Goal: Task Accomplishment & Management: Complete application form

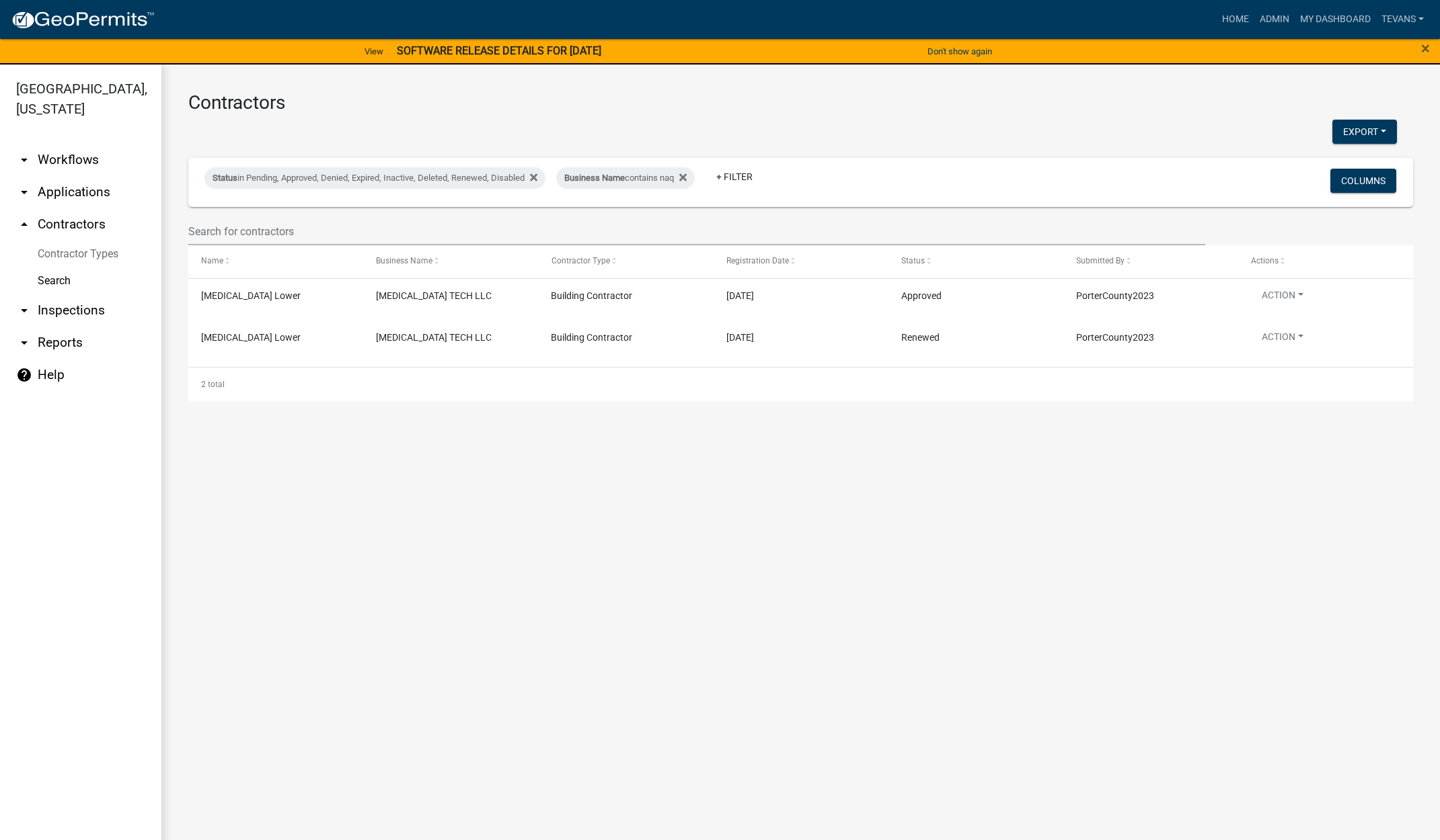
click at [74, 327] on link "arrow_drop_down Reports" at bounding box center [80, 342] width 161 height 33
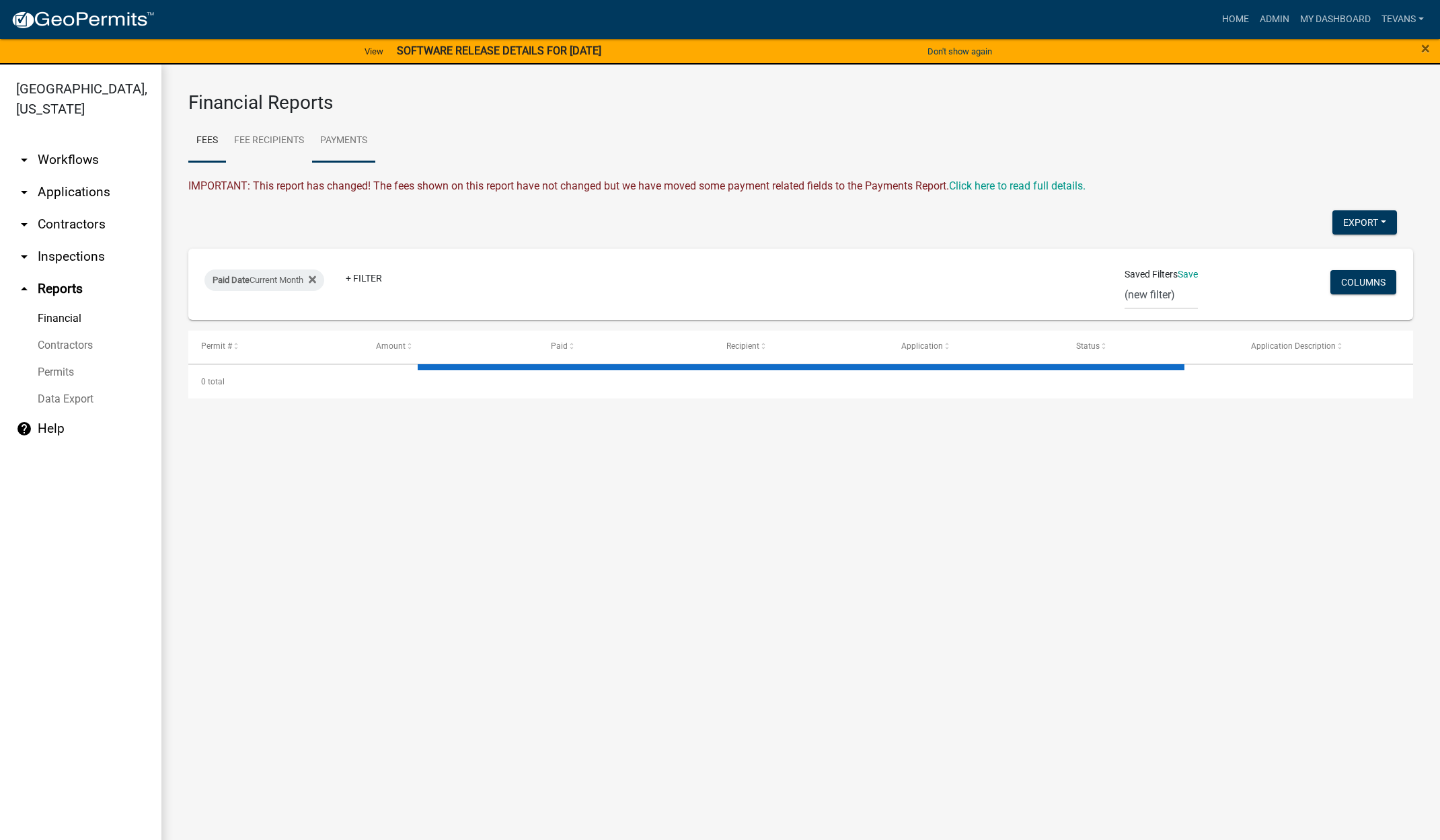
click at [345, 136] on link "Payments" at bounding box center [343, 140] width 63 height 43
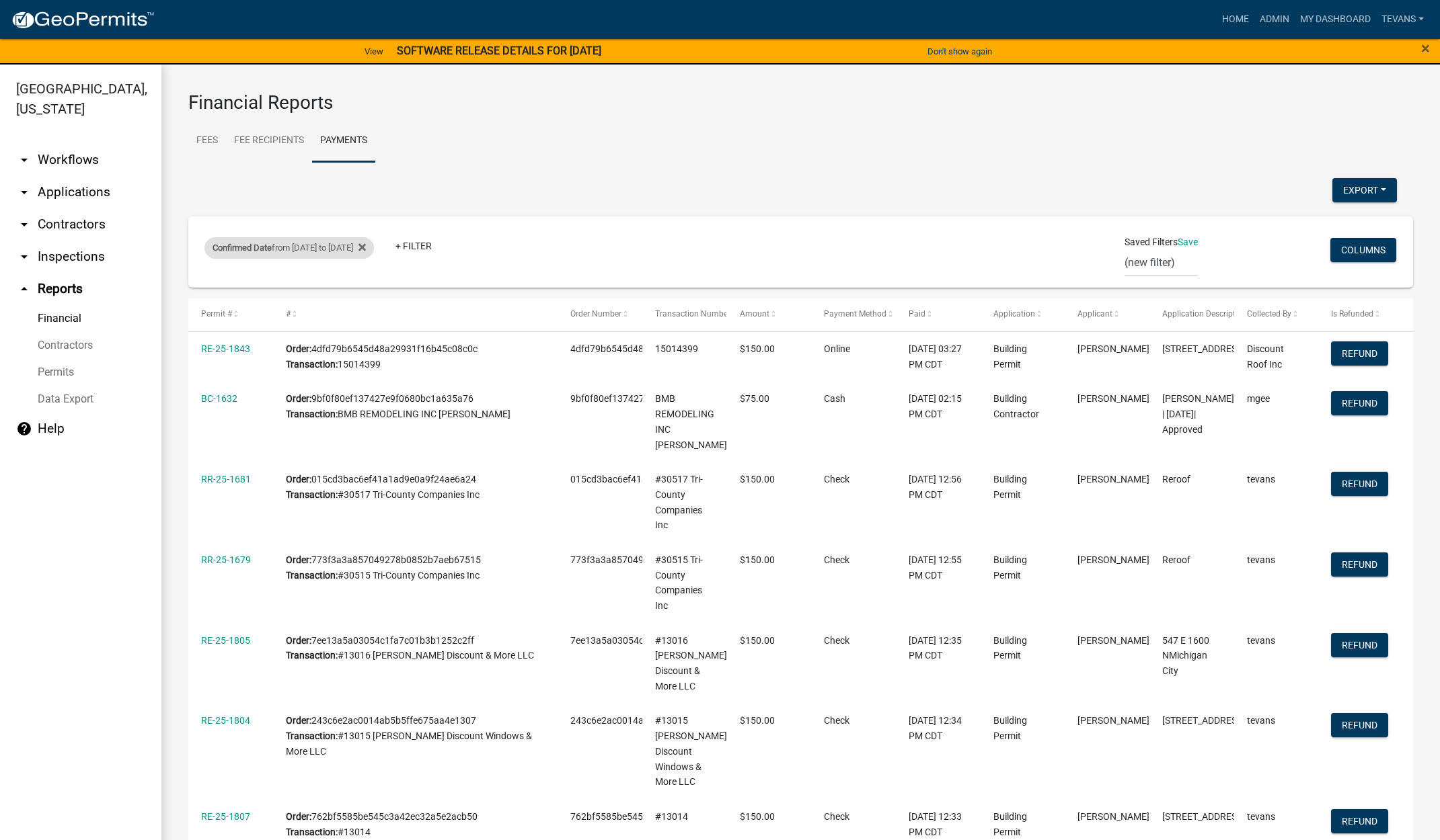
click at [345, 254] on div "Confirmed Date from [DATE] to [DATE]" at bounding box center [289, 248] width 169 height 22
select select "custom"
click at [371, 352] on input "[DATE]" at bounding box center [314, 355] width 135 height 28
type input "[DATE]"
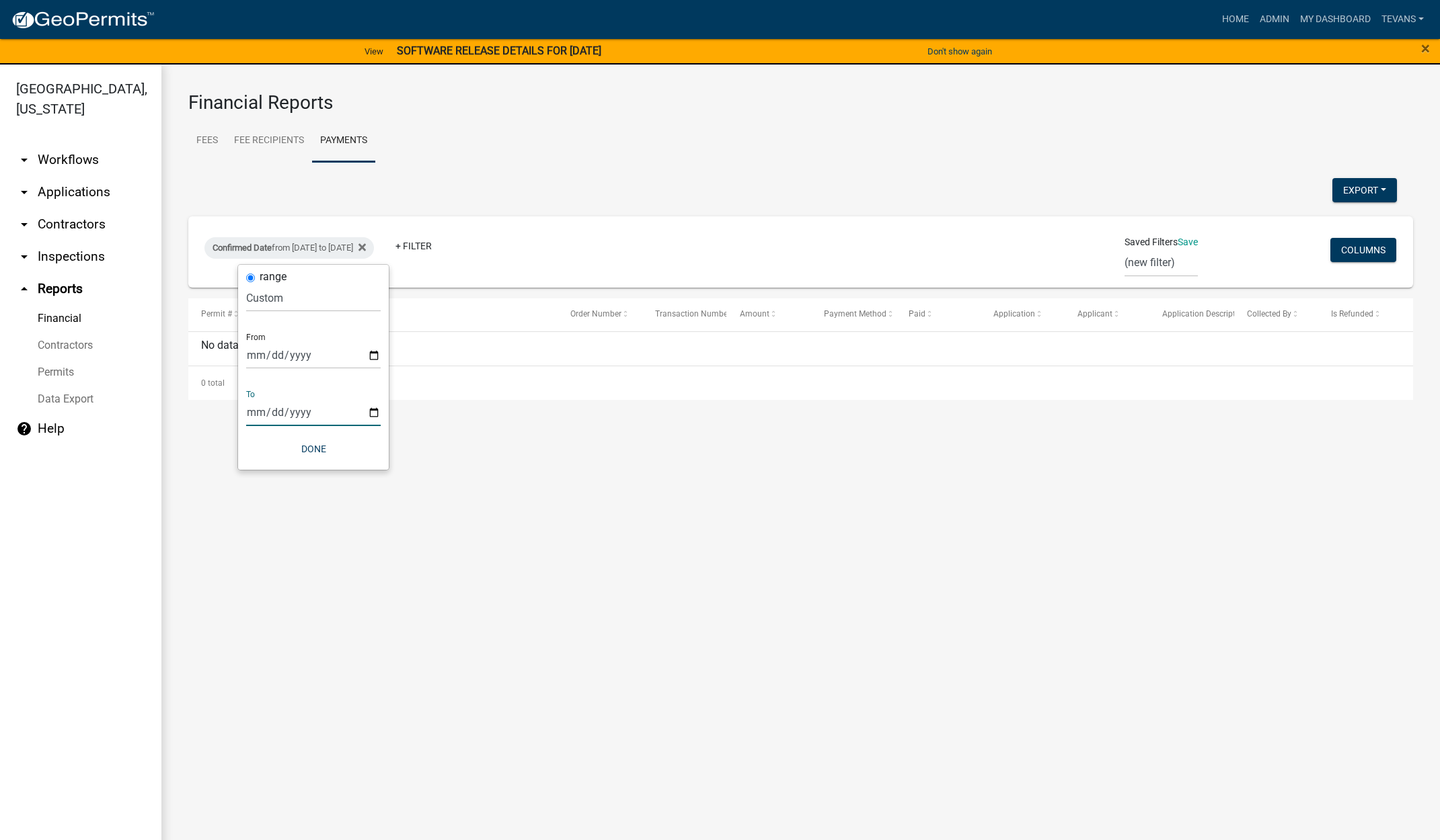
click at [373, 412] on input "2025-09-22" at bounding box center [314, 413] width 135 height 28
type input "2025-09-24"
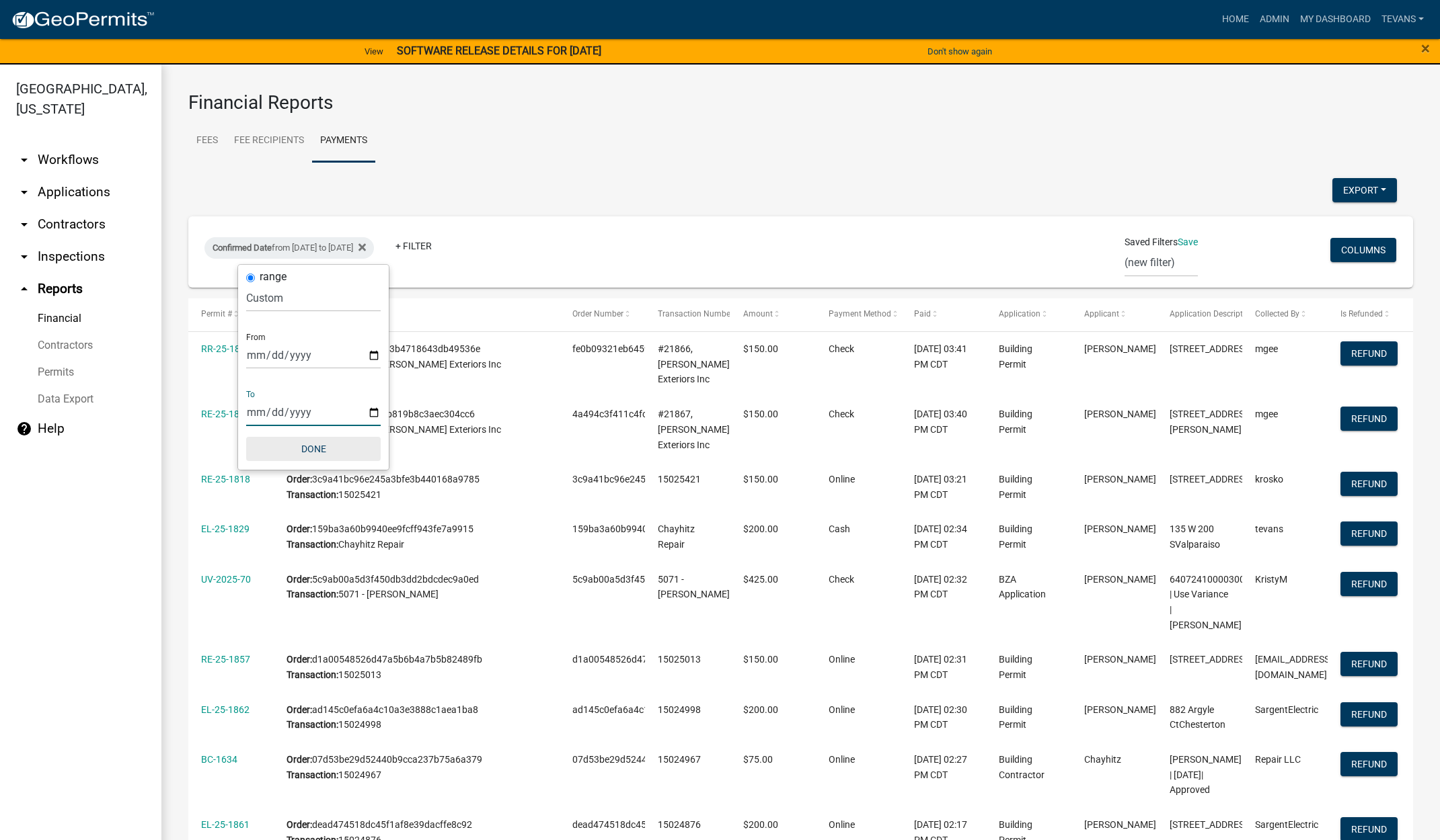
click at [314, 448] on button "Done" at bounding box center [314, 449] width 135 height 24
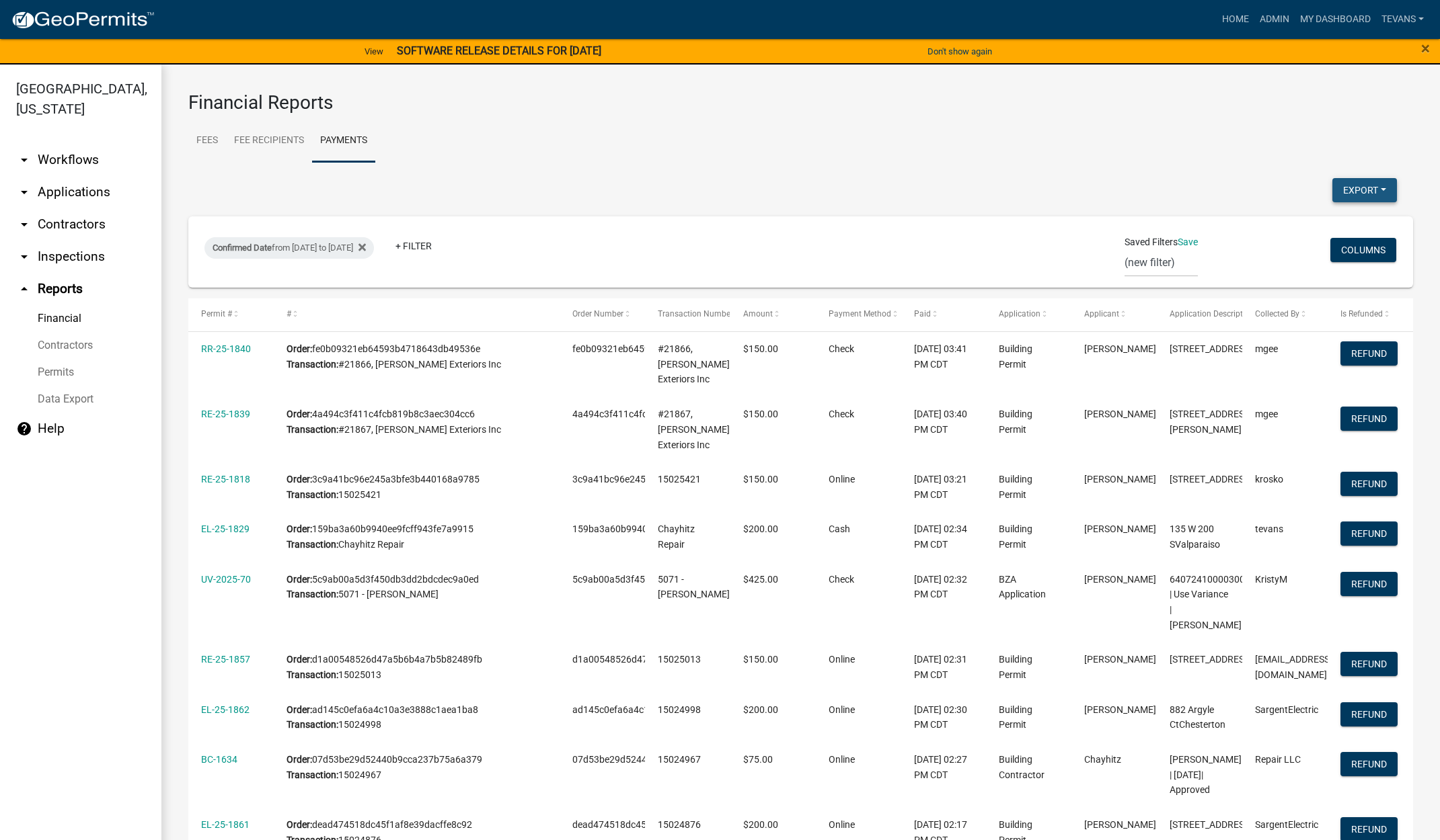
click at [1342, 190] on button "Export" at bounding box center [1364, 190] width 64 height 24
click at [1302, 228] on button "Excel Format (.xlsx)" at bounding box center [1333, 225] width 126 height 33
click at [1425, 50] on span "×" at bounding box center [1425, 47] width 9 height 19
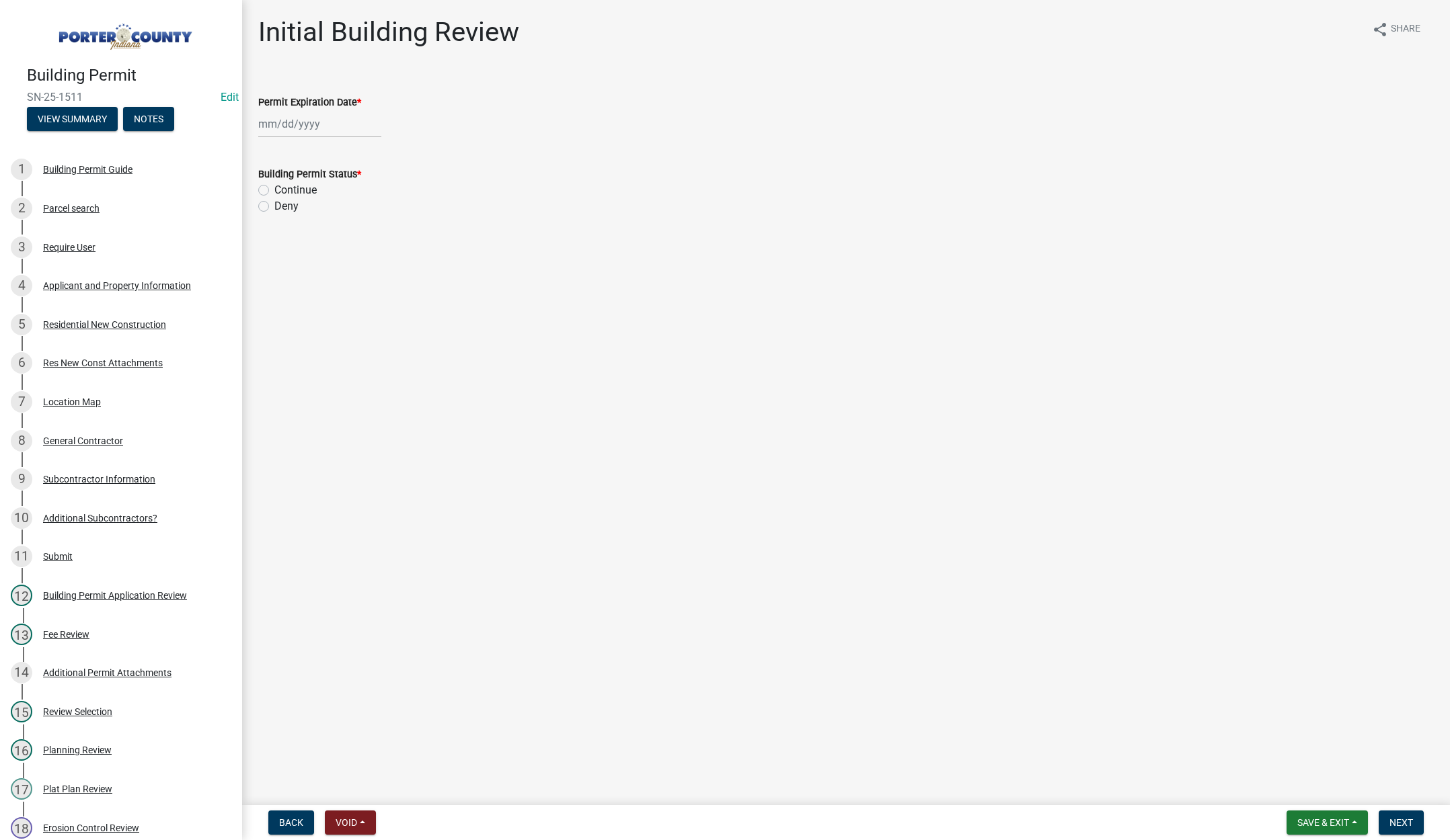
click at [353, 119] on div at bounding box center [320, 124] width 123 height 28
select select "9"
click at [371, 151] on select "1525 1526 1527 1528 1529 1530 1531 1532 1533 1534 1535 1536 1537 1538 1539 1540…" at bounding box center [363, 152] width 48 height 20
select select "2027"
click at [339, 142] on select "1525 1526 1527 1528 1529 1530 1531 1532 1533 1534 1535 1536 1537 1538 1539 1540…" at bounding box center [363, 152] width 48 height 20
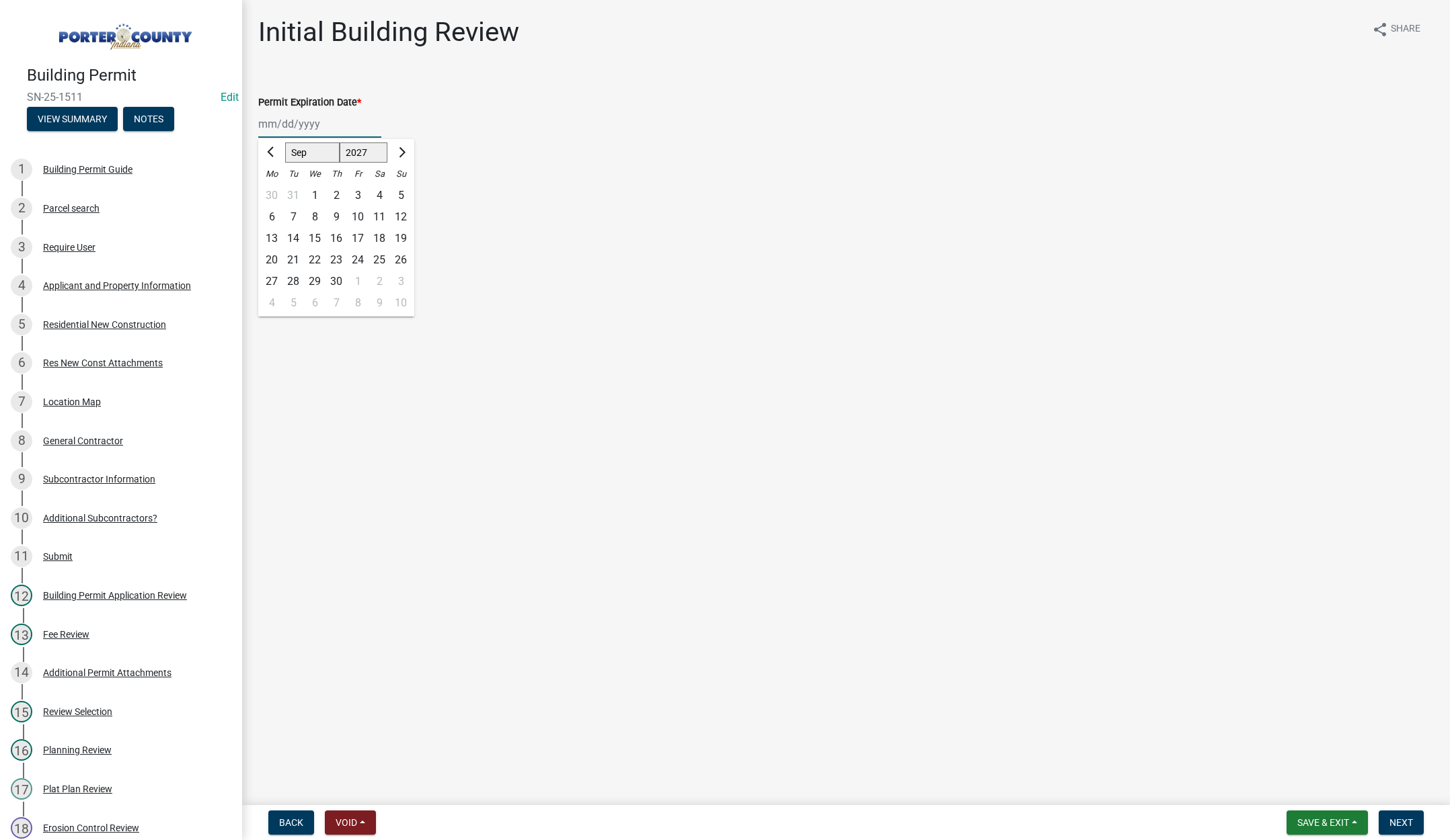
click at [378, 257] on div "25" at bounding box center [379, 260] width 22 height 22
type input "09/25/2027"
click at [274, 191] on label "Continue" at bounding box center [295, 190] width 43 height 16
click at [274, 191] on input "Continue" at bounding box center [278, 186] width 9 height 9
radio input "true"
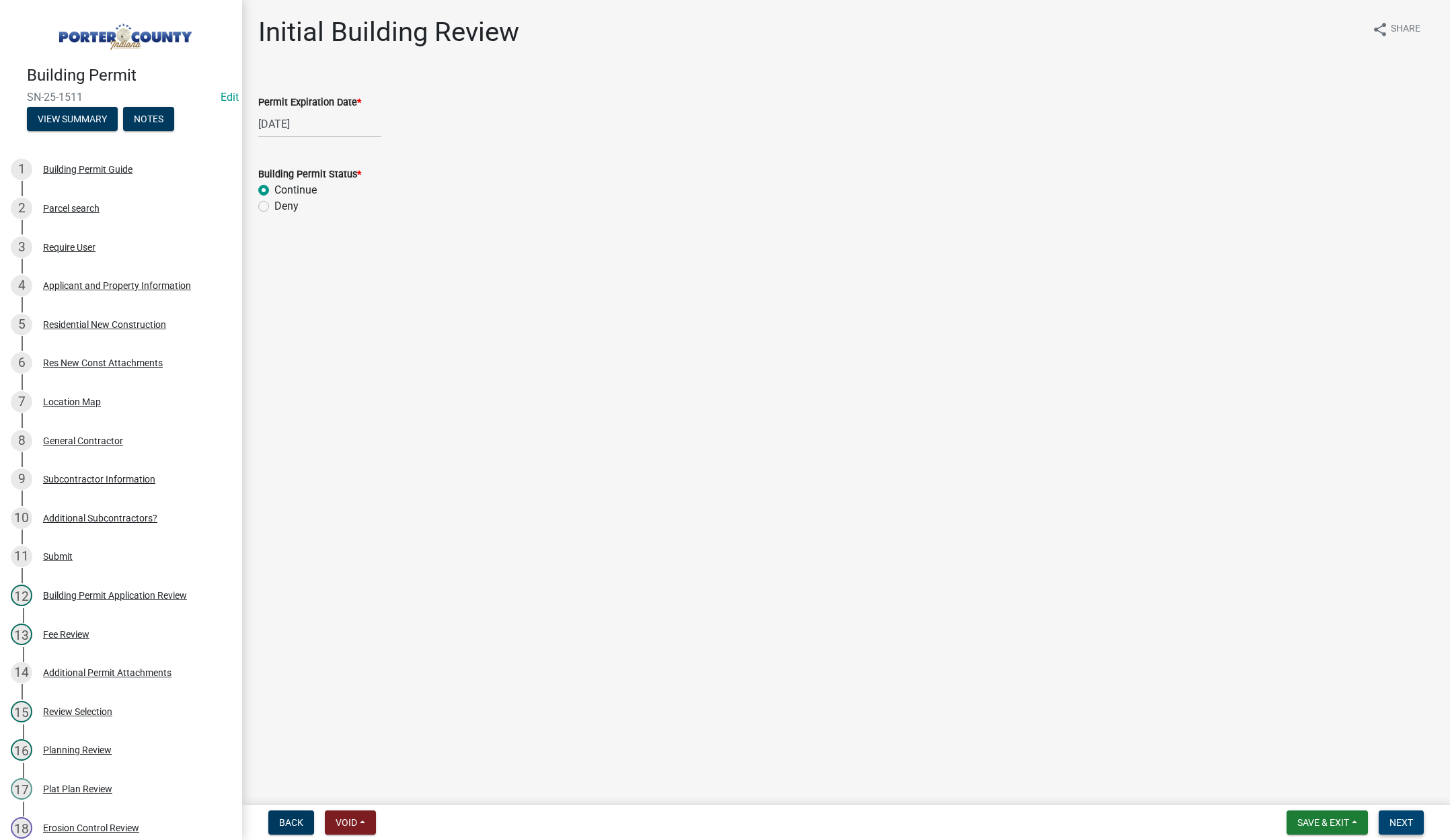
click at [1401, 821] on span "Next" at bounding box center [1402, 822] width 24 height 11
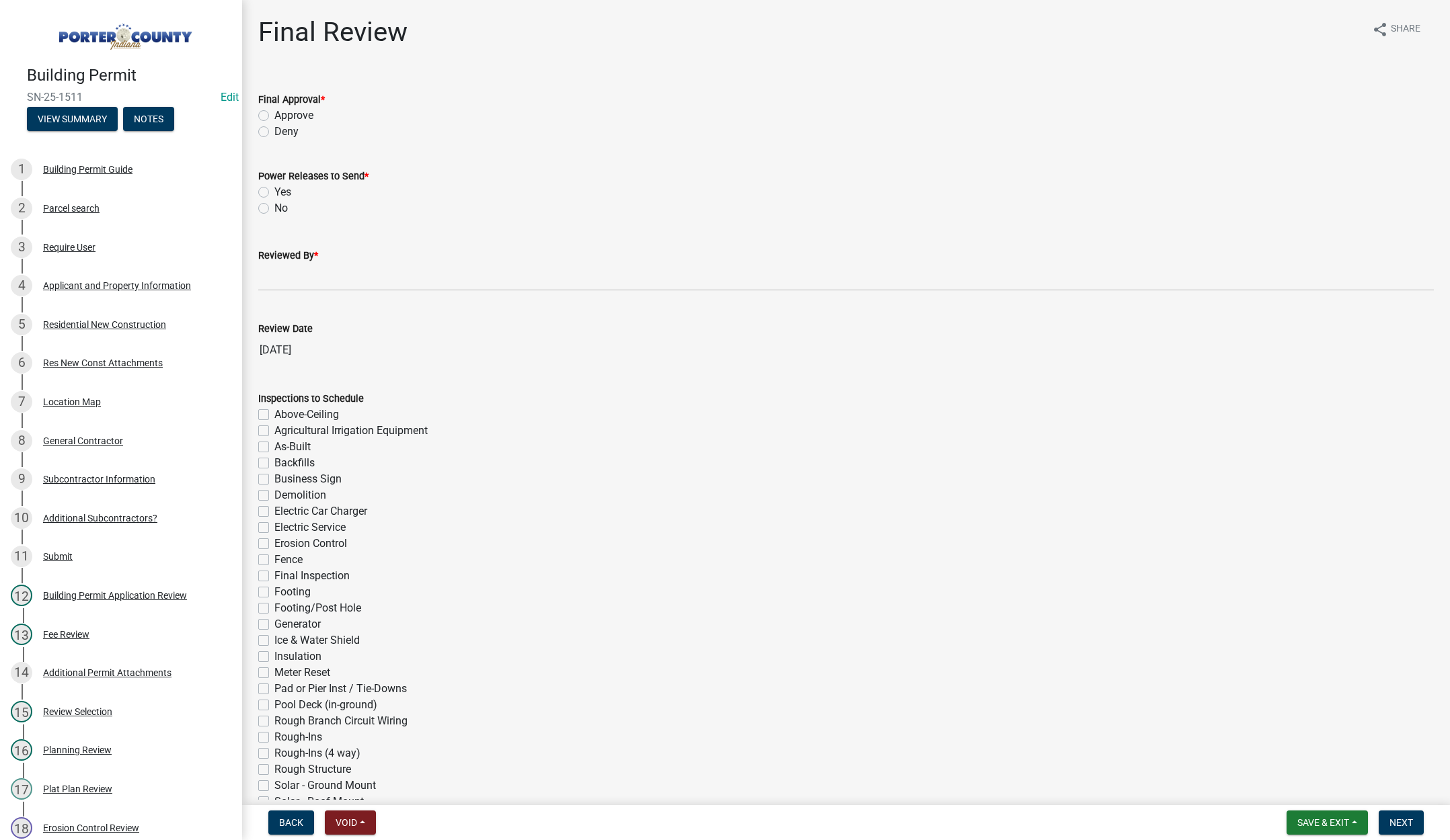
click at [274, 114] on label "Approve" at bounding box center [293, 116] width 39 height 16
click at [274, 114] on input "Approve" at bounding box center [278, 112] width 9 height 9
radio input "true"
click at [274, 191] on label "Yes" at bounding box center [282, 192] width 17 height 16
click at [274, 191] on input "Yes" at bounding box center [278, 188] width 9 height 9
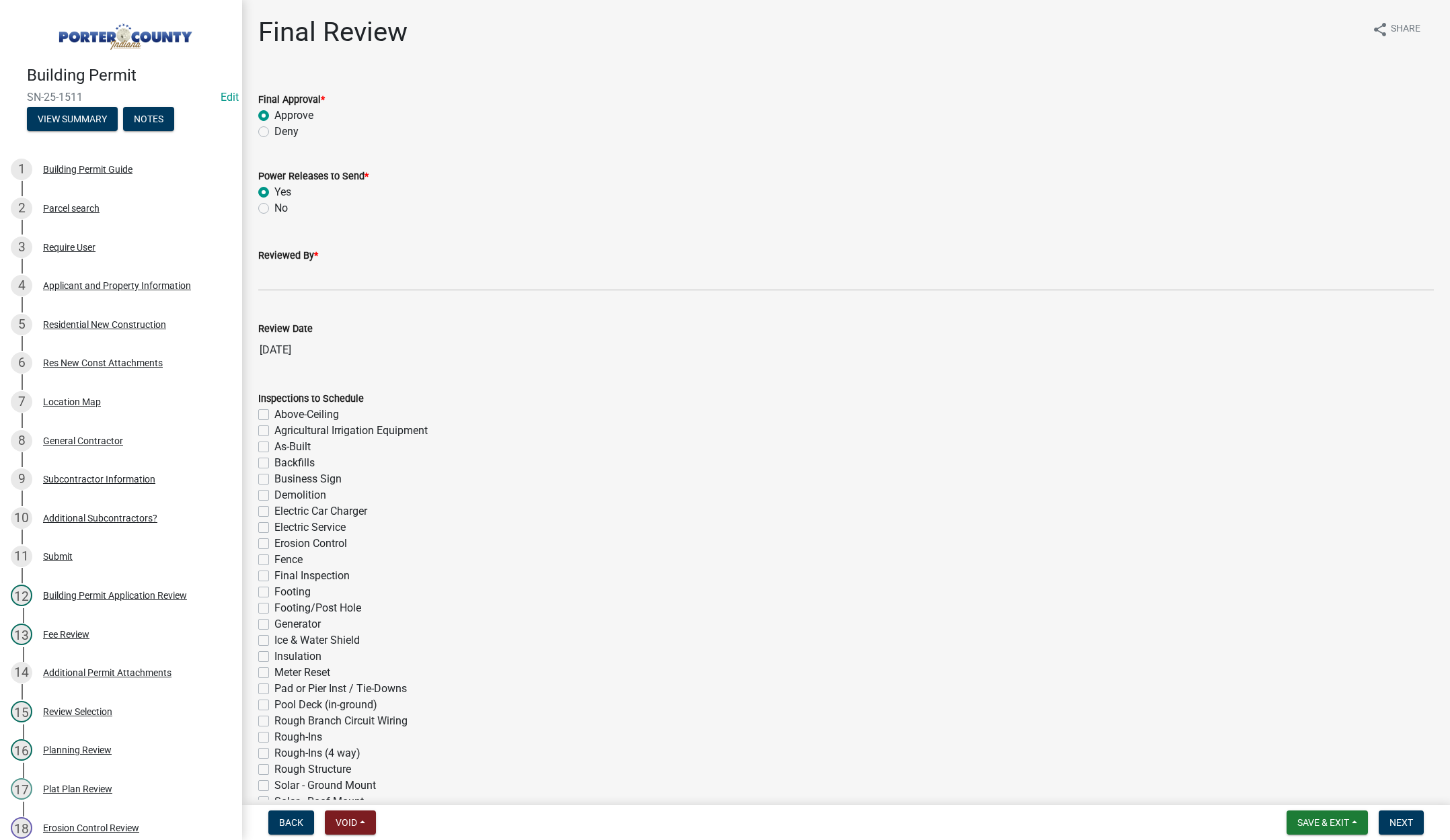
radio input "true"
click at [267, 285] on input "Reviewed By *" at bounding box center [846, 277] width 1176 height 28
type input "[PERSON_NAME]"
click at [1403, 820] on span "Next" at bounding box center [1402, 822] width 24 height 11
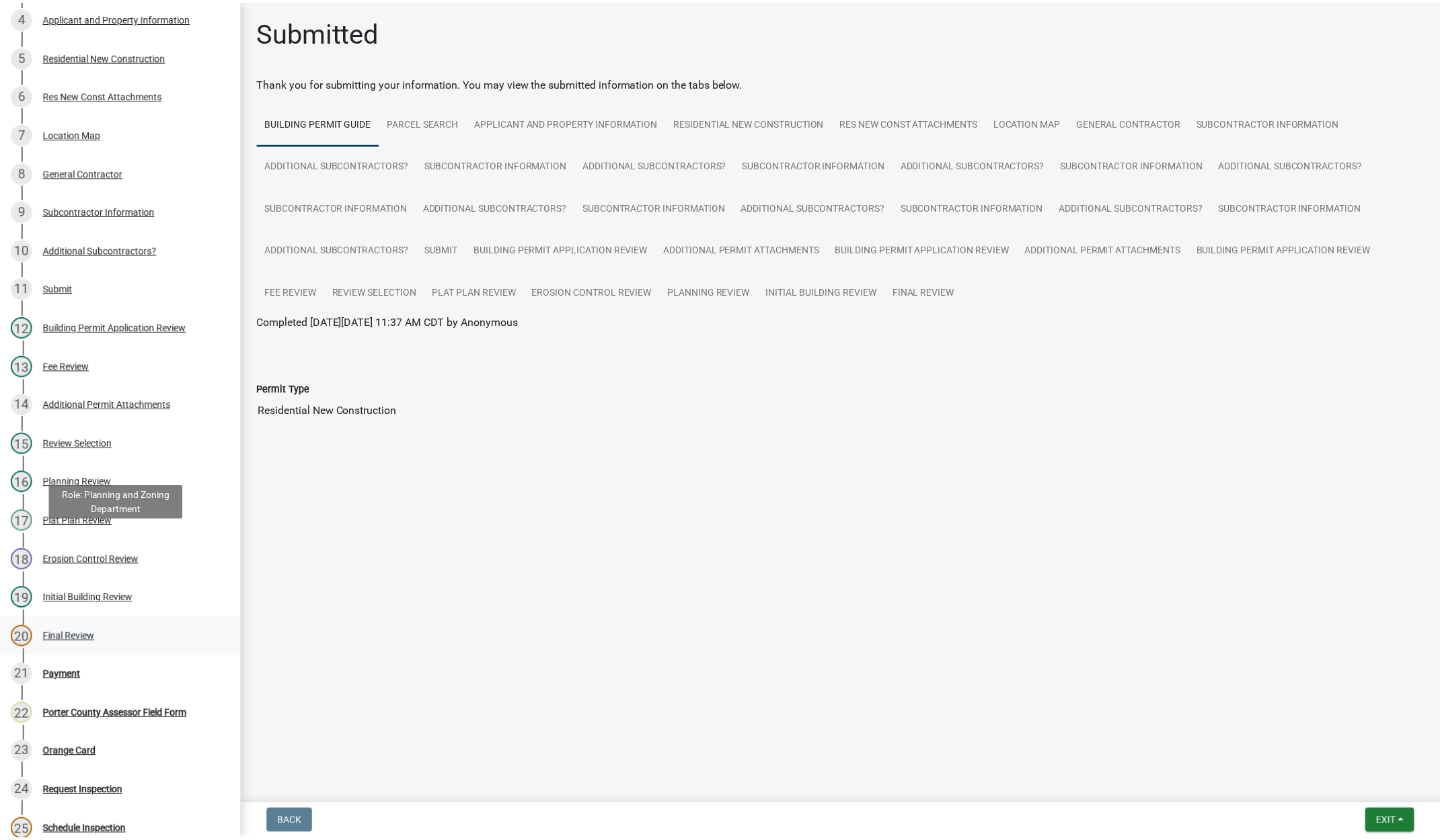
scroll to position [404, 0]
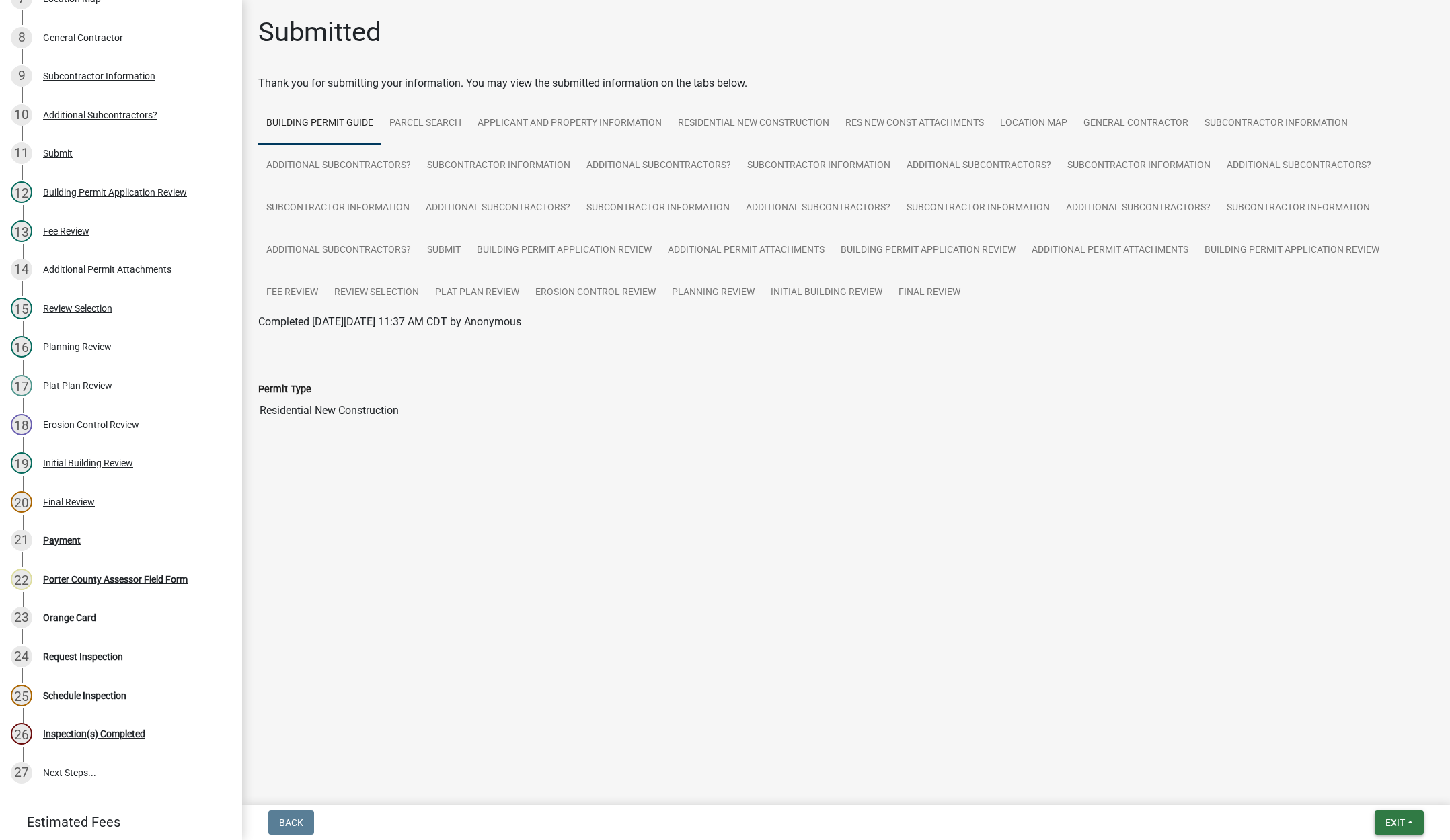
click at [1392, 822] on span "Exit" at bounding box center [1396, 822] width 20 height 11
click at [1367, 788] on button "Save & Exit" at bounding box center [1370, 788] width 108 height 33
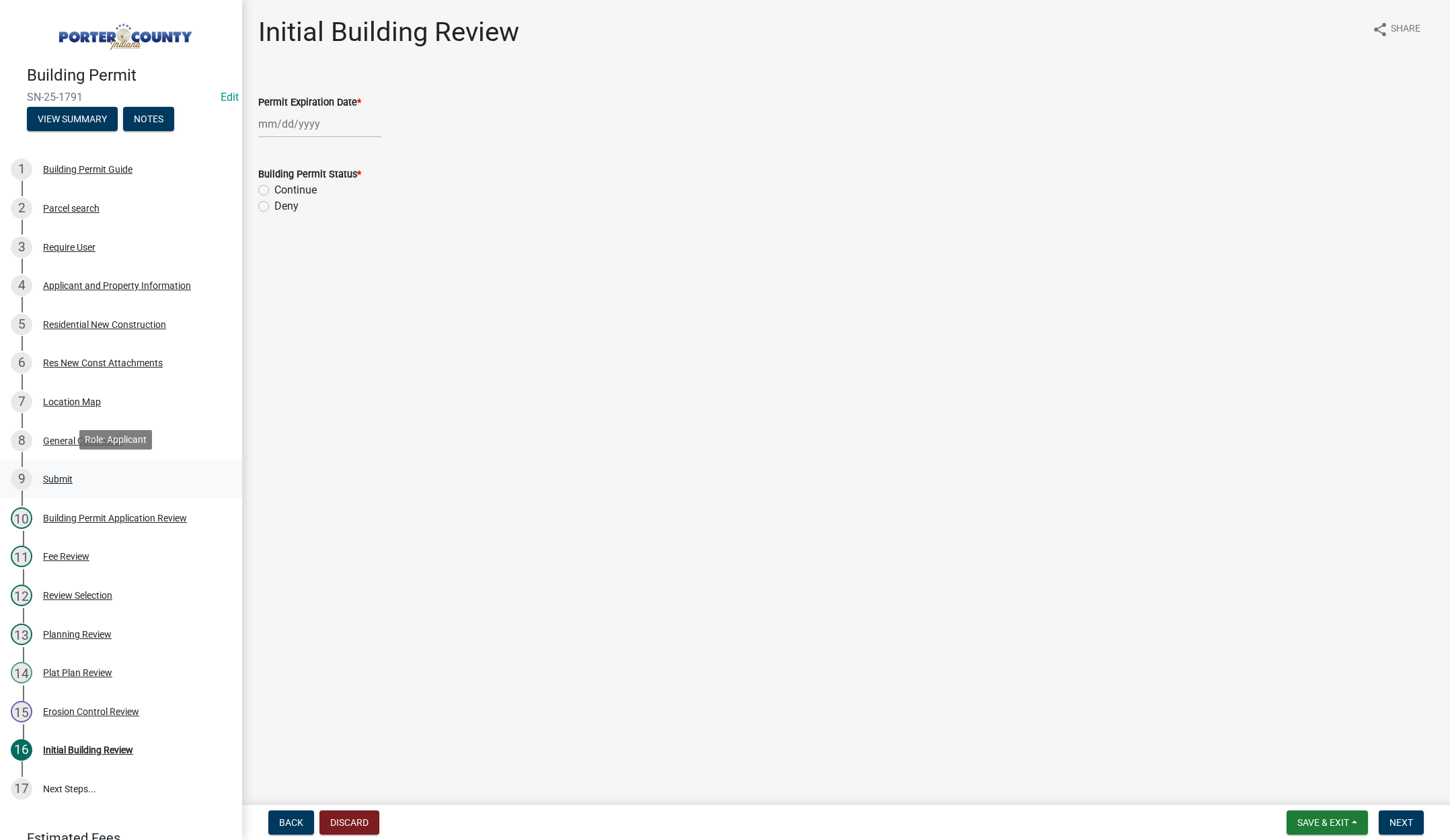
click at [64, 476] on div "Submit" at bounding box center [57, 480] width 30 height 10
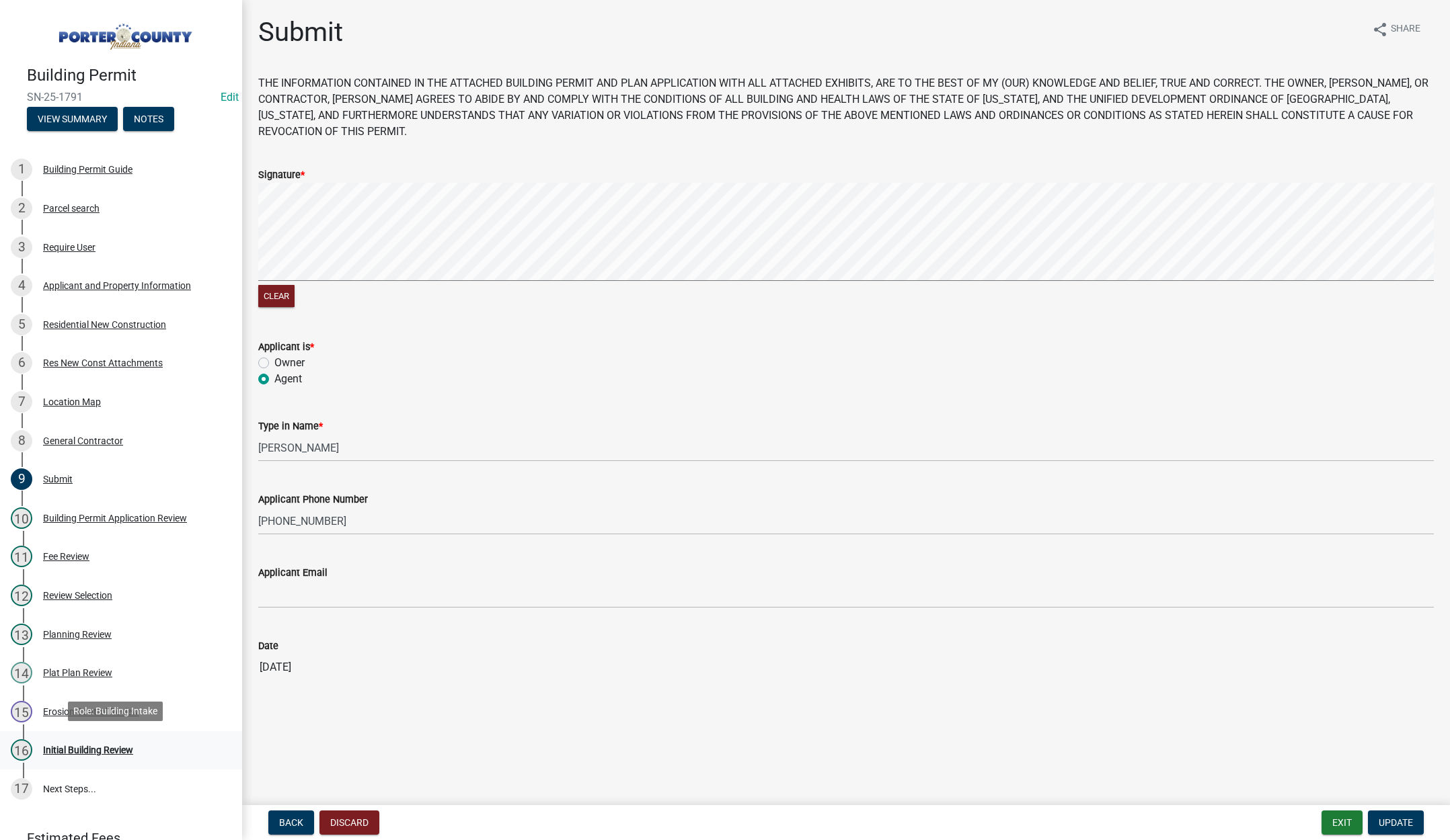
click at [85, 746] on div "Initial Building Review" at bounding box center [87, 751] width 90 height 10
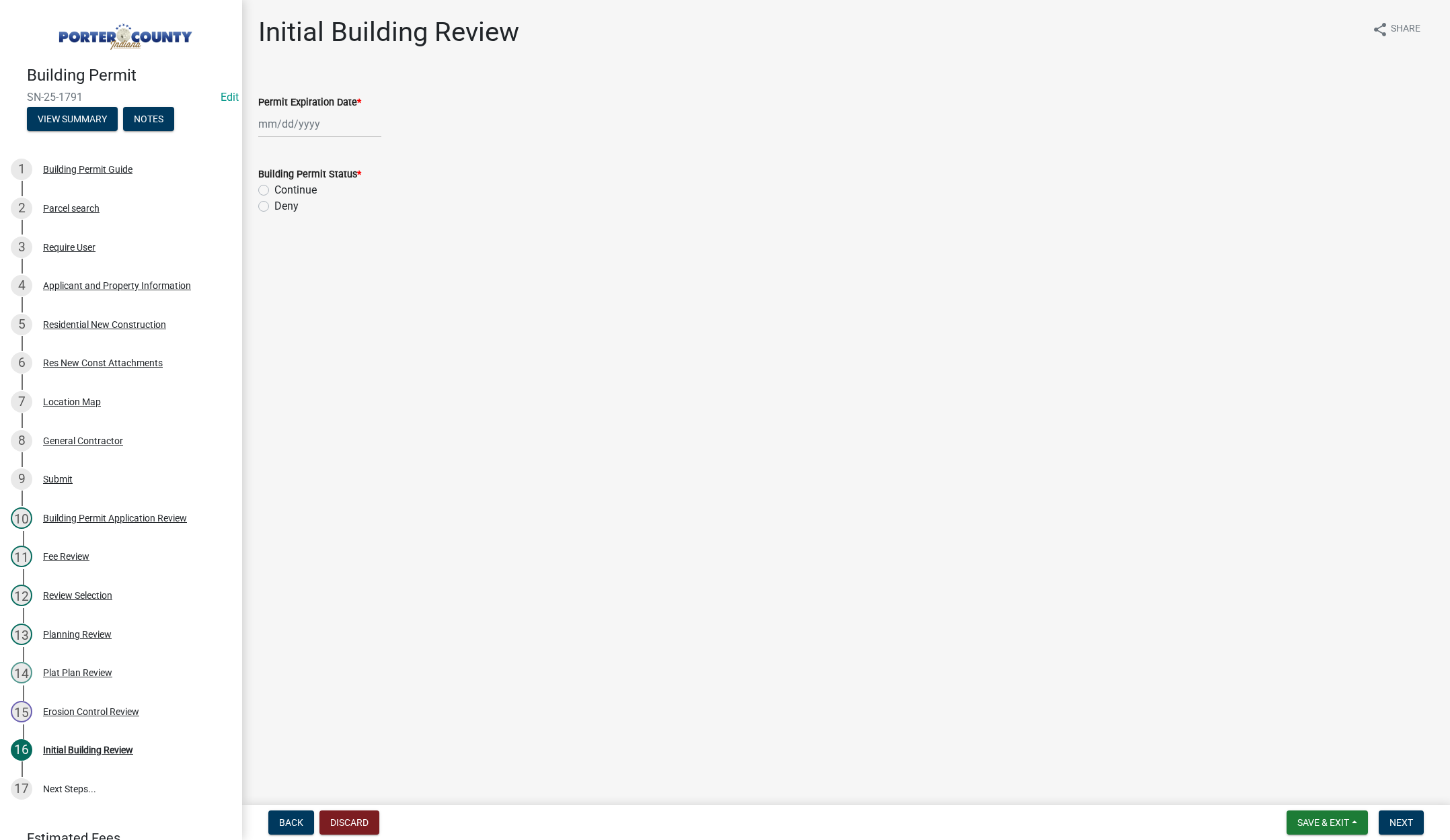
select select "9"
click at [333, 125] on div "Jan Feb Mar Apr May Jun Jul Aug Sep Oct Nov Dec 1525 1526 1527 1528 1529 1530 1…" at bounding box center [320, 124] width 123 height 28
click at [370, 150] on select "1525 1526 1527 1528 1529 1530 1531 1532 1533 1534 1535 1536 1537 1538 1539 1540…" at bounding box center [363, 152] width 48 height 20
select select "2027"
click at [339, 142] on select "1525 1526 1527 1528 1529 1530 1531 1532 1533 1534 1535 1536 1537 1538 1539 1540…" at bounding box center [363, 152] width 48 height 20
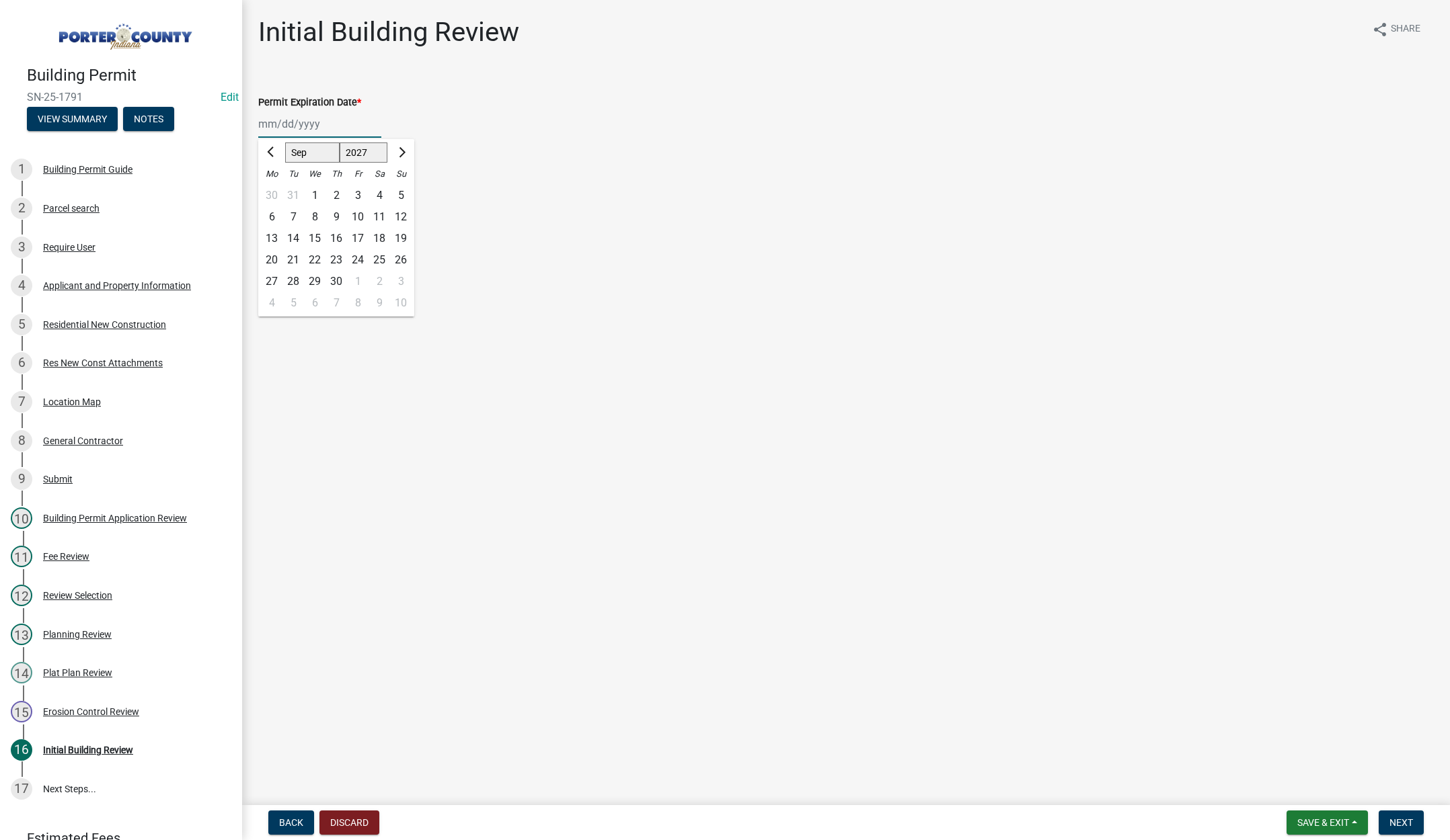
click at [374, 257] on div "25" at bounding box center [379, 260] width 22 height 22
type input "09/25/2027"
click at [274, 188] on label "Continue" at bounding box center [295, 190] width 43 height 16
click at [274, 188] on input "Continue" at bounding box center [278, 186] width 9 height 9
radio input "true"
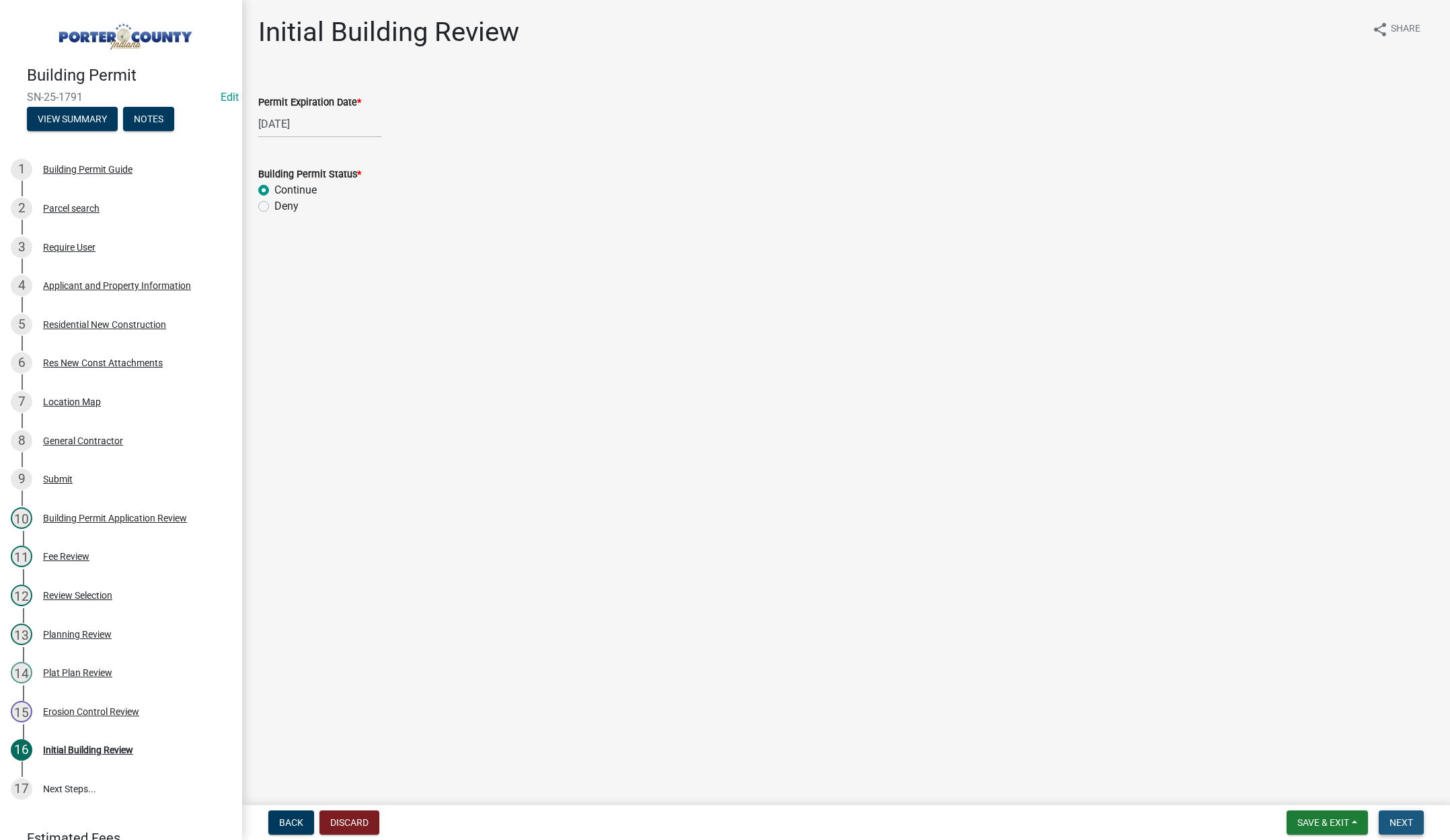
click at [1395, 821] on span "Next" at bounding box center [1402, 822] width 24 height 11
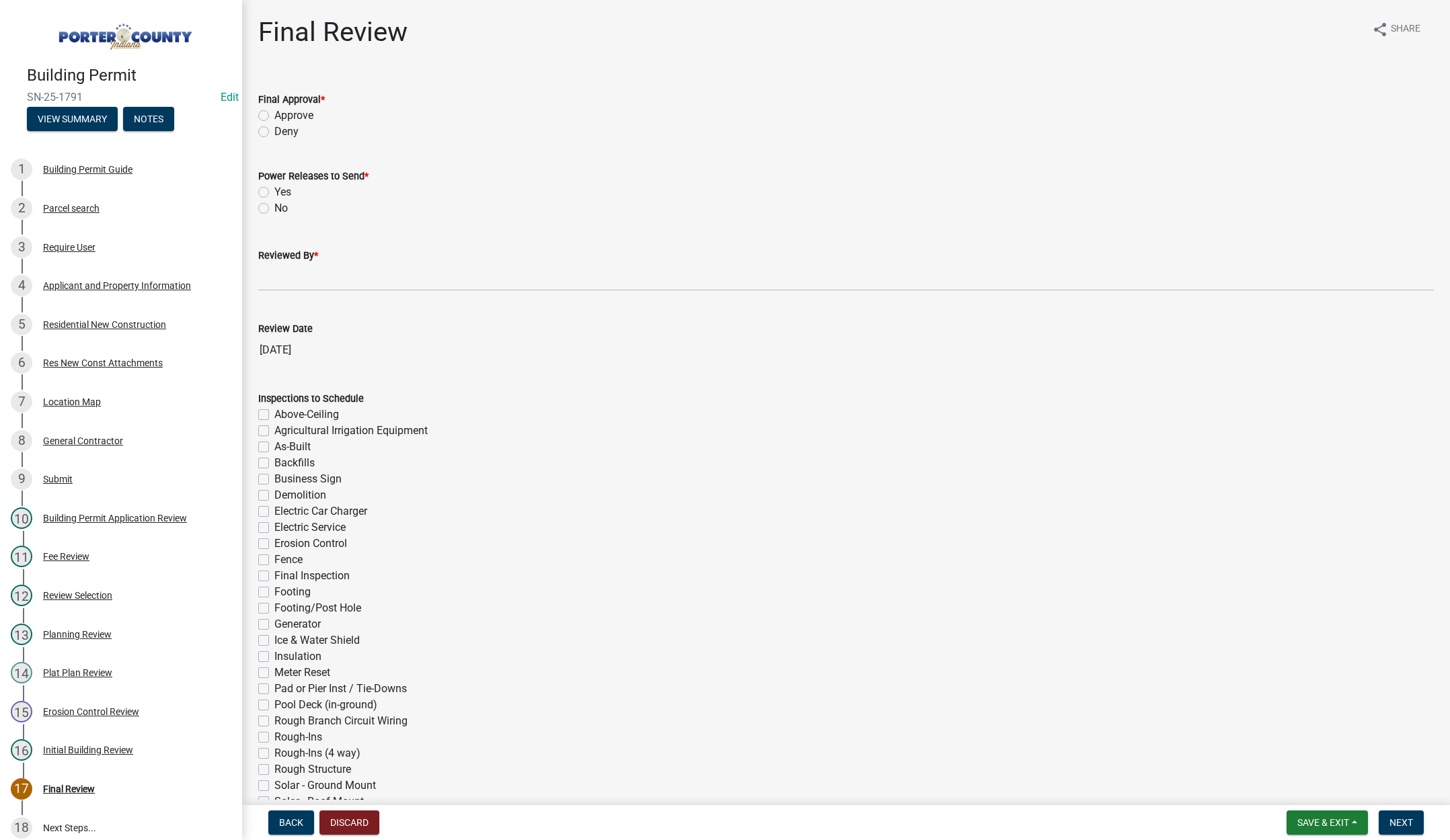
click at [274, 113] on label "Approve" at bounding box center [293, 116] width 39 height 16
click at [274, 113] on input "Approve" at bounding box center [278, 112] width 9 height 9
radio input "true"
click at [274, 190] on label "Yes" at bounding box center [282, 192] width 17 height 16
click at [274, 190] on input "Yes" at bounding box center [278, 188] width 9 height 9
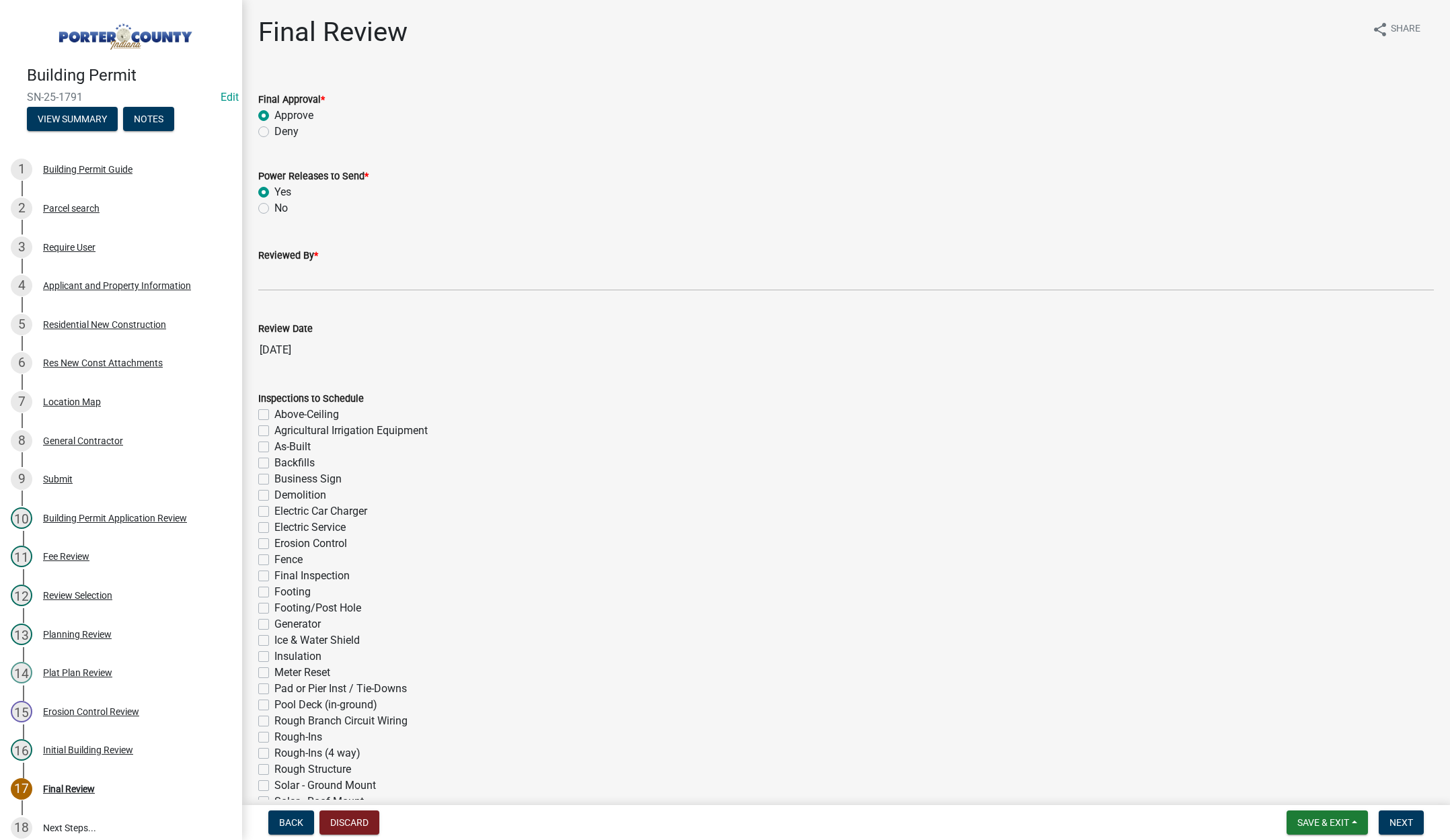
radio input "true"
drag, startPoint x: 263, startPoint y: 274, endPoint x: 281, endPoint y: 277, distance: 18.2
click at [264, 274] on input "Reviewed By *" at bounding box center [846, 277] width 1176 height 28
type input "[PERSON_NAME]"
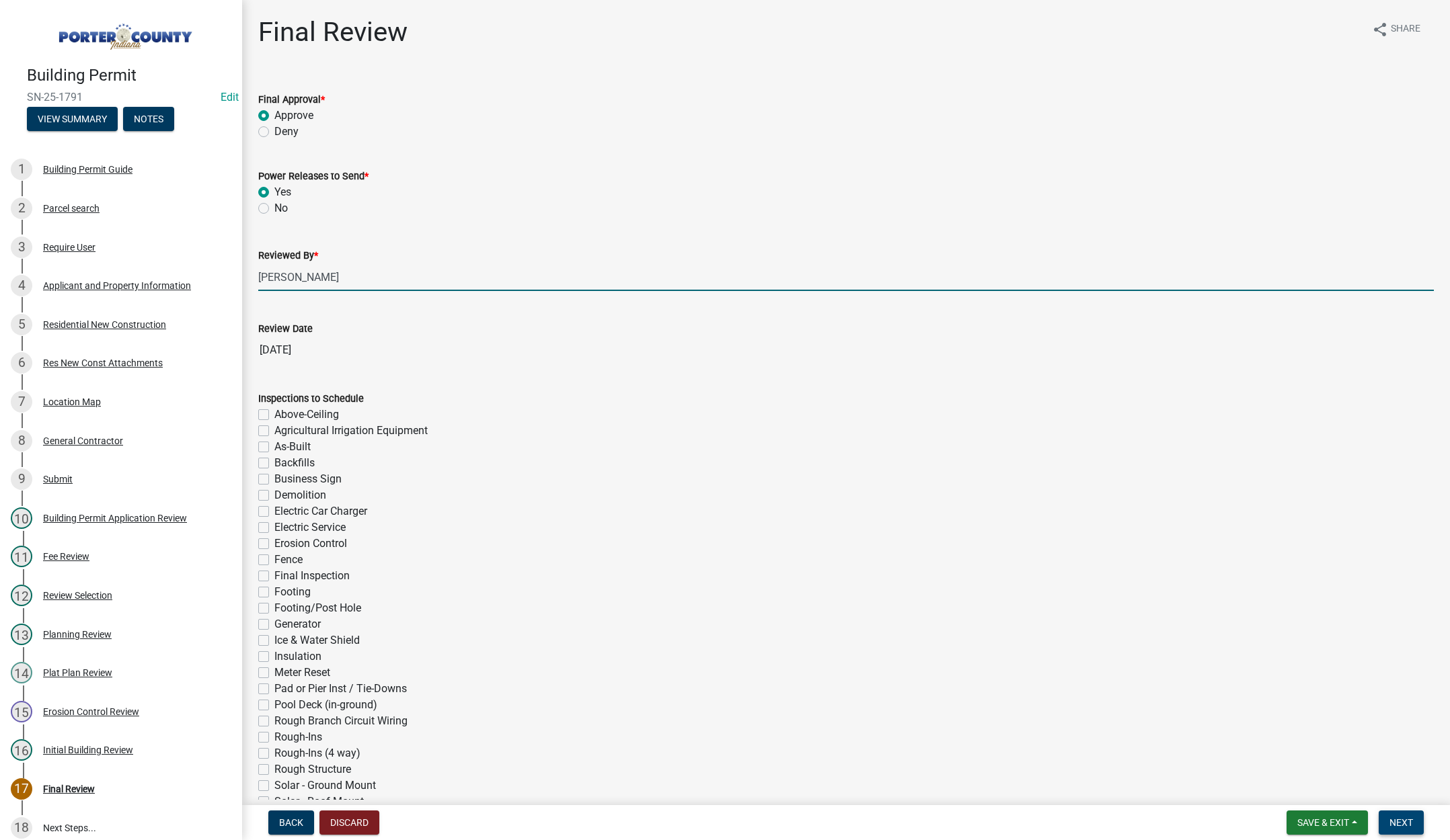
click at [1403, 818] on span "Next" at bounding box center [1402, 822] width 24 height 11
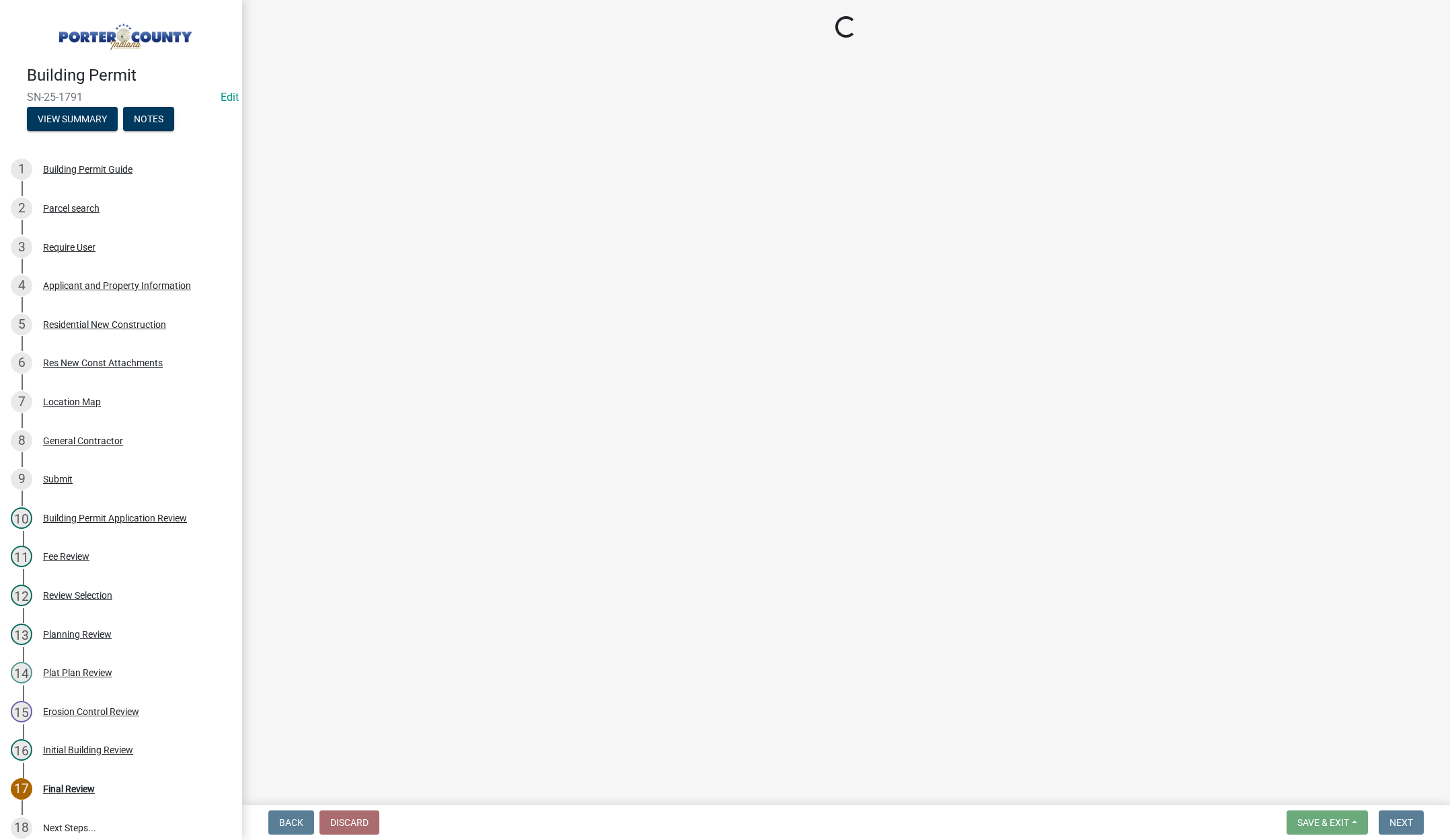
select select "3: 3"
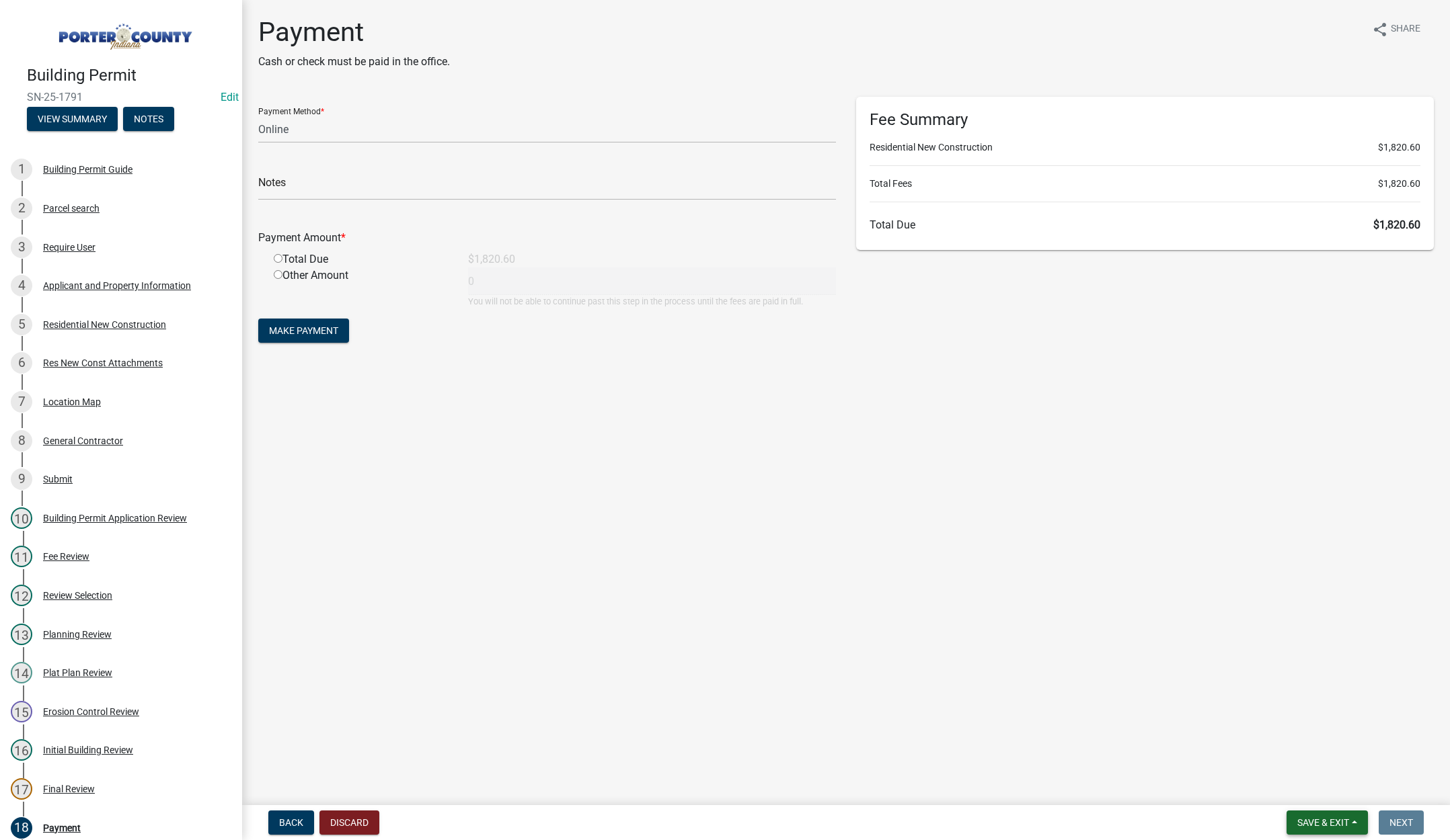
click at [1319, 817] on span "Save & Exit" at bounding box center [1323, 822] width 51 height 11
click at [1308, 785] on button "Save & Exit" at bounding box center [1313, 788] width 108 height 33
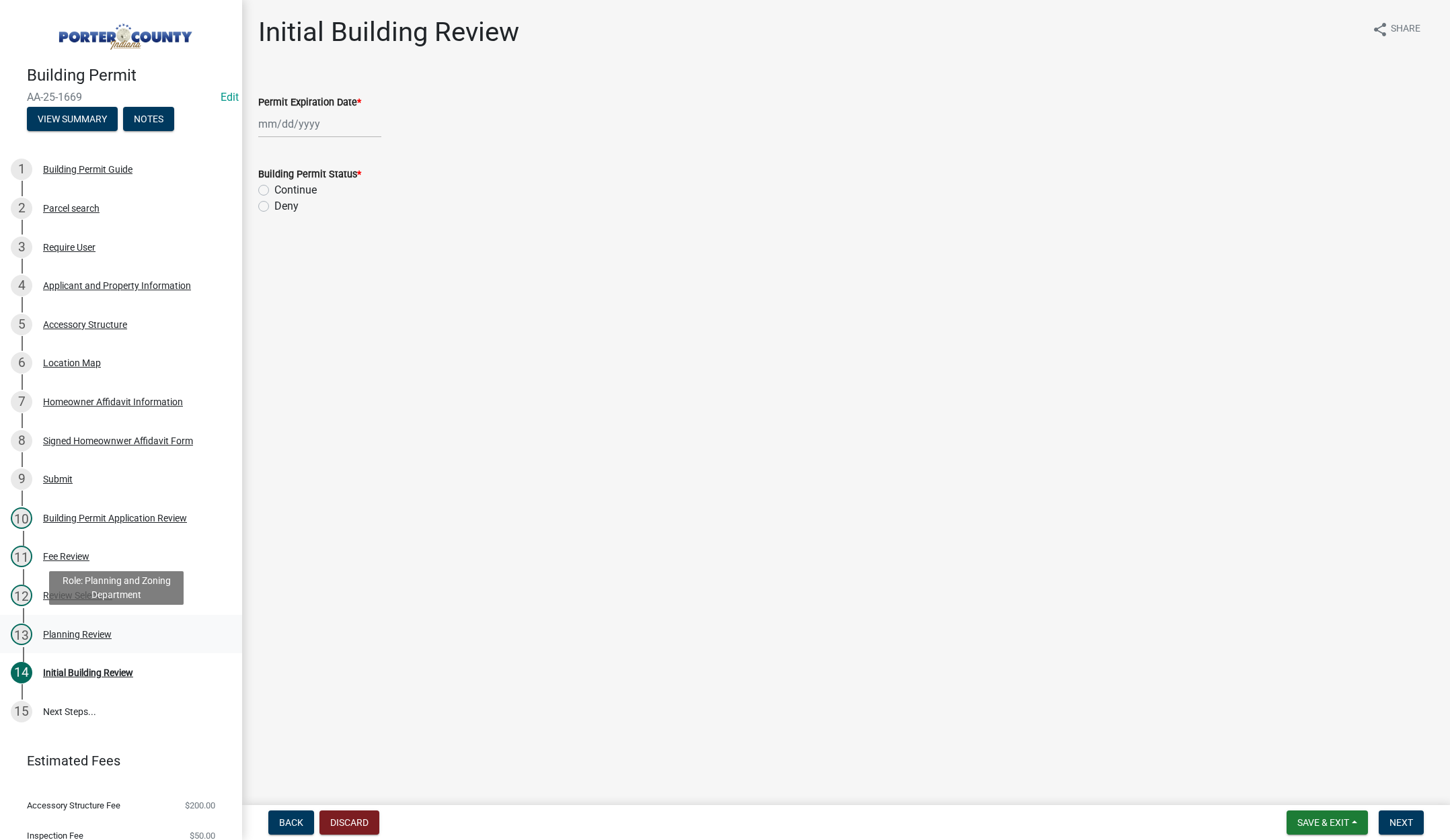
click at [106, 630] on div "Planning Review" at bounding box center [76, 635] width 68 height 10
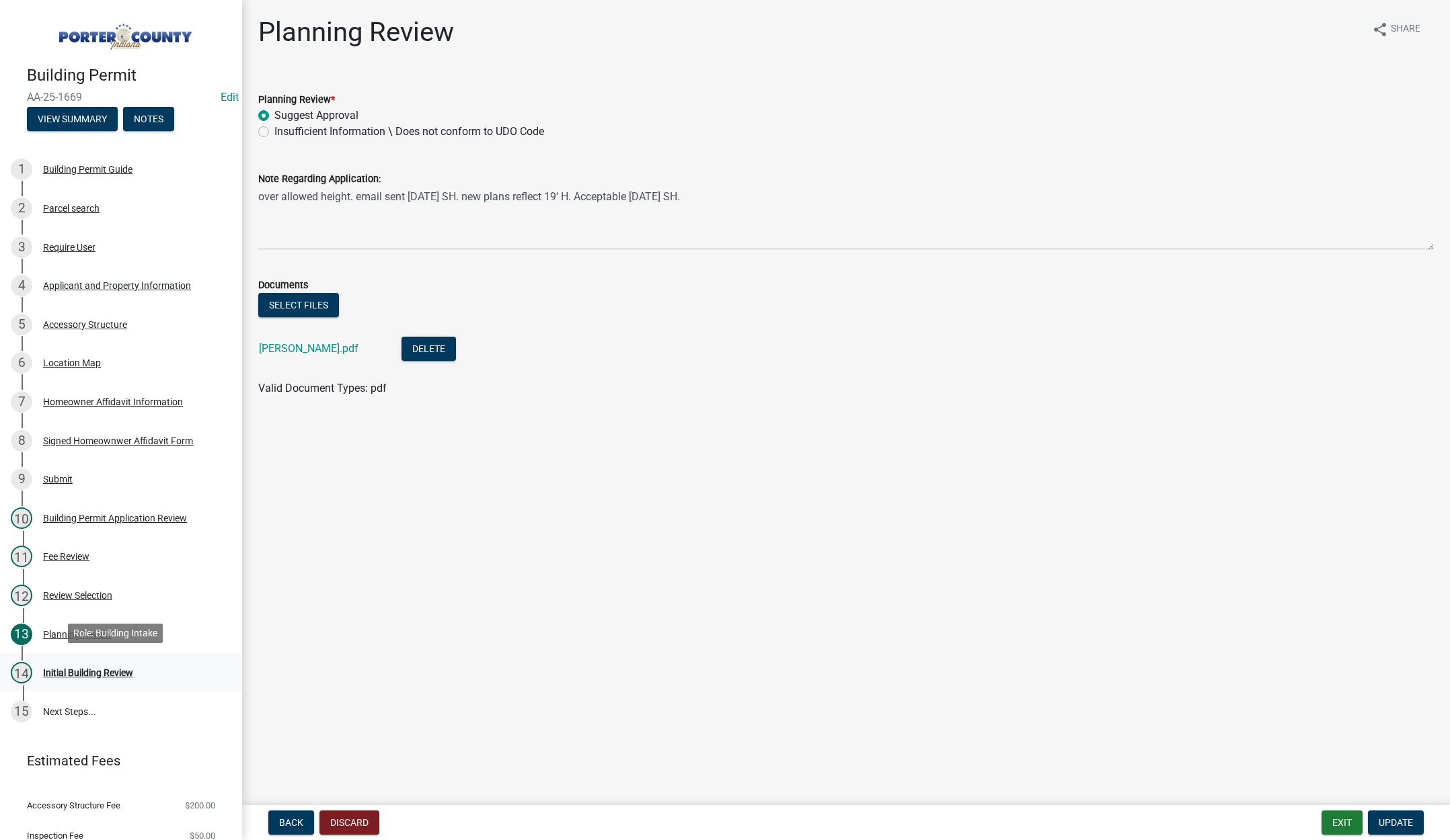
click at [108, 668] on div "Initial Building Review" at bounding box center [87, 673] width 90 height 10
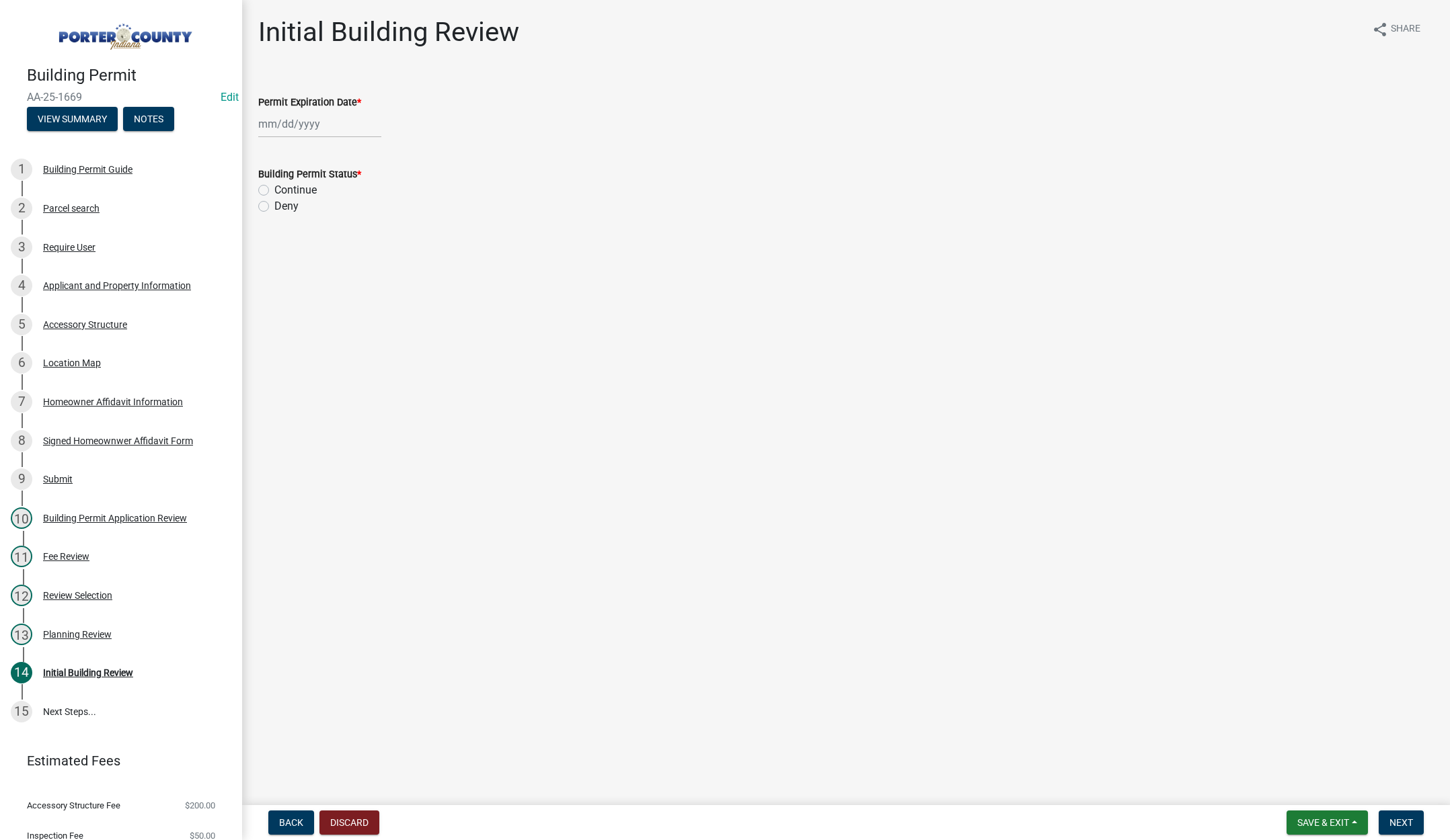
select select "9"
click at [340, 123] on div "Jan Feb Mar Apr May Jun Jul Aug Sep Oct Nov Dec 1525 1526 1527 1528 1529 1530 1…" at bounding box center [320, 124] width 123 height 28
click at [366, 152] on select "1525 1526 1527 1528 1529 1530 1531 1532 1533 1534 1535 1536 1537 1538 1539 1540…" at bounding box center [363, 152] width 48 height 20
select select "2027"
click at [339, 142] on select "1525 1526 1527 1528 1529 1530 1531 1532 1533 1534 1535 1536 1537 1538 1539 1540…" at bounding box center [363, 152] width 48 height 20
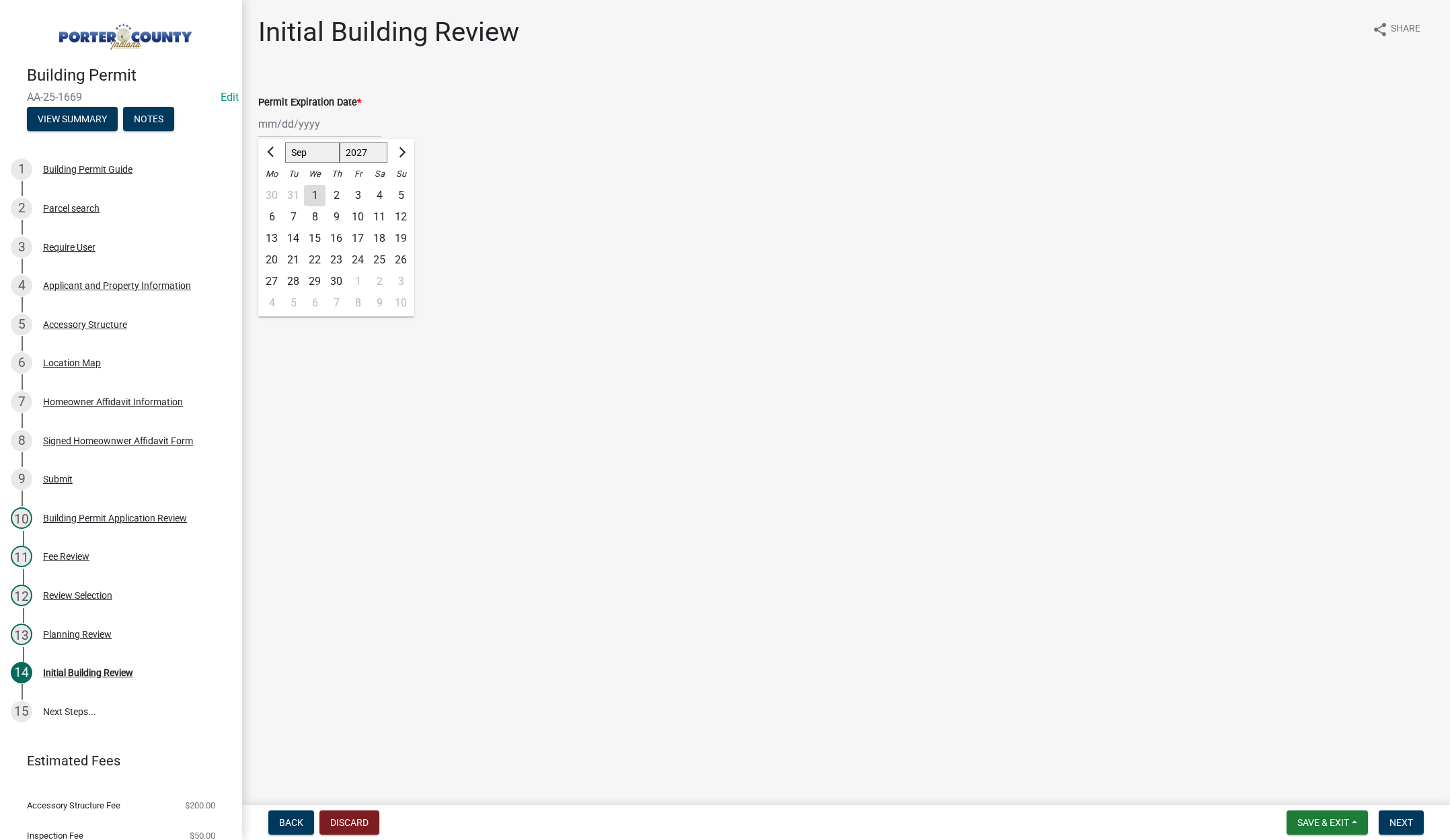
drag, startPoint x: 377, startPoint y: 255, endPoint x: 370, endPoint y: 246, distance: 11.4
click at [377, 255] on div "25" at bounding box center [379, 260] width 22 height 22
type input "09/25/2027"
click at [274, 189] on label "Continue" at bounding box center [295, 190] width 43 height 16
click at [274, 189] on input "Continue" at bounding box center [278, 186] width 9 height 9
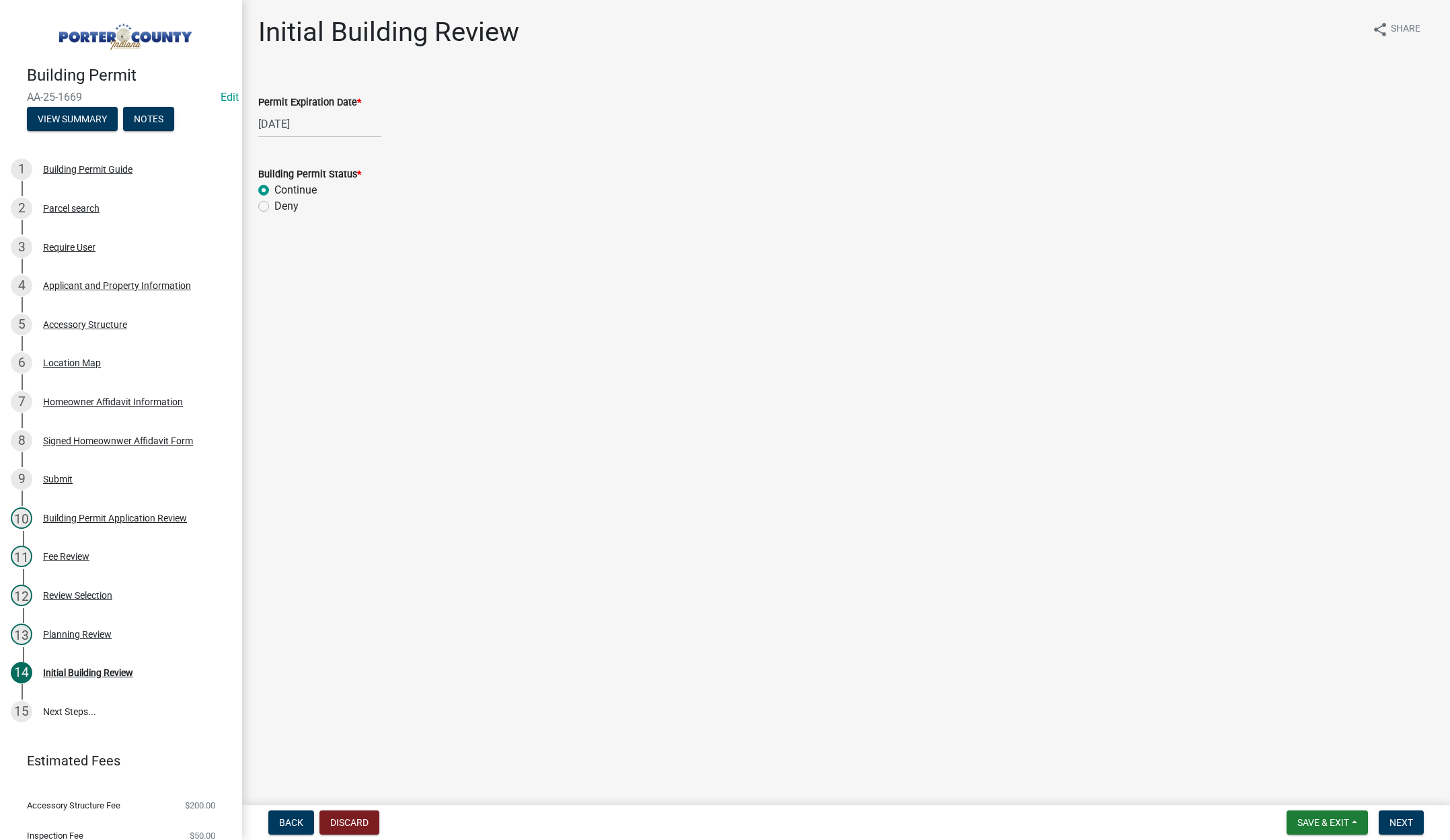
radio input "true"
drag, startPoint x: 1396, startPoint y: 819, endPoint x: 1409, endPoint y: 810, distance: 15.8
click at [1396, 820] on span "Next" at bounding box center [1402, 822] width 24 height 11
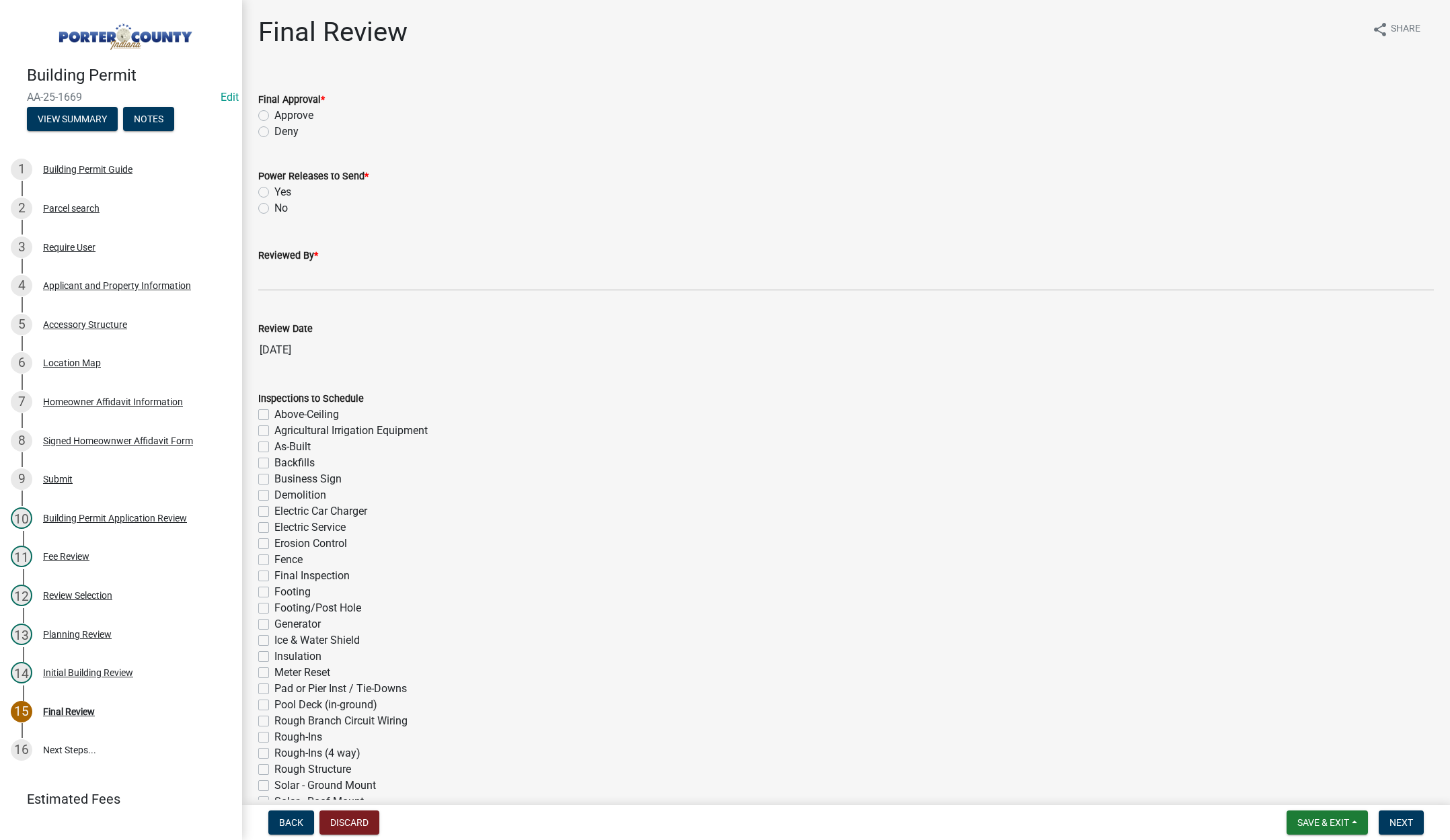
click at [274, 117] on label "Approve" at bounding box center [293, 116] width 39 height 16
click at [274, 117] on input "Approve" at bounding box center [278, 112] width 9 height 9
radio input "true"
click at [274, 209] on label "No" at bounding box center [281, 209] width 14 height 16
click at [274, 209] on input "No" at bounding box center [278, 205] width 9 height 9
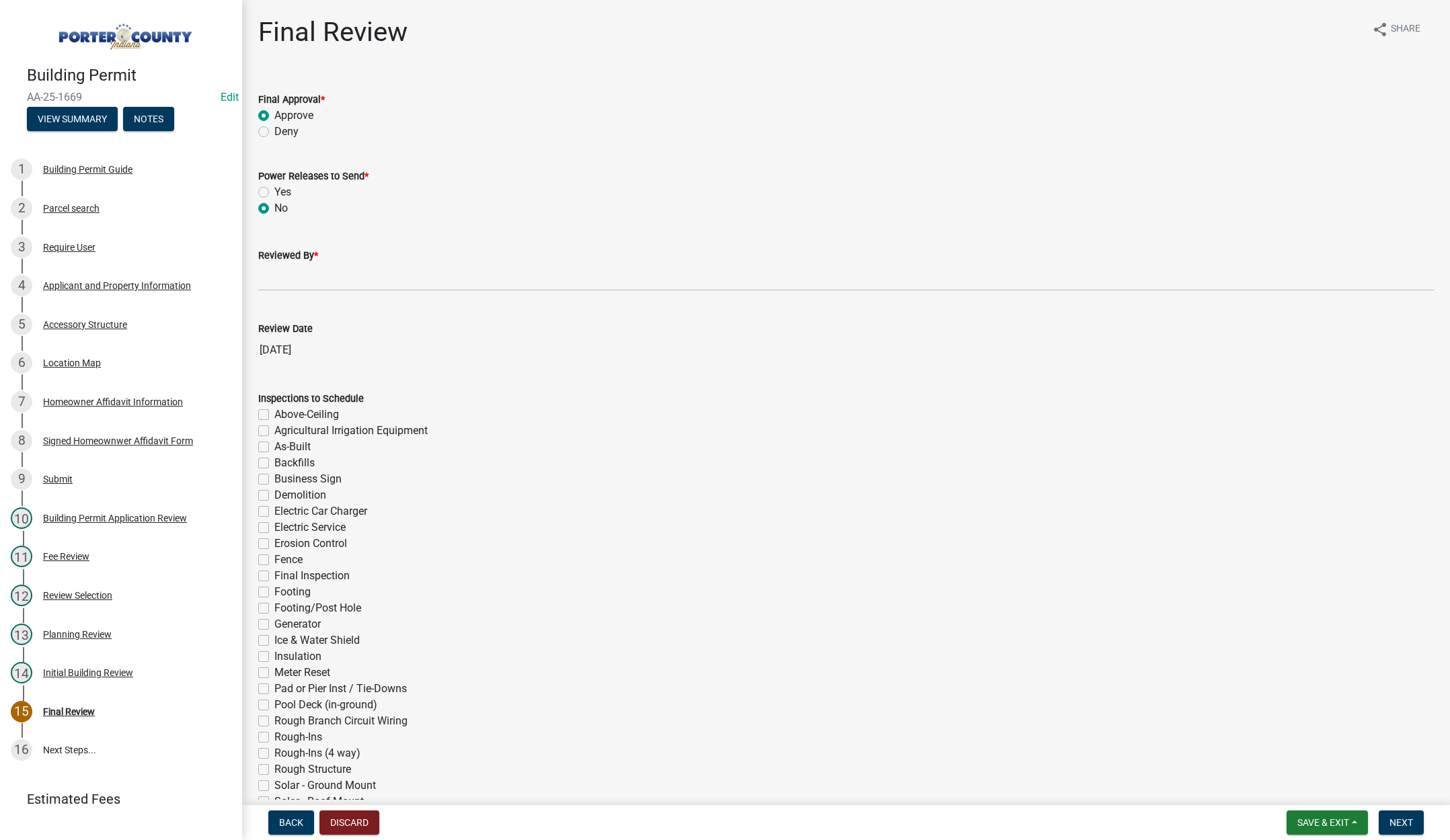
radio input "true"
click at [289, 274] on input "Reviewed By *" at bounding box center [846, 277] width 1176 height 28
type input "[PERSON_NAME]"
click at [1409, 820] on span "Next" at bounding box center [1402, 822] width 24 height 11
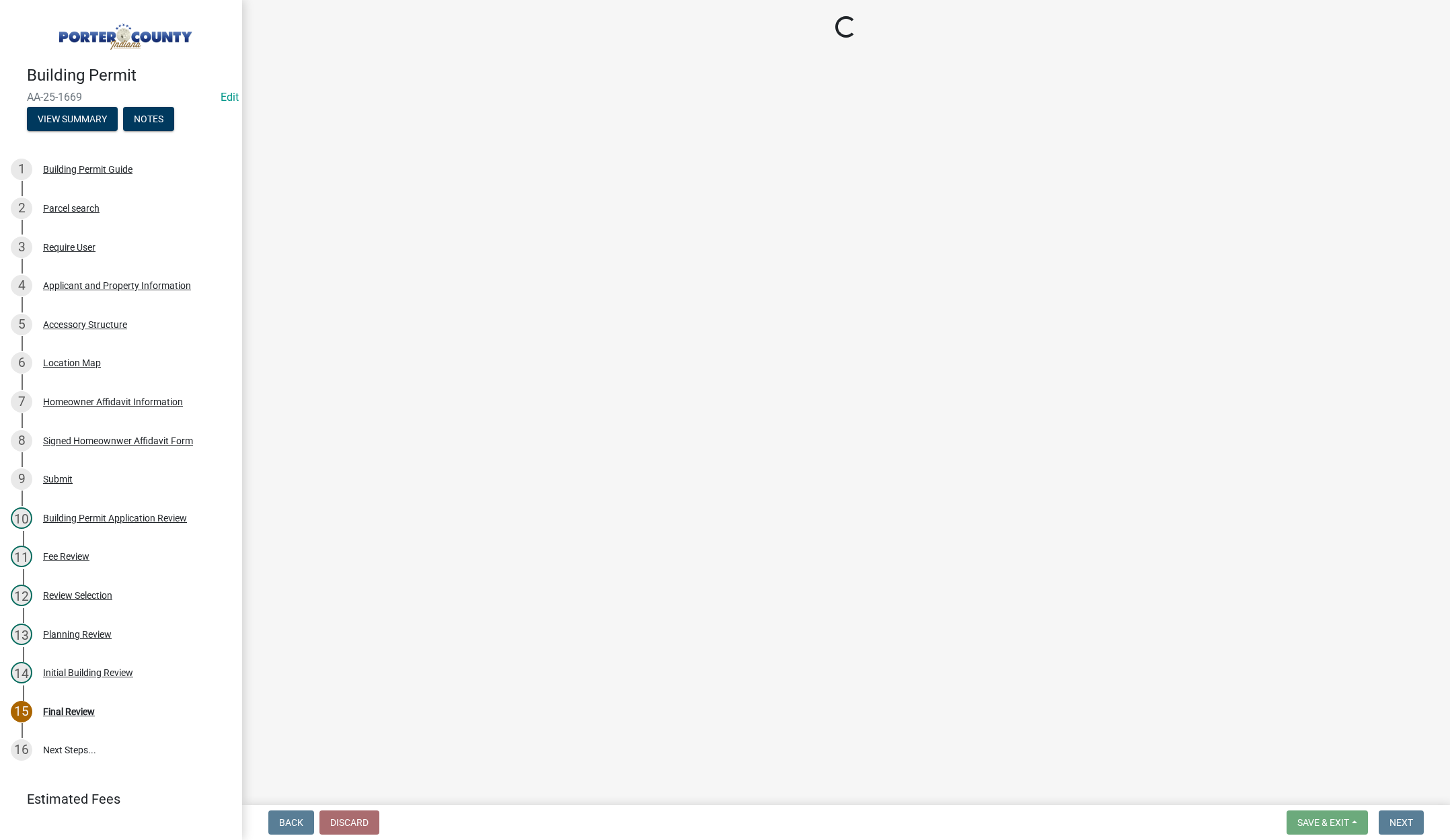
select select "3: 3"
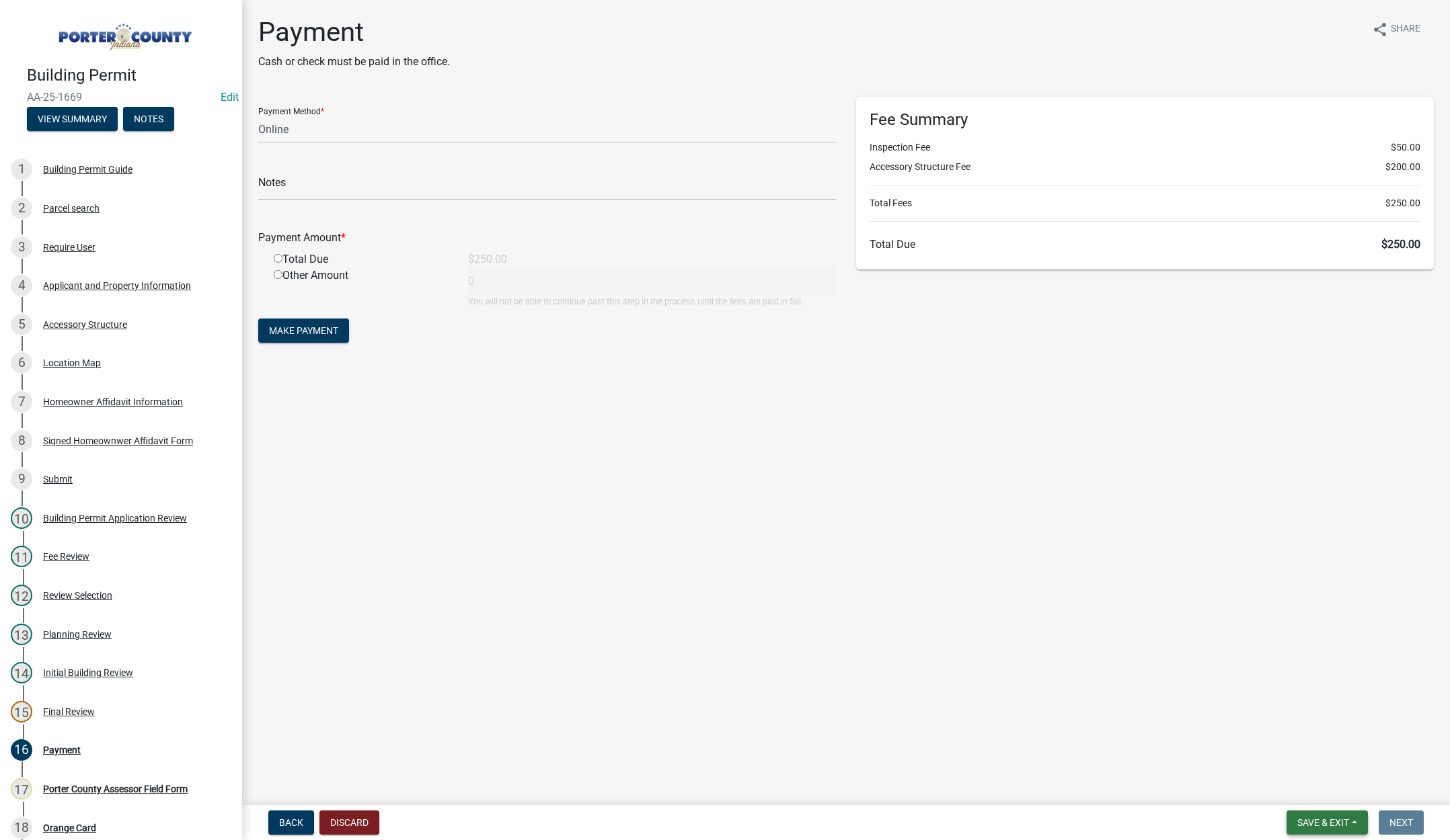
click at [1327, 820] on span "Save & Exit" at bounding box center [1323, 822] width 51 height 11
click at [1292, 784] on button "Save & Exit" at bounding box center [1313, 788] width 108 height 33
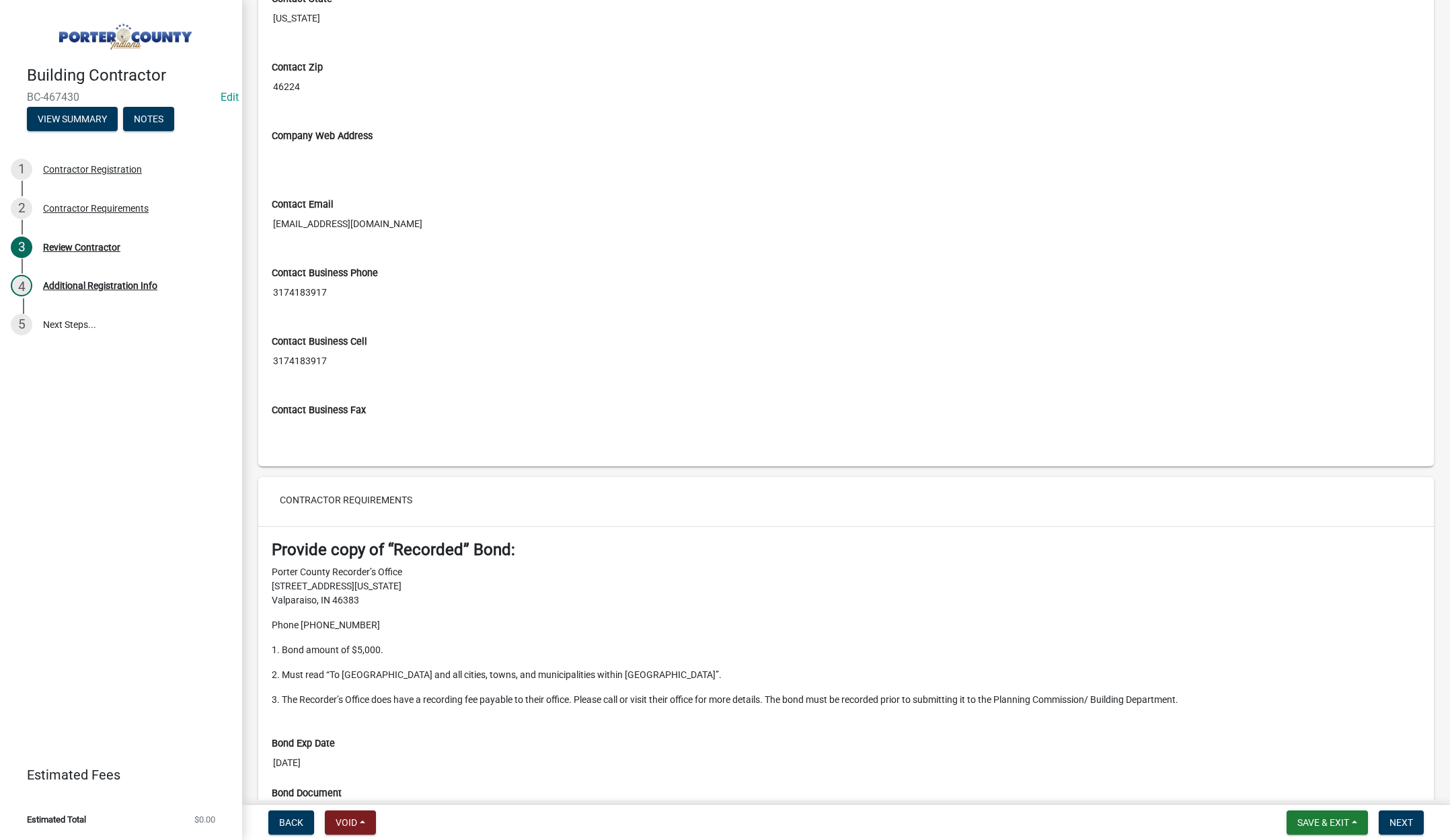
scroll to position [806, 0]
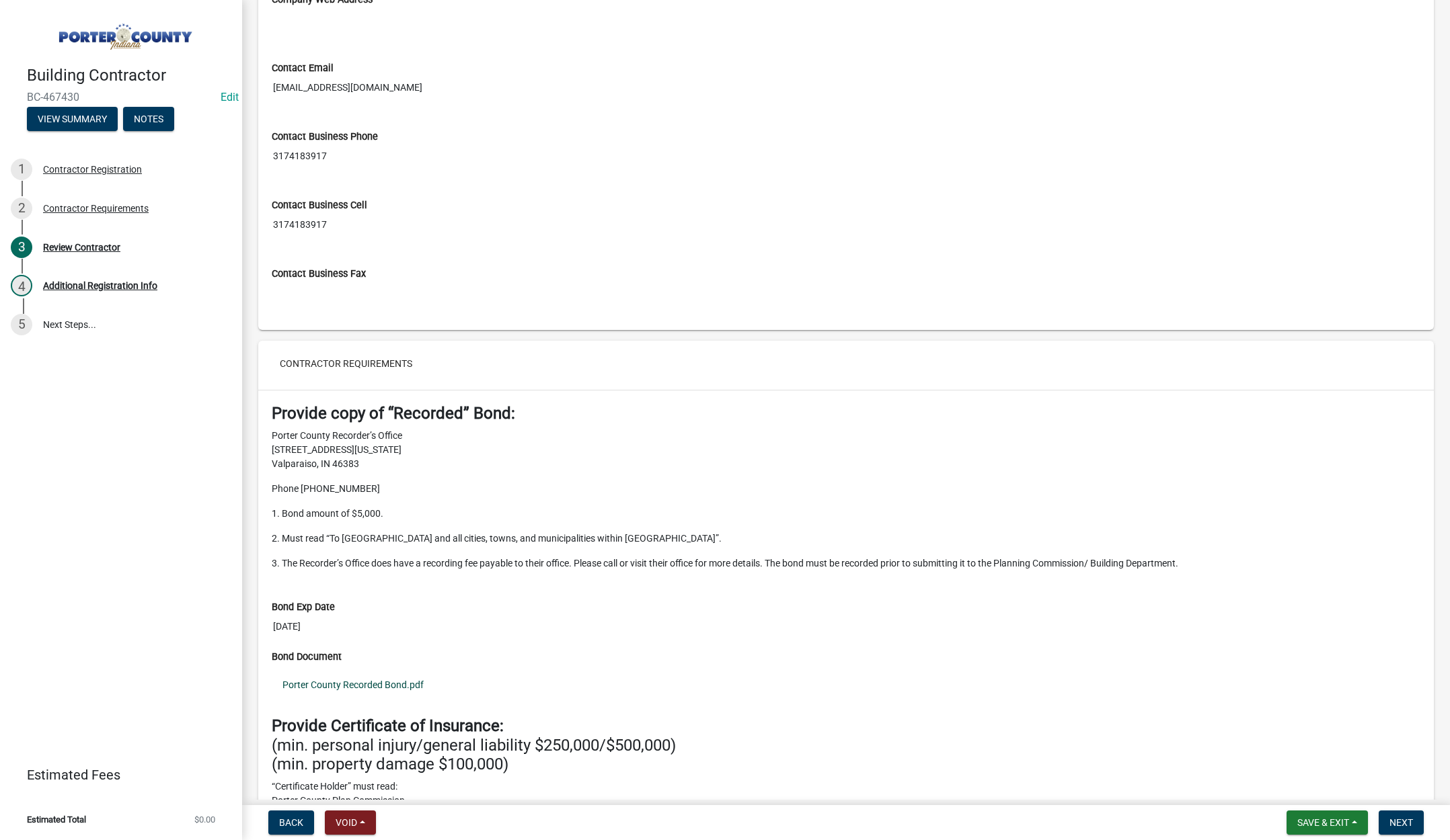
click at [380, 685] on link "Porter County Recorded Bond.pdf" at bounding box center [846, 685] width 1149 height 31
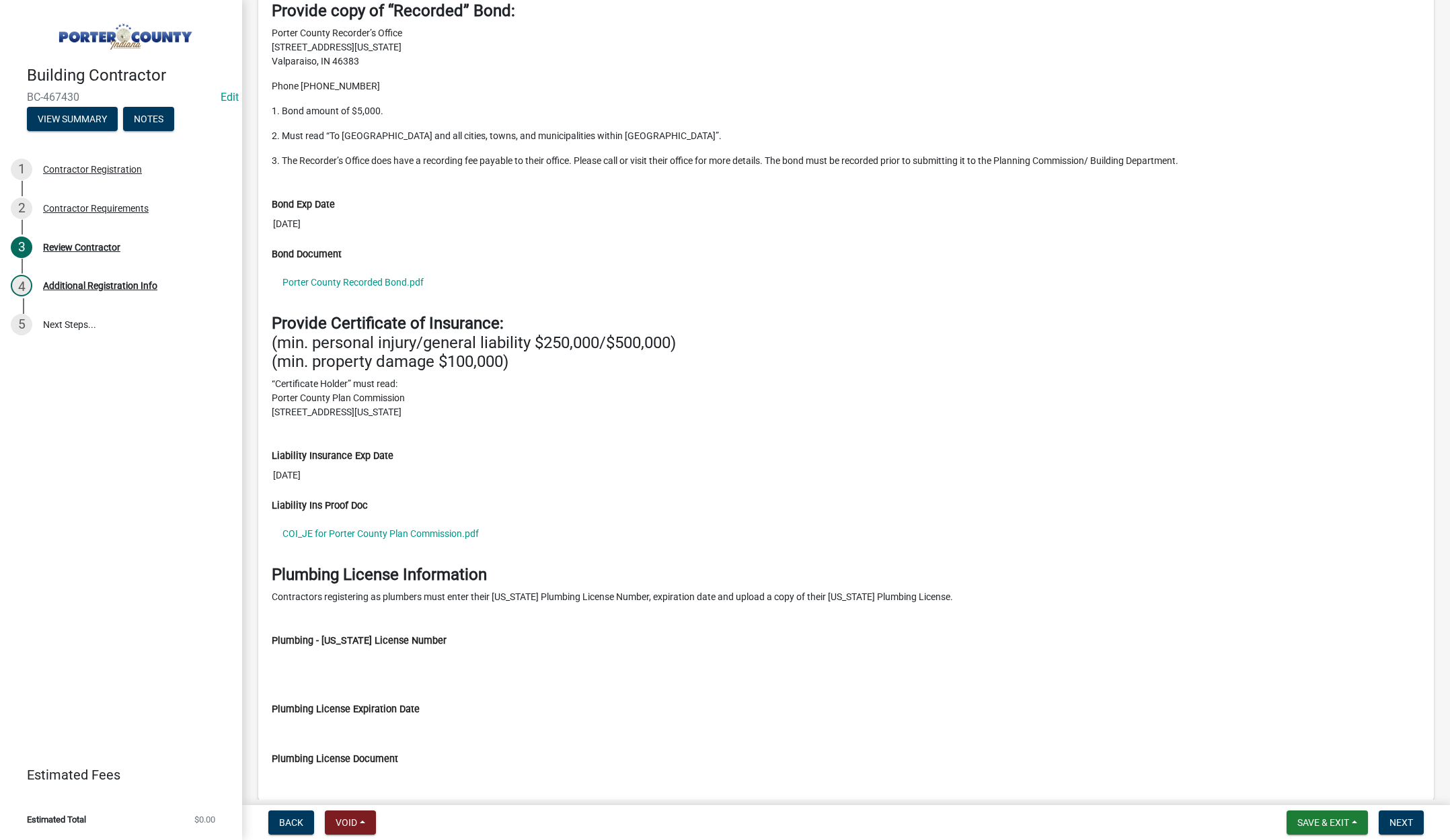
scroll to position [1263, 0]
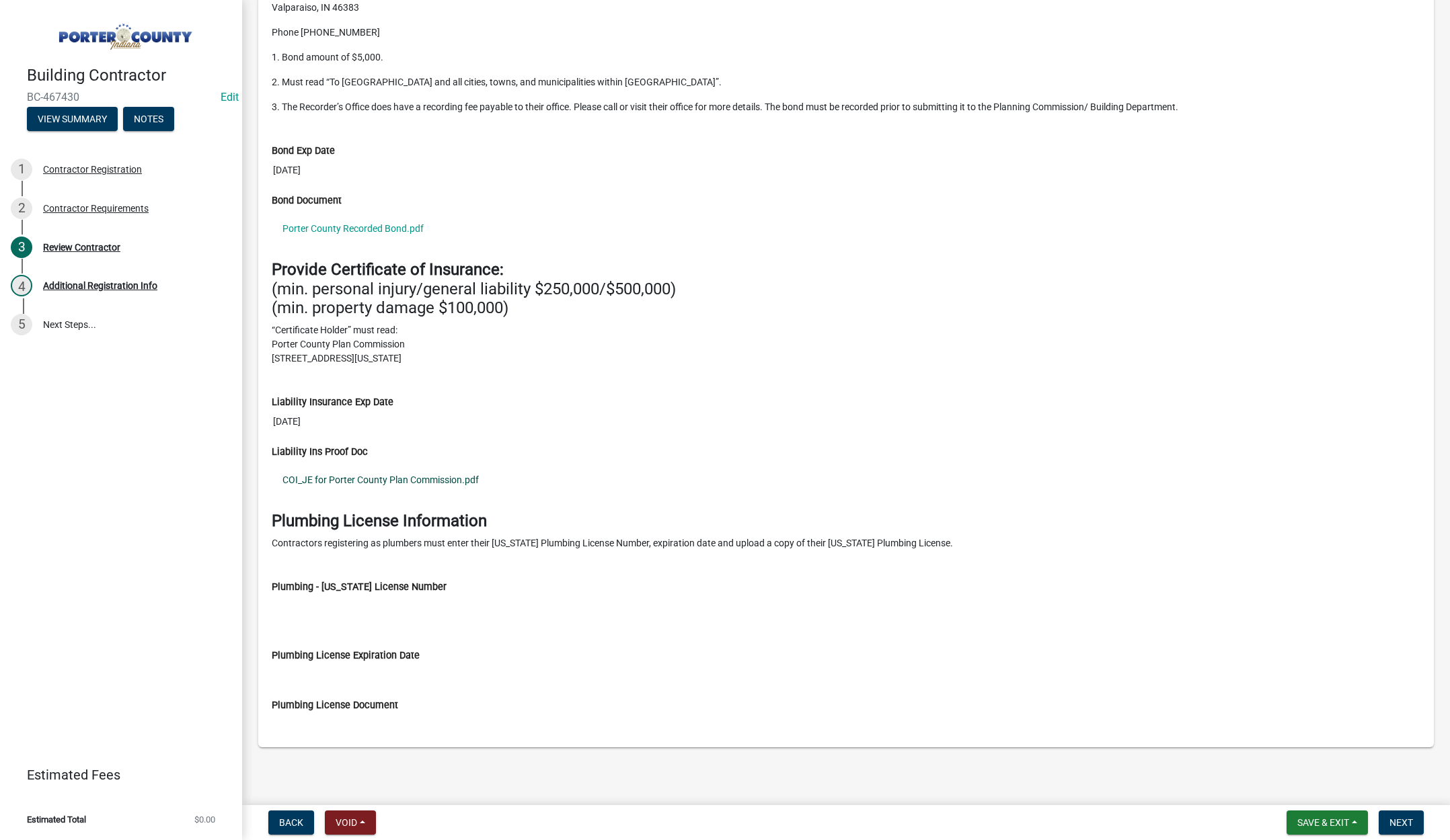
click at [405, 482] on link "COI_JE for Porter County Plan Commission.pdf" at bounding box center [846, 480] width 1149 height 31
click at [1393, 821] on span "Next" at bounding box center [1402, 822] width 24 height 11
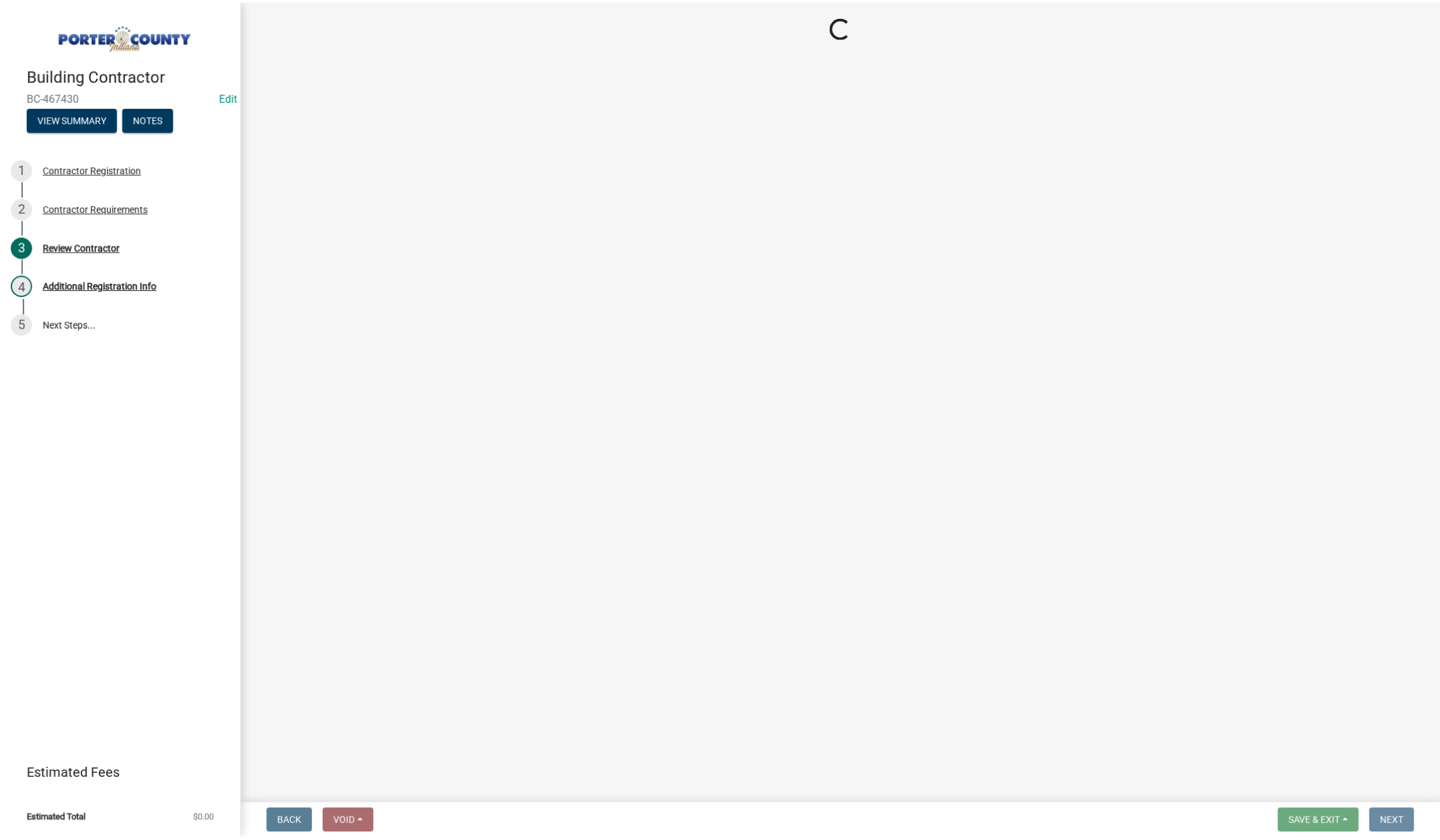
scroll to position [0, 0]
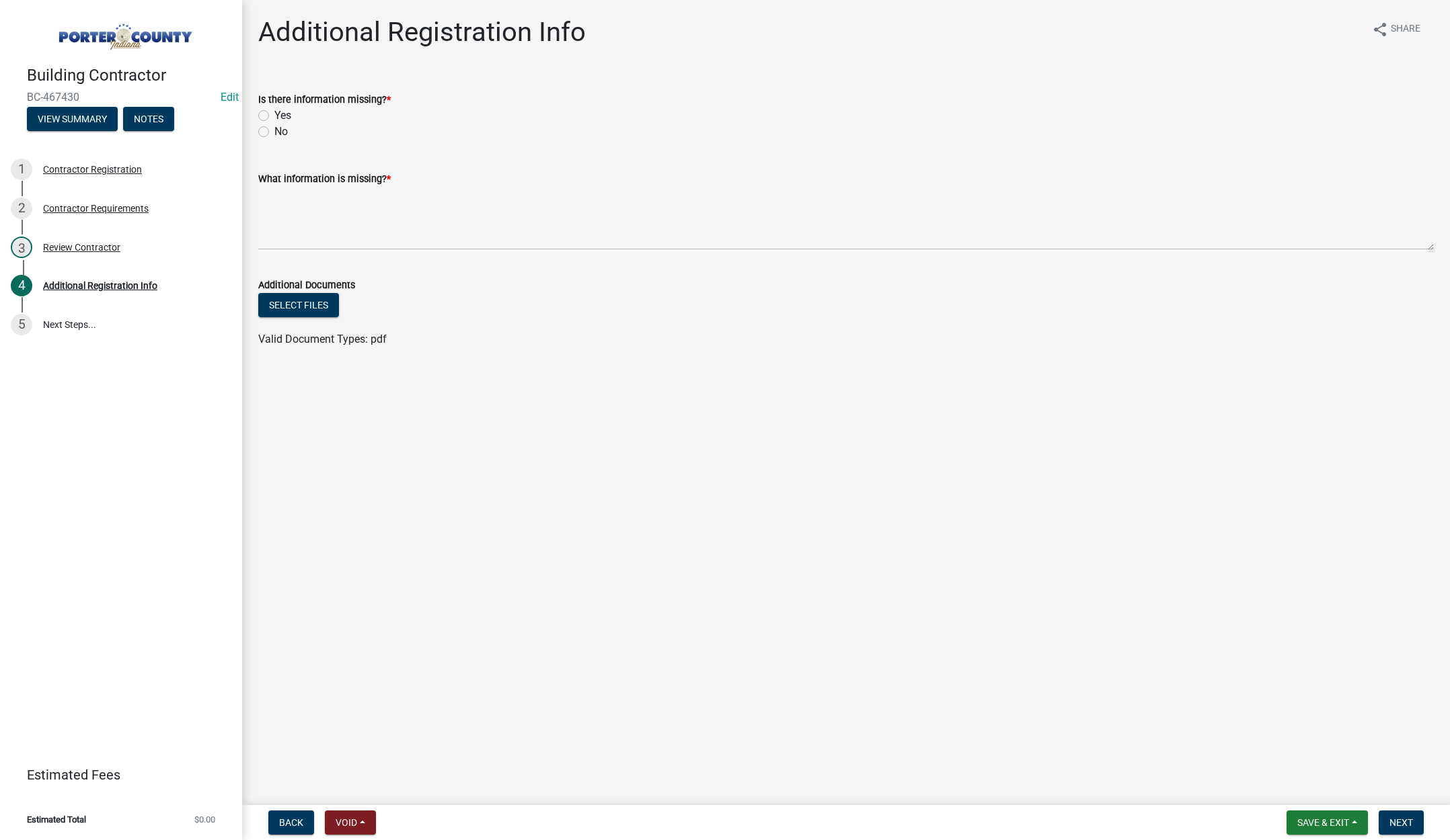
click at [274, 134] on label "No" at bounding box center [281, 132] width 14 height 16
click at [274, 133] on input "No" at bounding box center [278, 128] width 9 height 9
radio input "true"
click at [295, 202] on textarea "What information is missing? *" at bounding box center [846, 219] width 1176 height 63
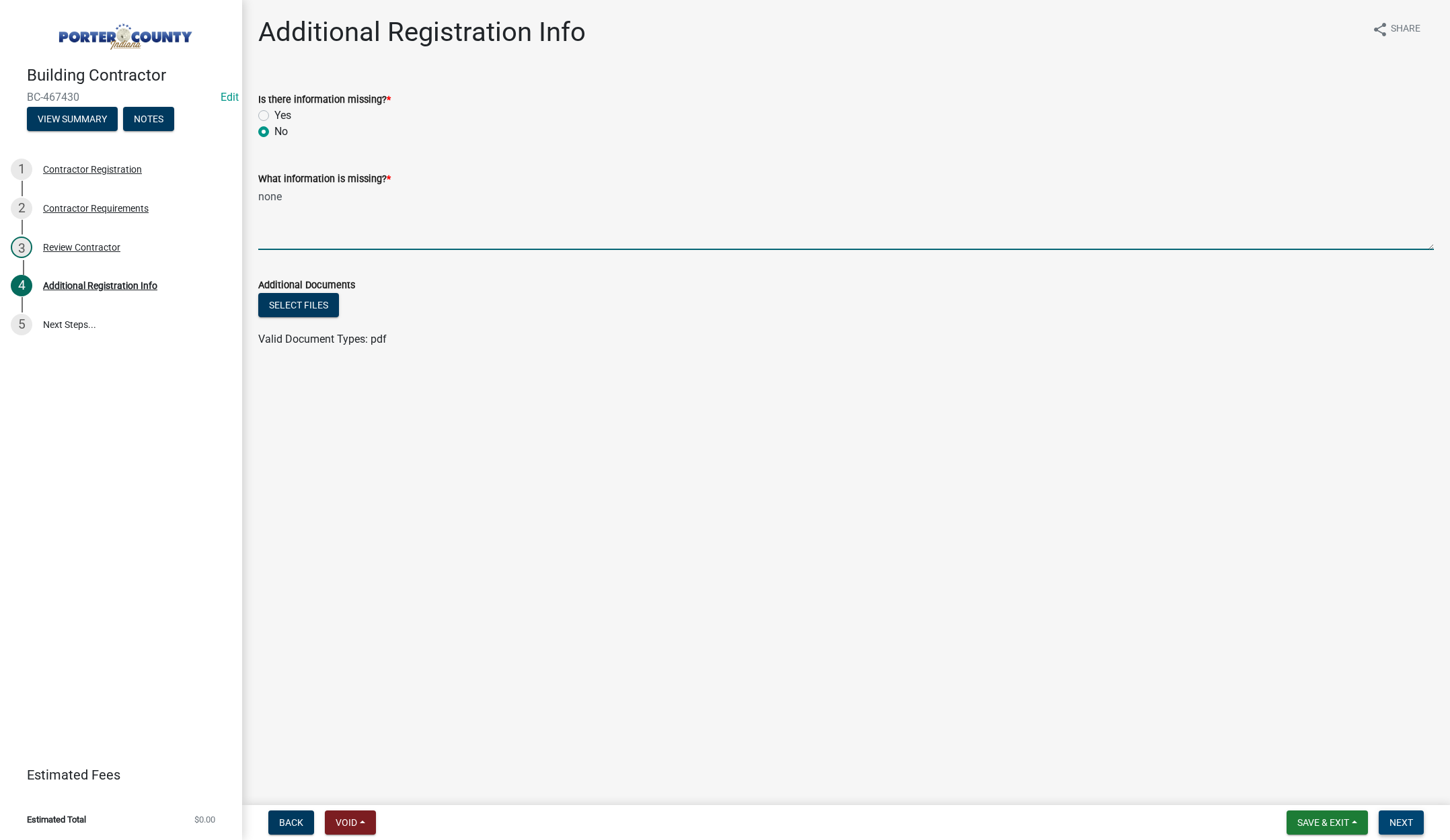
type textarea "none"
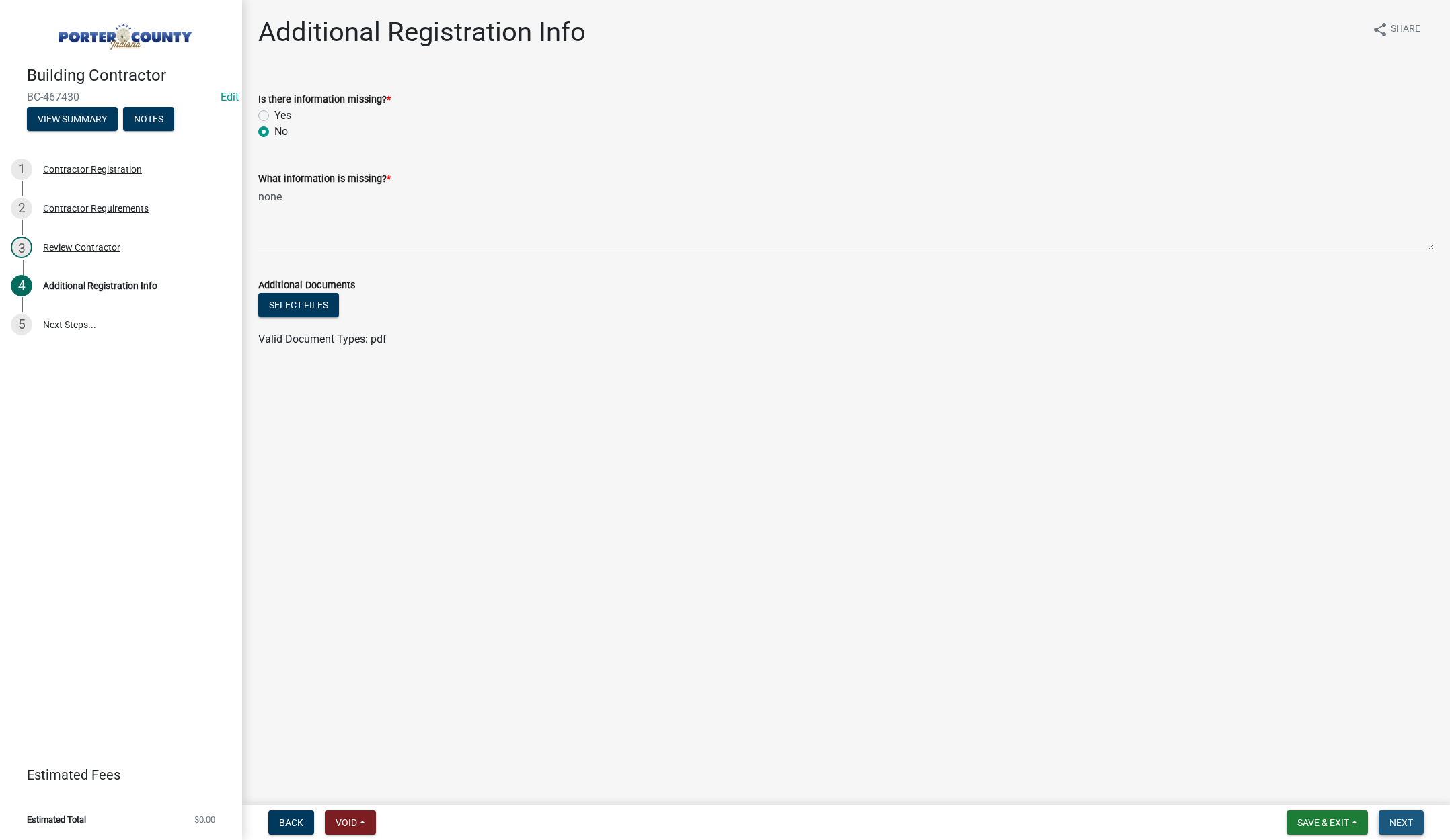
click at [1397, 819] on span "Next" at bounding box center [1402, 822] width 24 height 11
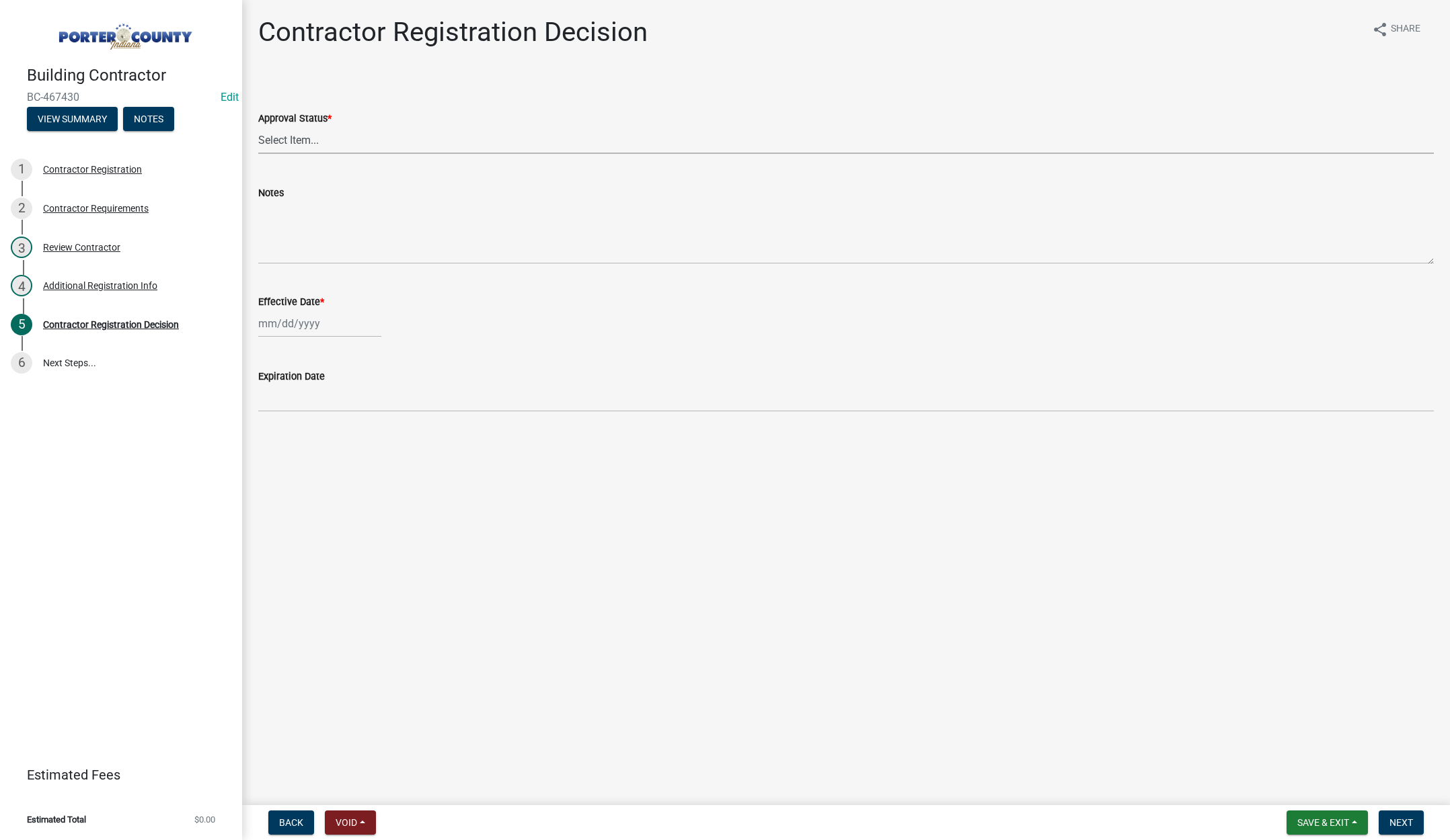
click at [312, 140] on select "Select Item... Approved Denied" at bounding box center [846, 140] width 1176 height 28
click at [258, 127] on select "Select Item... Approved Denied" at bounding box center [846, 140] width 1176 height 28
select select "4b86b809-39dd-4c68-9f3d-fdb3e7050482"
select select "9"
select select "2025"
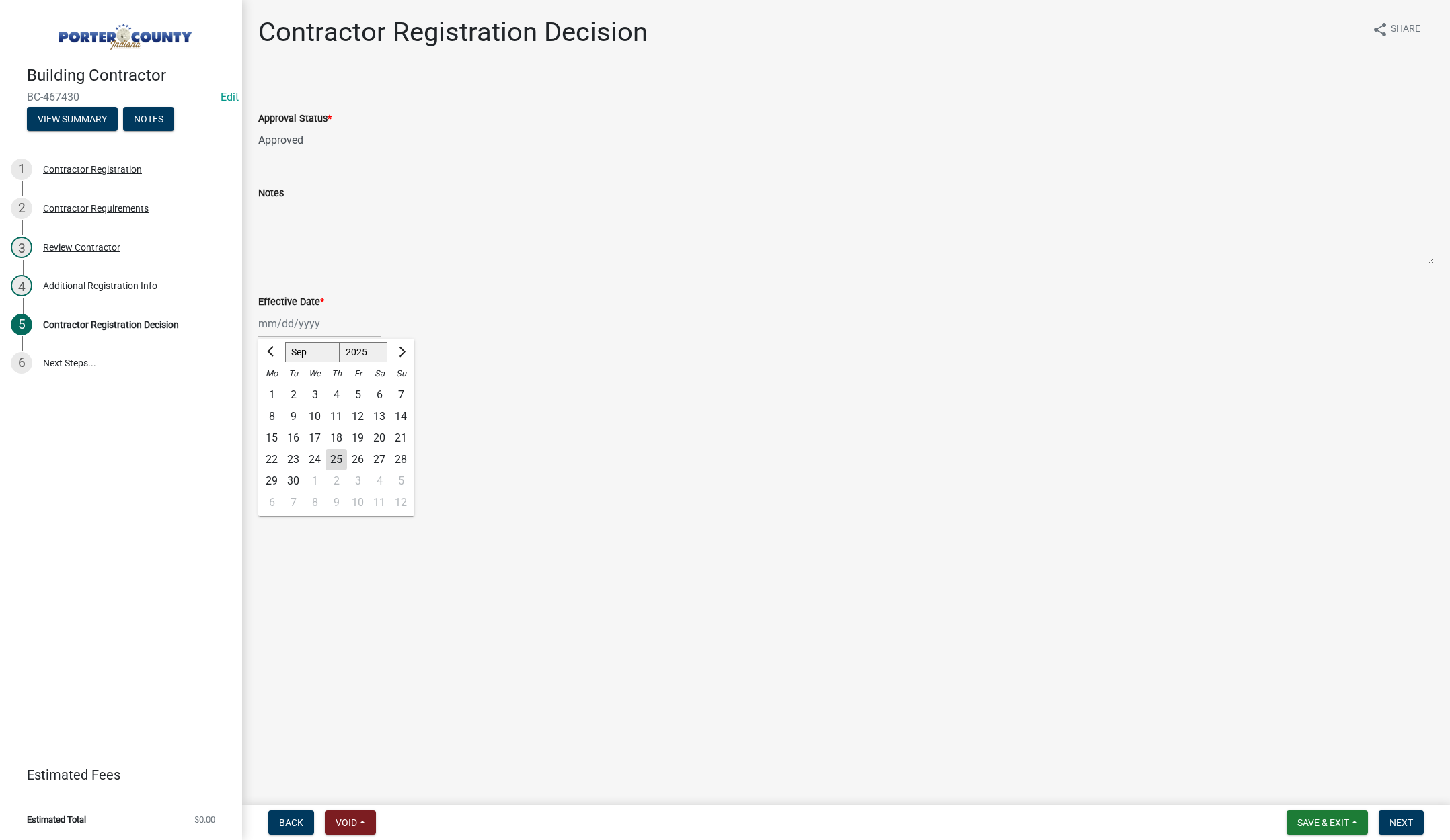
click at [330, 314] on div "Jan Feb Mar Apr May Jun Jul Aug Sep Oct Nov Dec 1525 1526 1527 1528 1529 1530 1…" at bounding box center [320, 324] width 123 height 28
drag, startPoint x: 335, startPoint y: 456, endPoint x: 373, endPoint y: 451, distance: 38.3
click at [336, 456] on div "25" at bounding box center [337, 460] width 22 height 22
type input "[DATE]"
click at [1404, 817] on span "Next" at bounding box center [1402, 822] width 24 height 11
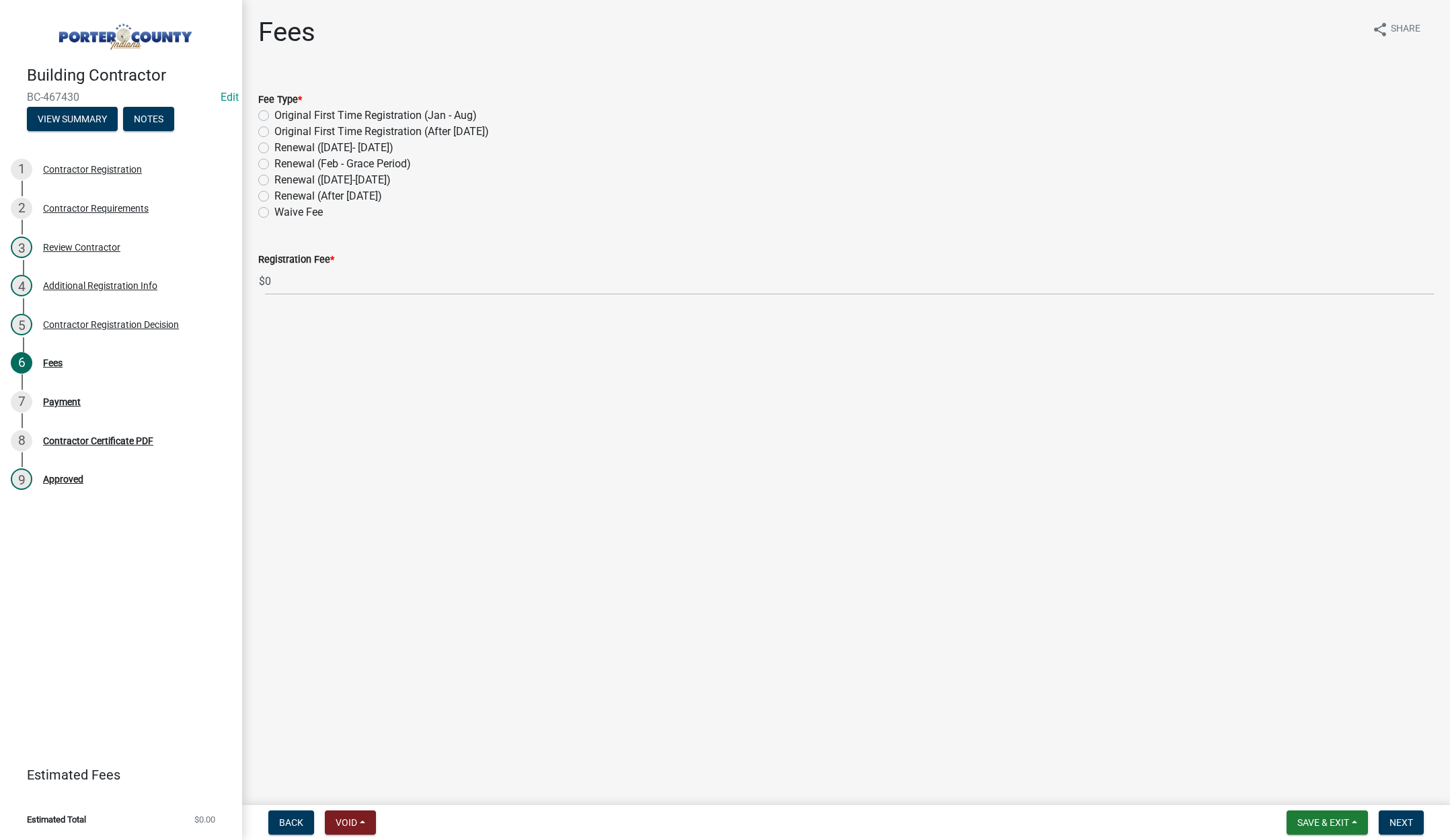
click at [274, 194] on label "Renewal (After Sept 1)" at bounding box center [328, 196] width 108 height 16
click at [274, 194] on input "Renewal (After Sept 1)" at bounding box center [278, 192] width 9 height 9
radio input "true"
click at [1397, 815] on button "Next" at bounding box center [1402, 823] width 46 height 24
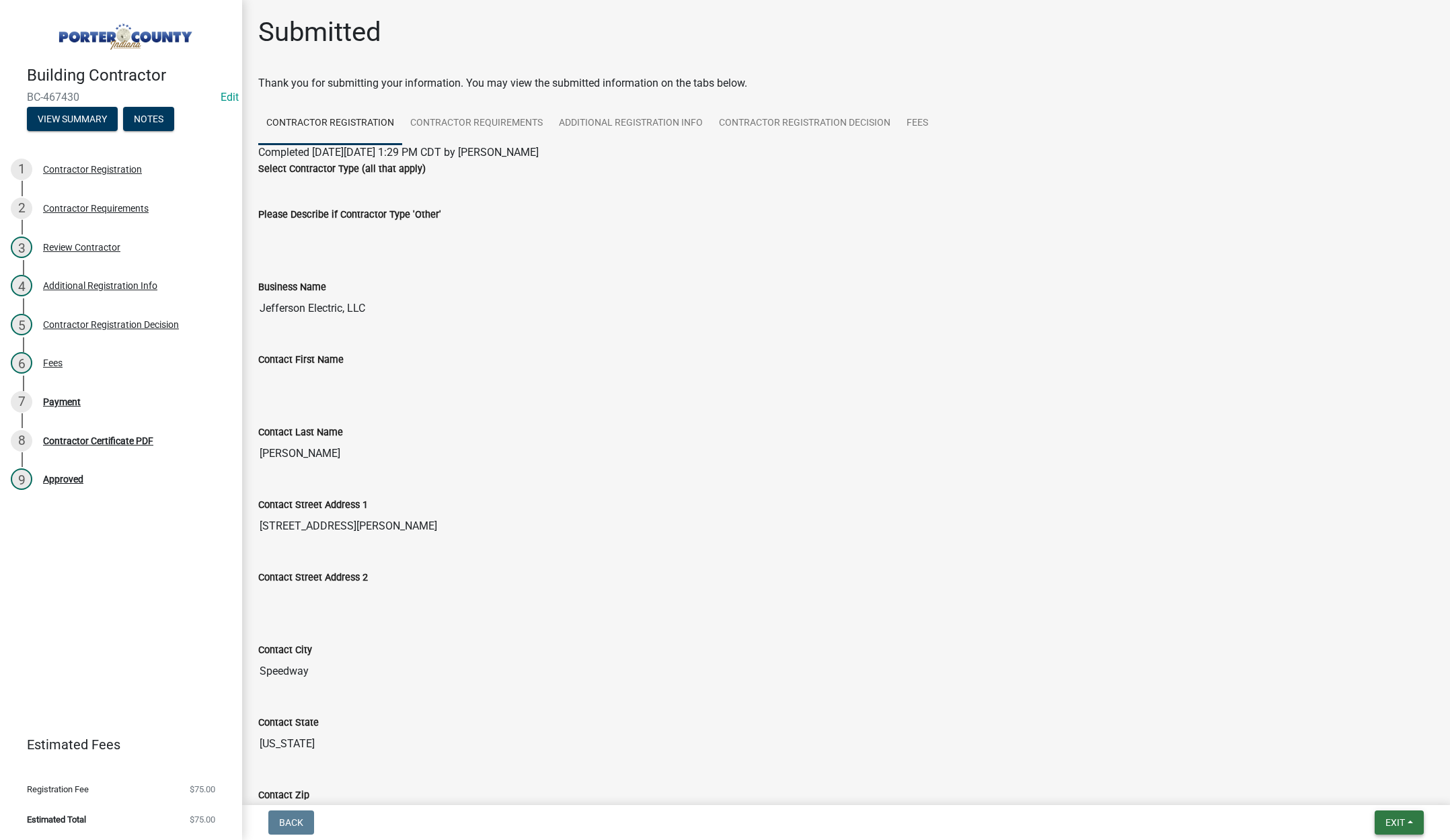
click at [1398, 822] on span "Exit" at bounding box center [1396, 822] width 20 height 11
click at [1366, 788] on button "Save & Exit" at bounding box center [1370, 788] width 108 height 33
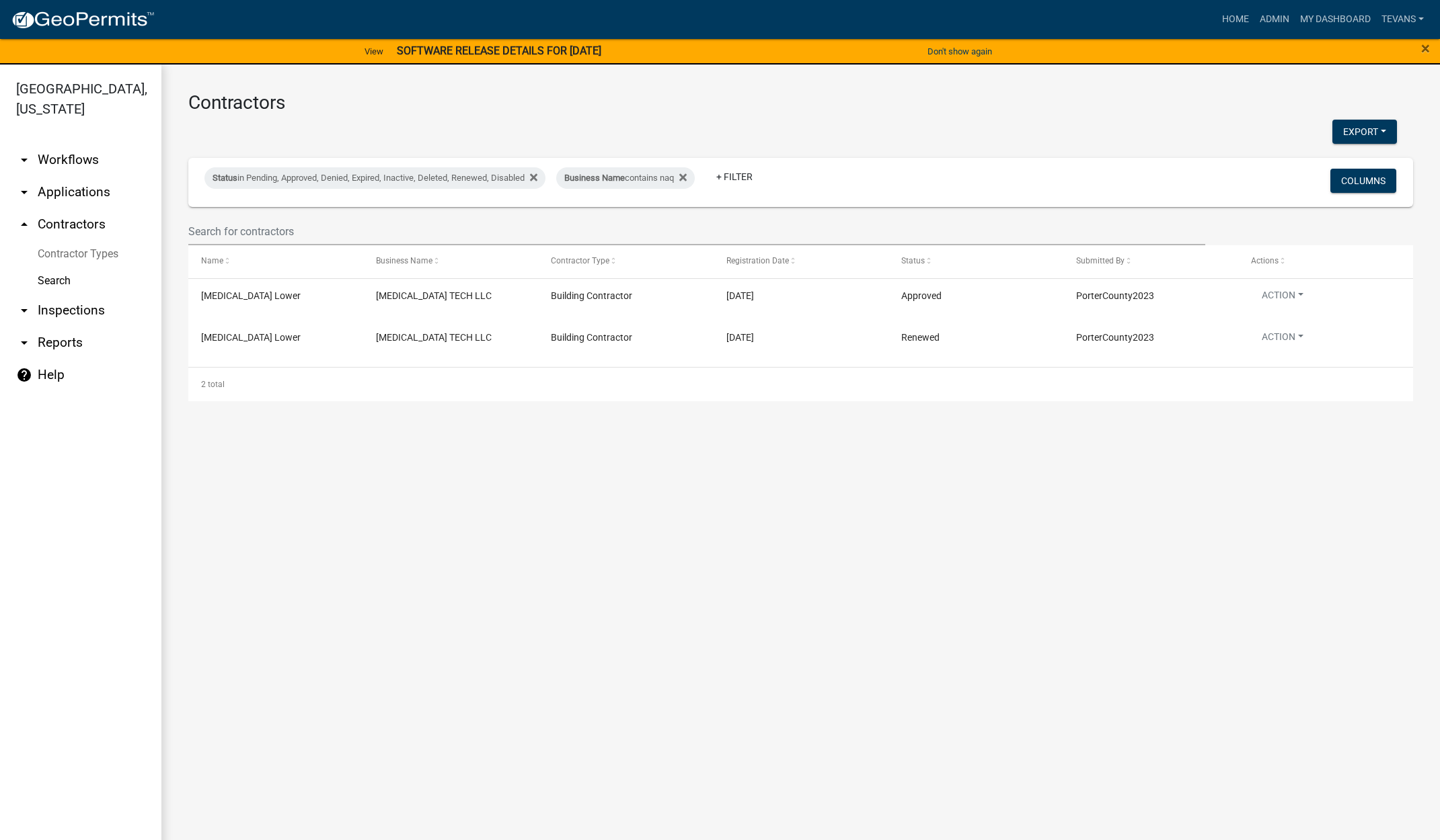
click at [86, 786] on ul "arrow_drop_down Workflows List arrow_drop_down Applications Search by Parcel Se…" at bounding box center [80, 495] width 161 height 723
click at [72, 176] on link "arrow_drop_down Applications" at bounding box center [80, 192] width 161 height 33
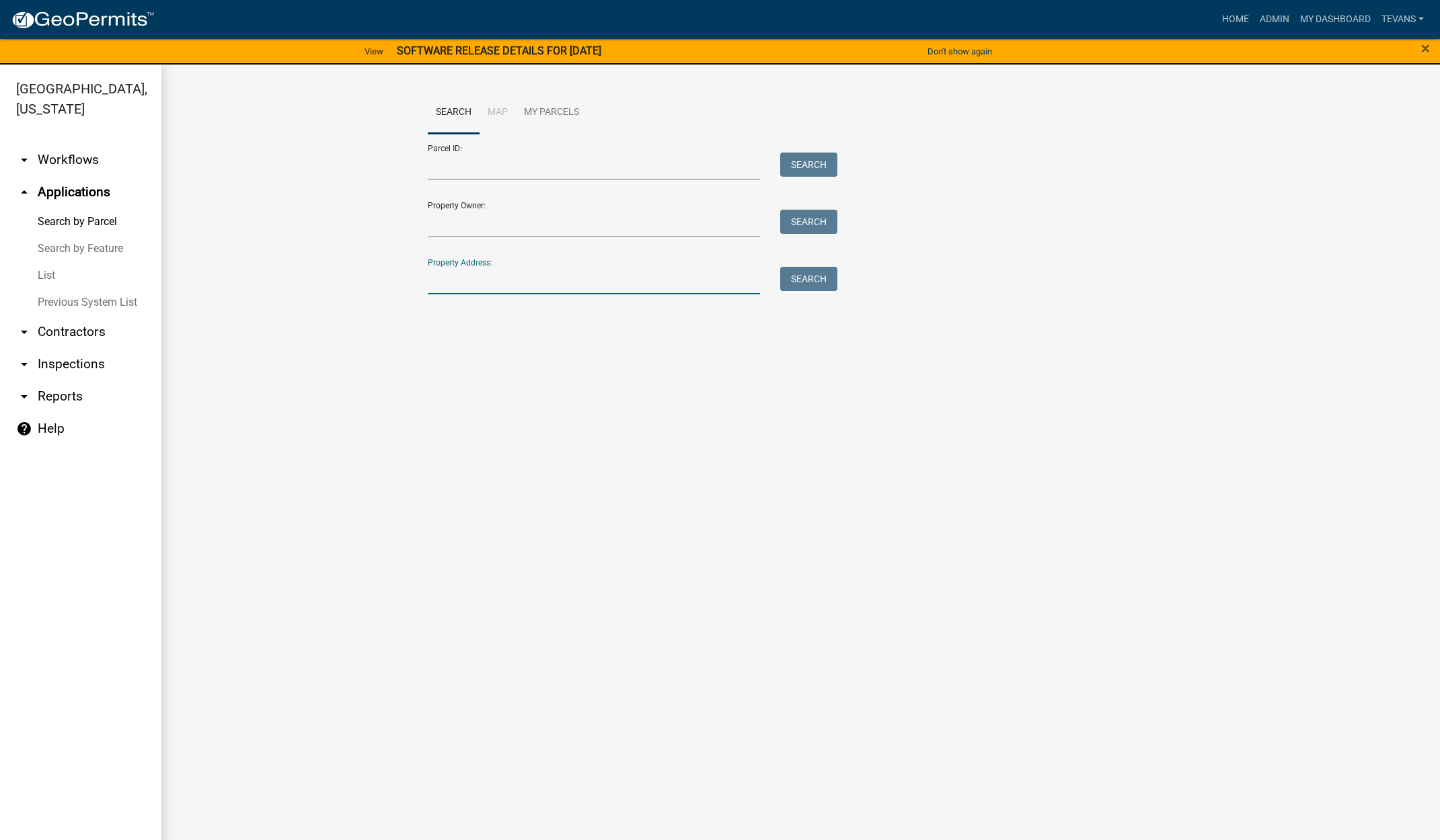
click at [512, 284] on input "Property Address:" at bounding box center [594, 281] width 333 height 28
click at [112, 767] on ul "arrow_drop_down Workflows List arrow_drop_up Applications Search by Parcel Sear…" at bounding box center [80, 495] width 161 height 723
click at [490, 279] on input "445 s" at bounding box center [594, 281] width 333 height 28
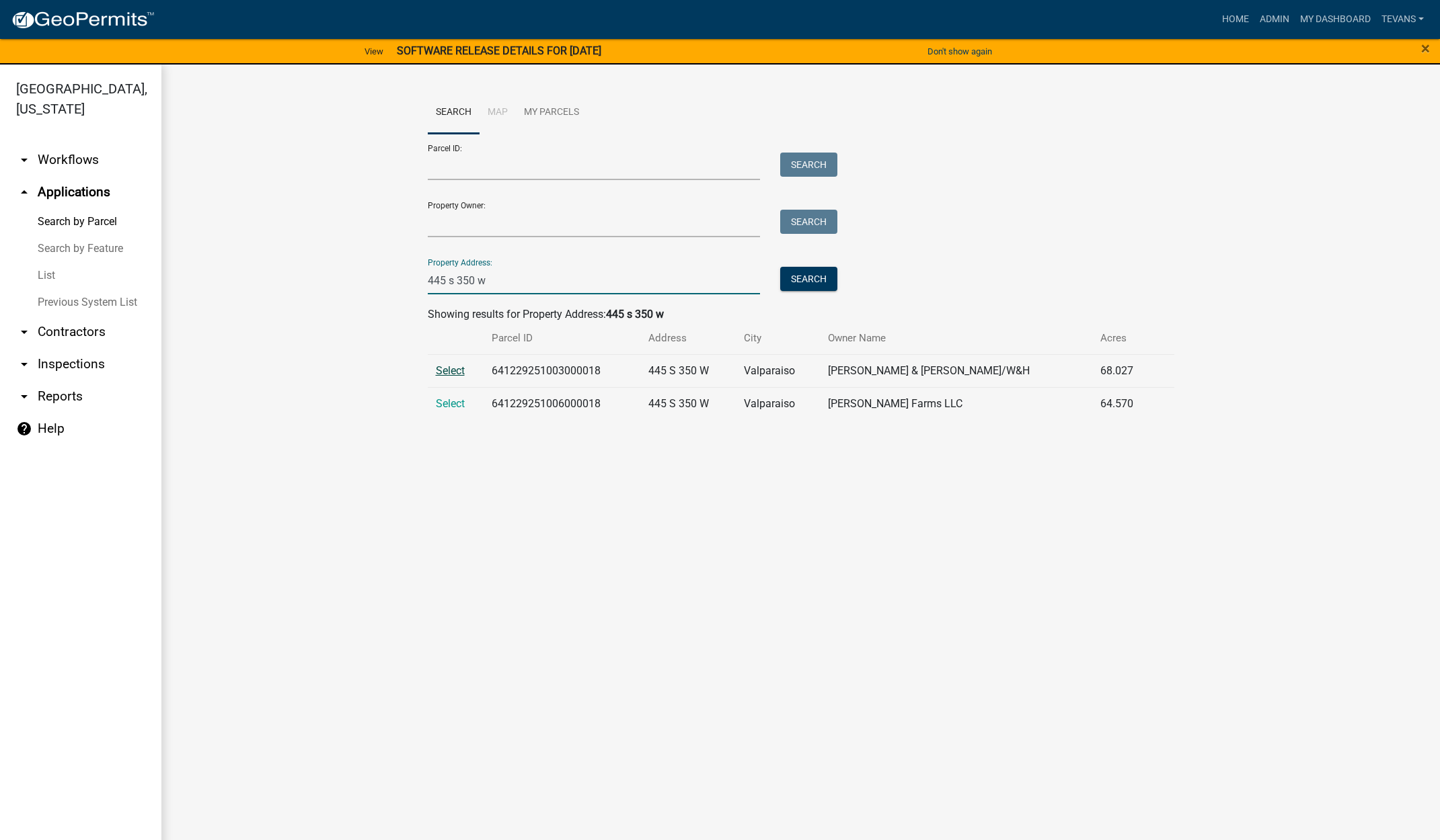
type input "445 s 350 w"
click at [459, 367] on span "Select" at bounding box center [449, 370] width 29 height 13
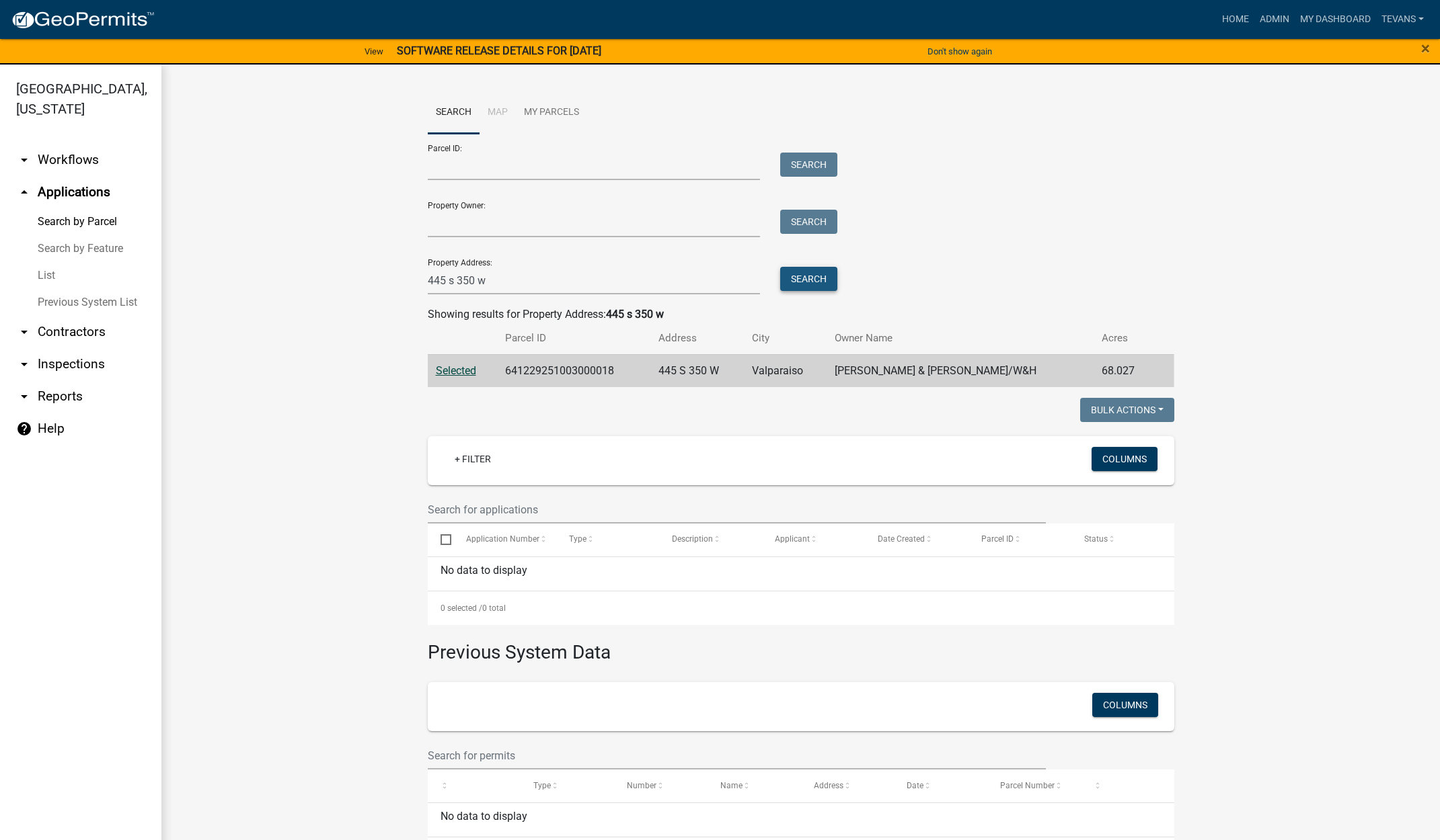
click at [799, 276] on button "Search" at bounding box center [809, 279] width 57 height 24
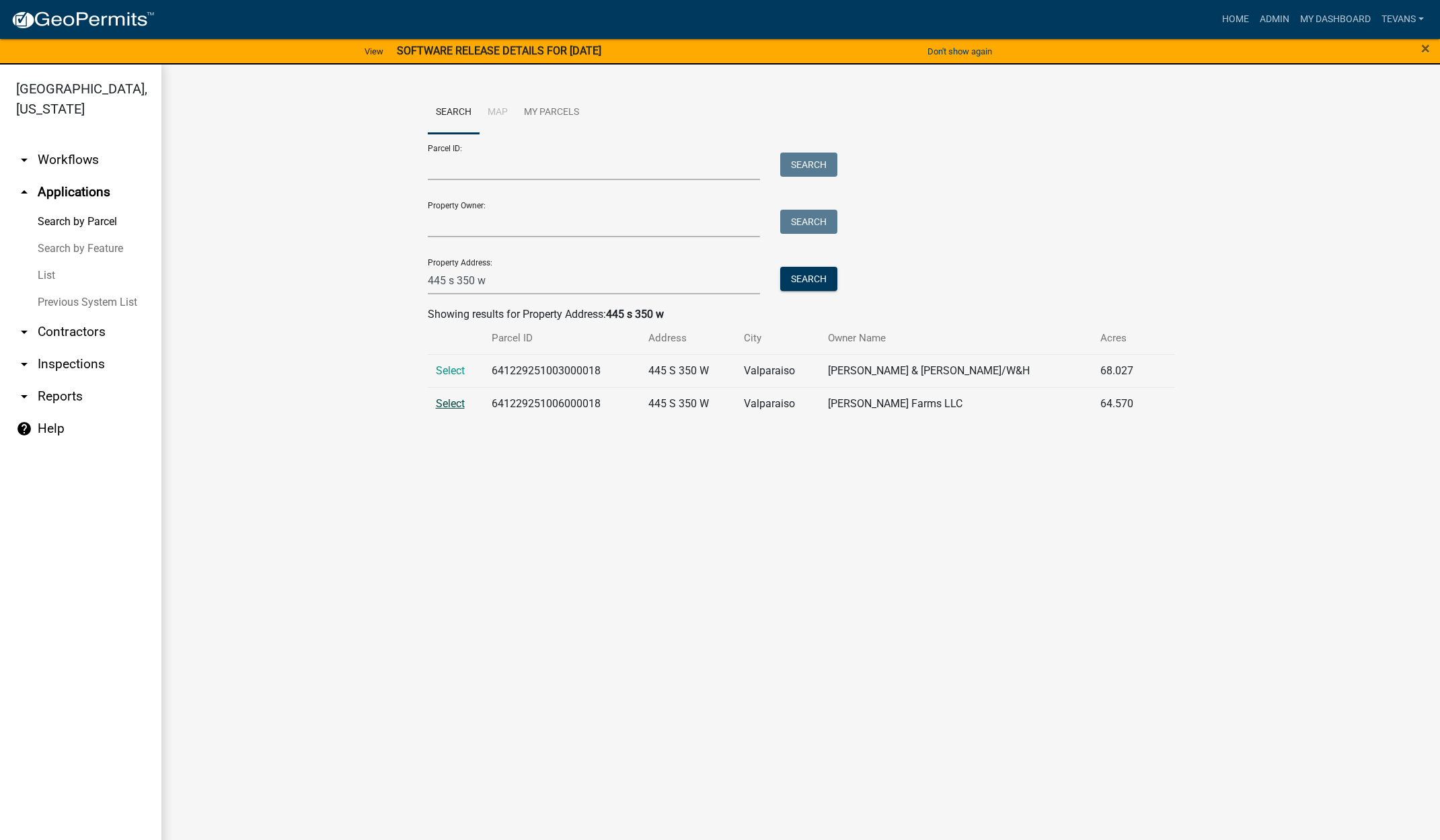
click at [442, 401] on span "Select" at bounding box center [449, 404] width 29 height 13
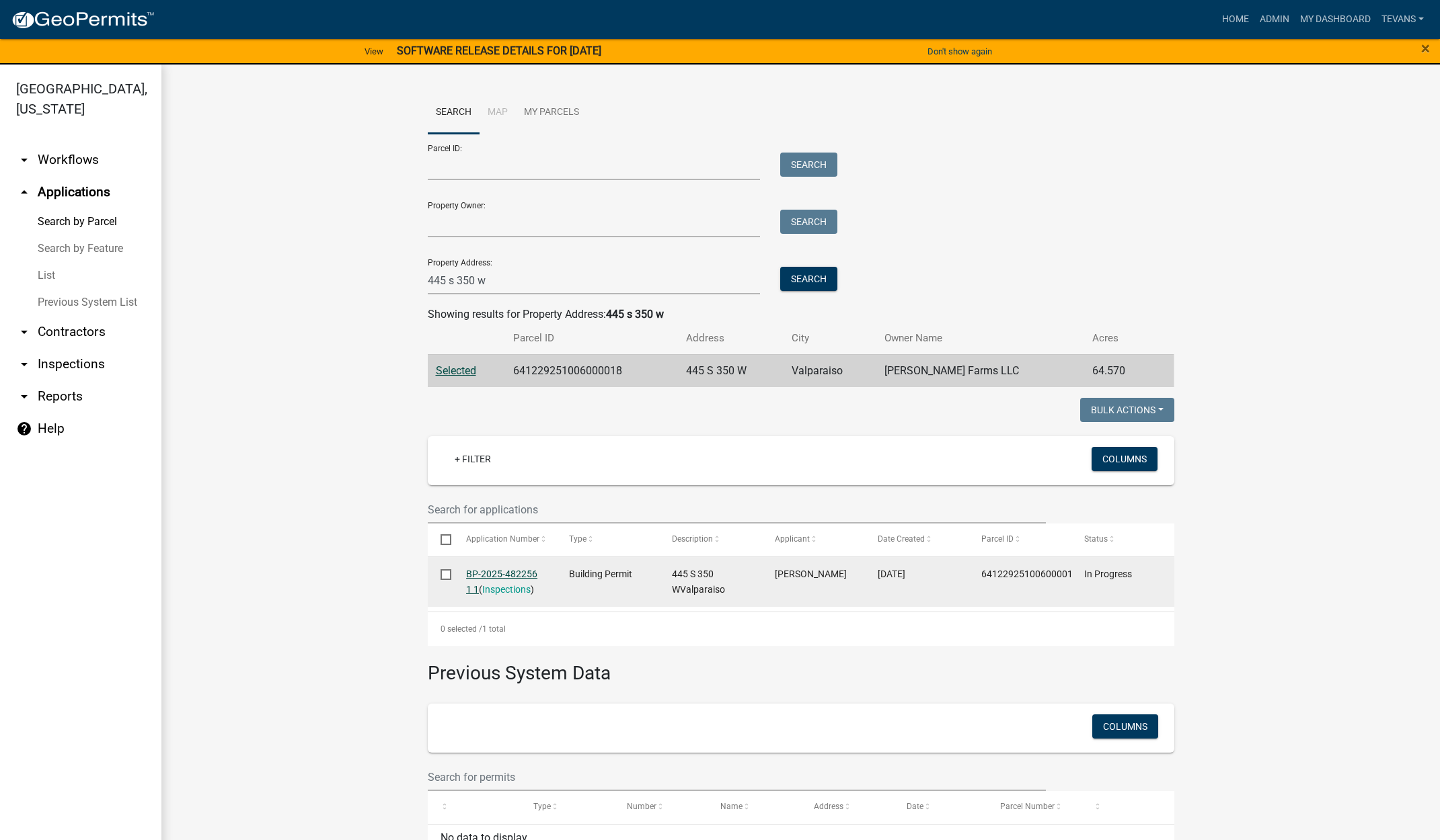
click at [499, 570] on link "BP-2025-482256 1 1" at bounding box center [502, 582] width 71 height 27
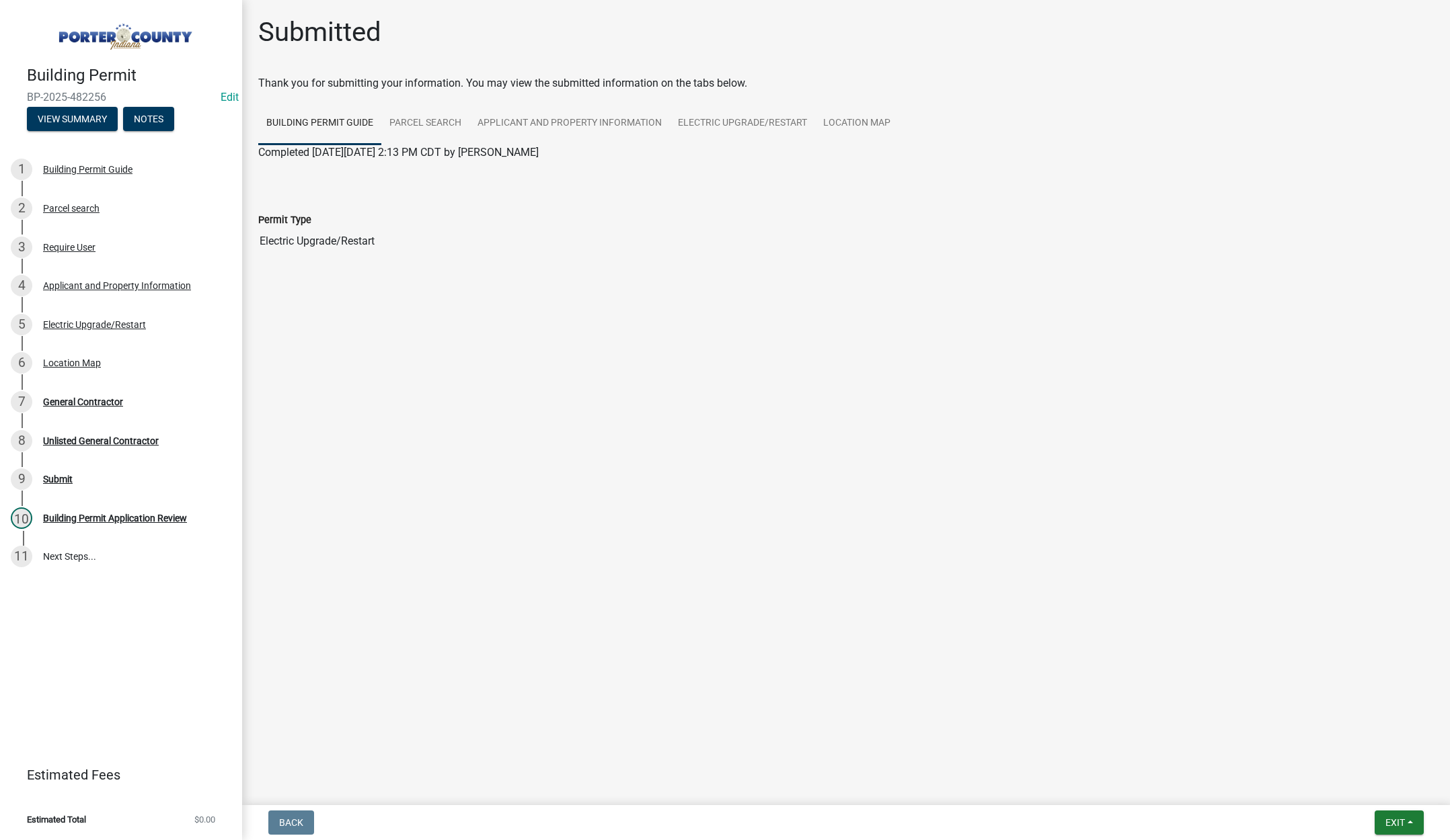
click at [402, 14] on main "Submitted Thank you for submitting your information. You may view the submitted…" at bounding box center [846, 400] width 1208 height 800
click at [1393, 819] on span "Exit" at bounding box center [1396, 822] width 20 height 11
click at [1390, 793] on button "Save & Exit" at bounding box center [1370, 788] width 108 height 33
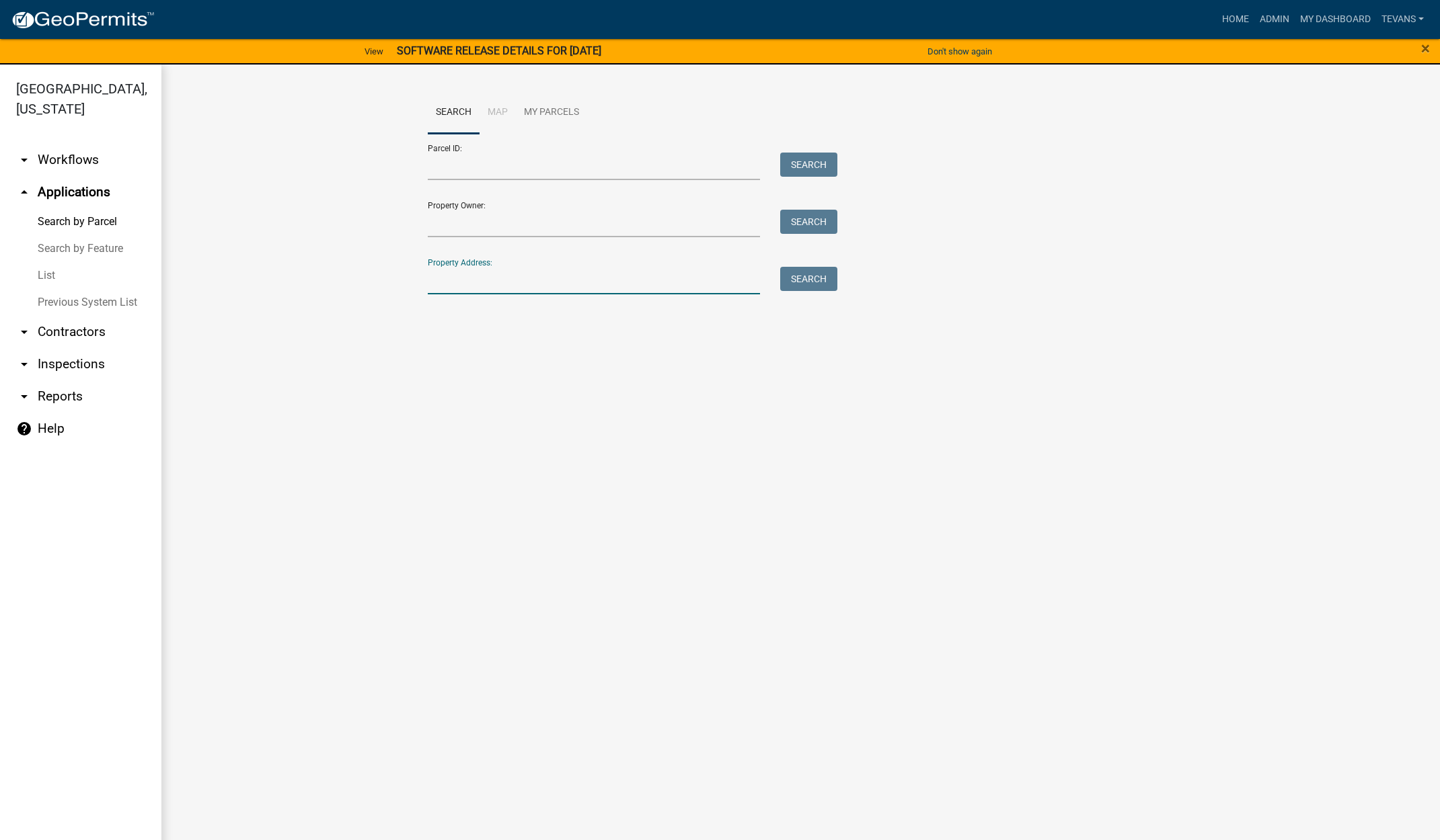
click at [445, 280] on input "Property Address:" at bounding box center [594, 281] width 333 height 28
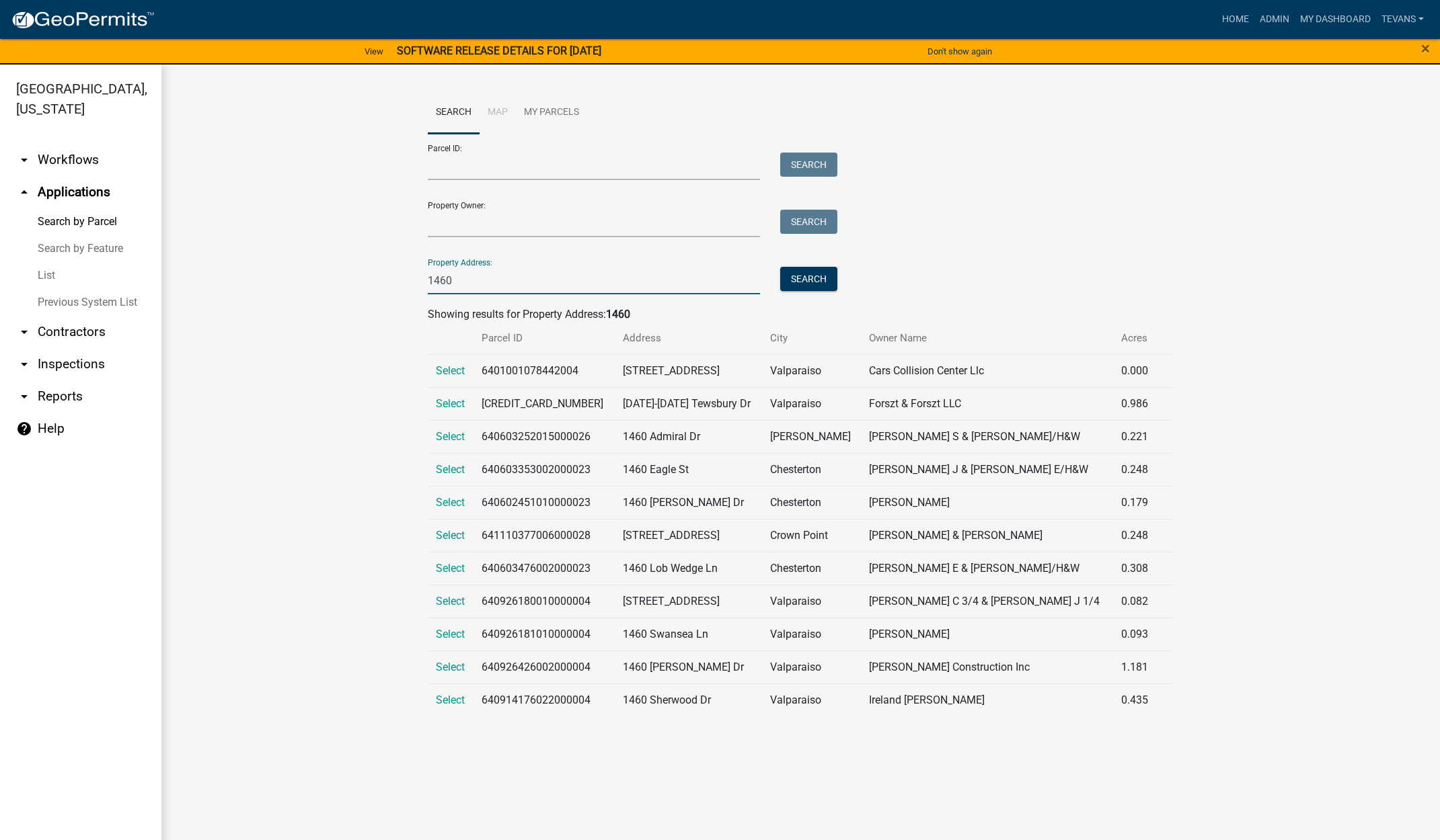
type input "1460"
drag, startPoint x: 49, startPoint y: 257, endPoint x: 79, endPoint y: 241, distance: 34.0
click at [49, 262] on link "List" at bounding box center [80, 275] width 161 height 27
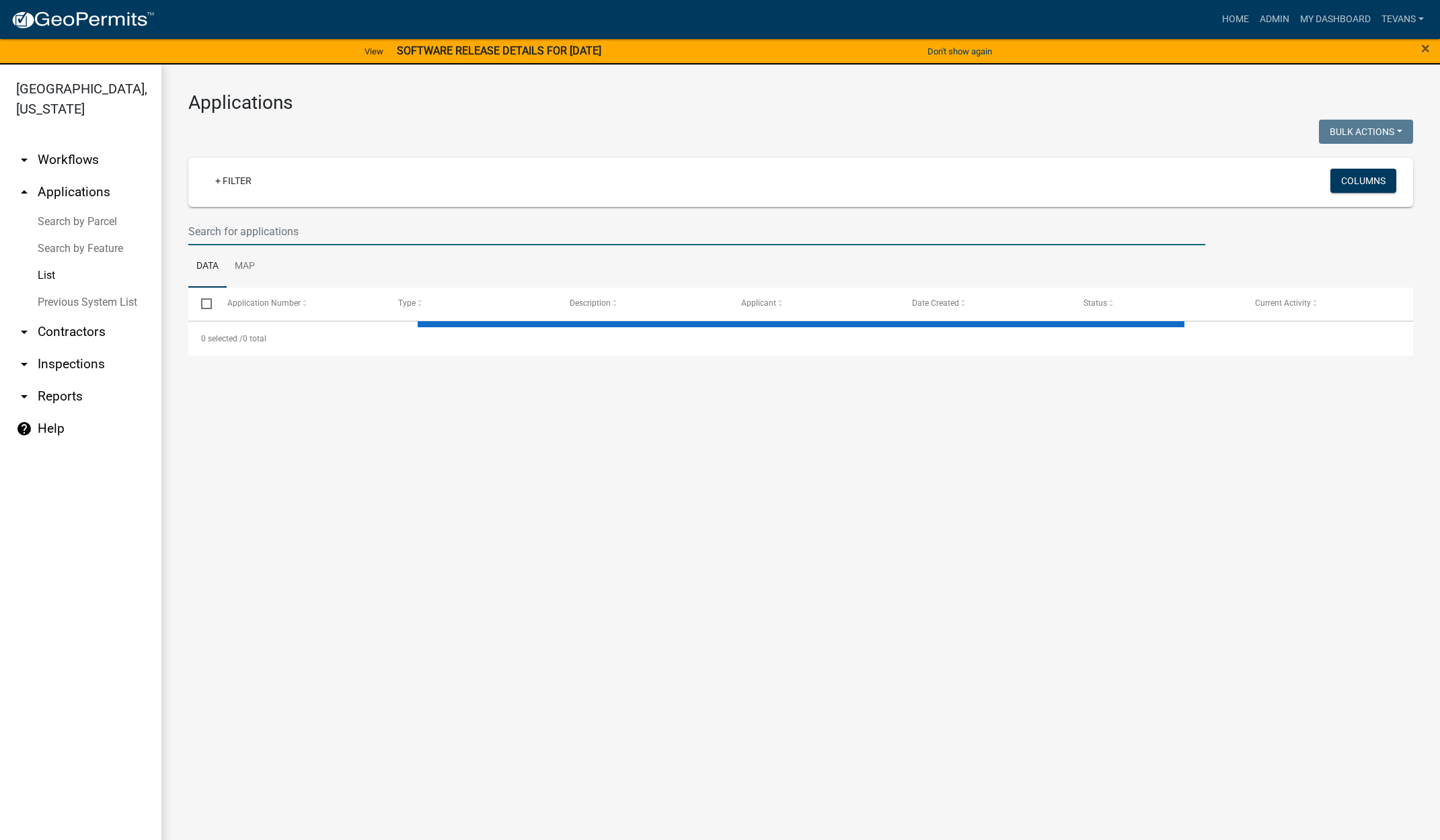
click at [343, 238] on input "text" at bounding box center [696, 232] width 1016 height 28
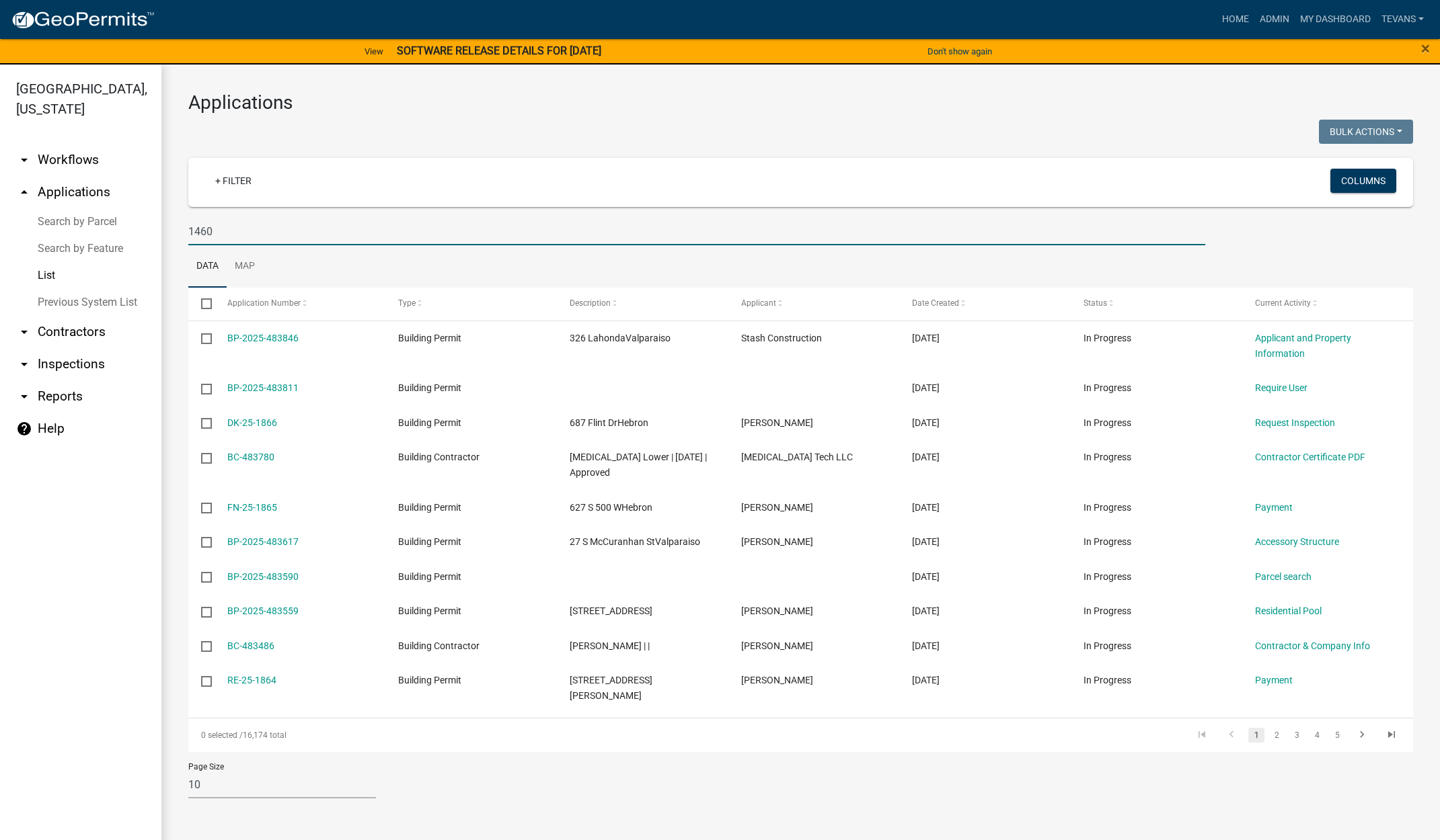
type input "1460"
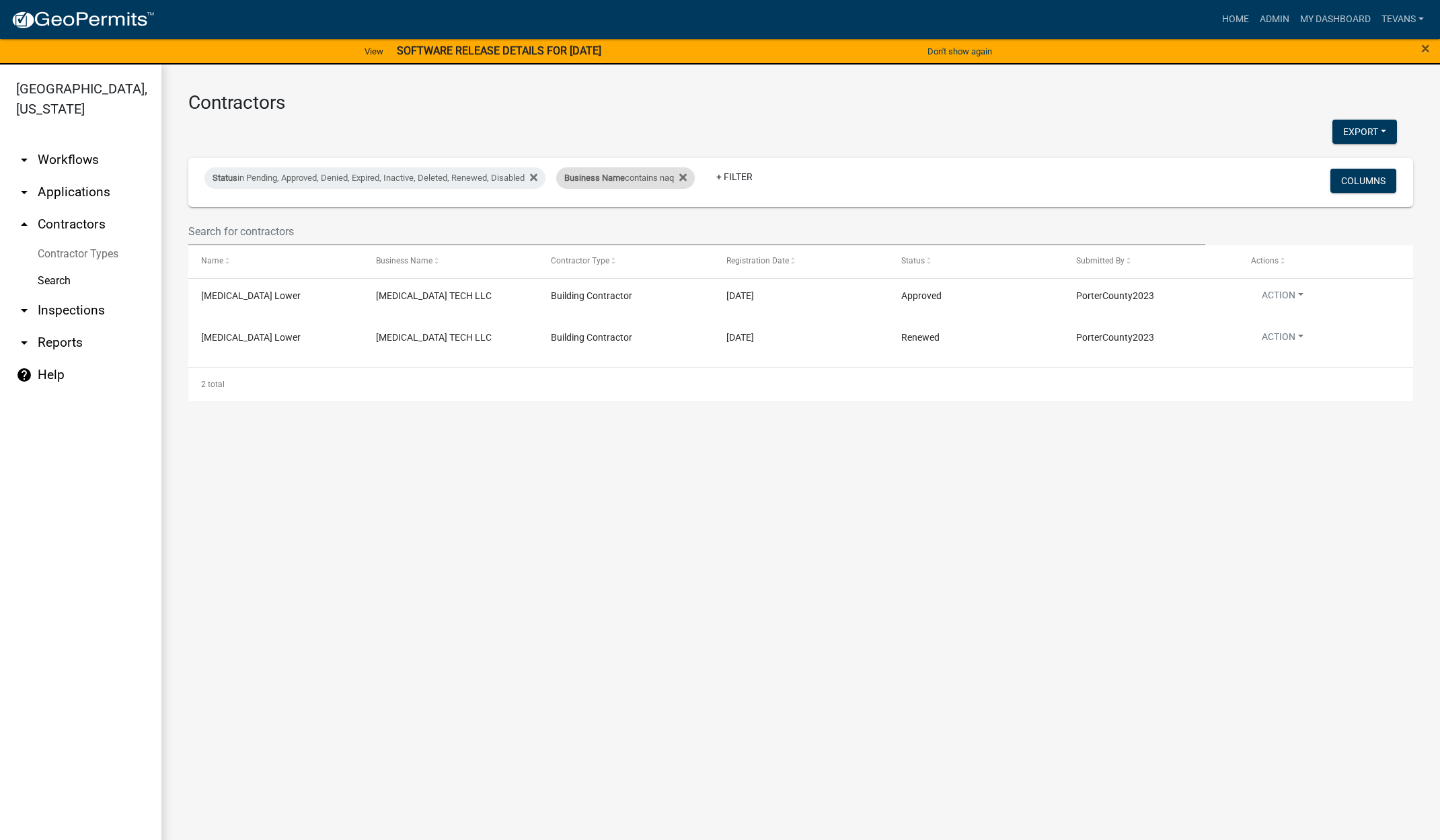
click at [649, 181] on div "Business Name contains naq" at bounding box center [625, 178] width 139 height 22
click at [597, 229] on input "naq" at bounding box center [635, 229] width 123 height 28
click at [597, 228] on input "naq" at bounding box center [635, 229] width 123 height 28
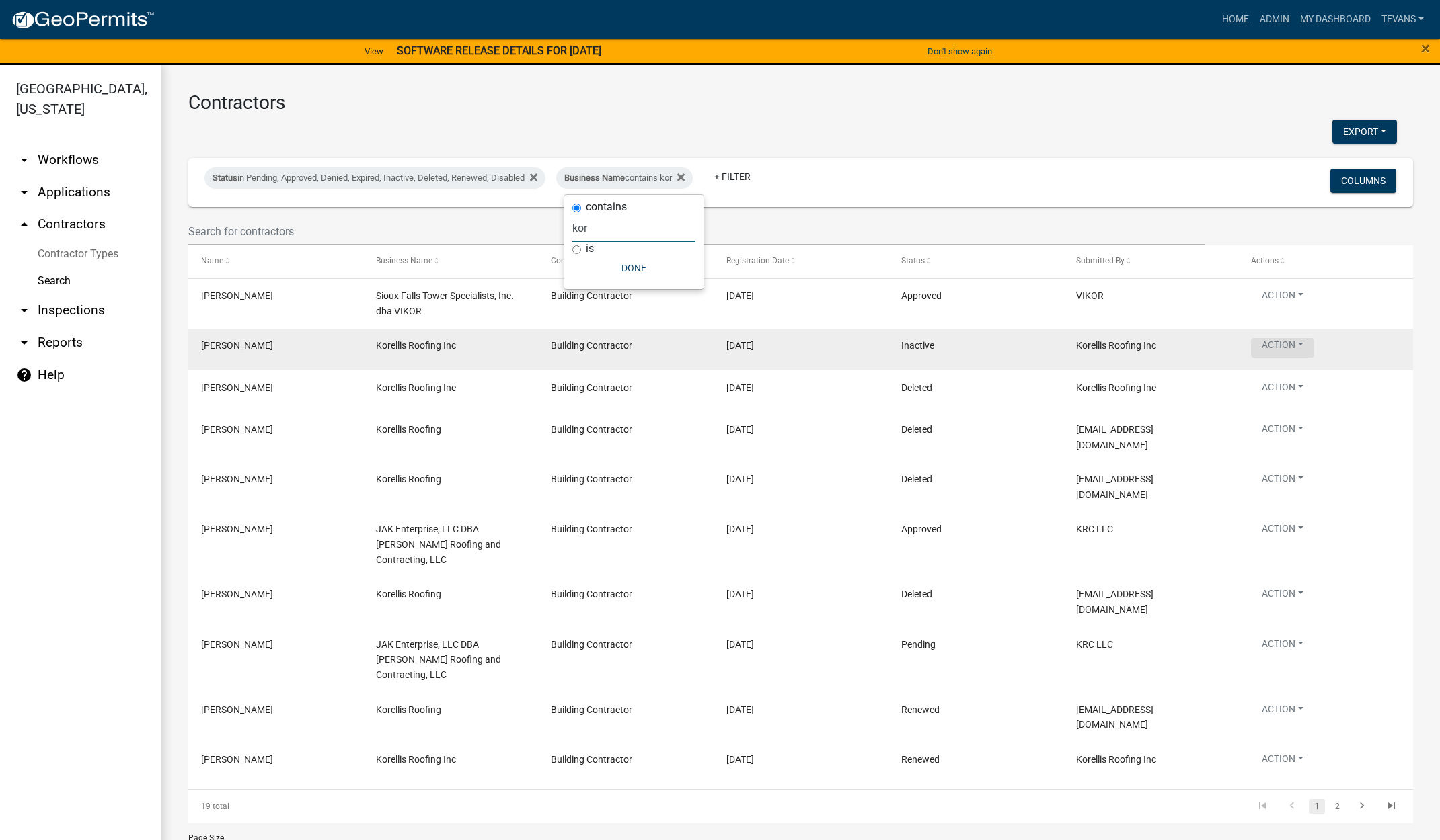
type input "kor"
click at [1290, 346] on button "Action" at bounding box center [1283, 348] width 63 height 20
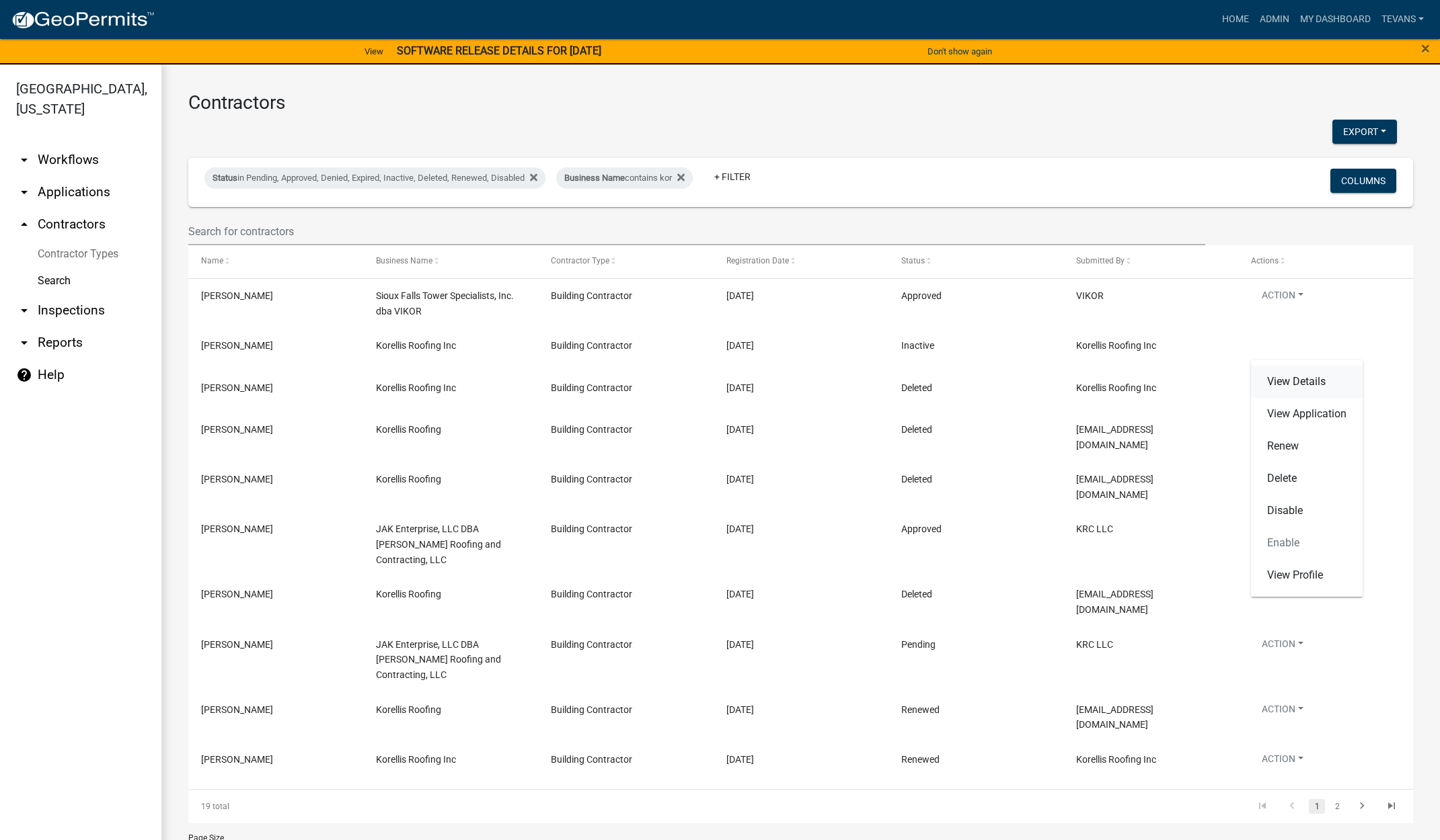
click at [1292, 385] on link "View Details" at bounding box center [1306, 382] width 112 height 33
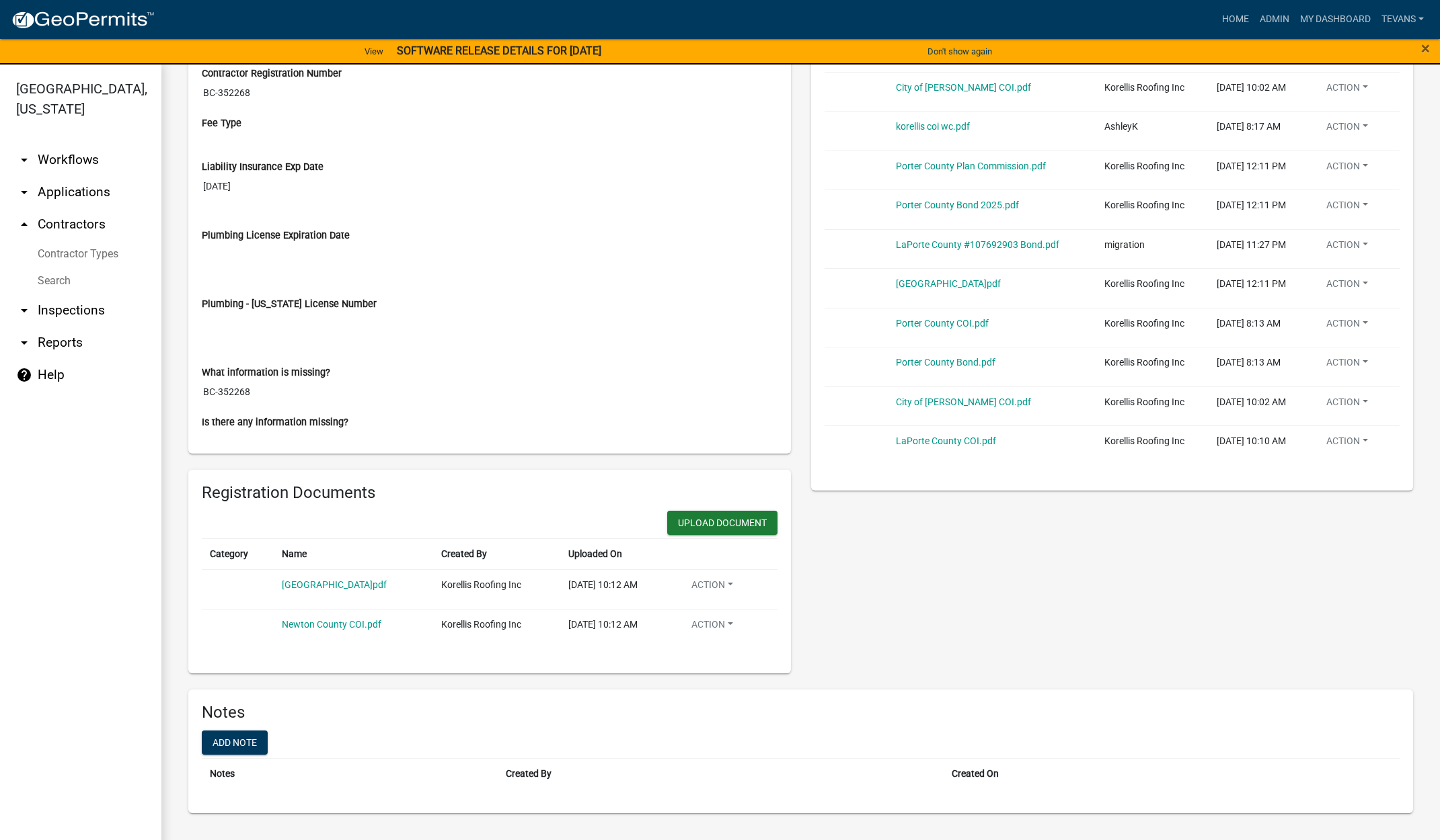
scroll to position [500, 0]
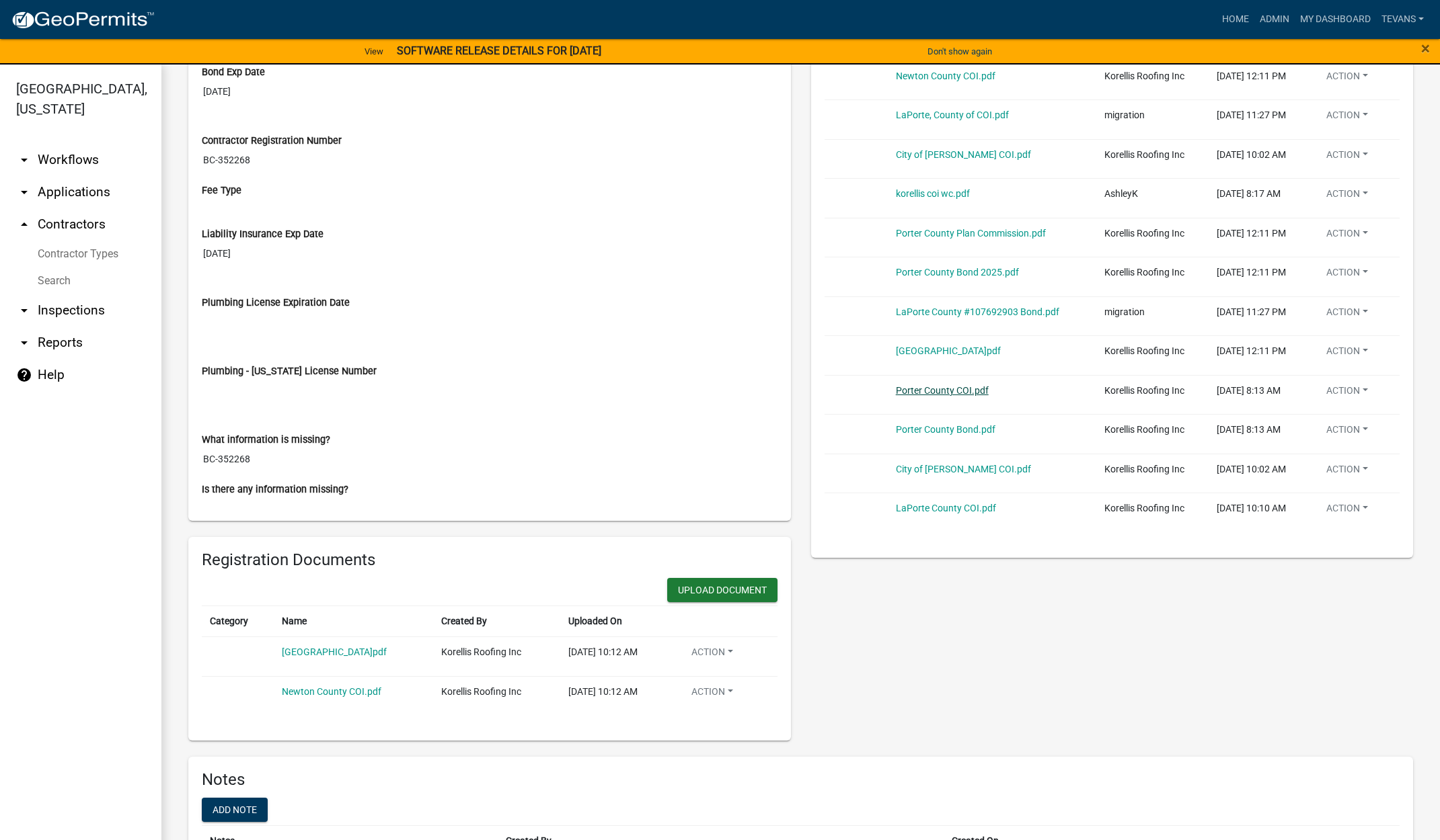
click at [919, 389] on link "Porter County COI.pdf" at bounding box center [942, 390] width 93 height 11
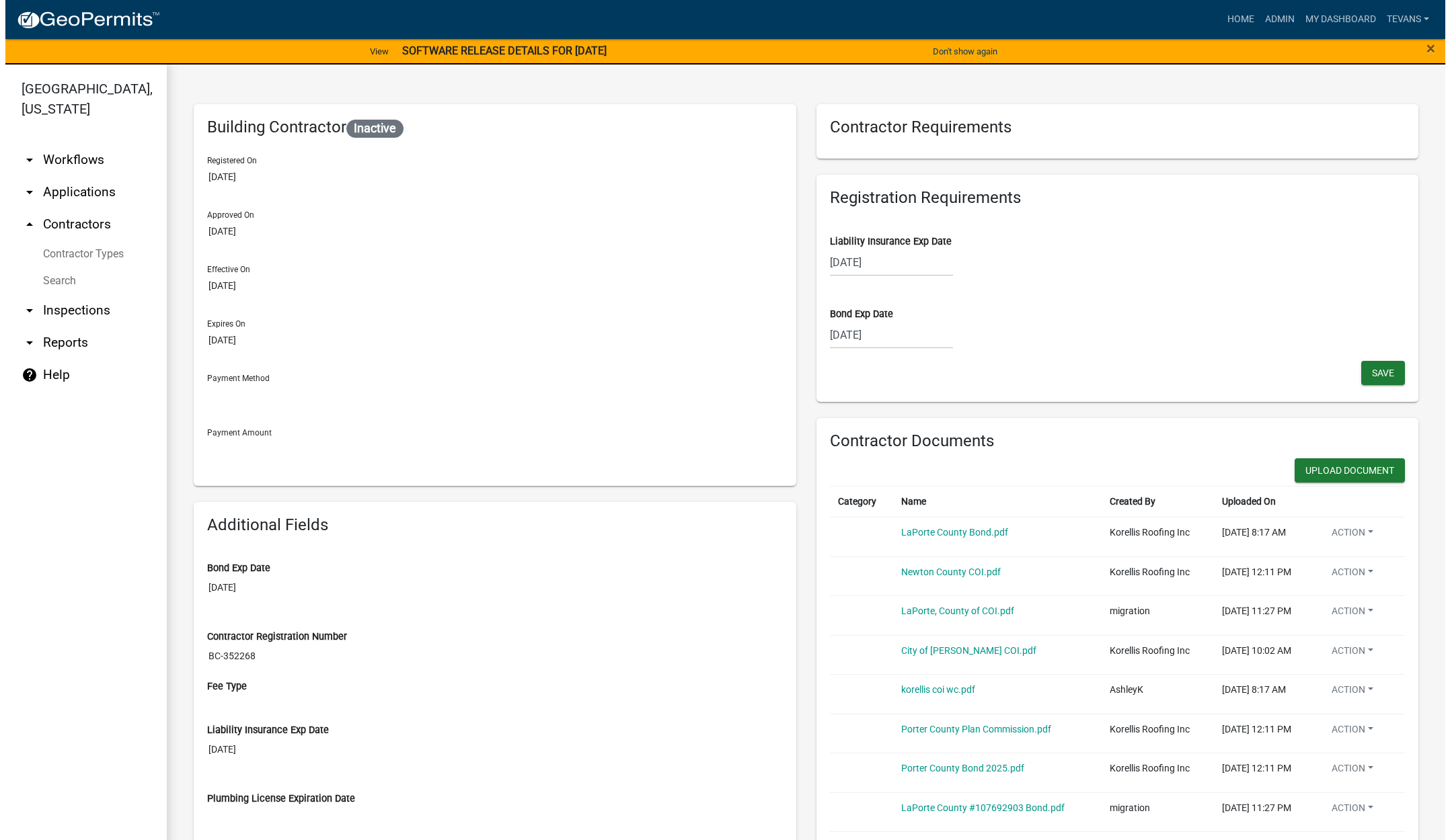
scroll to position [0, 0]
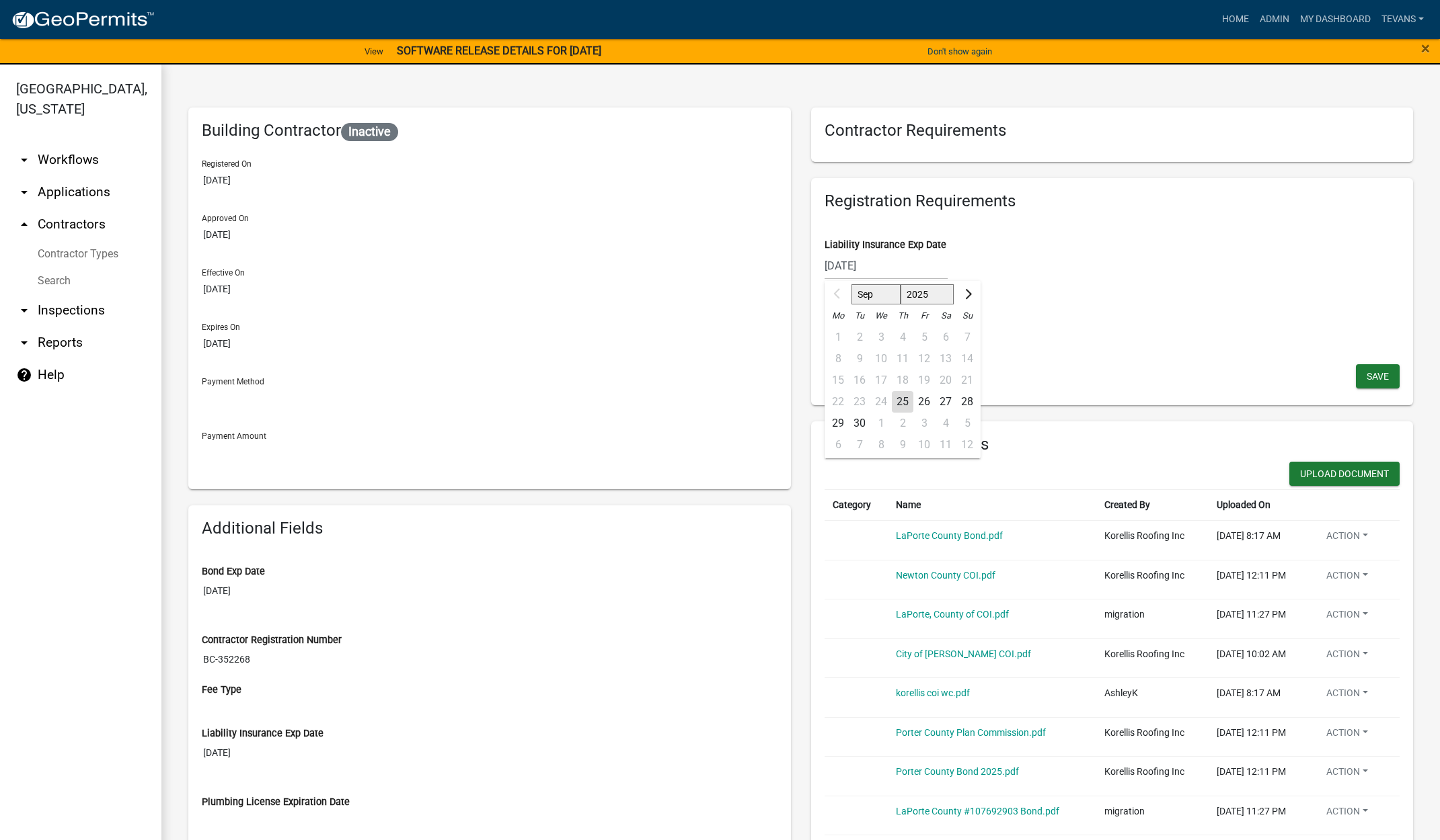
click at [904, 267] on div "05/01/2025 Sep Oct Nov Dec 2025 2026 2027 2028 2029 2030 2031 2032 2033 2034 20…" at bounding box center [886, 266] width 123 height 28
click at [933, 293] on select "2025 2026 2027 2028 2029 2030 2031 2032 2033 2034 2035 2036 2037 2038 2039 2040…" at bounding box center [926, 294] width 53 height 20
select select "2026"
click at [900, 284] on select "2025 2026 2027 2028 2029 2030 2031 2032 2033 2034 2035 2036 2037 2038 2039 2040…" at bounding box center [926, 294] width 53 height 20
click at [878, 295] on select "Jan Feb Mar Apr May Jun Jul Aug Sep Oct Nov Dec" at bounding box center [878, 294] width 54 height 20
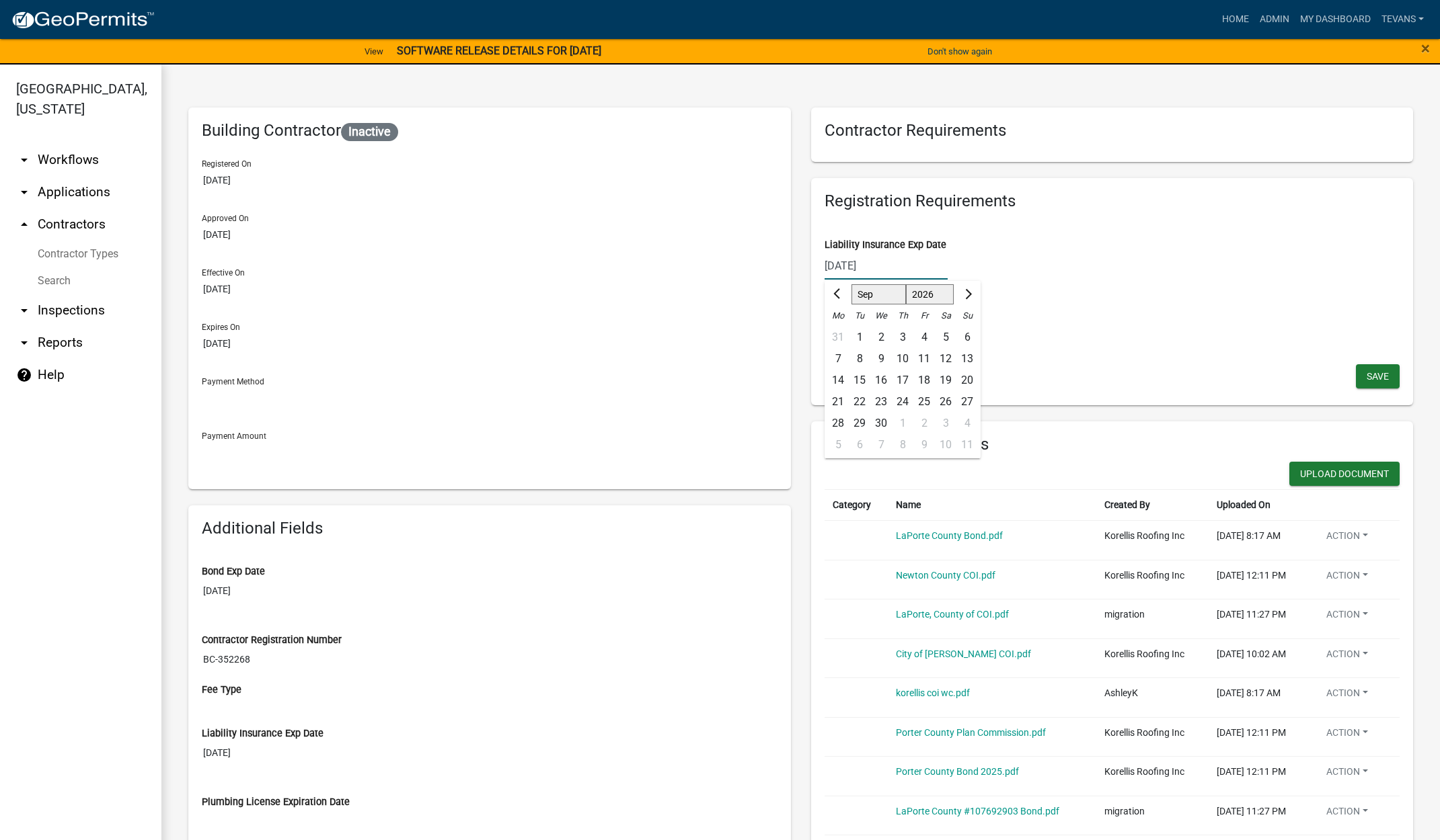
select select "5"
click at [851, 284] on select "Jan Feb Mar Apr May Jun Jul Aug Sep Oct Nov Dec" at bounding box center [878, 294] width 54 height 20
click at [918, 335] on div "1" at bounding box center [924, 337] width 22 height 22
type input "05/01/2026"
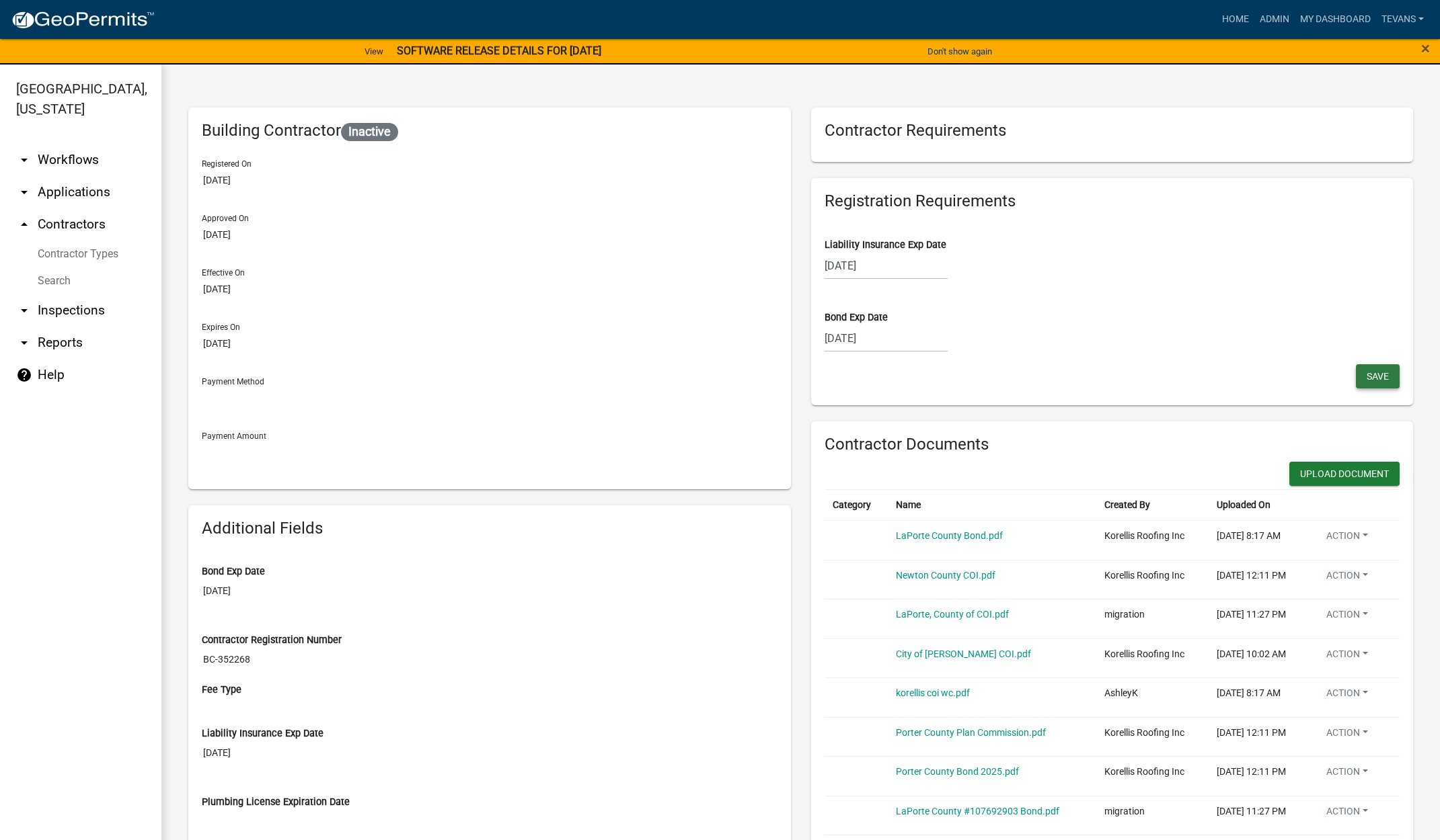
click at [1367, 377] on span "Save" at bounding box center [1378, 375] width 22 height 11
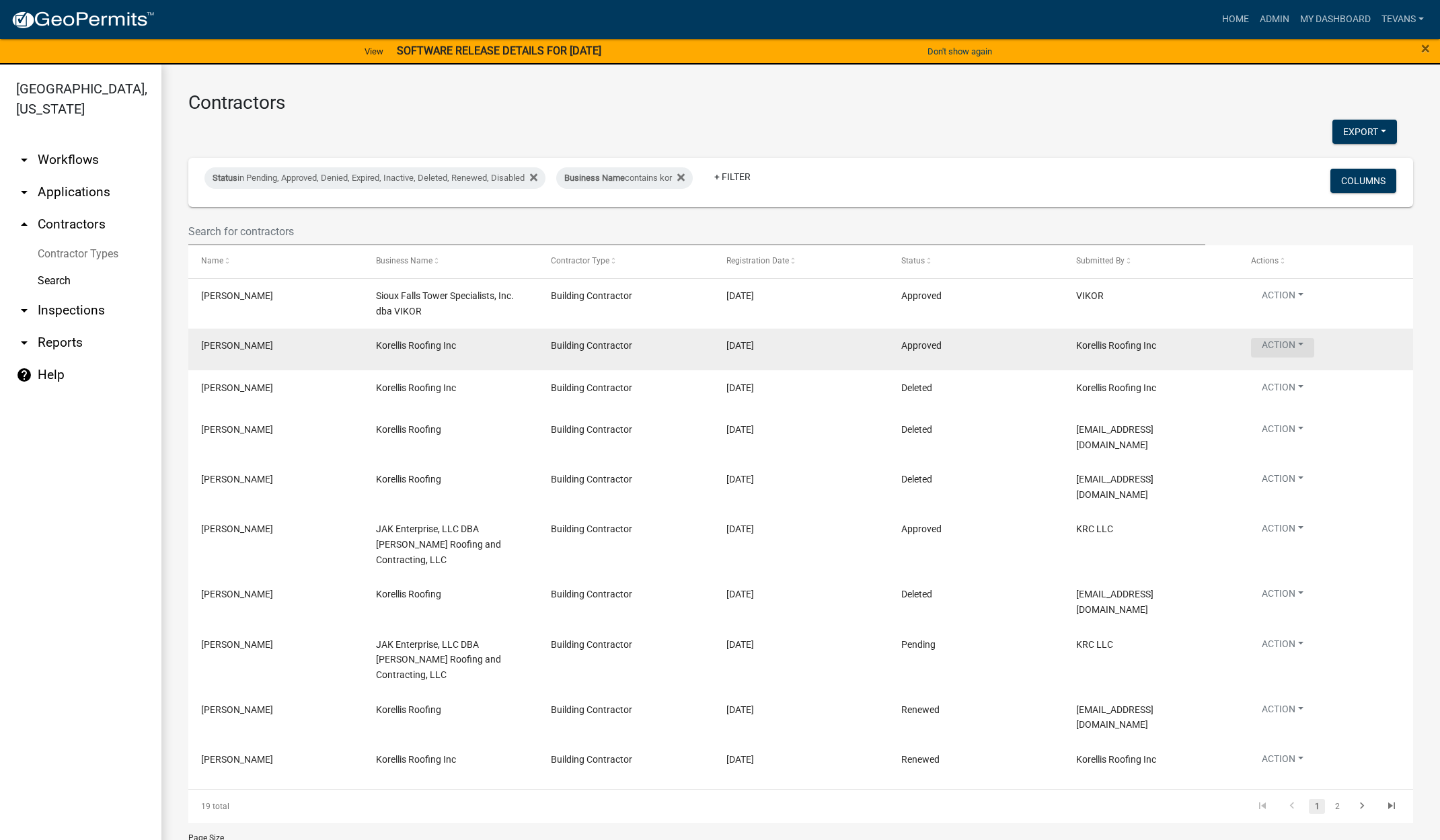
click at [1282, 347] on button "Action" at bounding box center [1283, 348] width 63 height 20
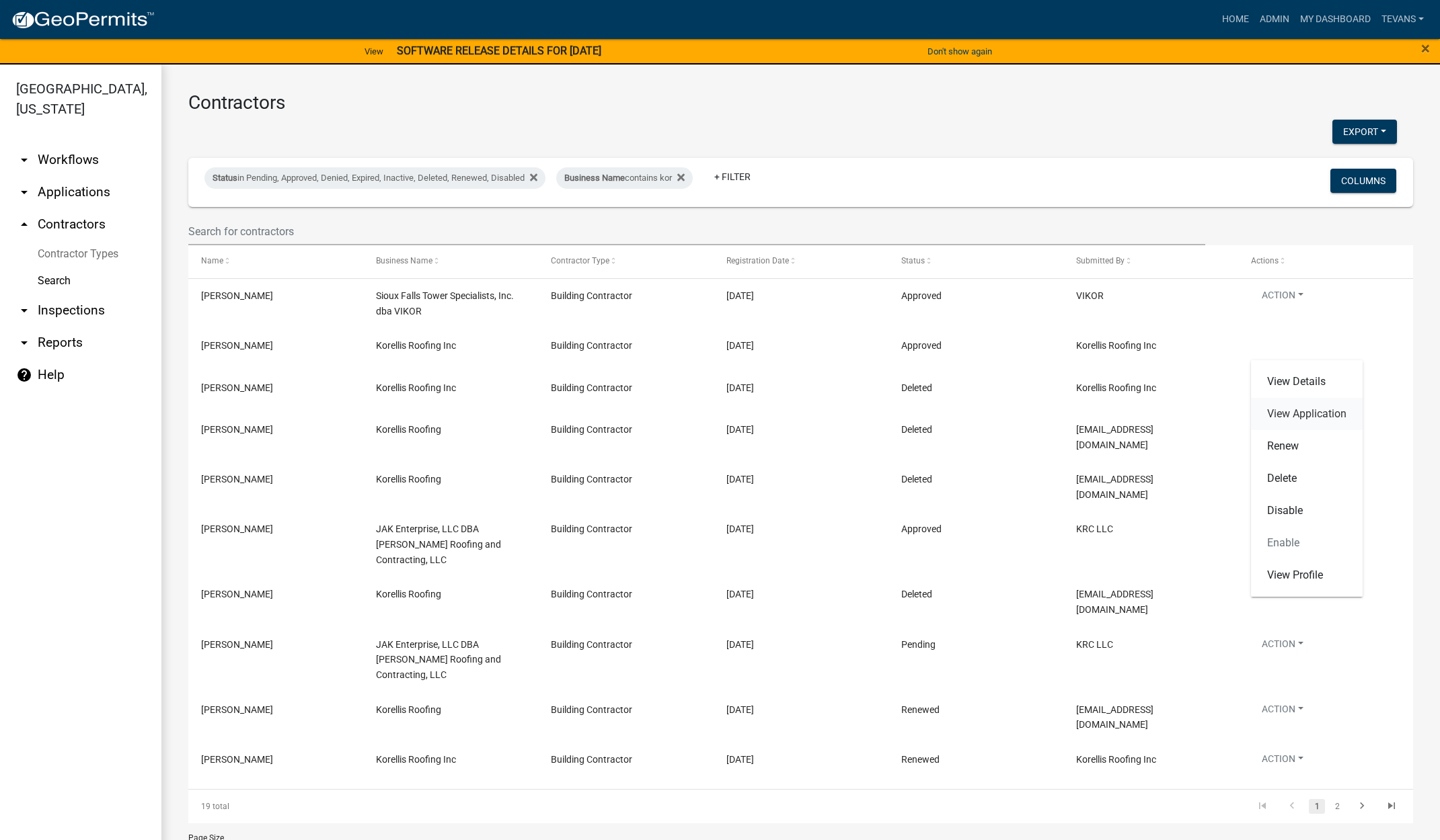
click at [1294, 408] on link "View Application" at bounding box center [1306, 414] width 112 height 33
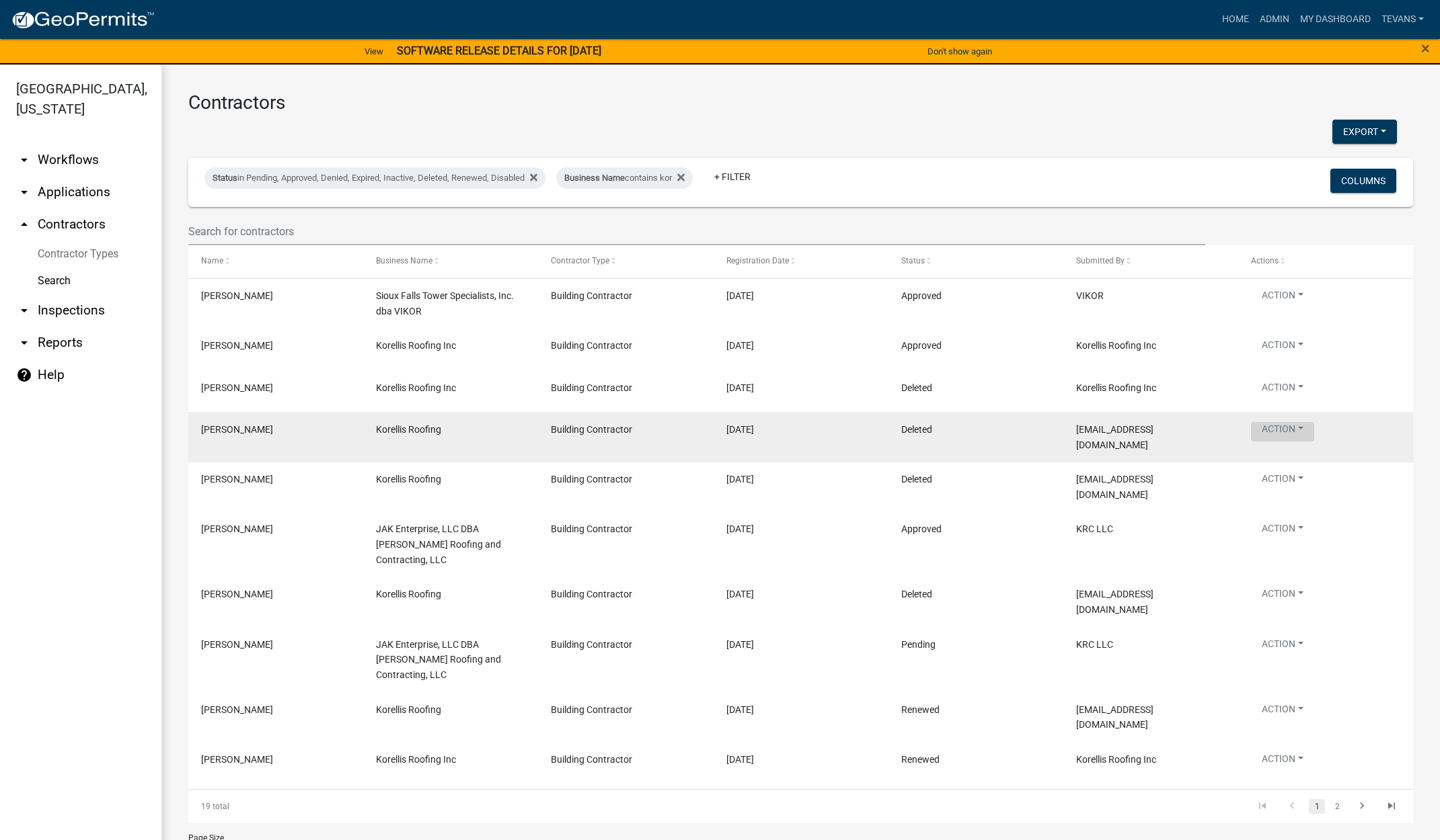
click at [1298, 428] on button "Action" at bounding box center [1283, 432] width 63 height 20
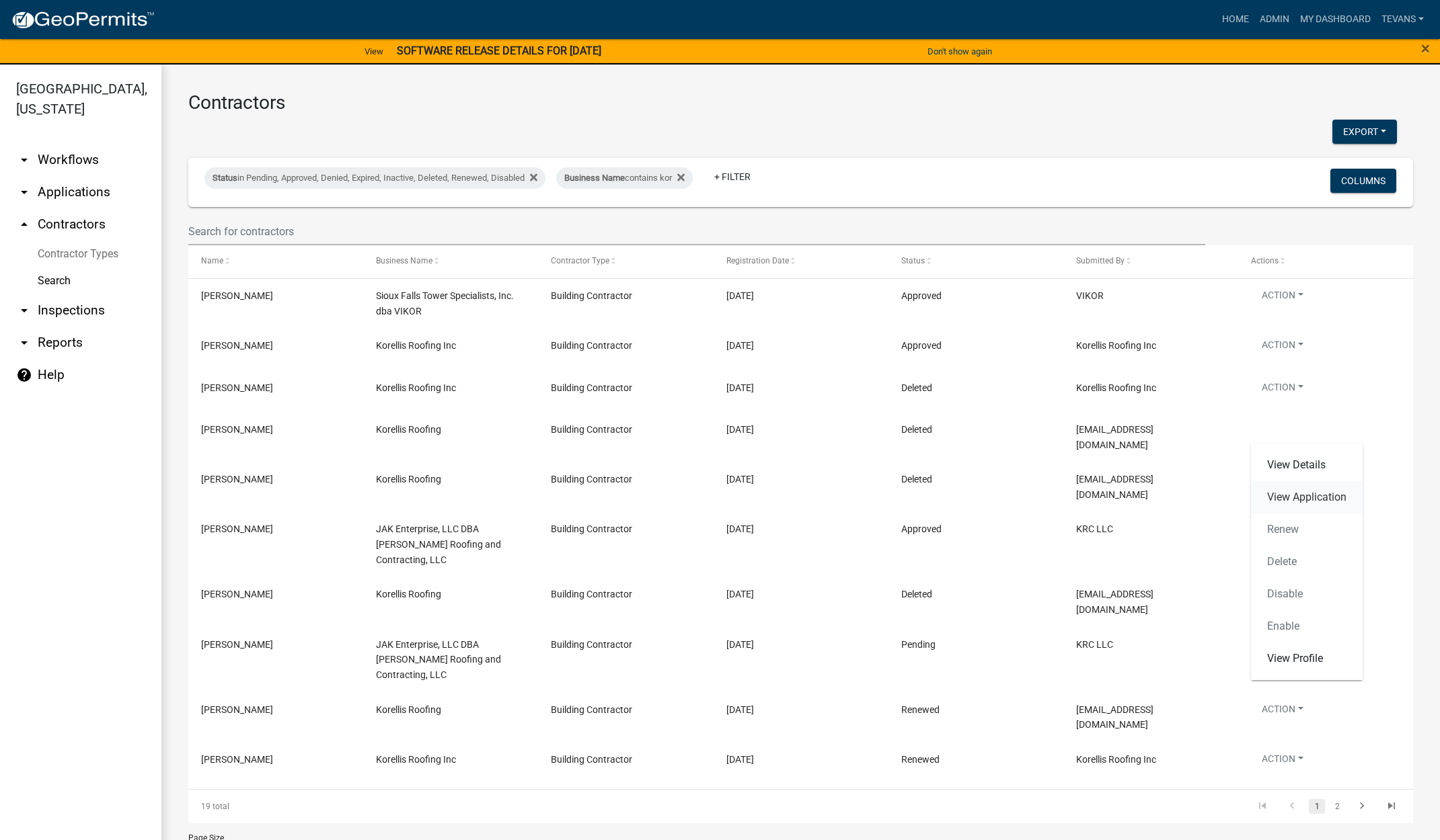
click at [1292, 497] on link "View Application" at bounding box center [1306, 498] width 112 height 33
click at [76, 777] on ul "arrow_drop_down Workflows List arrow_drop_down Applications Search by Parcel Se…" at bounding box center [80, 495] width 161 height 723
click at [624, 183] on div "Business Name contains kor" at bounding box center [624, 178] width 137 height 22
click at [602, 231] on input "kor" at bounding box center [633, 229] width 123 height 28
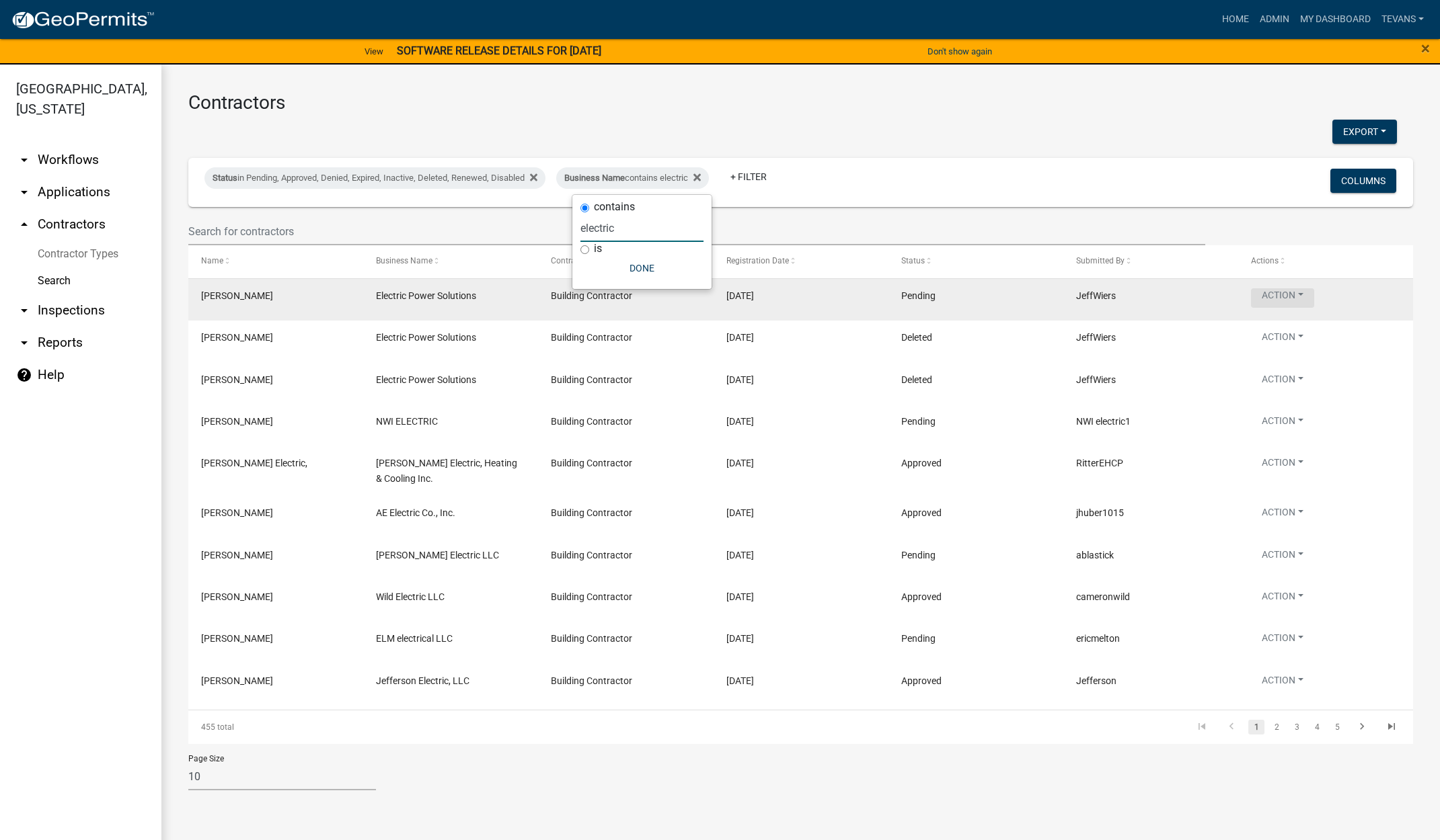
type input "electric"
click at [1282, 296] on button "Action" at bounding box center [1283, 299] width 63 height 20
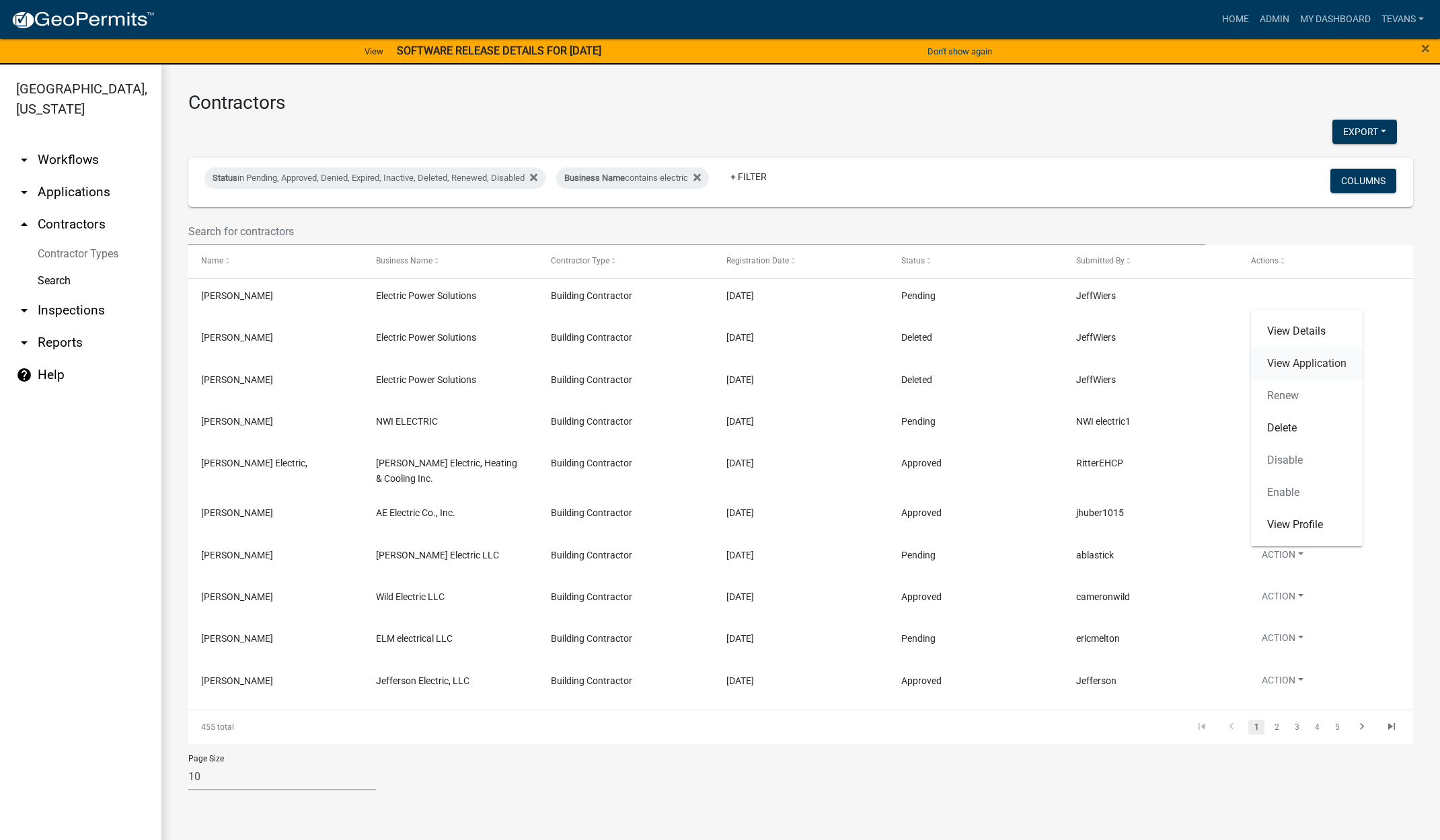
click at [1295, 359] on link "View Application" at bounding box center [1306, 363] width 112 height 33
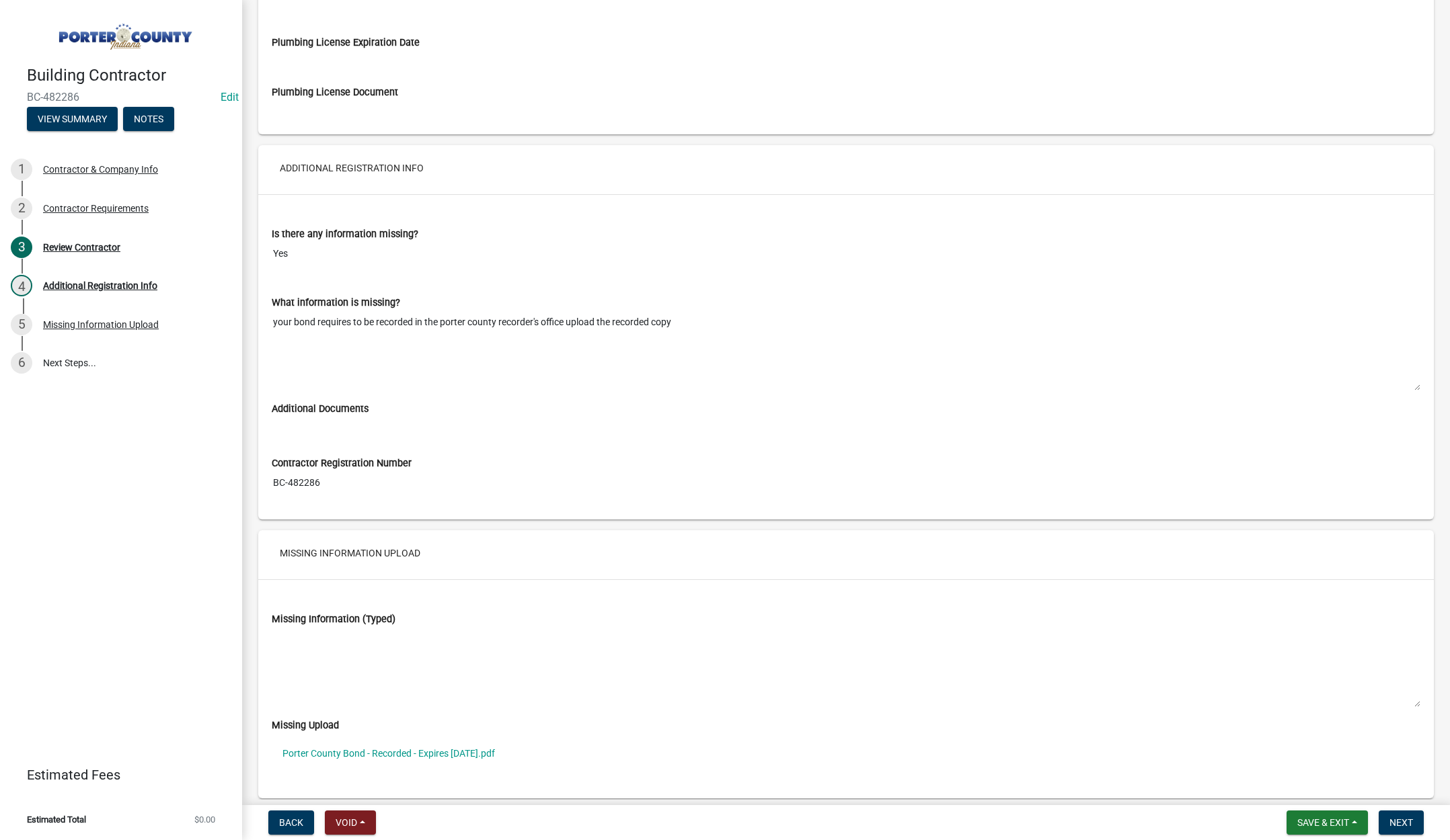
scroll to position [1933, 0]
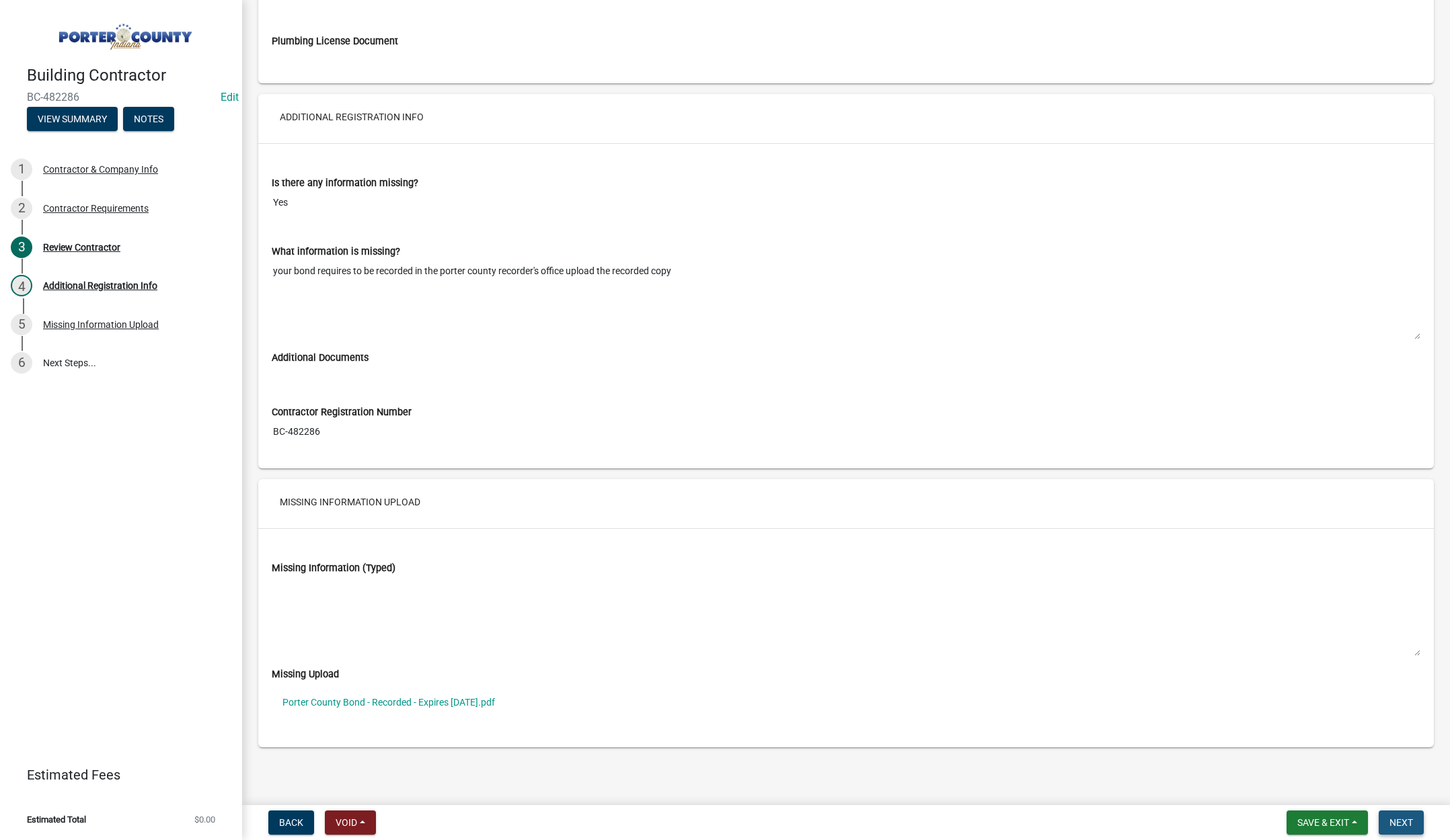
drag, startPoint x: 1409, startPoint y: 823, endPoint x: 1208, endPoint y: 730, distance: 221.5
click at [1409, 823] on span "Next" at bounding box center [1402, 822] width 24 height 11
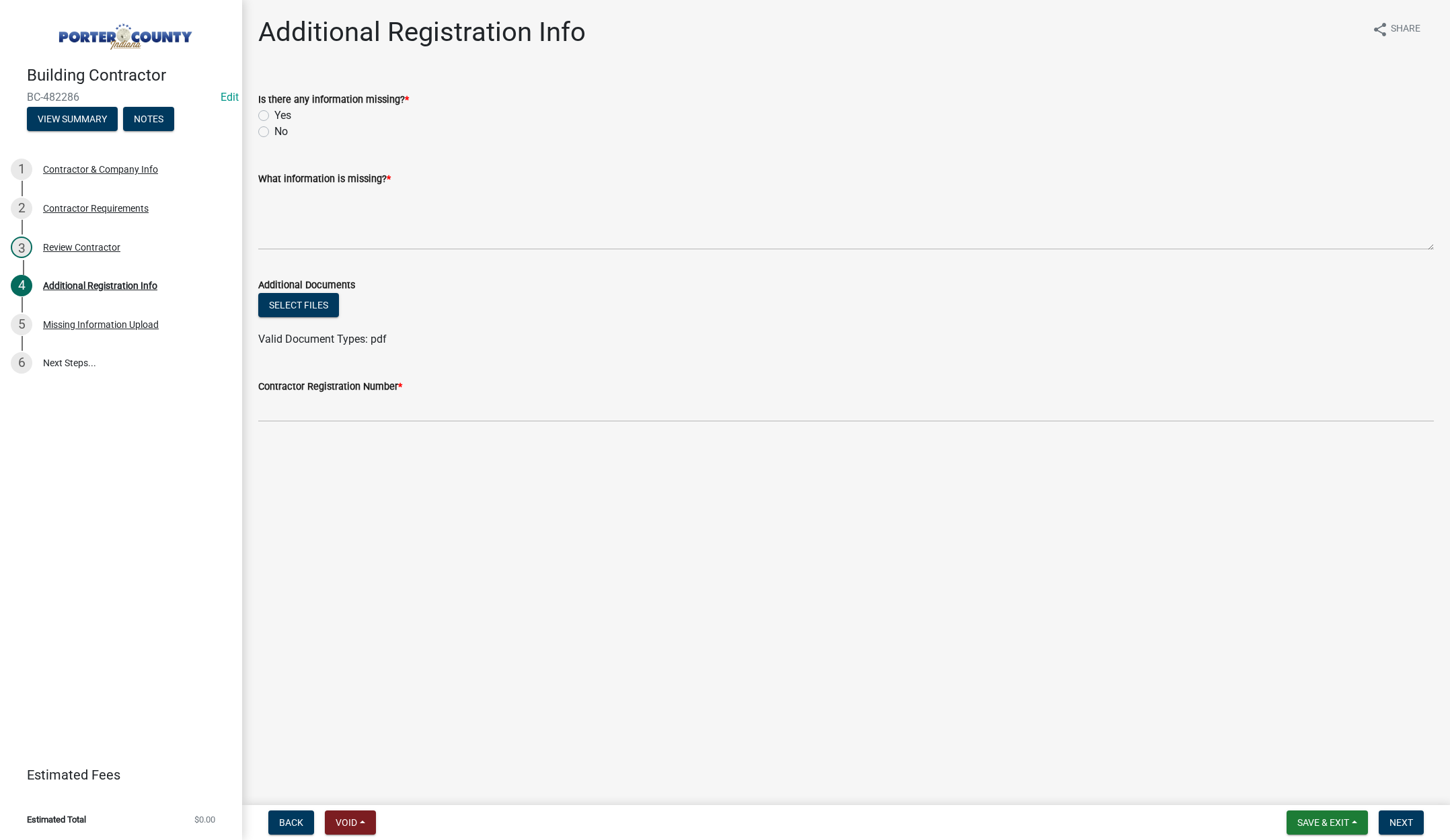
click at [274, 129] on label "No" at bounding box center [281, 132] width 14 height 16
click at [274, 129] on input "No" at bounding box center [278, 128] width 9 height 9
radio input "true"
click at [362, 215] on textarea "What information is missing? *" at bounding box center [846, 219] width 1176 height 63
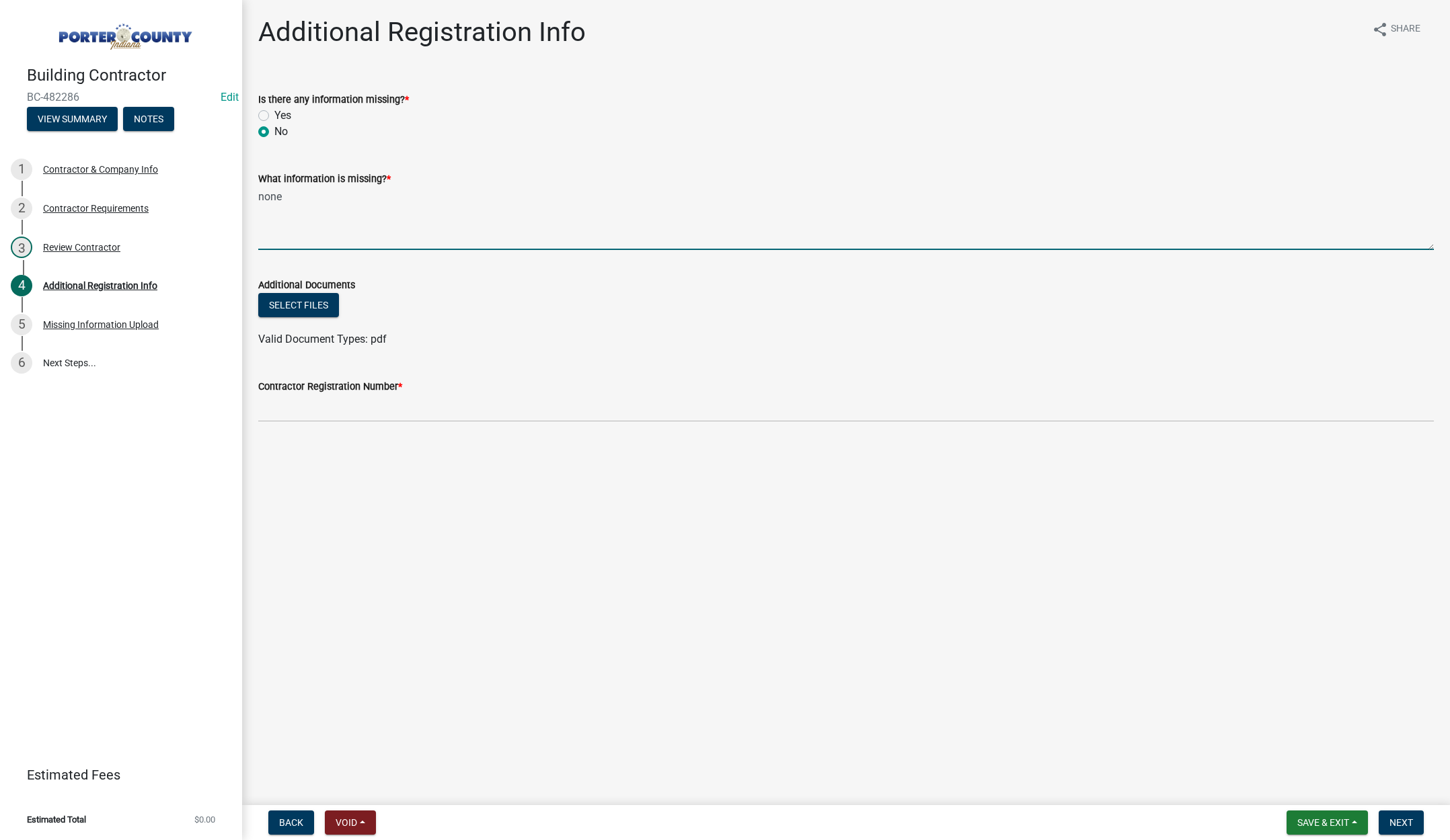
type textarea "none"
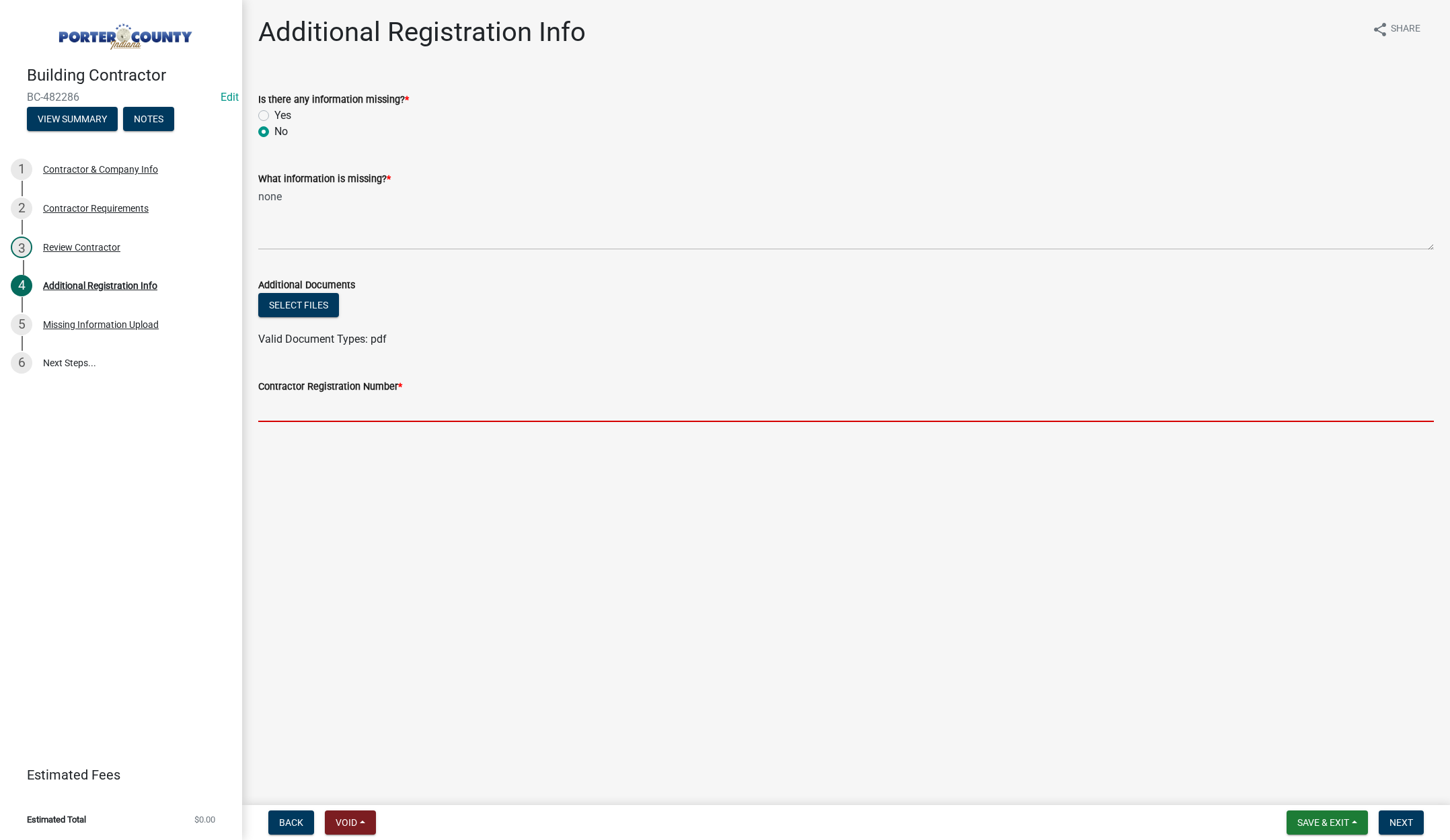
click at [340, 413] on input "Contractor Registration Number *" at bounding box center [846, 409] width 1176 height 28
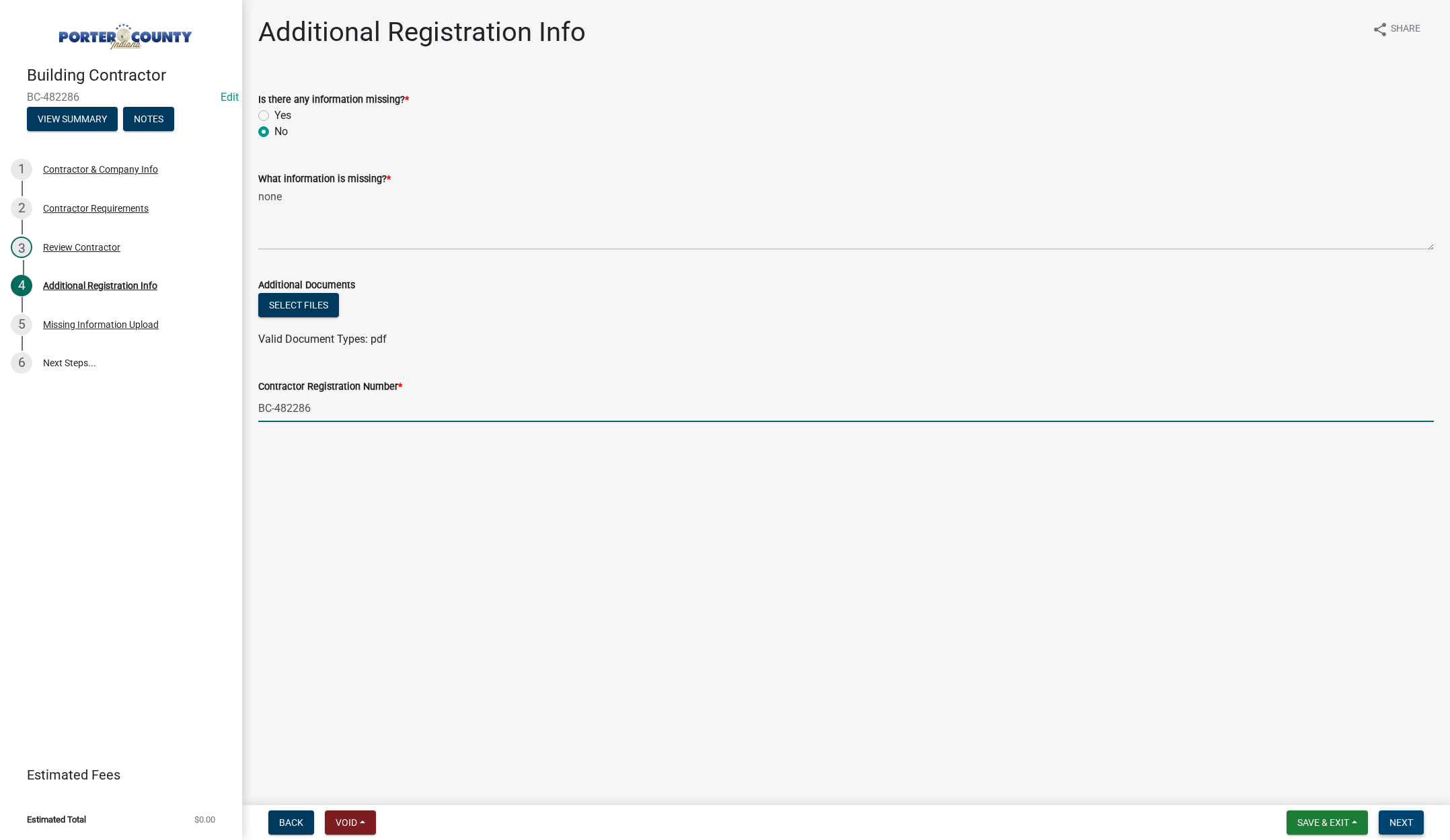
type input "BC-482286"
click at [1385, 815] on button "Next" at bounding box center [1402, 823] width 46 height 24
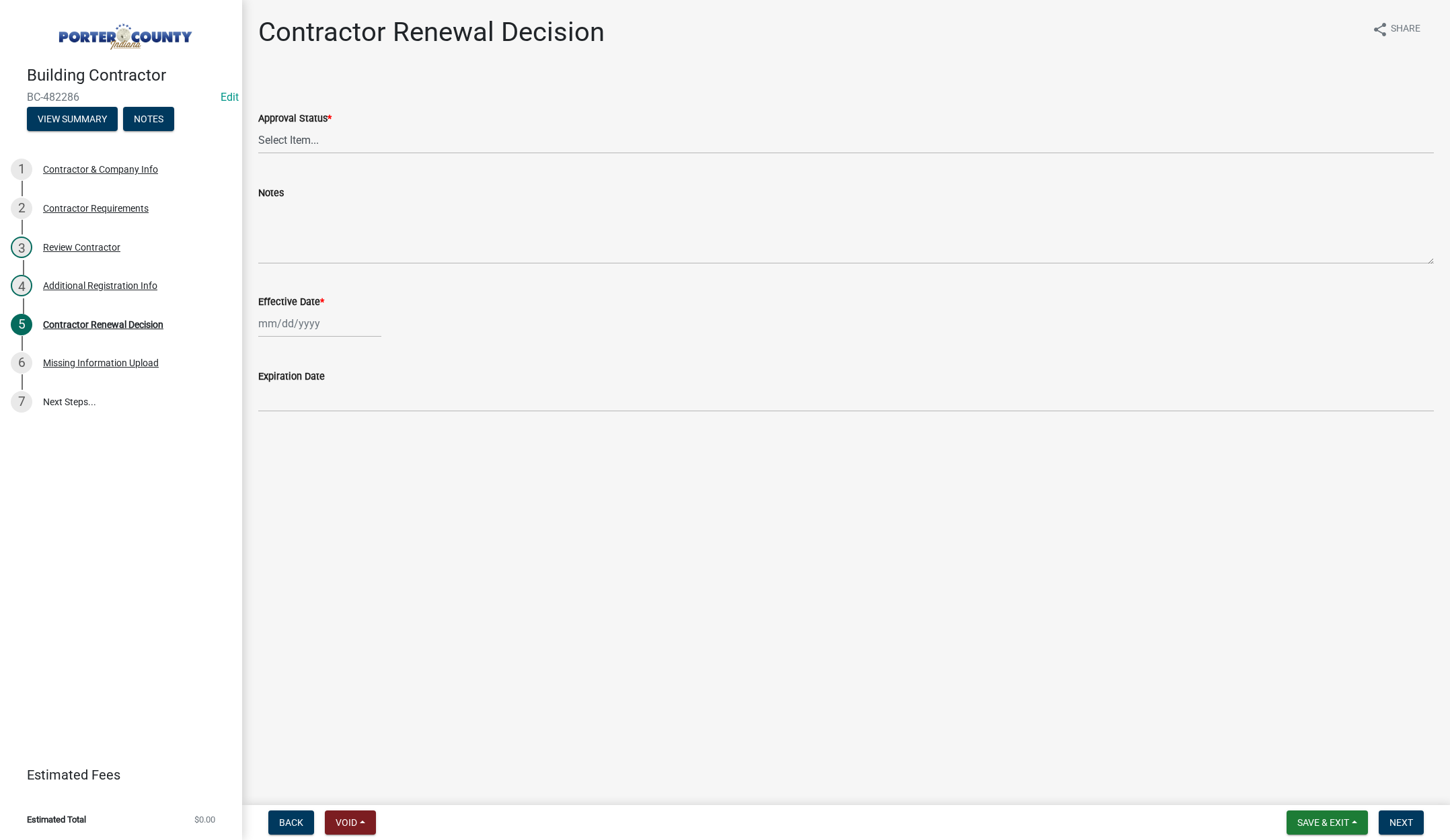
click at [171, 798] on header "Estimated Fees" at bounding box center [121, 775] width 242 height 48
click at [287, 137] on select "Select Item... Approved Denied" at bounding box center [846, 140] width 1176 height 28
click at [258, 127] on select "Select Item... Approved Denied" at bounding box center [846, 140] width 1176 height 28
select select "30db8998-795d-4bbe-8e49-f1ade8865815"
select select "9"
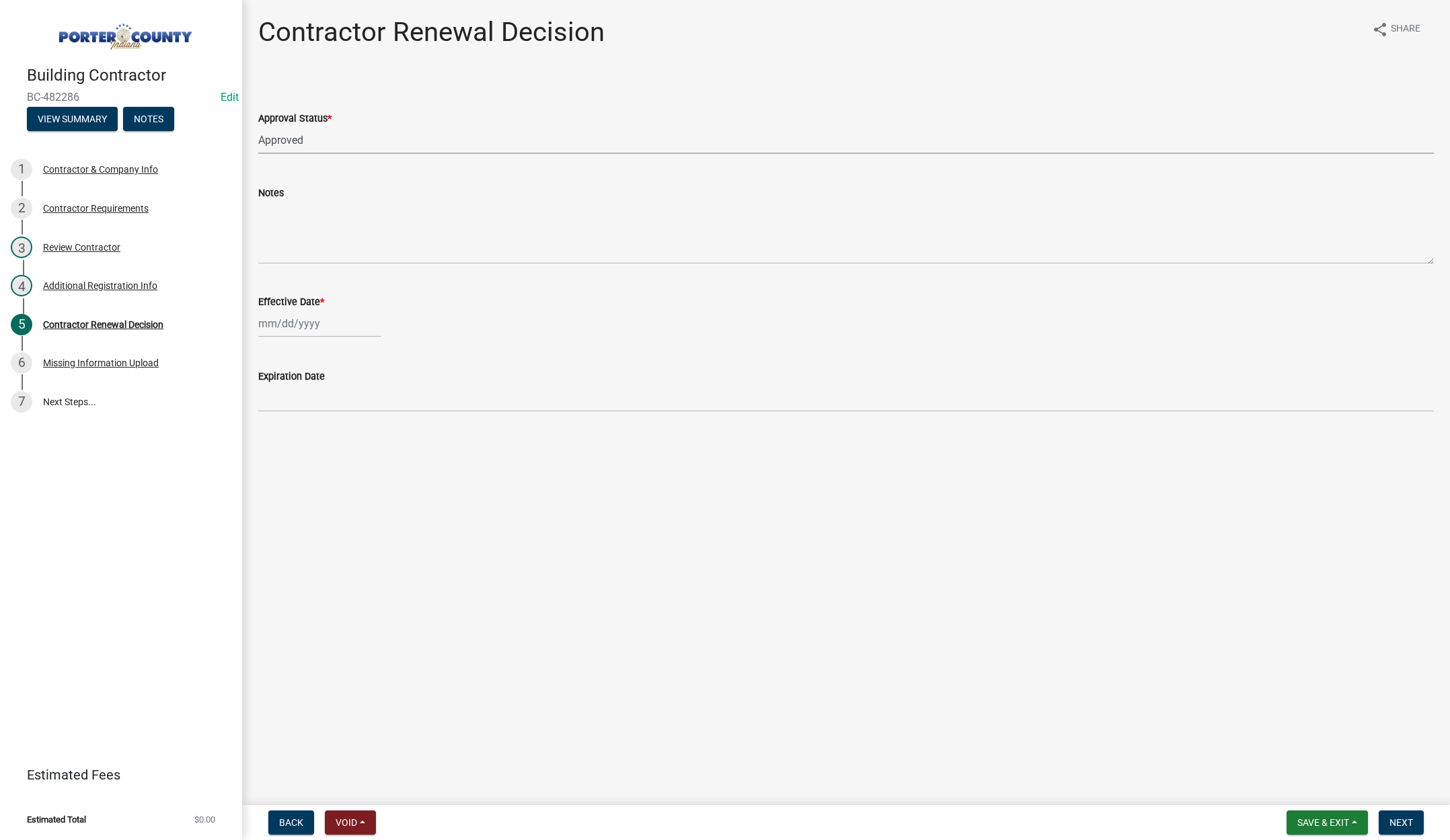
select select "2025"
click at [339, 327] on div "Jan Feb Mar Apr May Jun Jul Aug Sep Oct Nov Dec 1525 1526 1527 1528 1529 1530 1…" at bounding box center [320, 324] width 123 height 28
drag, startPoint x: 337, startPoint y: 456, endPoint x: 423, endPoint y: 541, distance: 120.9
click at [337, 456] on div "25" at bounding box center [337, 460] width 22 height 22
type input "[DATE]"
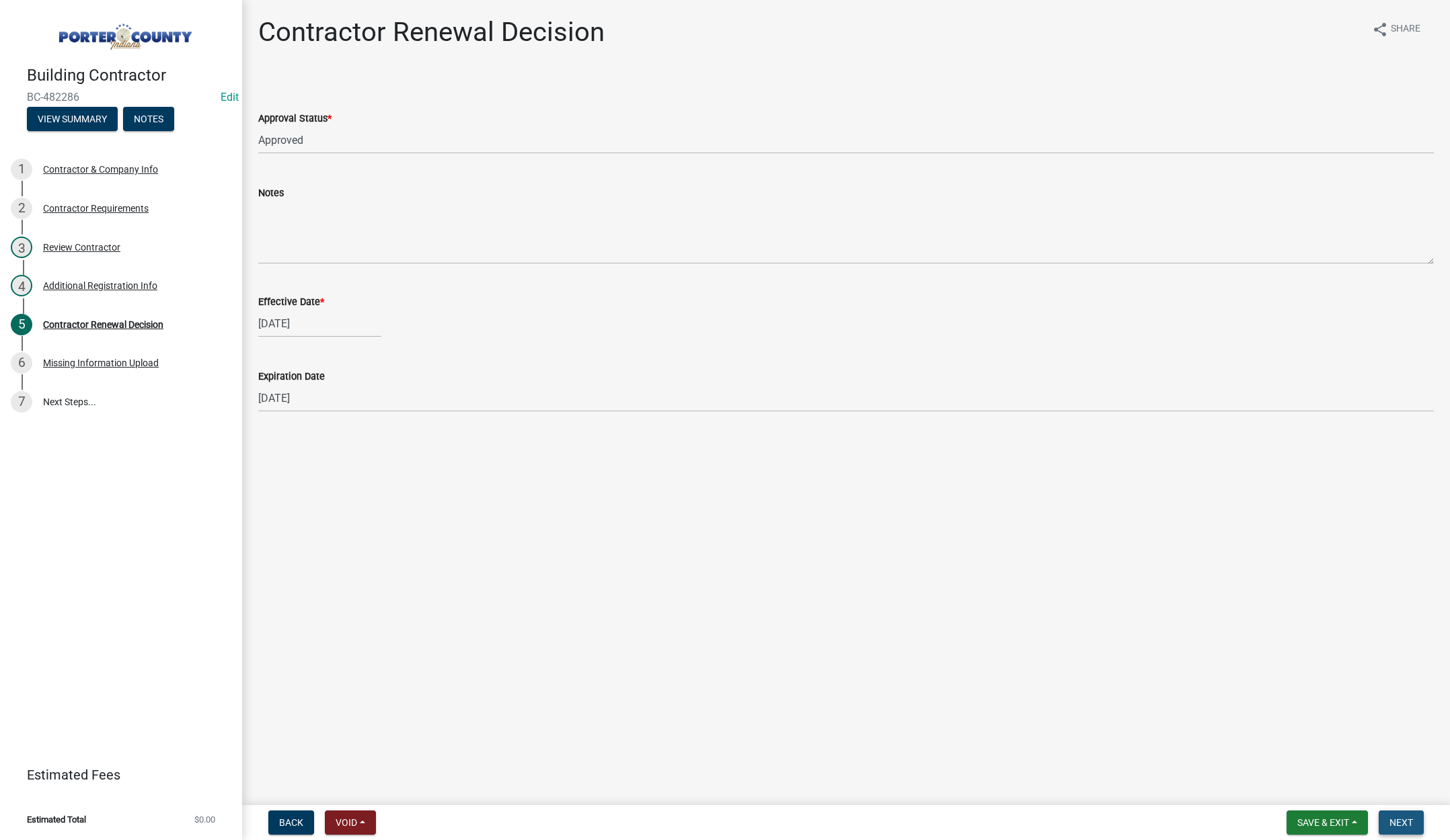
click at [1407, 822] on span "Next" at bounding box center [1402, 822] width 24 height 11
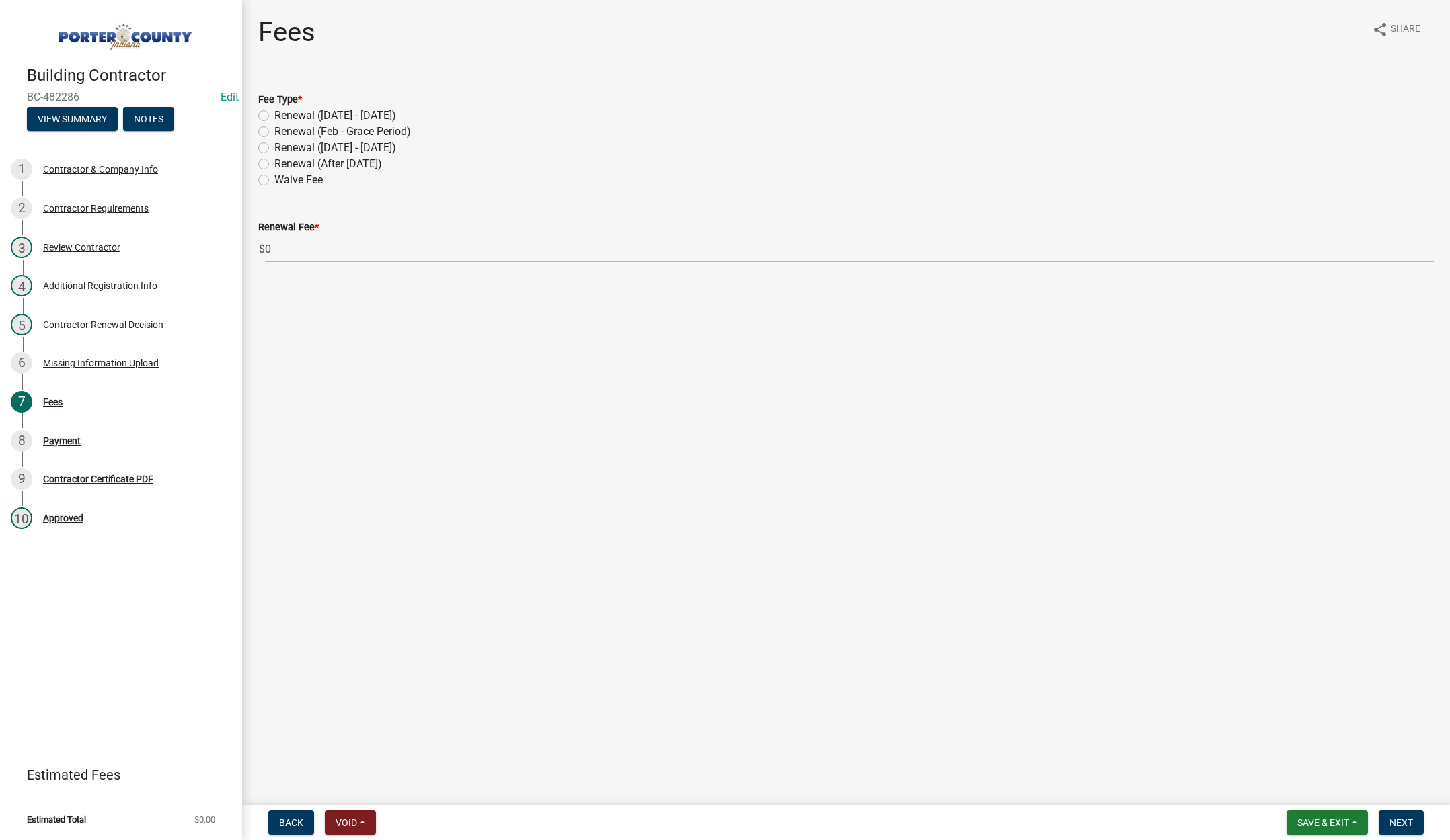
click at [274, 164] on label "Renewal (After Sept 1)" at bounding box center [328, 164] width 108 height 16
click at [274, 164] on input "Renewal (After Sept 1)" at bounding box center [278, 160] width 9 height 9
radio input "true"
click at [1393, 824] on span "Next" at bounding box center [1402, 822] width 24 height 11
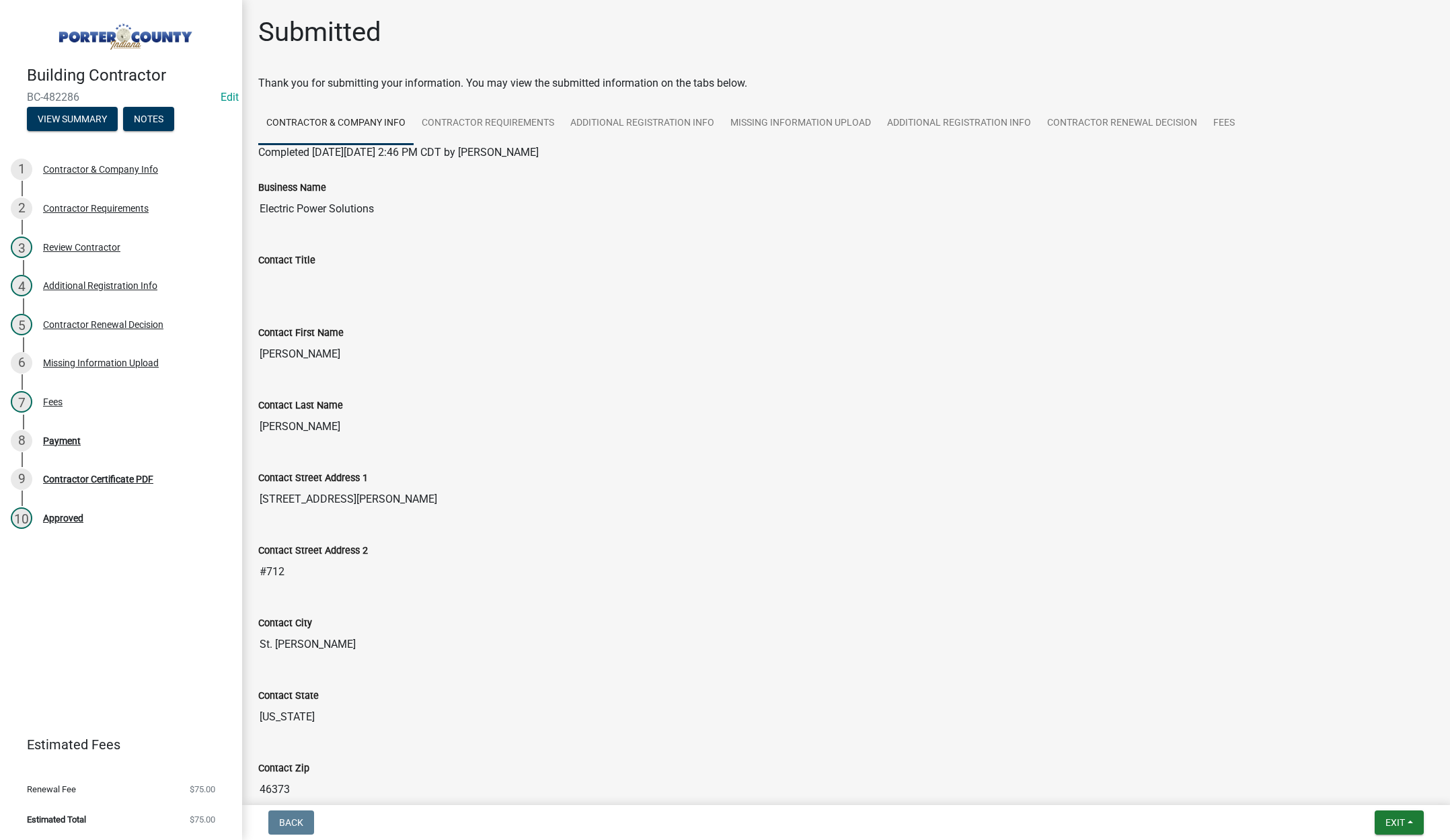
click at [46, 12] on link at bounding box center [116, 33] width 210 height 45
click at [1389, 820] on span "Exit" at bounding box center [1396, 822] width 20 height 11
click at [1358, 789] on button "Save & Exit" at bounding box center [1370, 788] width 108 height 33
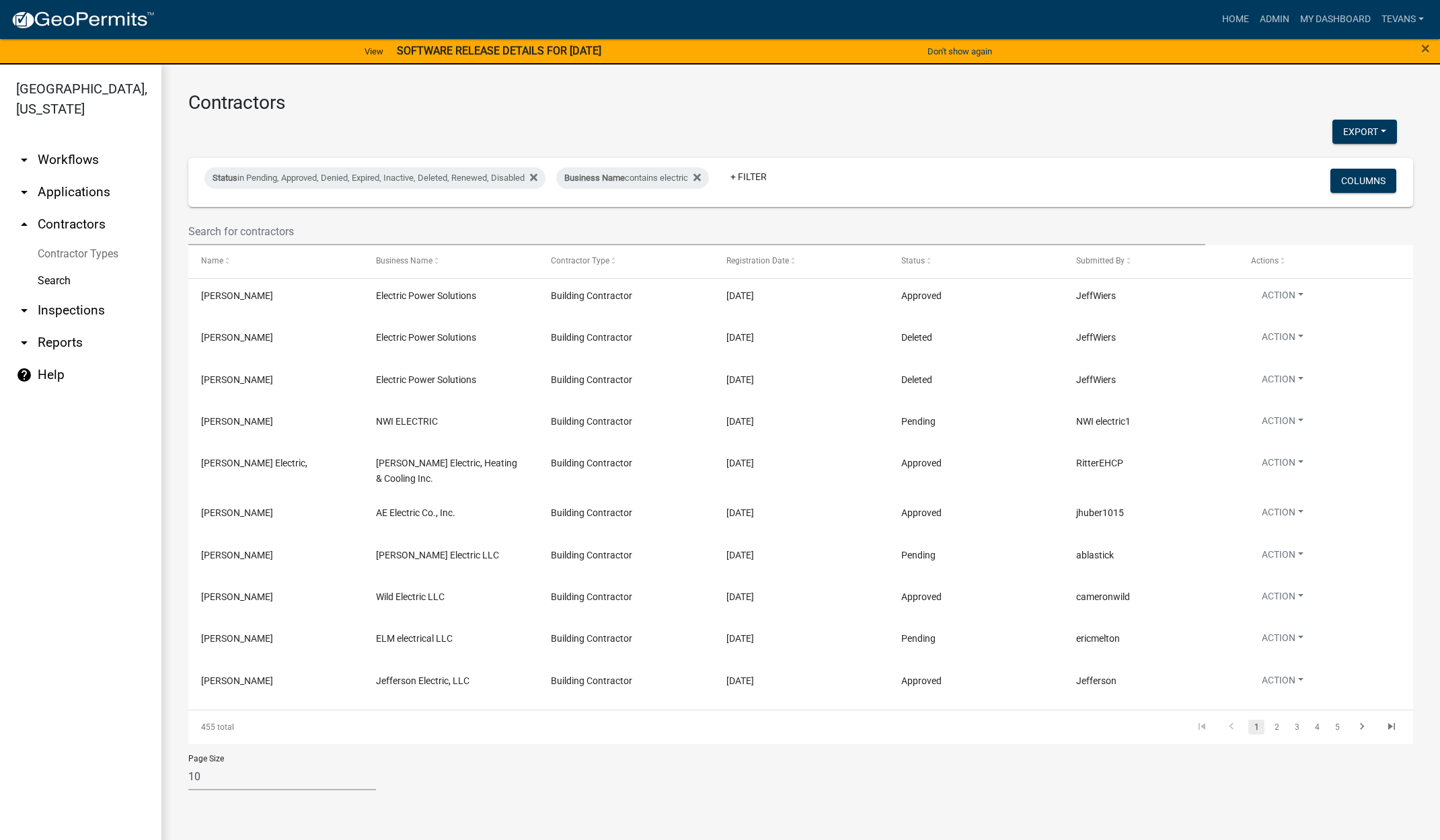
click at [116, 780] on ul "arrow_drop_down Workflows List arrow_drop_down Applications Search by Parcel Se…" at bounding box center [80, 495] width 161 height 723
click at [668, 181] on div "Business Name contains electric" at bounding box center [632, 178] width 152 height 22
click at [624, 226] on input "electric" at bounding box center [641, 229] width 123 height 28
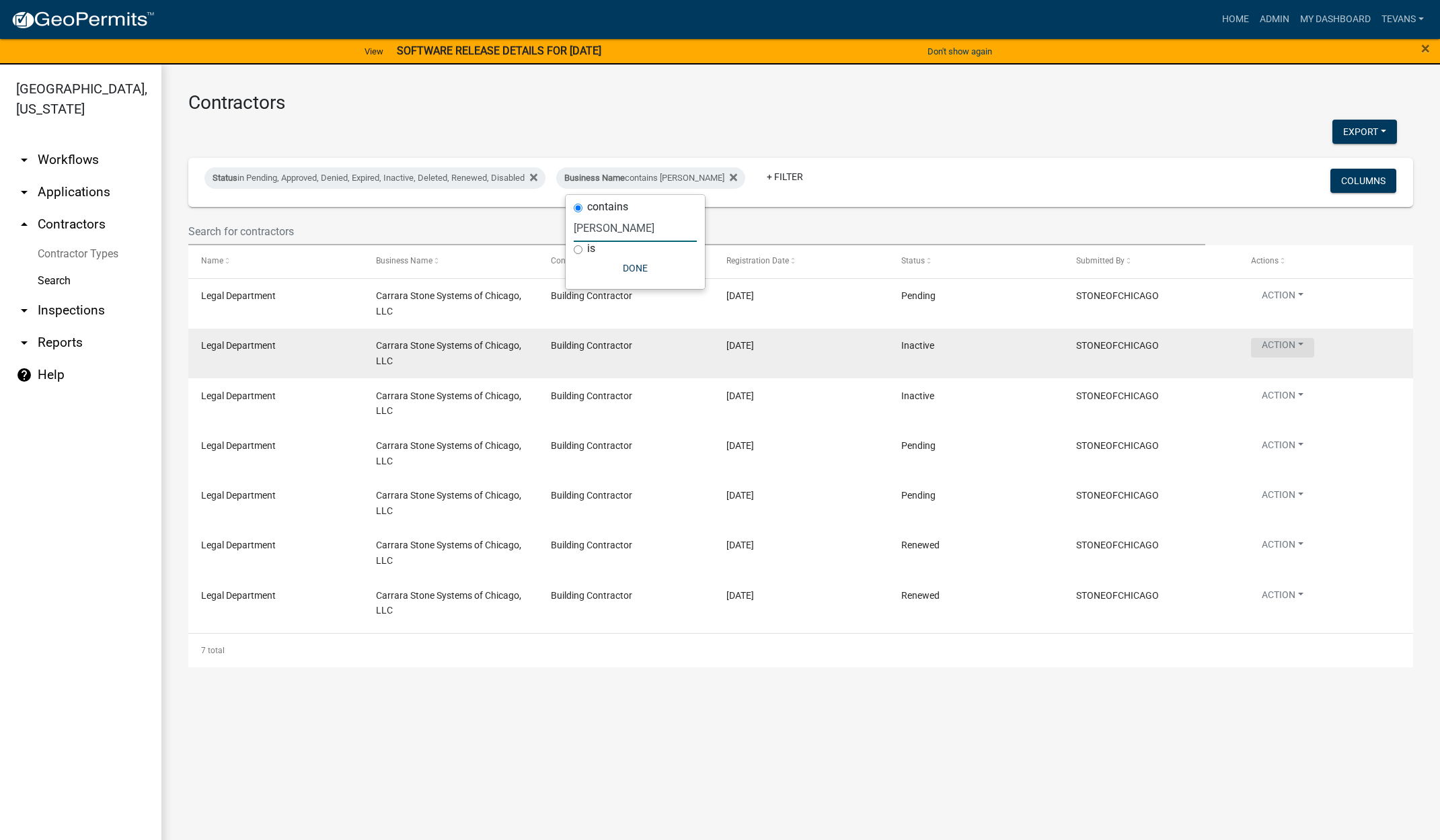
type input "carr"
click at [1279, 338] on button "Action" at bounding box center [1283, 348] width 63 height 20
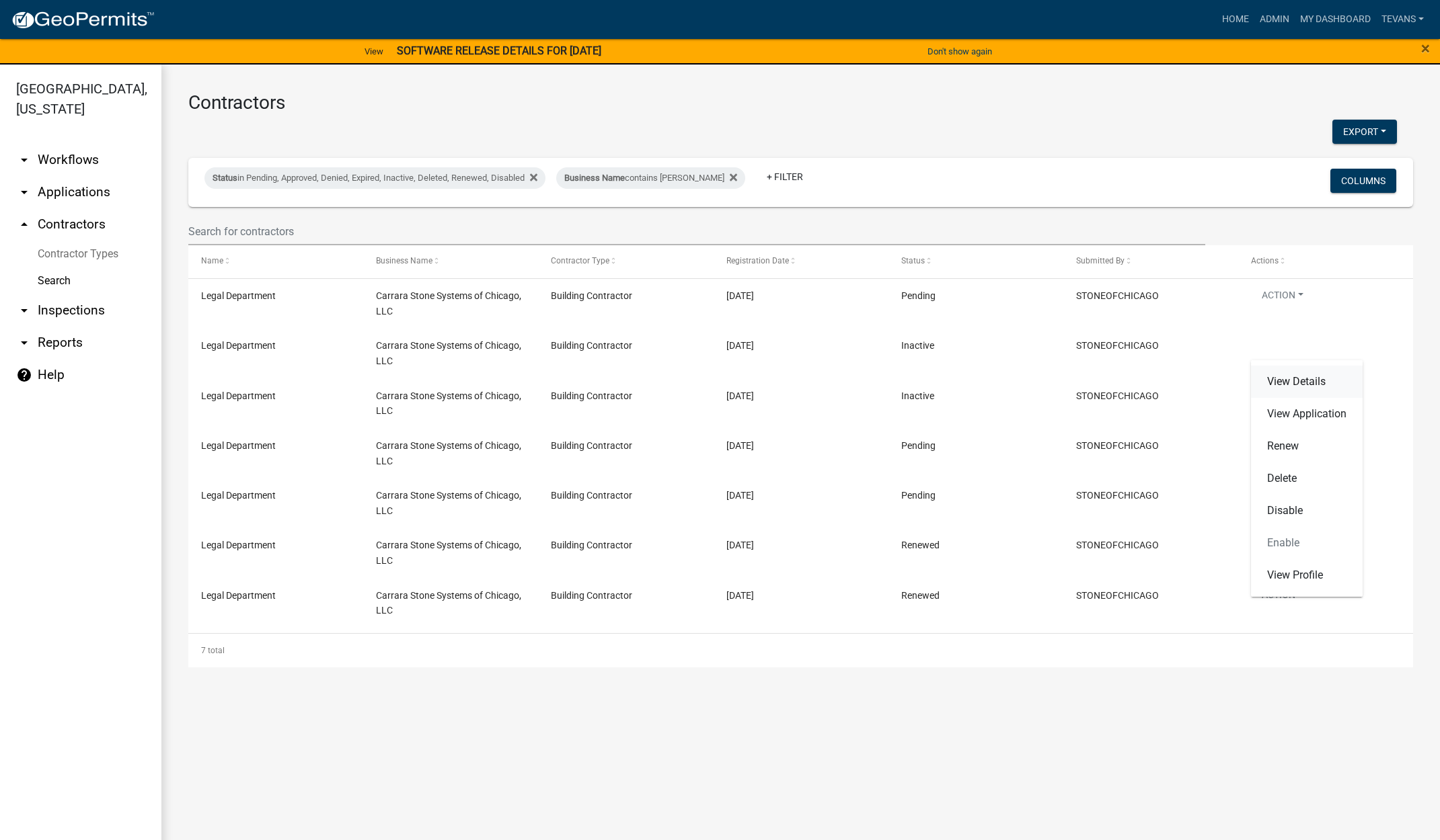
click at [1296, 383] on link "View Details" at bounding box center [1306, 382] width 112 height 33
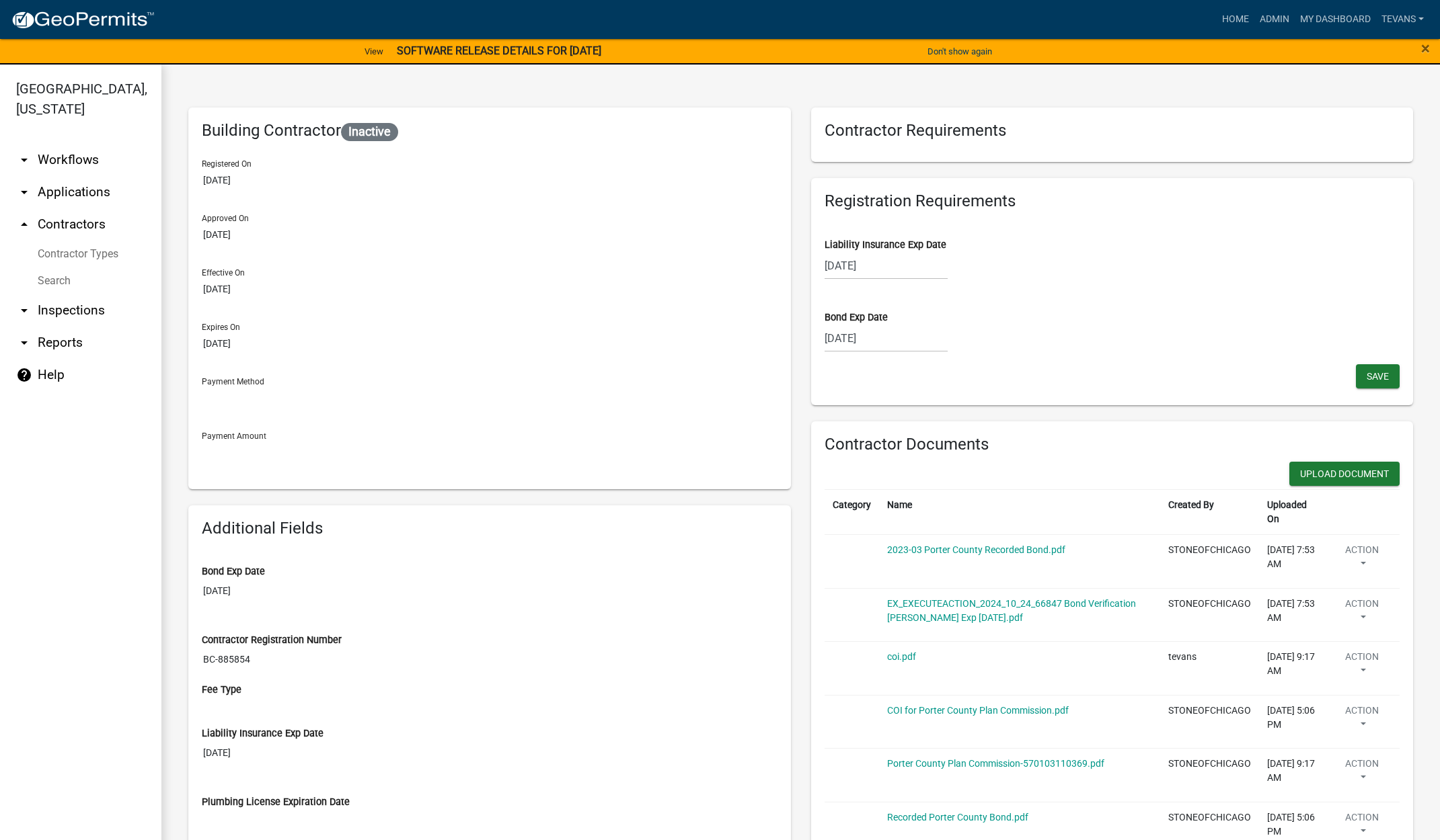
click at [892, 336] on div "[DATE]" at bounding box center [886, 338] width 123 height 28
click at [930, 368] on select "2025 2026 2027 2028 2029 2030 2031 2032 2033 2034 2035 2036 2037 2038 2039 2040…" at bounding box center [926, 367] width 53 height 20
select select "2026"
click at [900, 357] on select "2025 2026 2027 2028 2029 2030 2031 2032 2033 2034 2035 2036 2037 2038 2039 2040…" at bounding box center [926, 367] width 53 height 20
click at [918, 471] on div "25" at bounding box center [924, 475] width 22 height 22
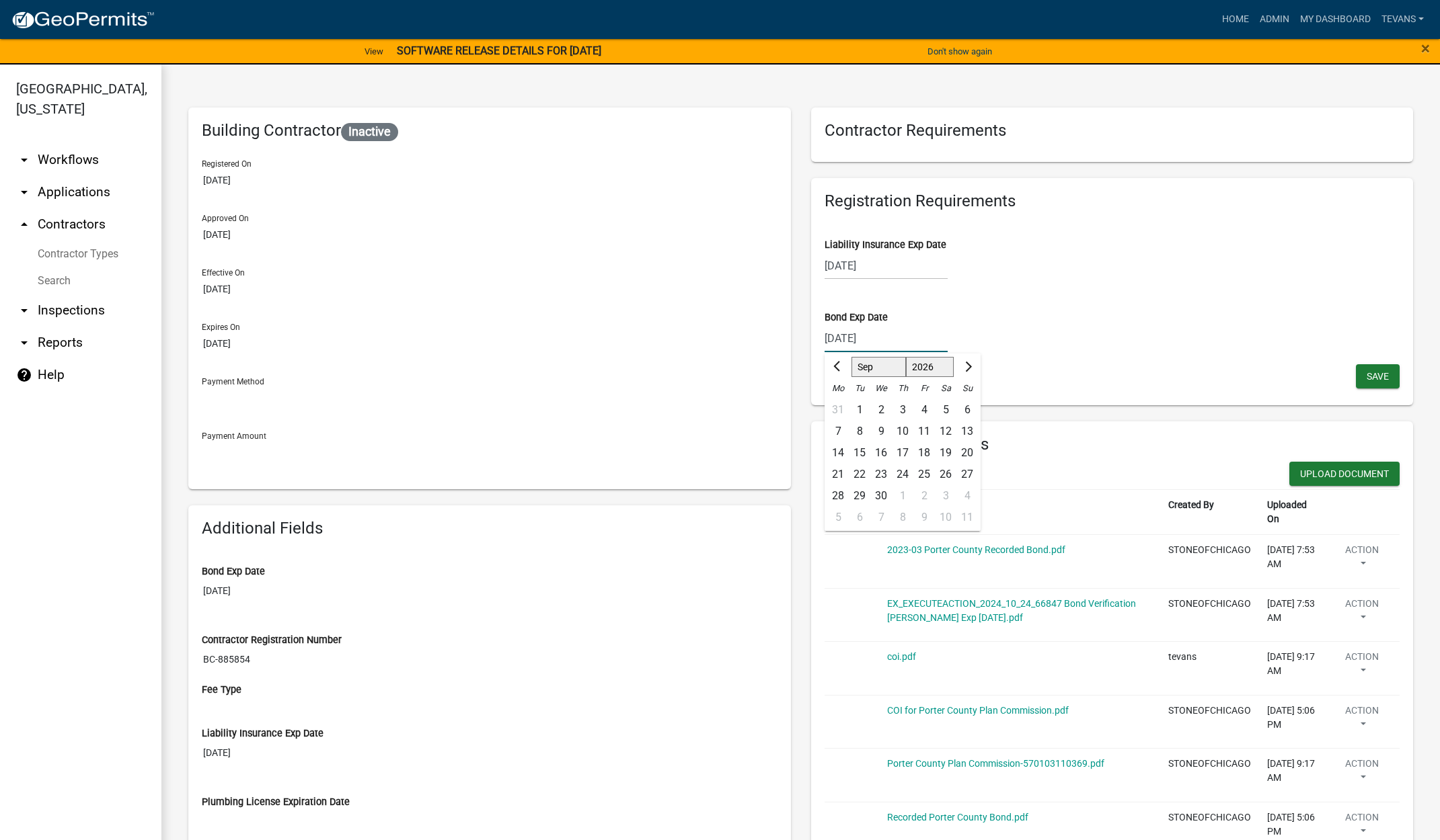
type input "[DATE]"
click at [1368, 375] on span "Save" at bounding box center [1378, 375] width 22 height 11
click at [90, 799] on ul "arrow_drop_down Workflows List arrow_drop_down Applications Search by Parcel Se…" at bounding box center [80, 495] width 161 height 723
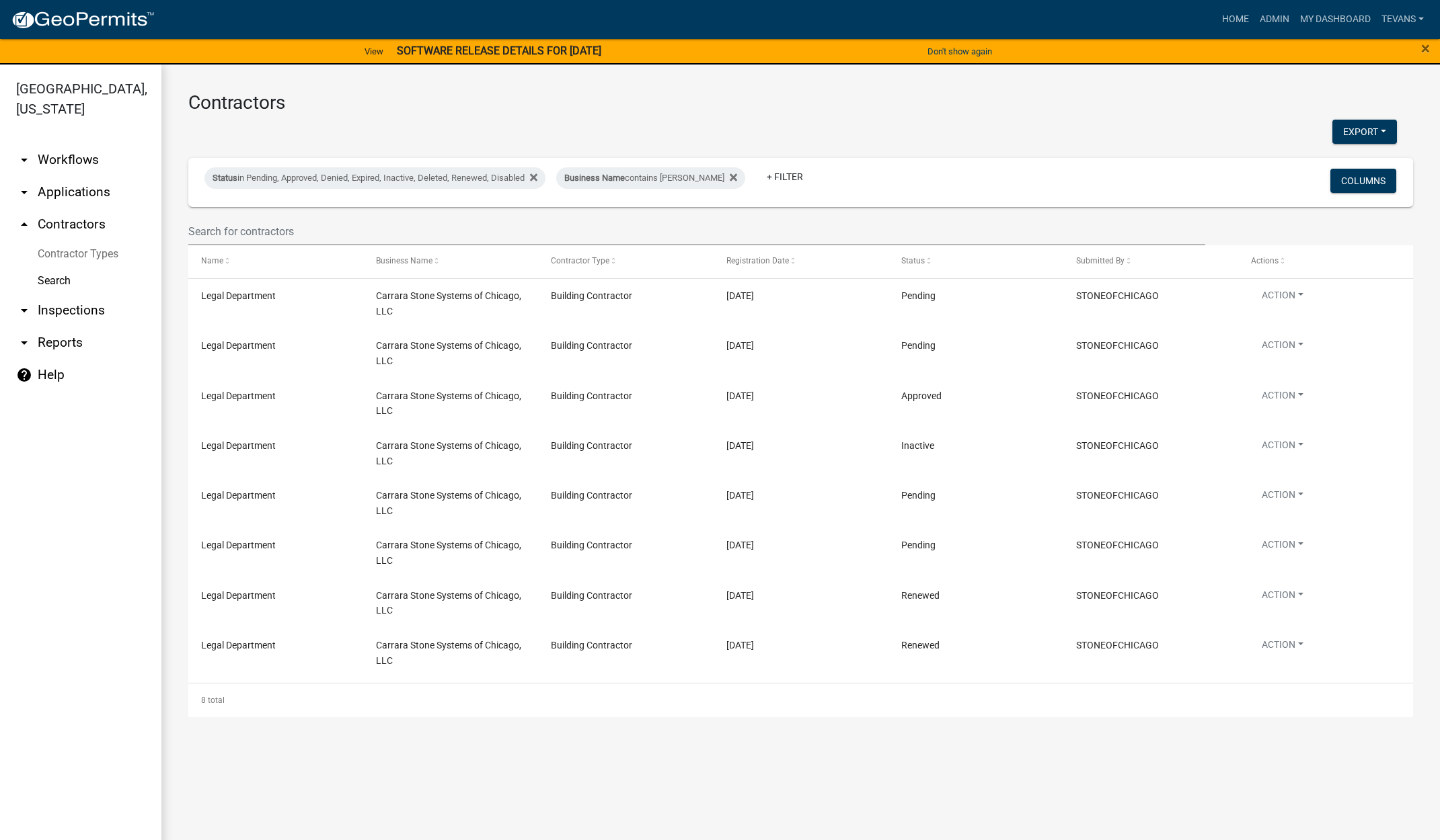
click at [90, 176] on link "arrow_drop_down Applications" at bounding box center [80, 192] width 161 height 33
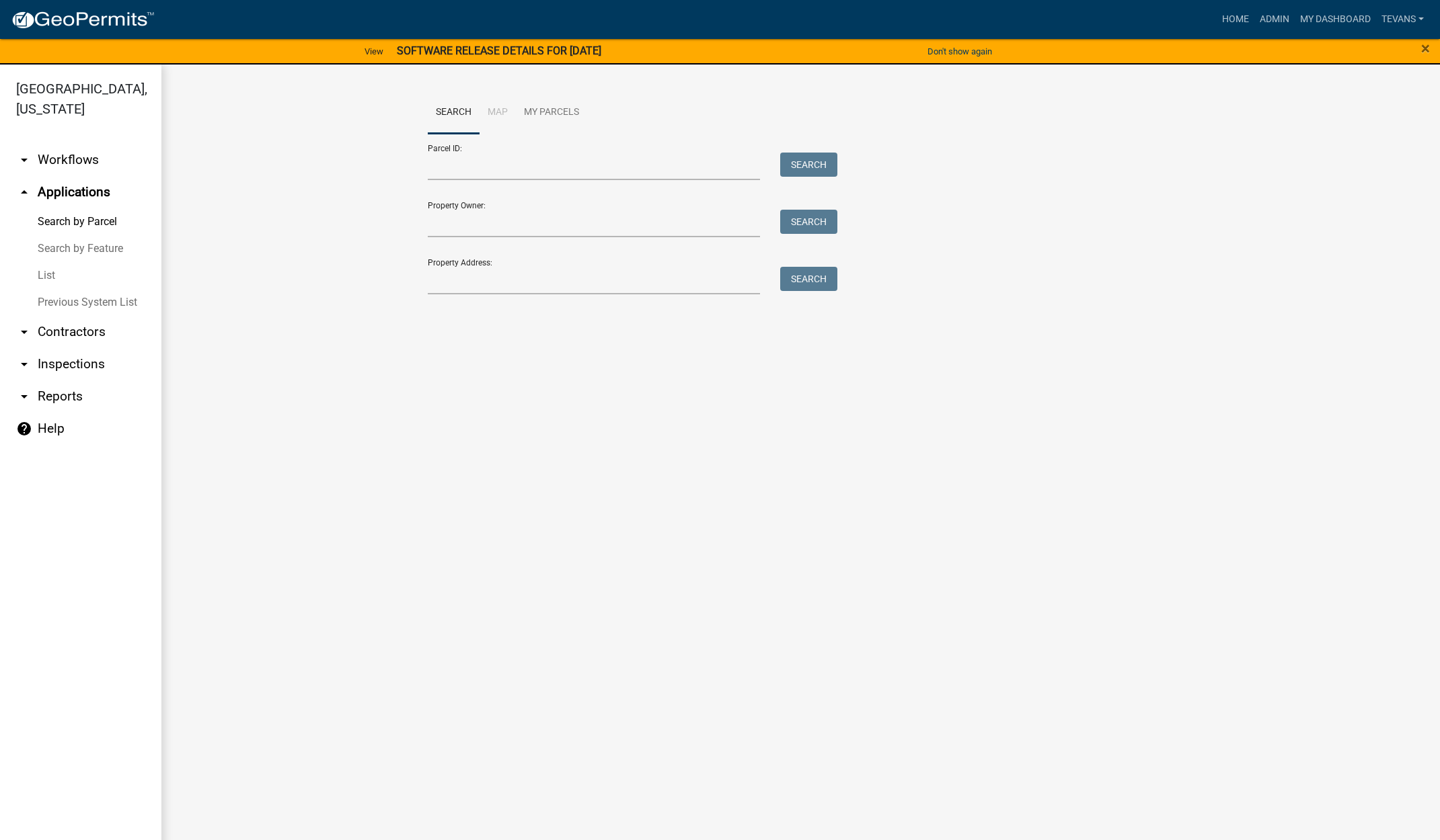
click at [53, 262] on link "List" at bounding box center [80, 275] width 161 height 27
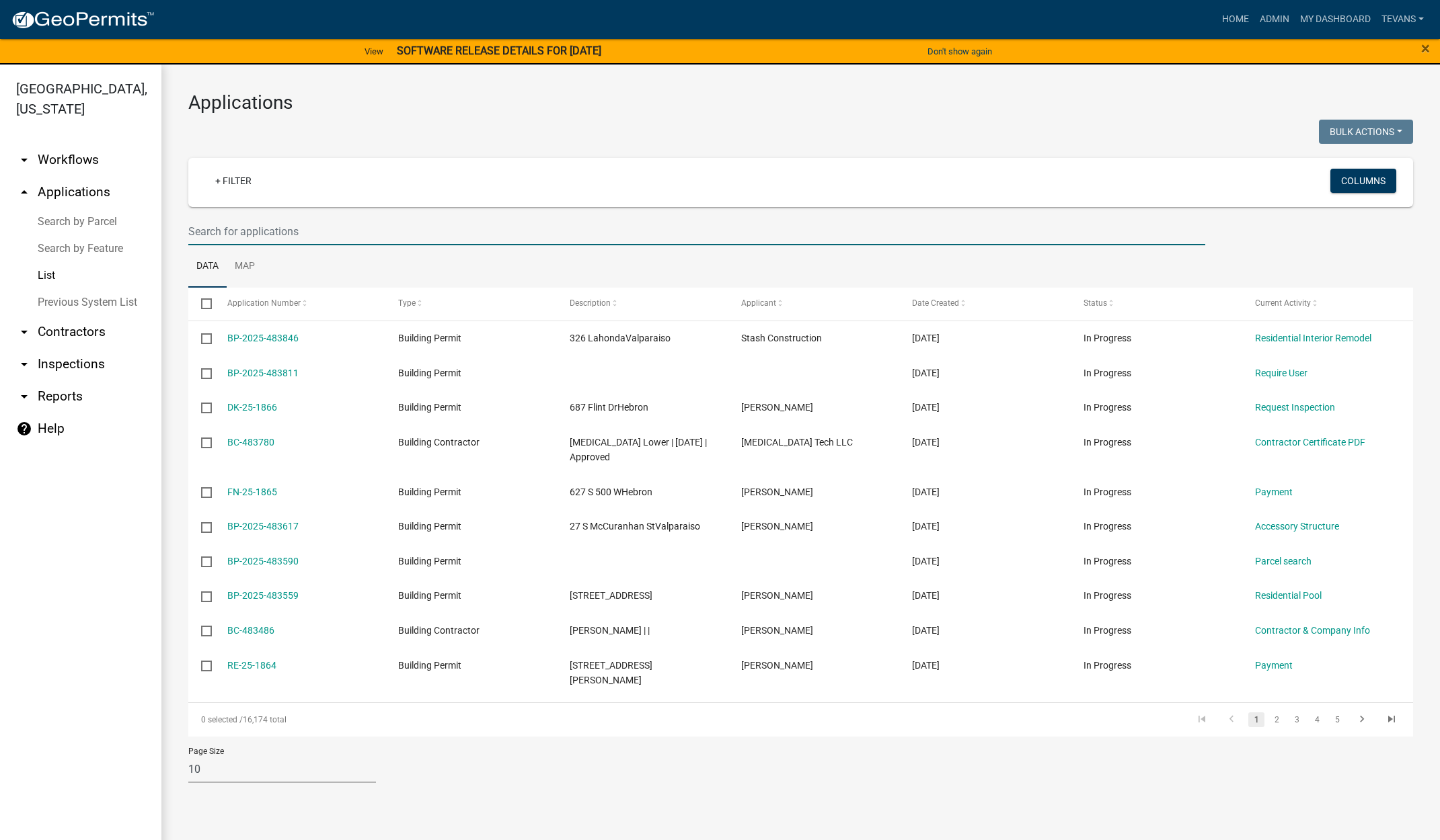
click at [340, 232] on input "text" at bounding box center [696, 232] width 1016 height 28
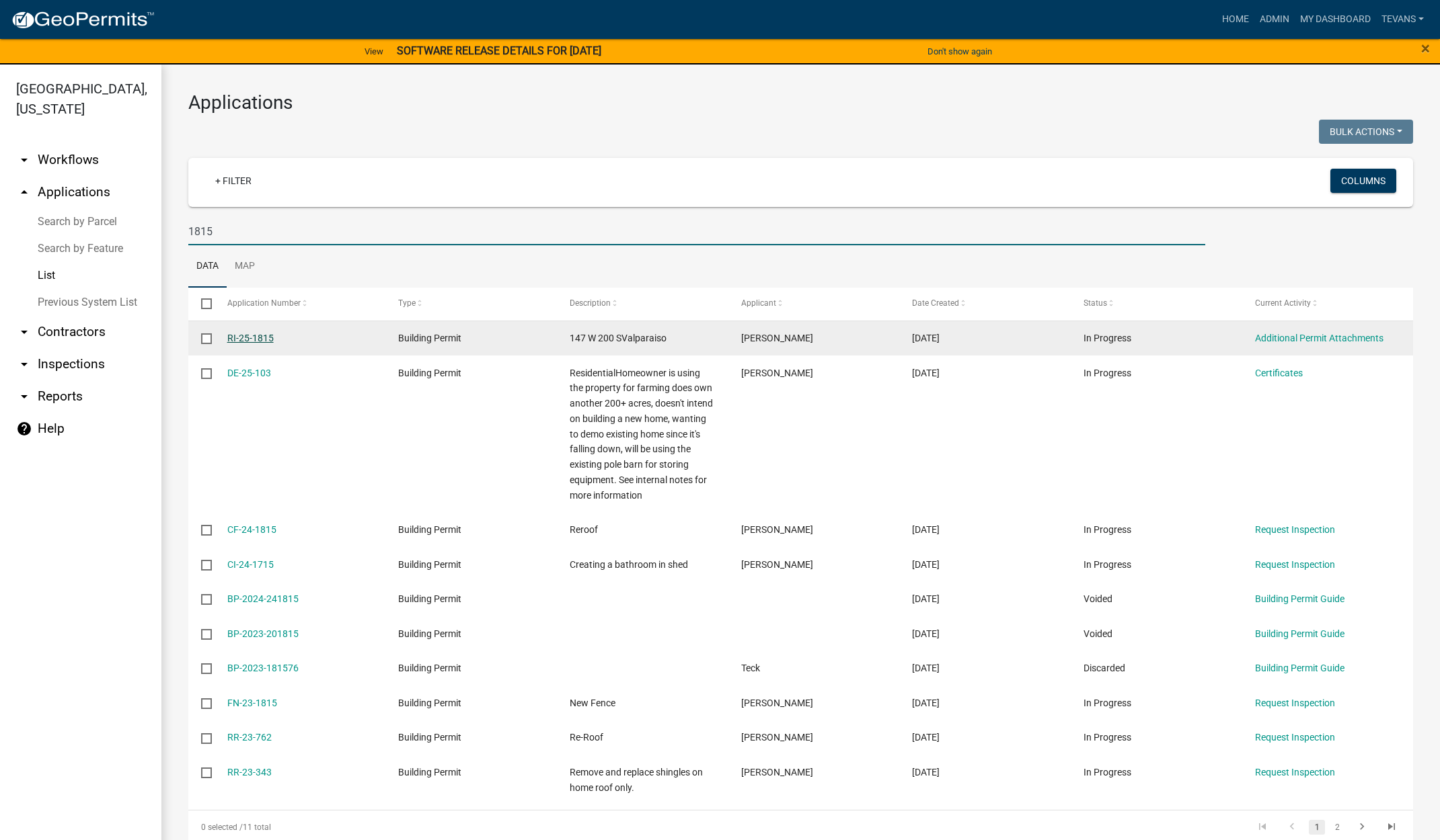
type input "1815"
click at [242, 336] on link "RI-25-1815" at bounding box center [250, 337] width 47 height 11
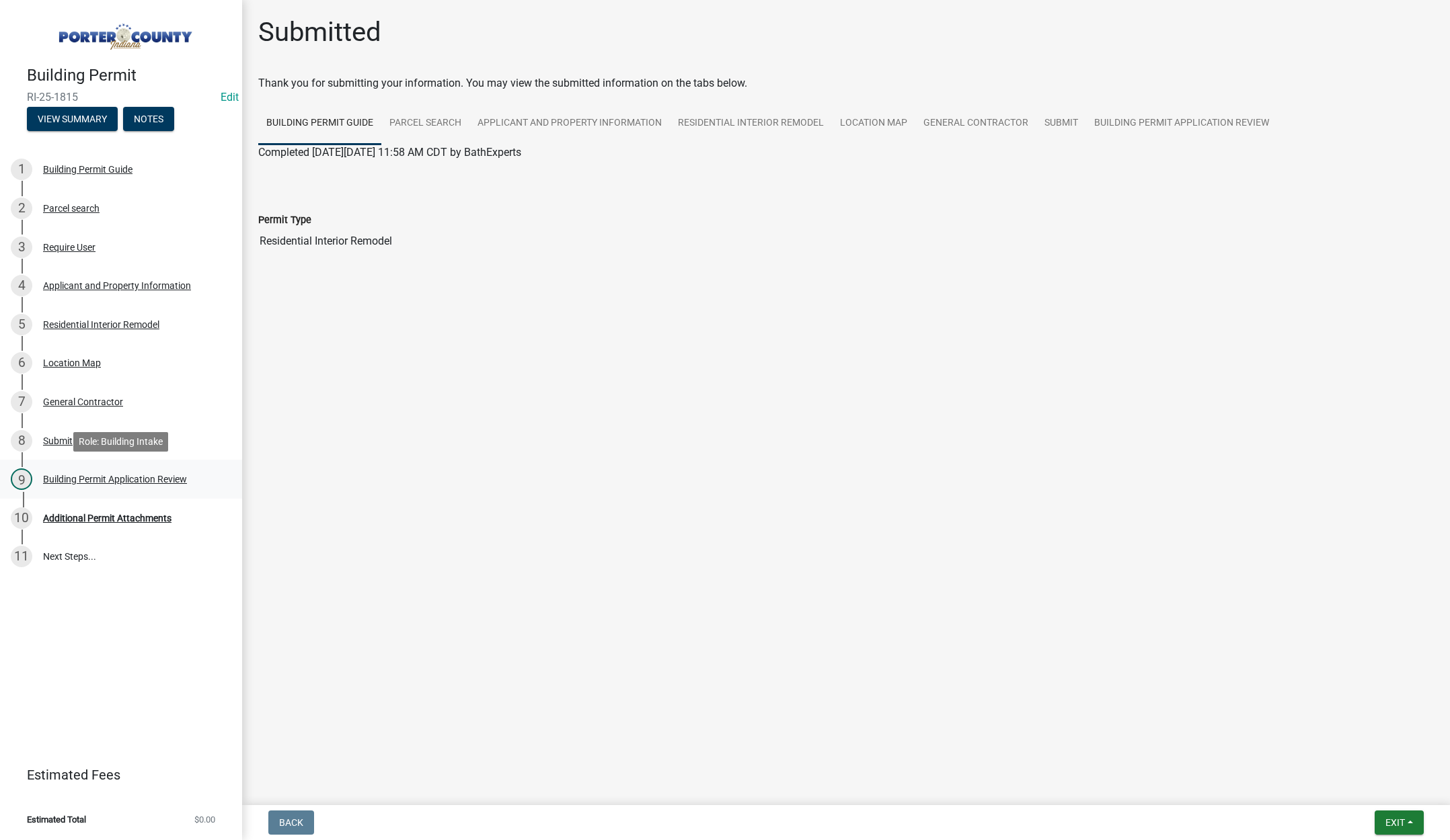
click at [115, 480] on div "Building Permit Application Review" at bounding box center [114, 480] width 144 height 10
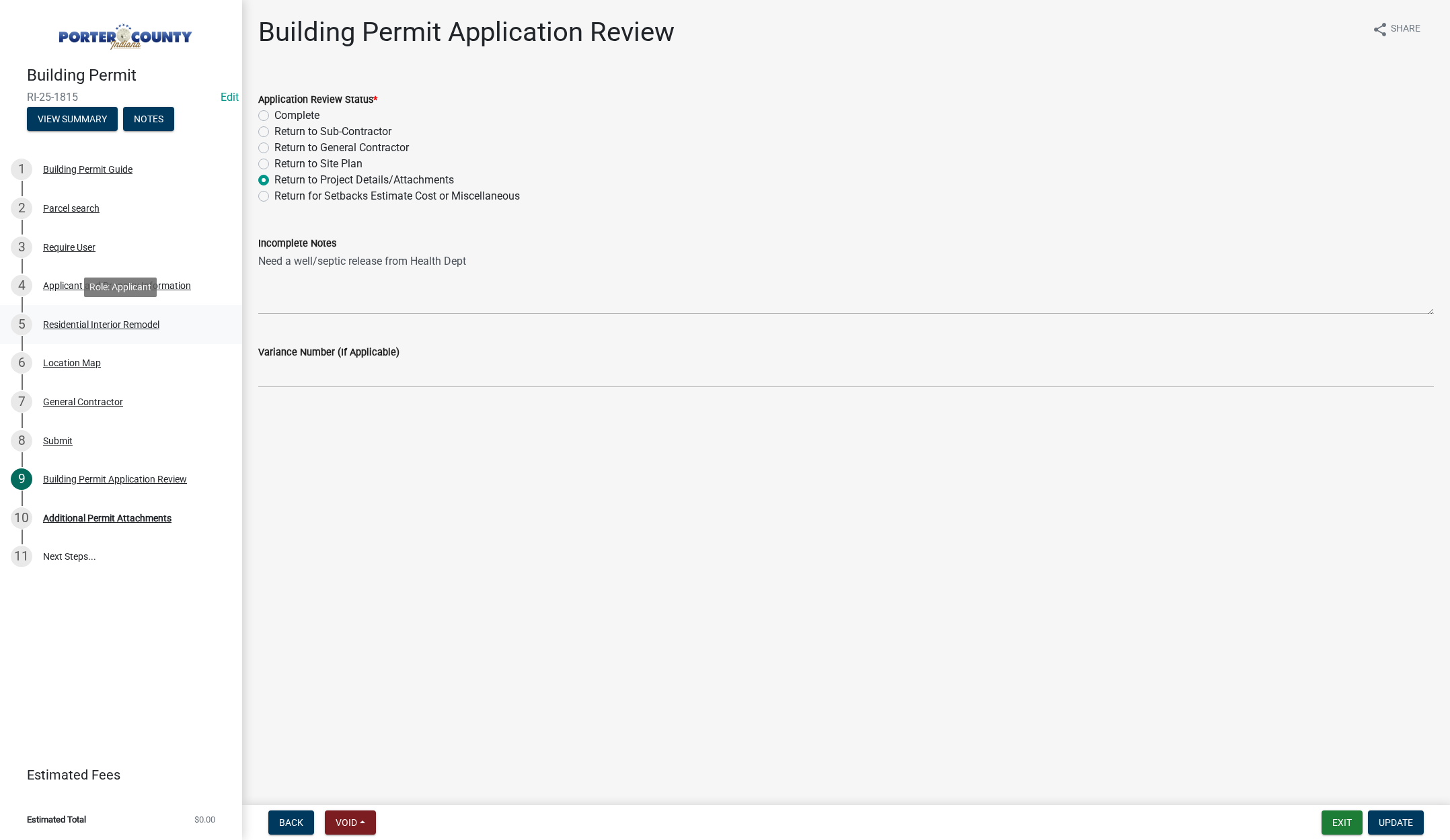
click at [109, 327] on div "Residential Interior Remodel" at bounding box center [101, 325] width 117 height 10
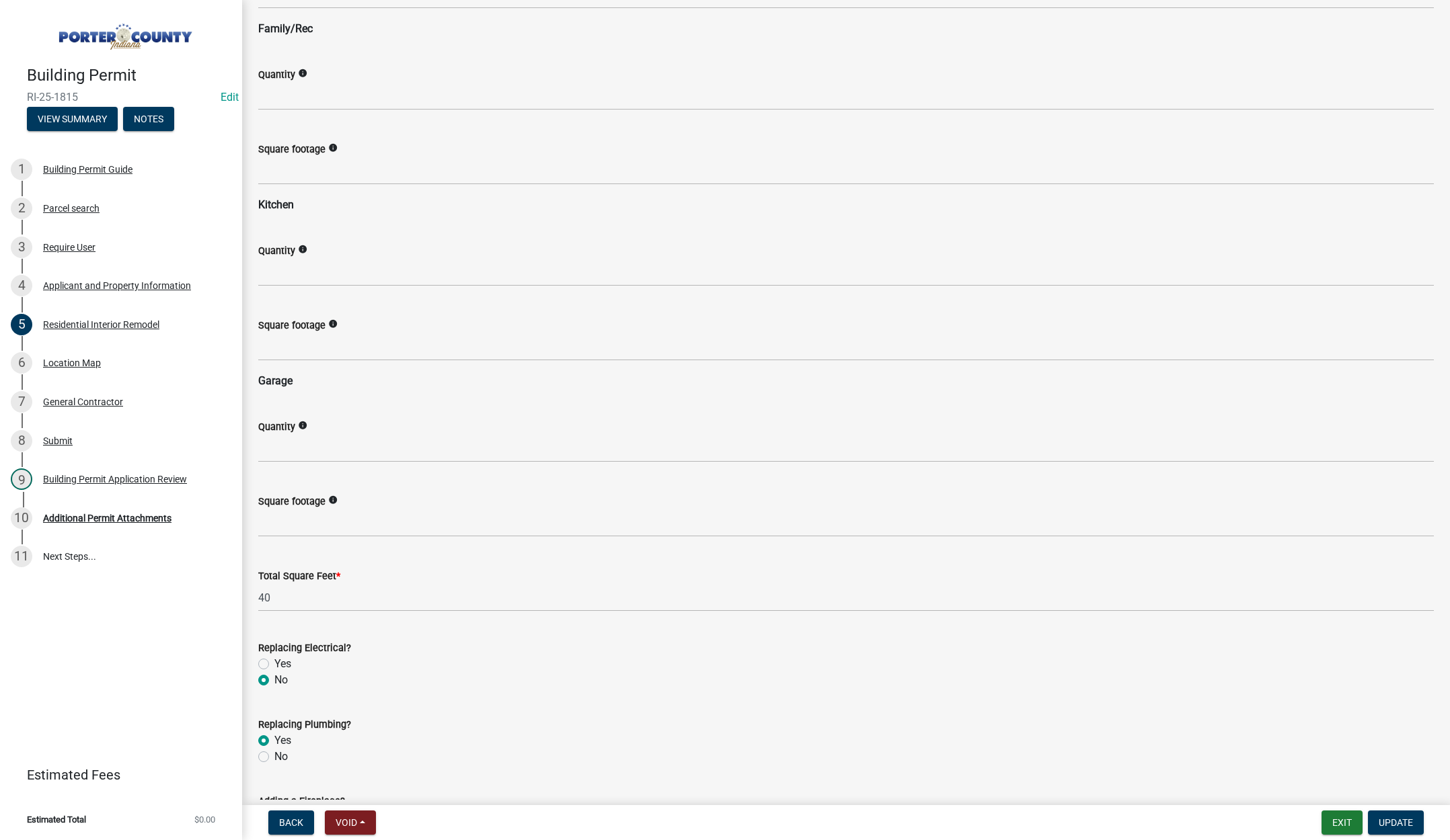
scroll to position [1546, 0]
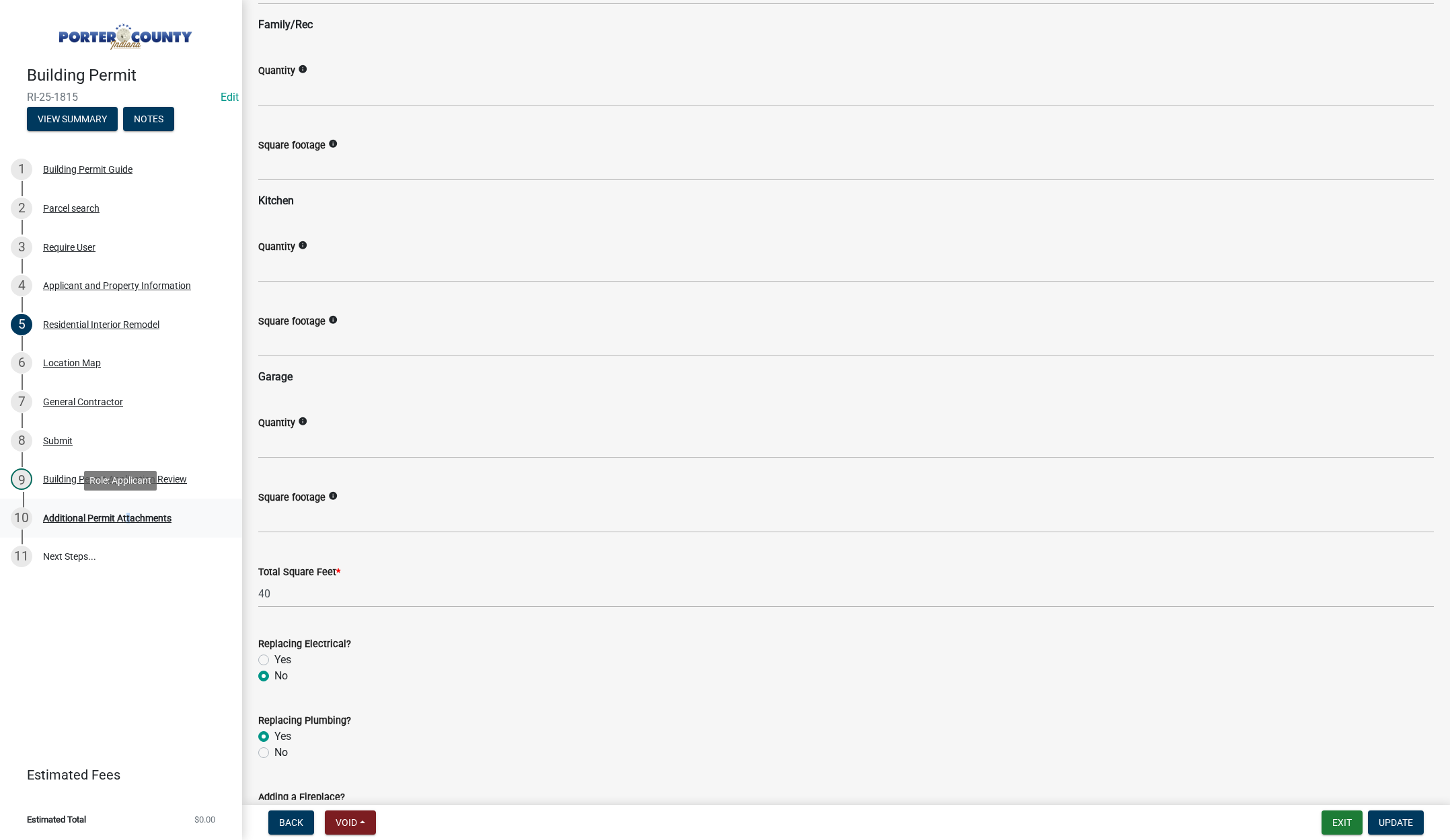
click at [125, 516] on div "Additional Permit Attachments" at bounding box center [107, 518] width 129 height 10
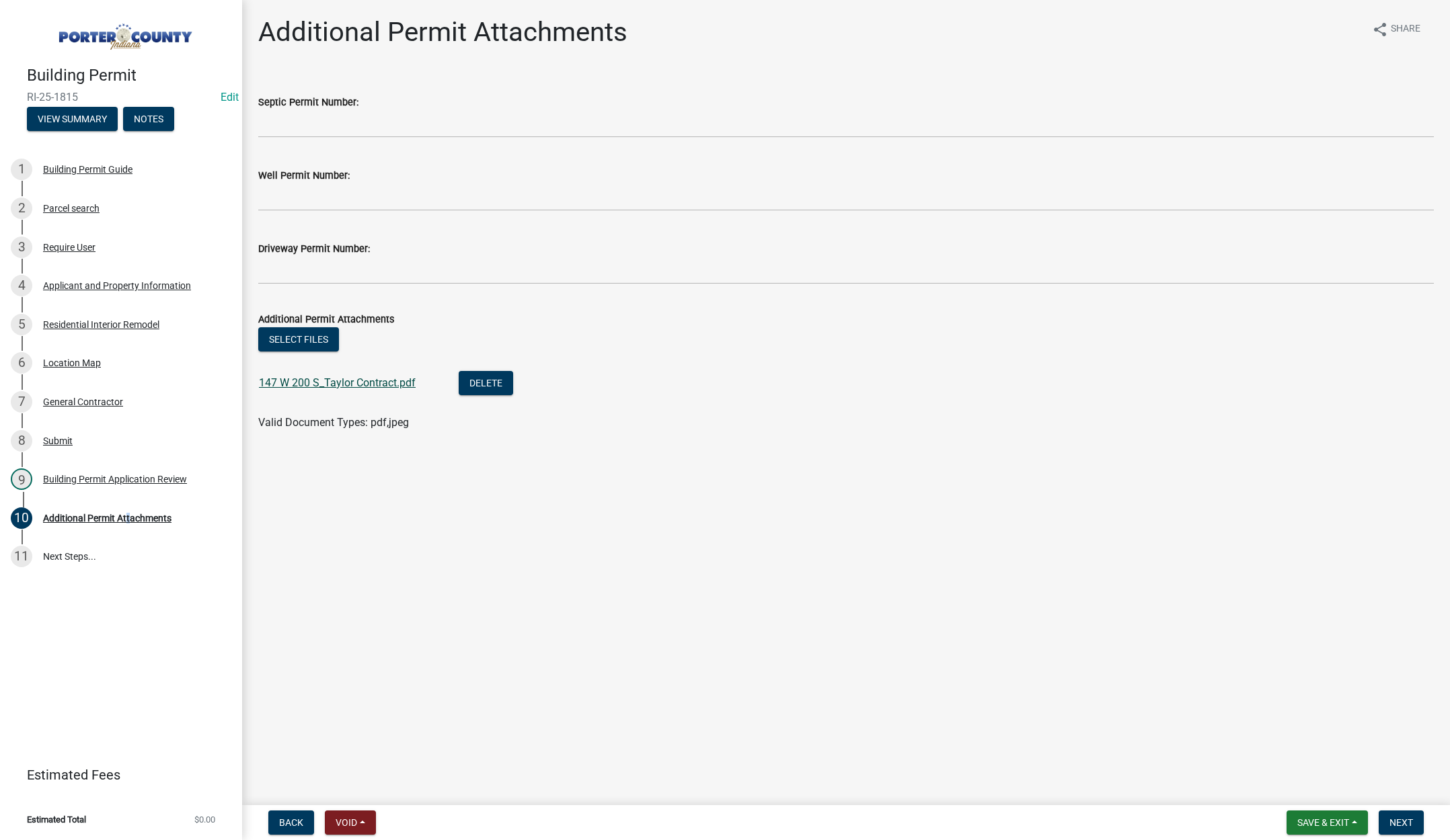
click at [364, 381] on link "147 W 200 S_Taylor Contract.pdf" at bounding box center [338, 383] width 156 height 13
click at [1398, 821] on span "Next" at bounding box center [1402, 822] width 24 height 11
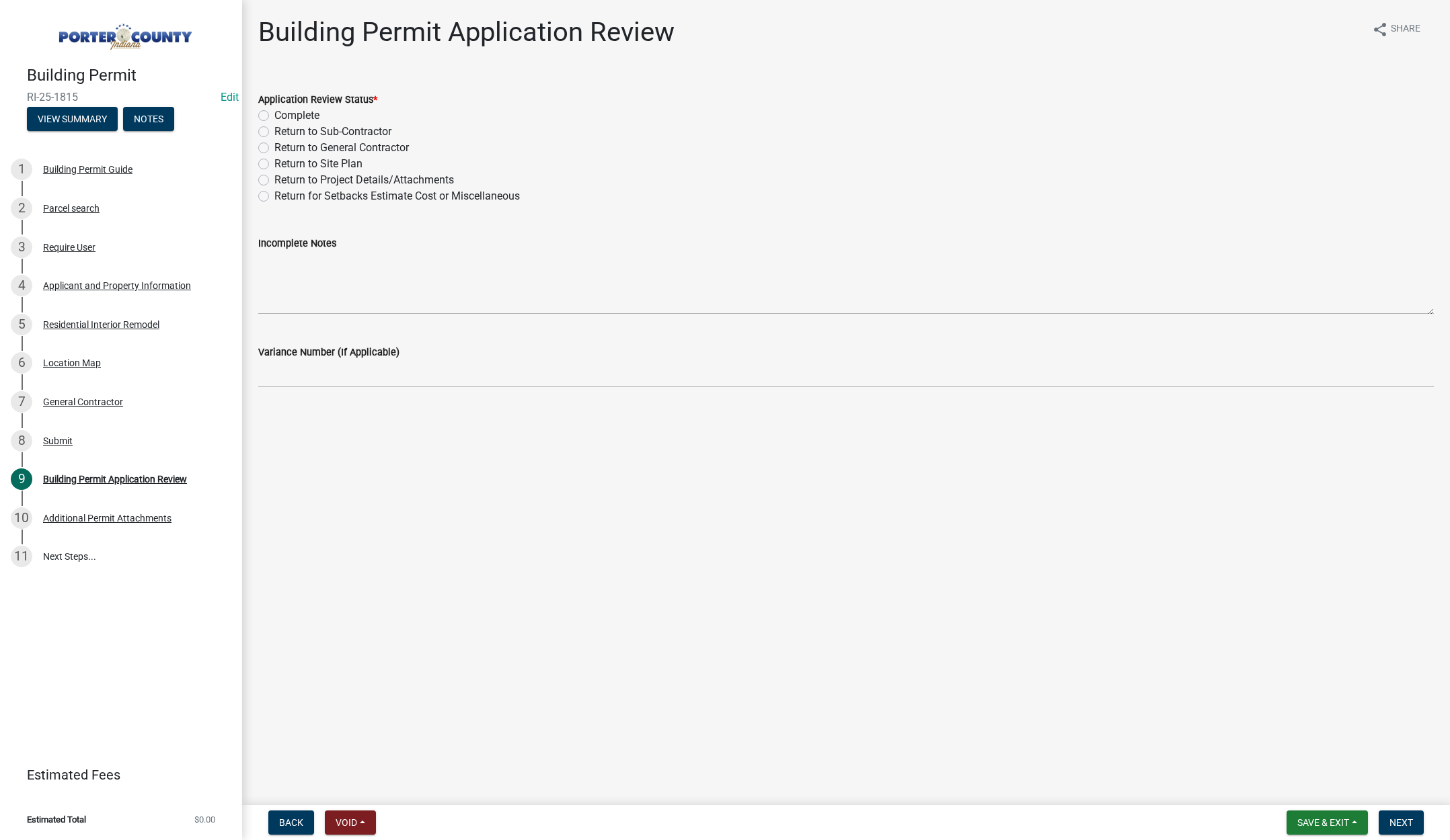
click at [274, 116] on label "Complete" at bounding box center [297, 116] width 46 height 16
click at [274, 116] on input "Complete" at bounding box center [278, 112] width 9 height 9
radio input "true"
click at [1396, 823] on span "Next" at bounding box center [1402, 822] width 24 height 11
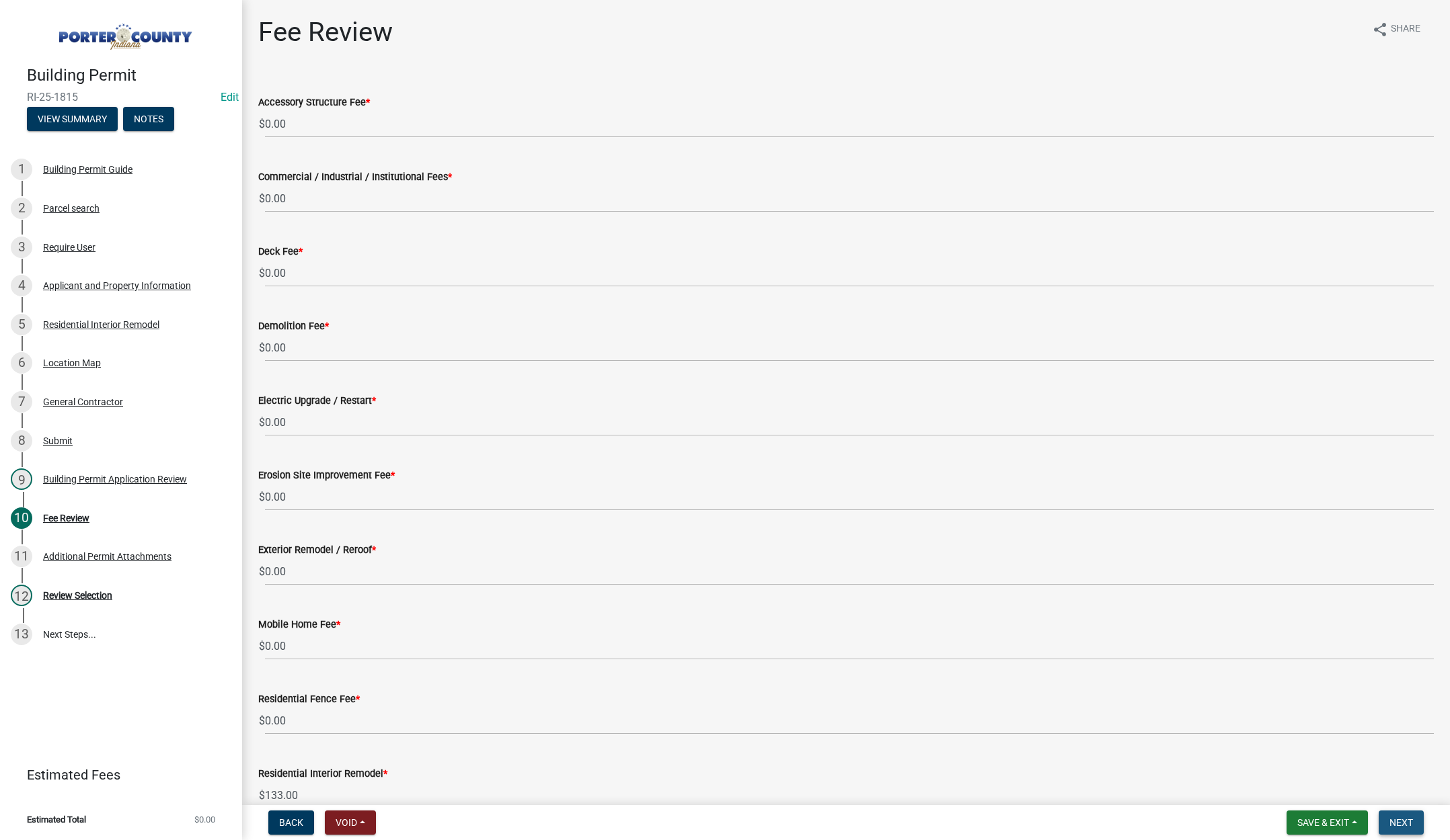
click at [1403, 821] on span "Next" at bounding box center [1402, 822] width 24 height 11
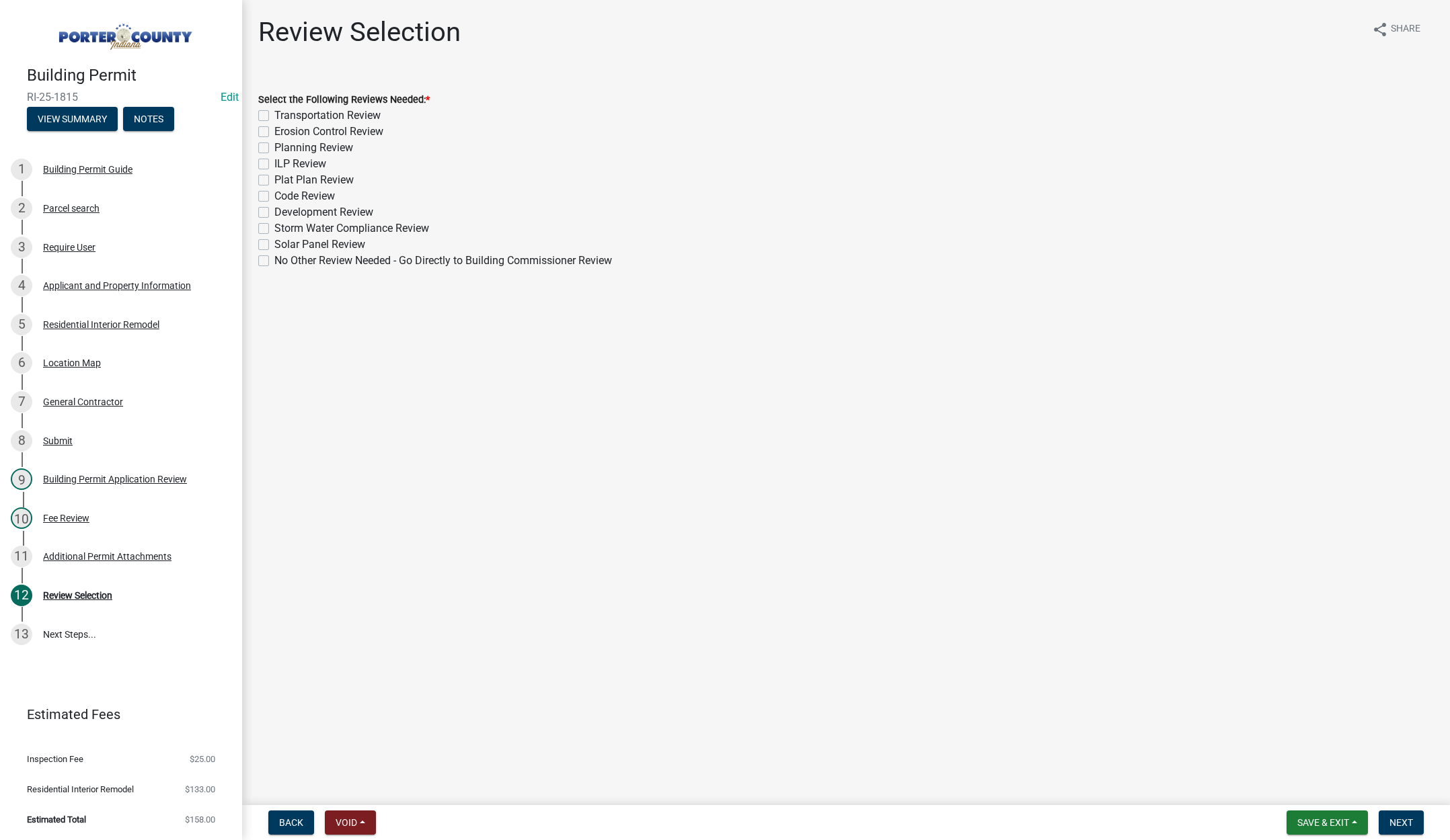
click at [274, 261] on label "No Other Review Needed - Go Directly to Building Commissioner Review" at bounding box center [442, 261] width 338 height 16
click at [274, 261] on input "No Other Review Needed - Go Directly to Building Commissioner Review" at bounding box center [278, 257] width 9 height 9
checkbox input "true"
checkbox input "false"
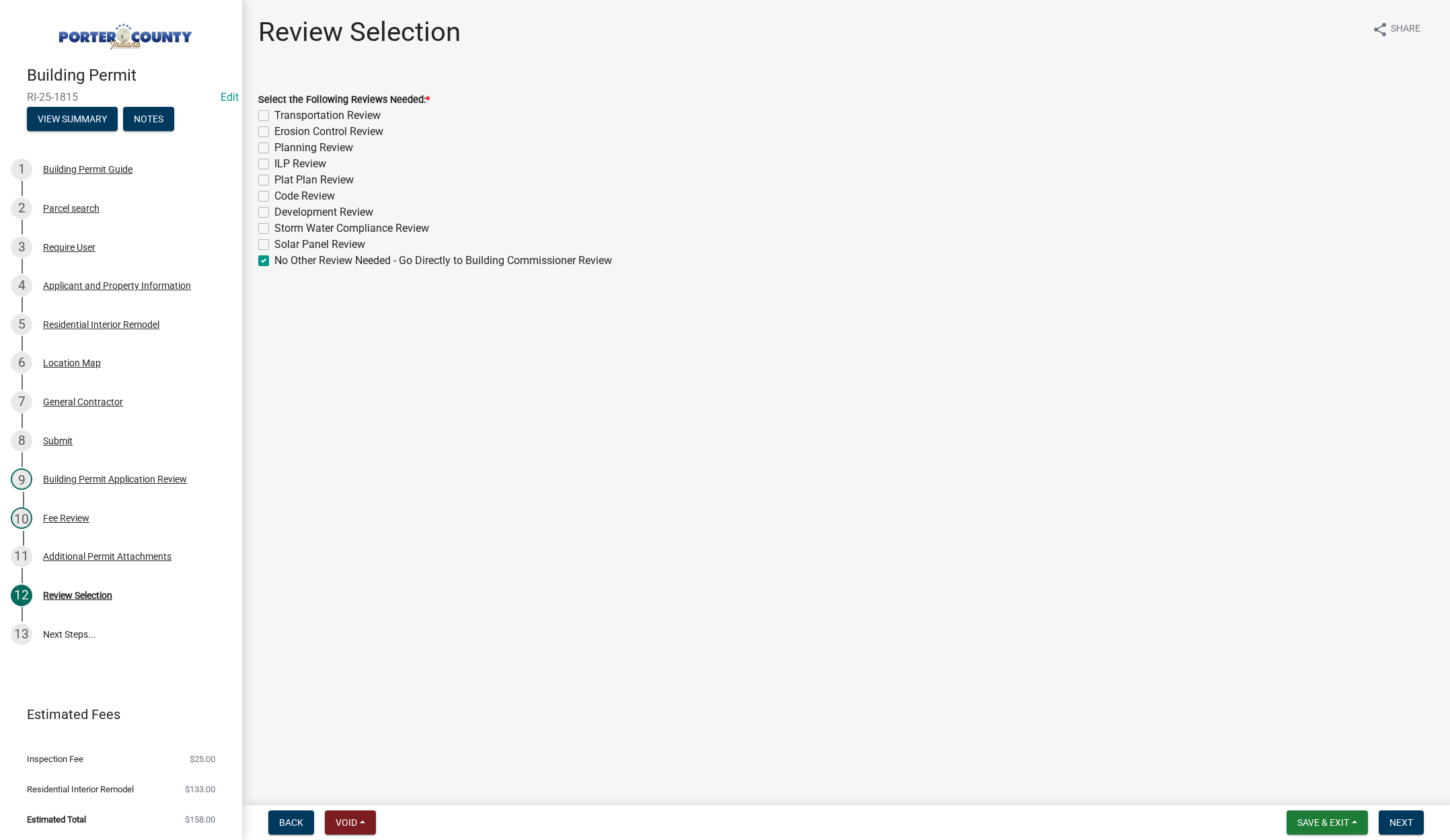
checkbox input "false"
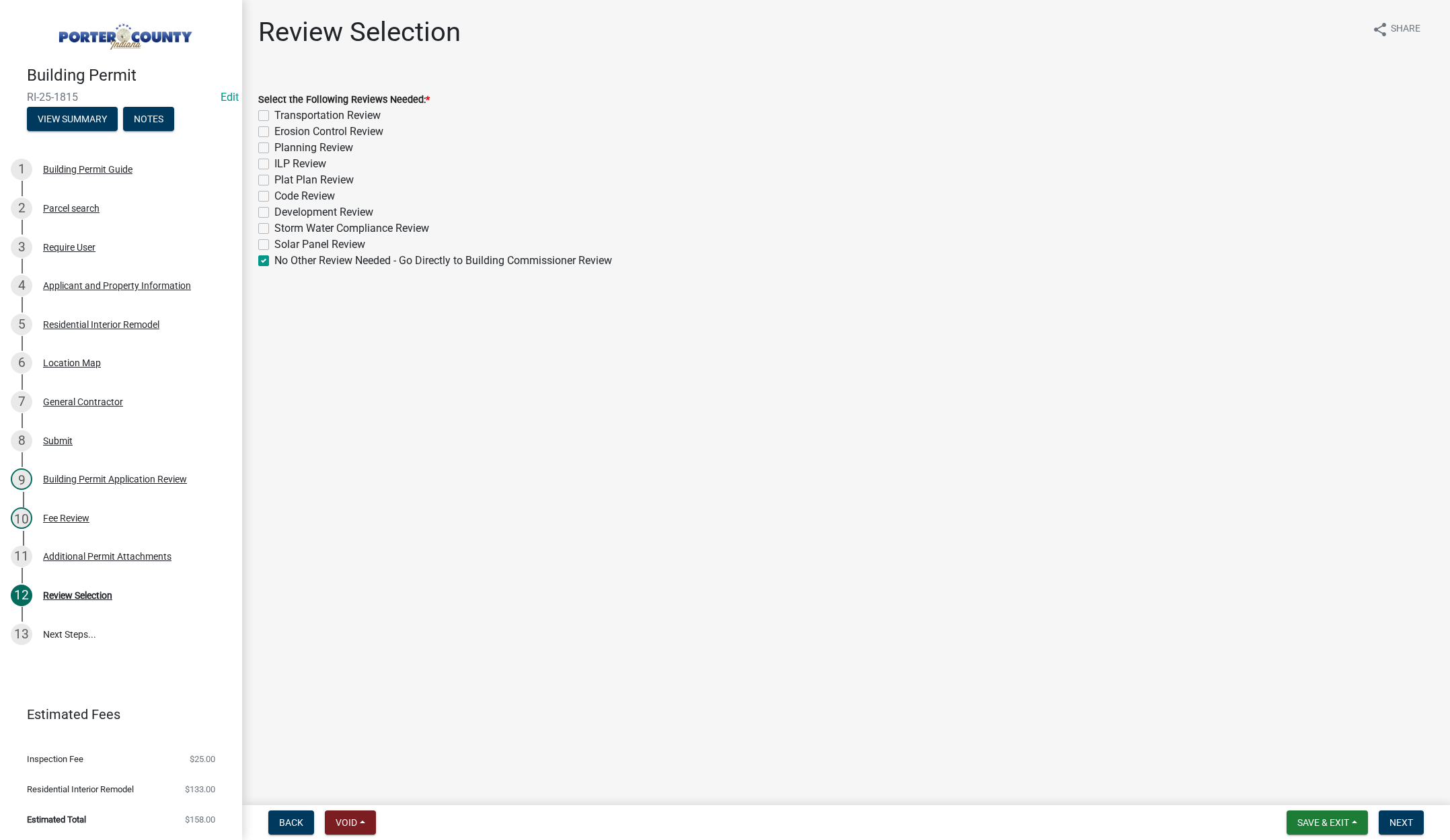
checkbox input "false"
checkbox input "true"
click at [1395, 821] on span "Next" at bounding box center [1402, 822] width 24 height 11
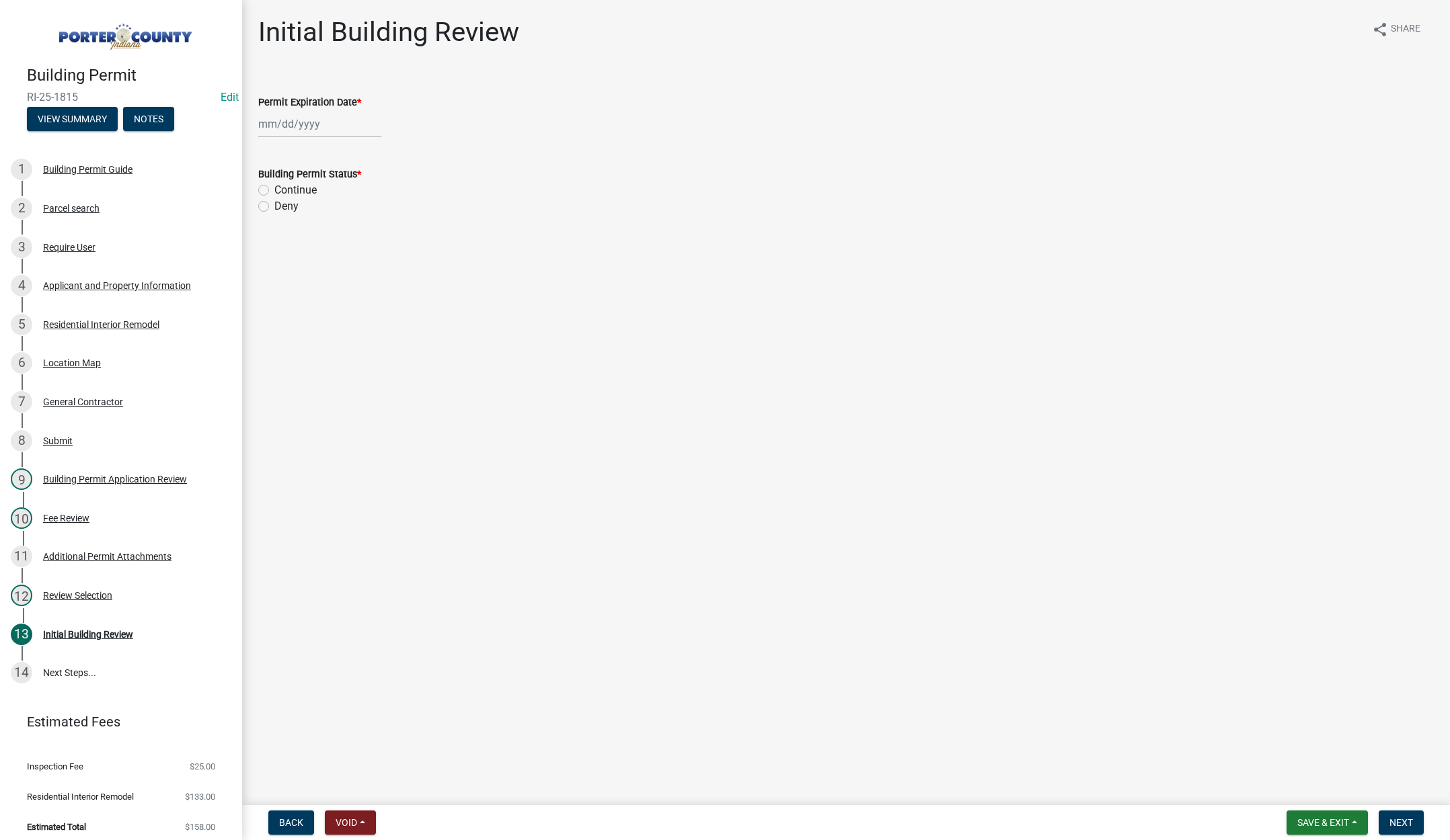
click at [328, 127] on div at bounding box center [320, 124] width 123 height 28
select select "9"
click at [369, 152] on select "1525 1526 1527 1528 1529 1530 1531 1532 1533 1534 1535 1536 1537 1538 1539 1540…" at bounding box center [363, 152] width 48 height 20
select select "2026"
click at [339, 142] on select "1525 1526 1527 1528 1529 1530 1531 1532 1533 1534 1535 1536 1537 1538 1539 1540…" at bounding box center [363, 152] width 48 height 20
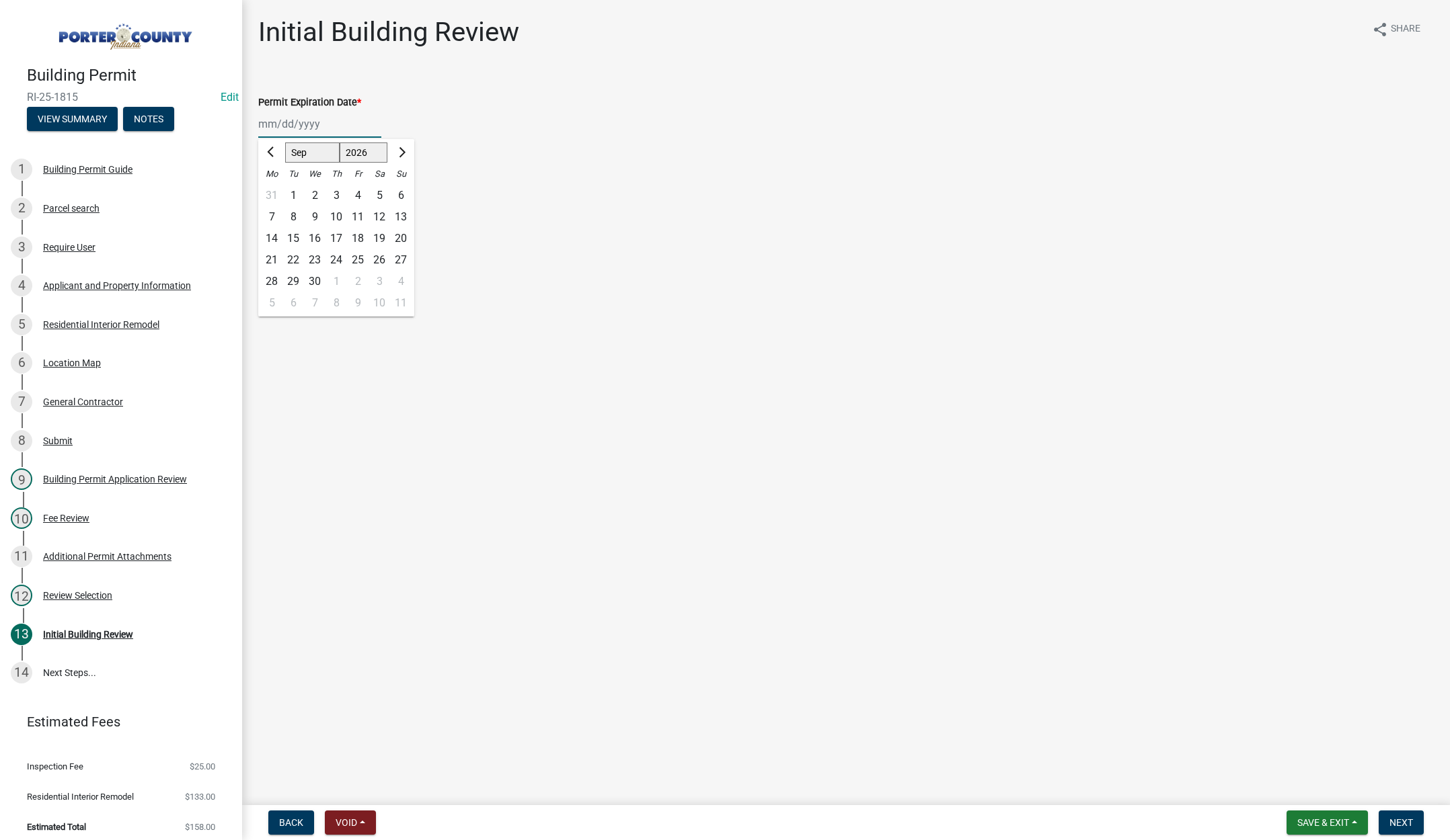
click at [360, 256] on div "25" at bounding box center [358, 260] width 22 height 22
type input "[DATE]"
click at [274, 191] on label "Continue" at bounding box center [295, 190] width 43 height 16
click at [274, 191] on input "Continue" at bounding box center [278, 186] width 9 height 9
radio input "true"
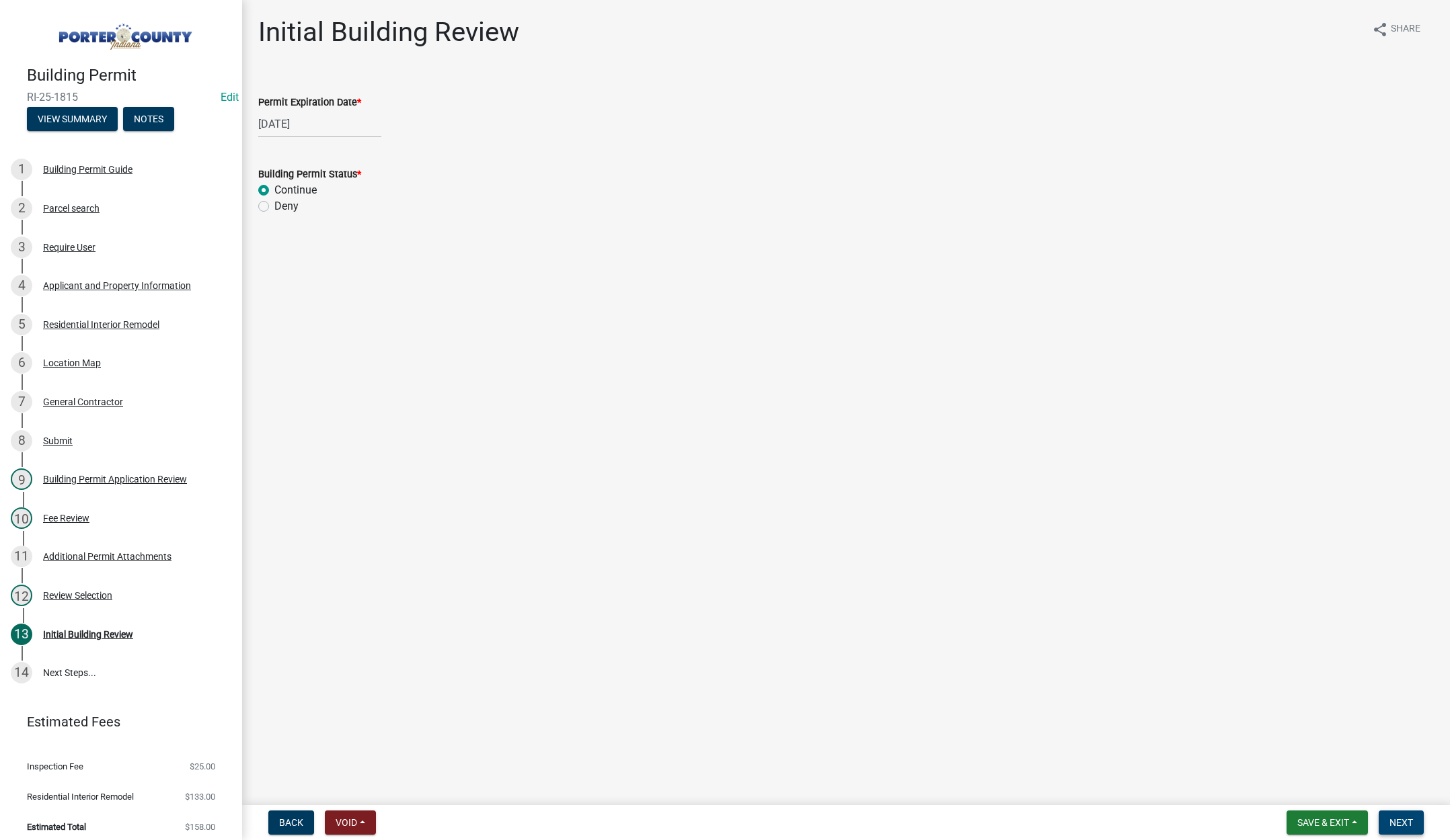
click at [1400, 817] on span "Next" at bounding box center [1402, 822] width 24 height 11
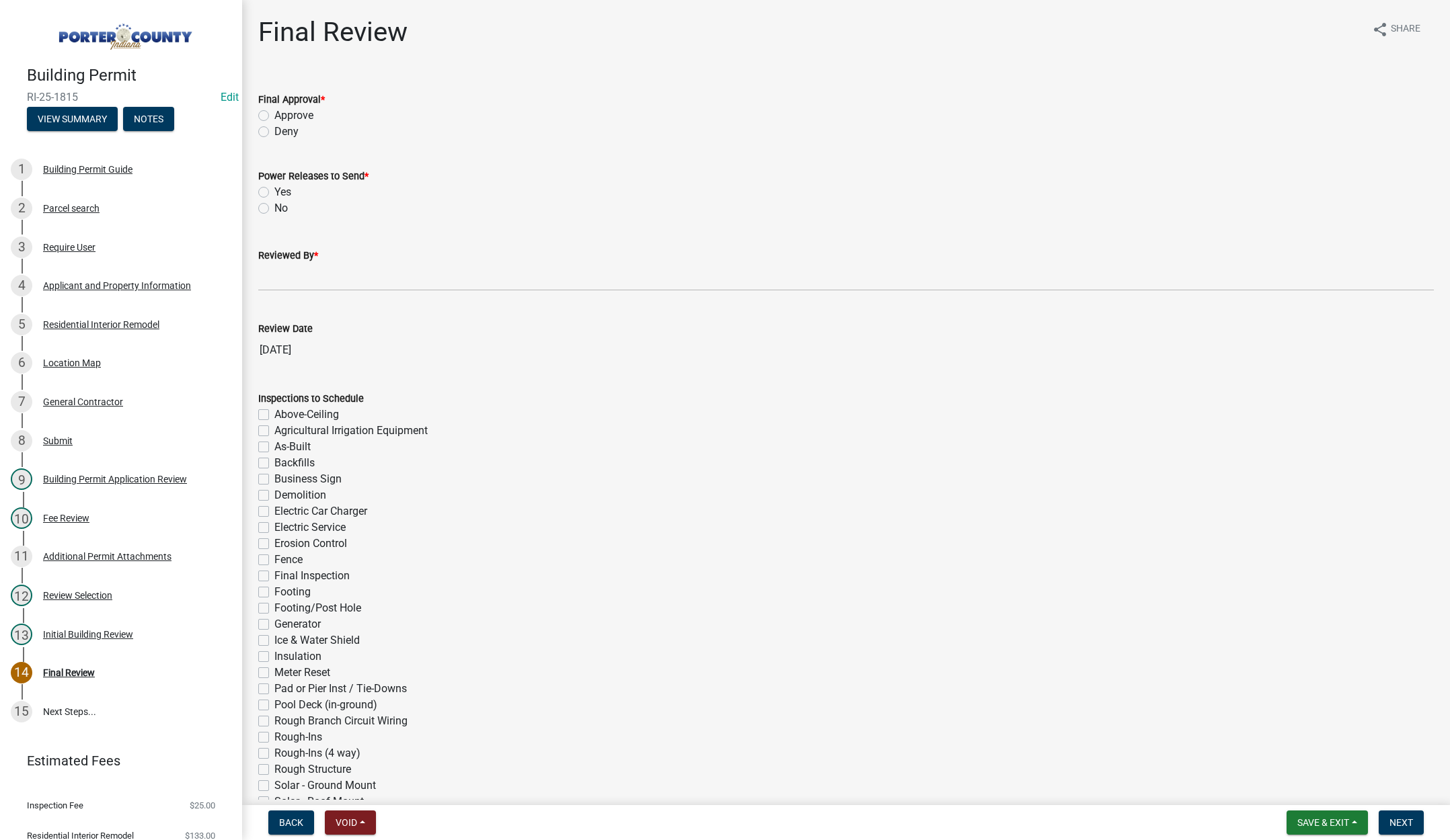
click at [274, 115] on label "Approve" at bounding box center [293, 116] width 39 height 16
click at [274, 115] on input "Approve" at bounding box center [278, 112] width 9 height 9
radio input "true"
click at [274, 211] on label "No" at bounding box center [281, 209] width 14 height 16
click at [274, 209] on input "No" at bounding box center [278, 205] width 9 height 9
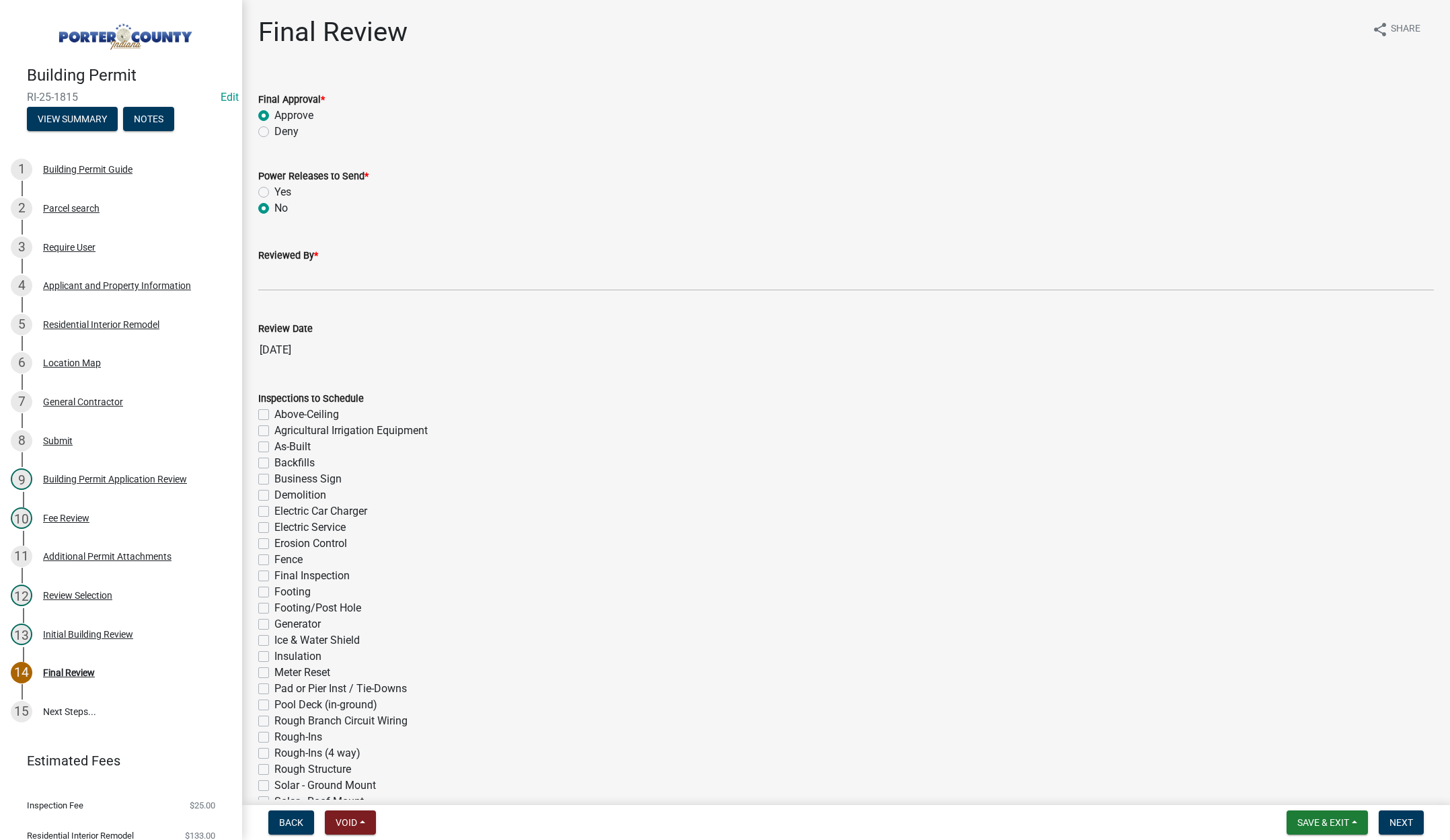
radio input "true"
click at [274, 278] on input "Reviewed By *" at bounding box center [846, 277] width 1176 height 28
type input "[PERSON_NAME]"
drag, startPoint x: 1397, startPoint y: 822, endPoint x: 1349, endPoint y: 776, distance: 66.5
click at [1397, 823] on span "Next" at bounding box center [1402, 822] width 24 height 11
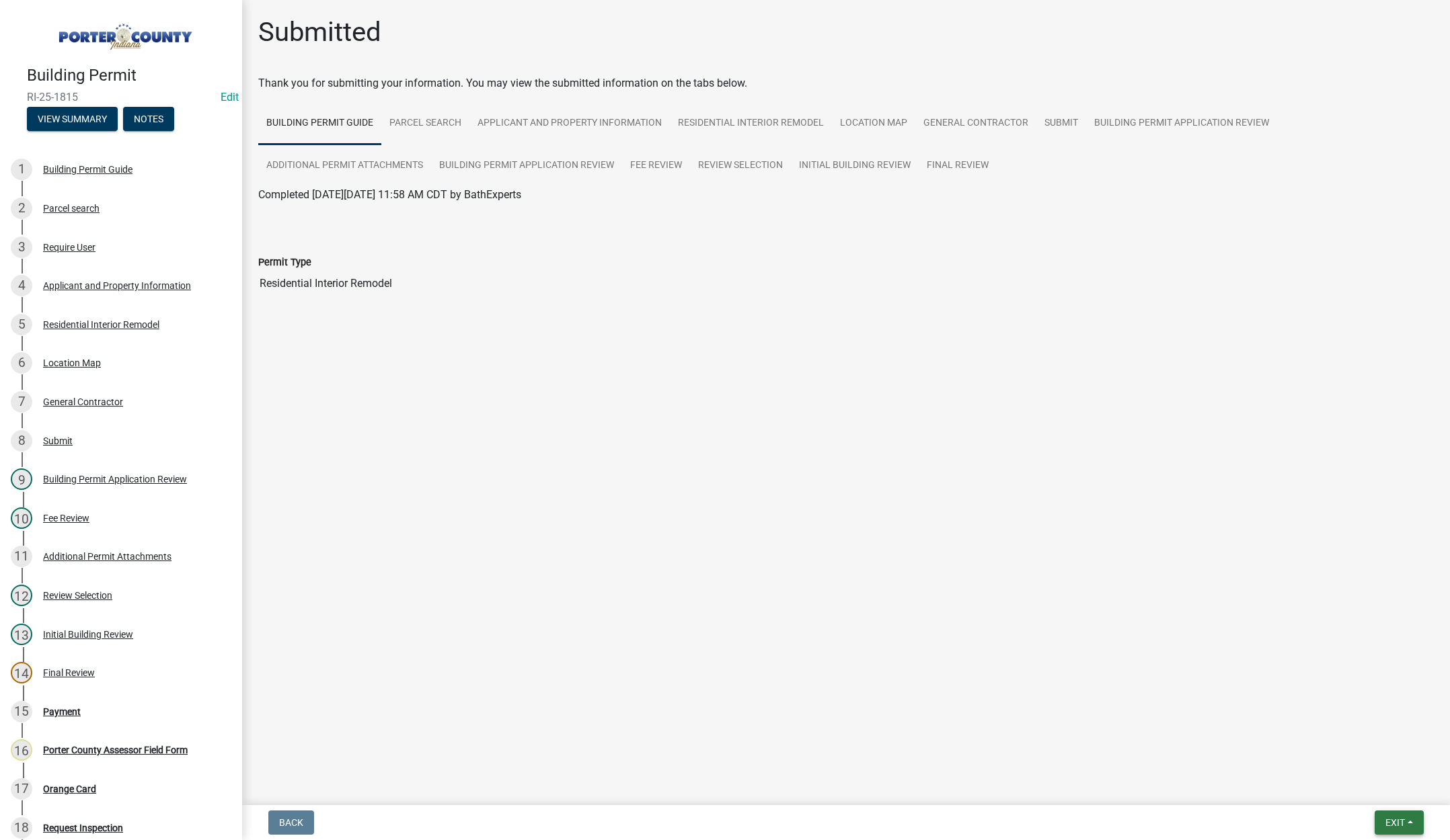
click at [1402, 819] on span "Exit" at bounding box center [1396, 822] width 20 height 11
click at [1380, 793] on button "Save & Exit" at bounding box center [1370, 788] width 108 height 33
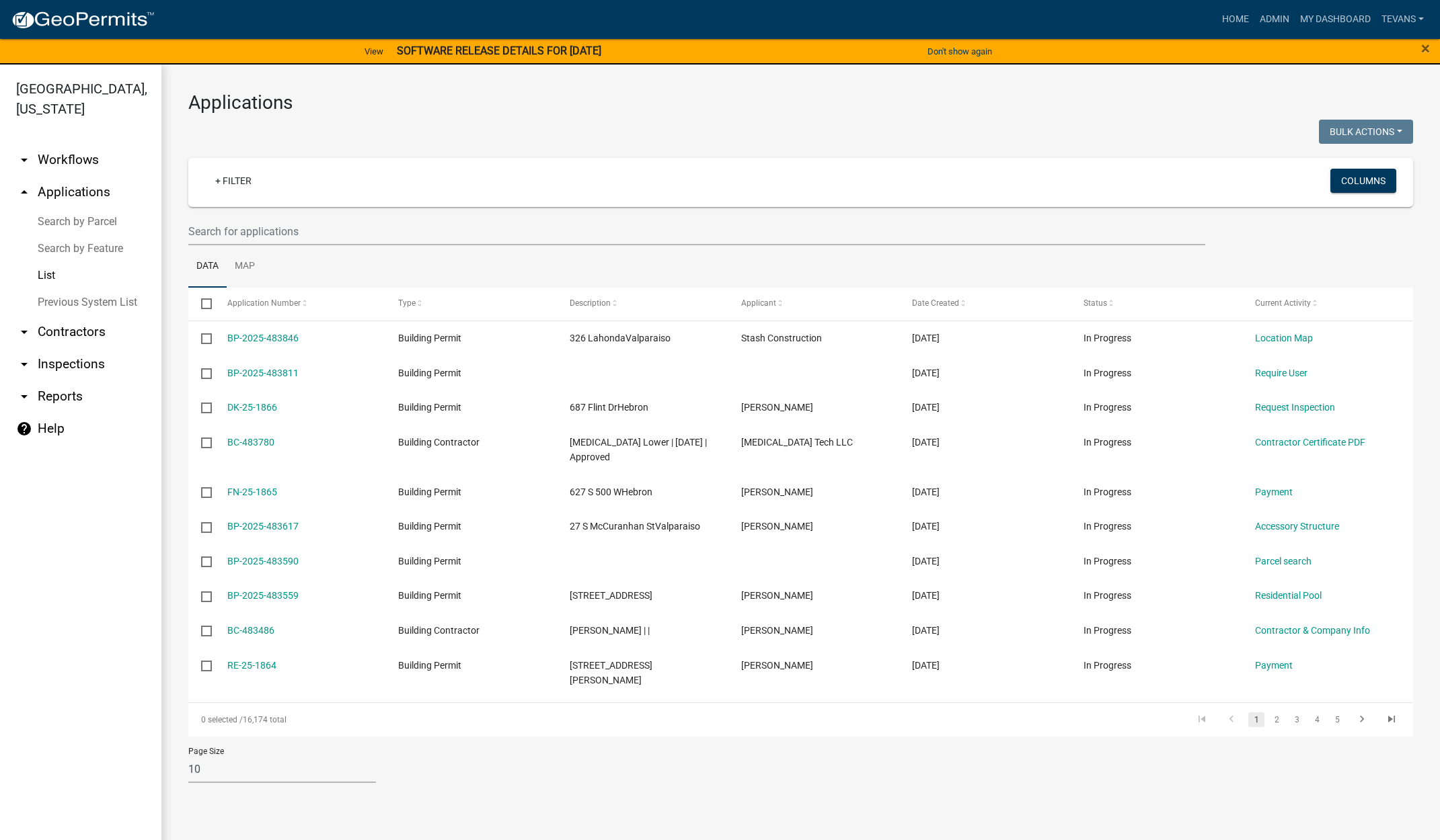
click at [131, 773] on ul "arrow_drop_down Workflows List arrow_drop_up Applications Search by Parcel Sear…" at bounding box center [80, 495] width 161 height 723
click at [136, 772] on ul "arrow_drop_down Workflows List arrow_drop_up Applications Search by Parcel Sear…" at bounding box center [80, 495] width 161 height 723
click at [1424, 47] on span "×" at bounding box center [1425, 47] width 9 height 19
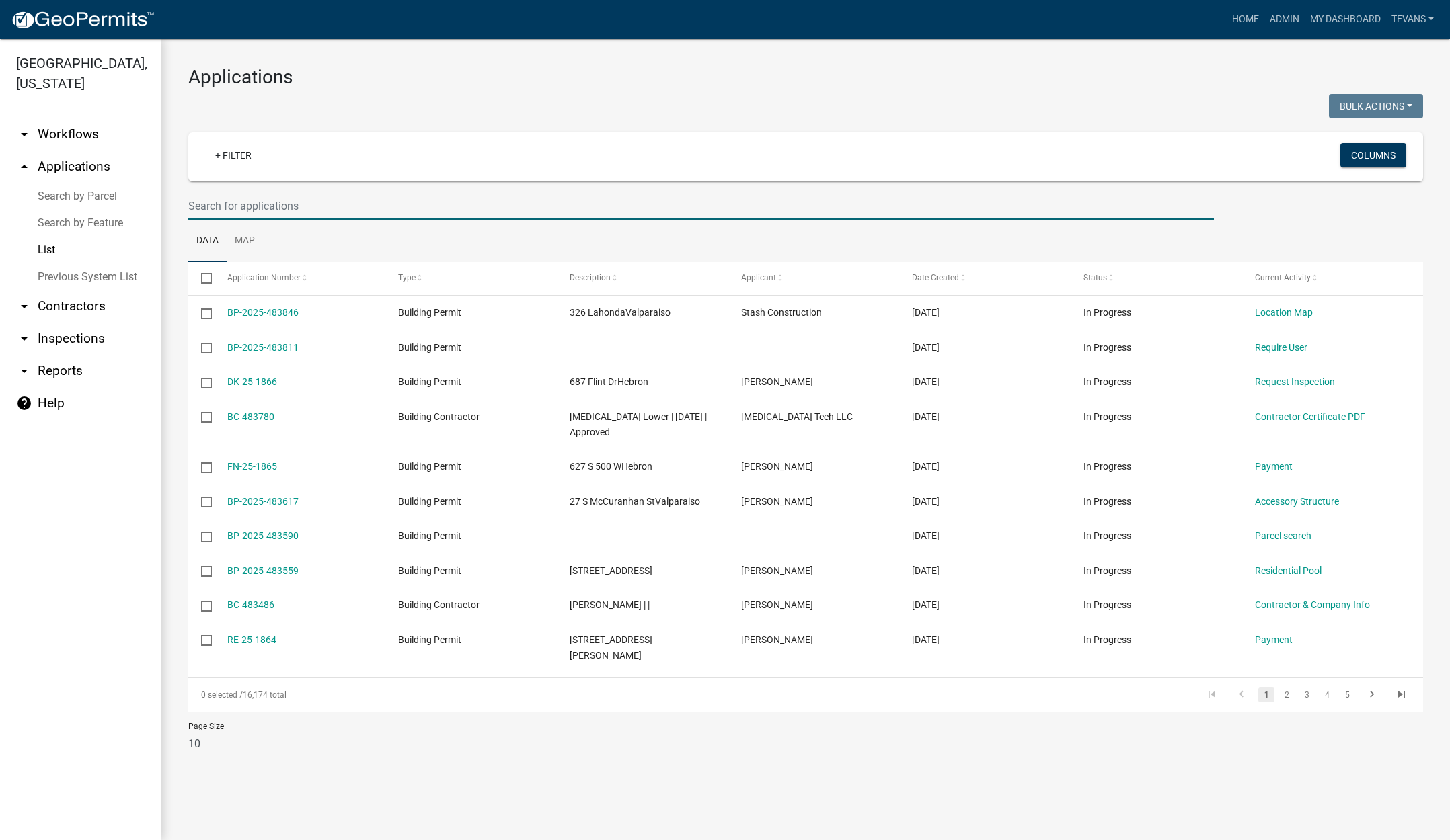
click at [220, 204] on input "text" at bounding box center [701, 206] width 1025 height 28
type input "1460"
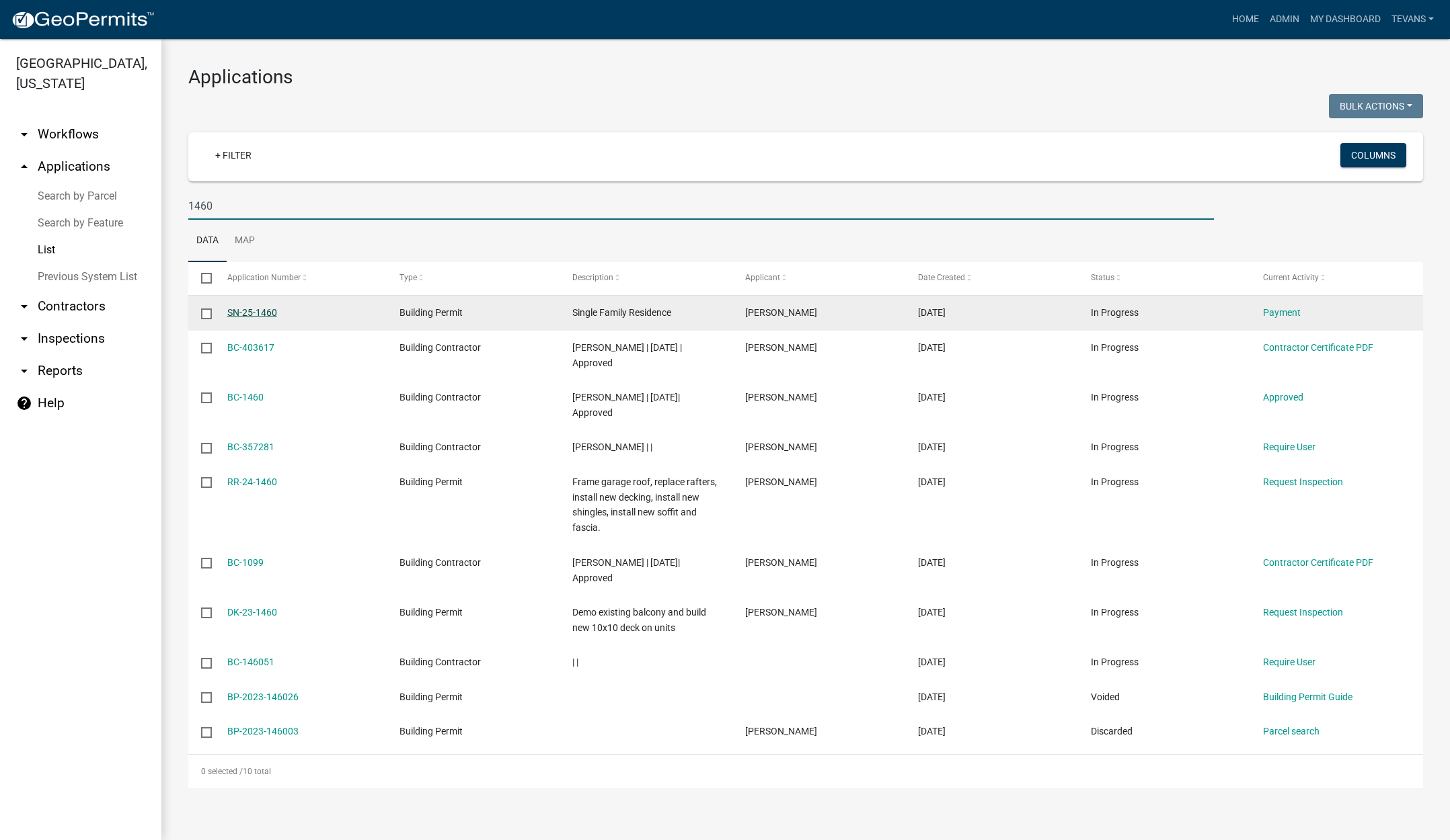
click at [266, 310] on link "SN-25-1460" at bounding box center [252, 313] width 49 height 11
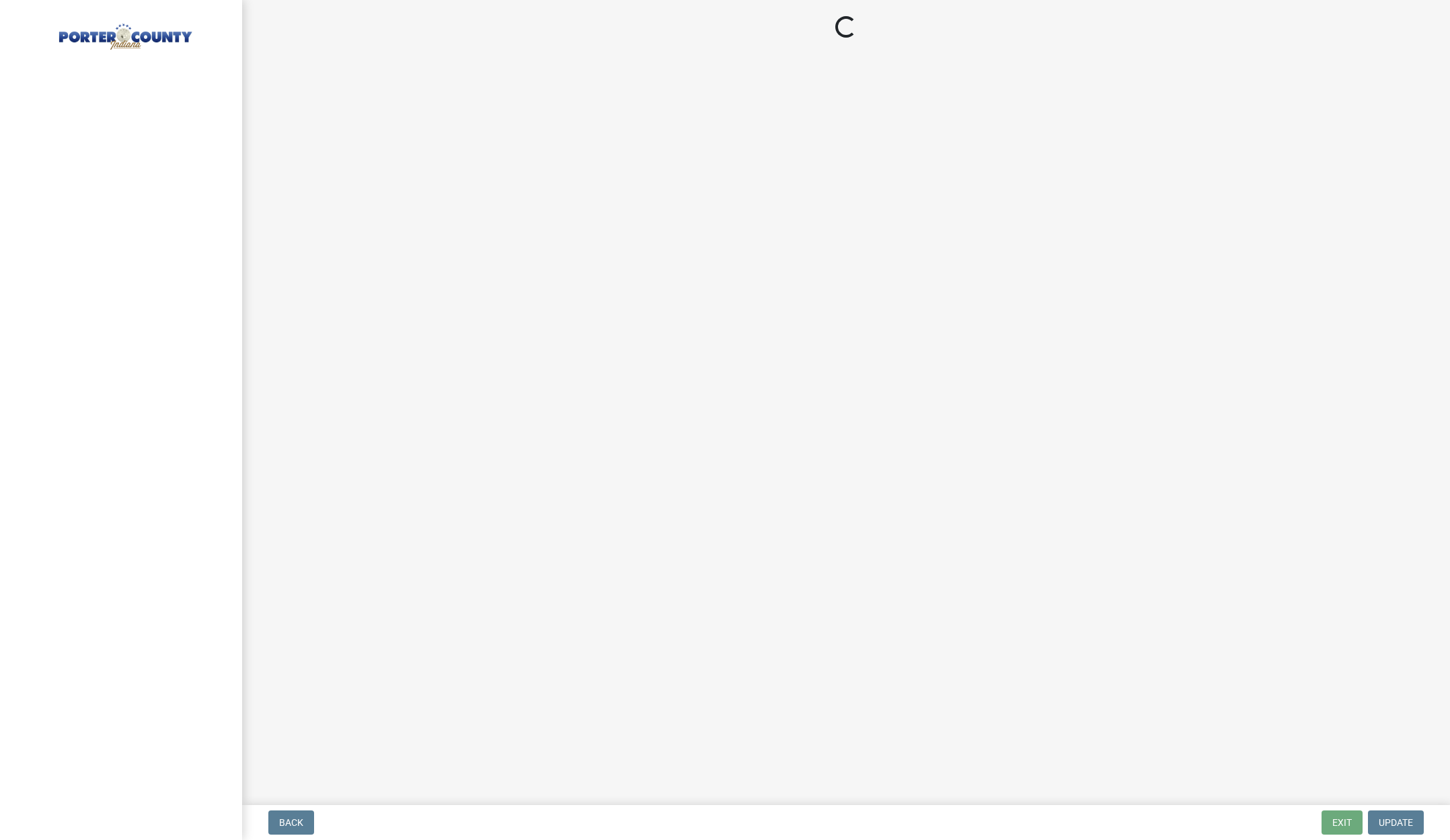
select select "3: 3"
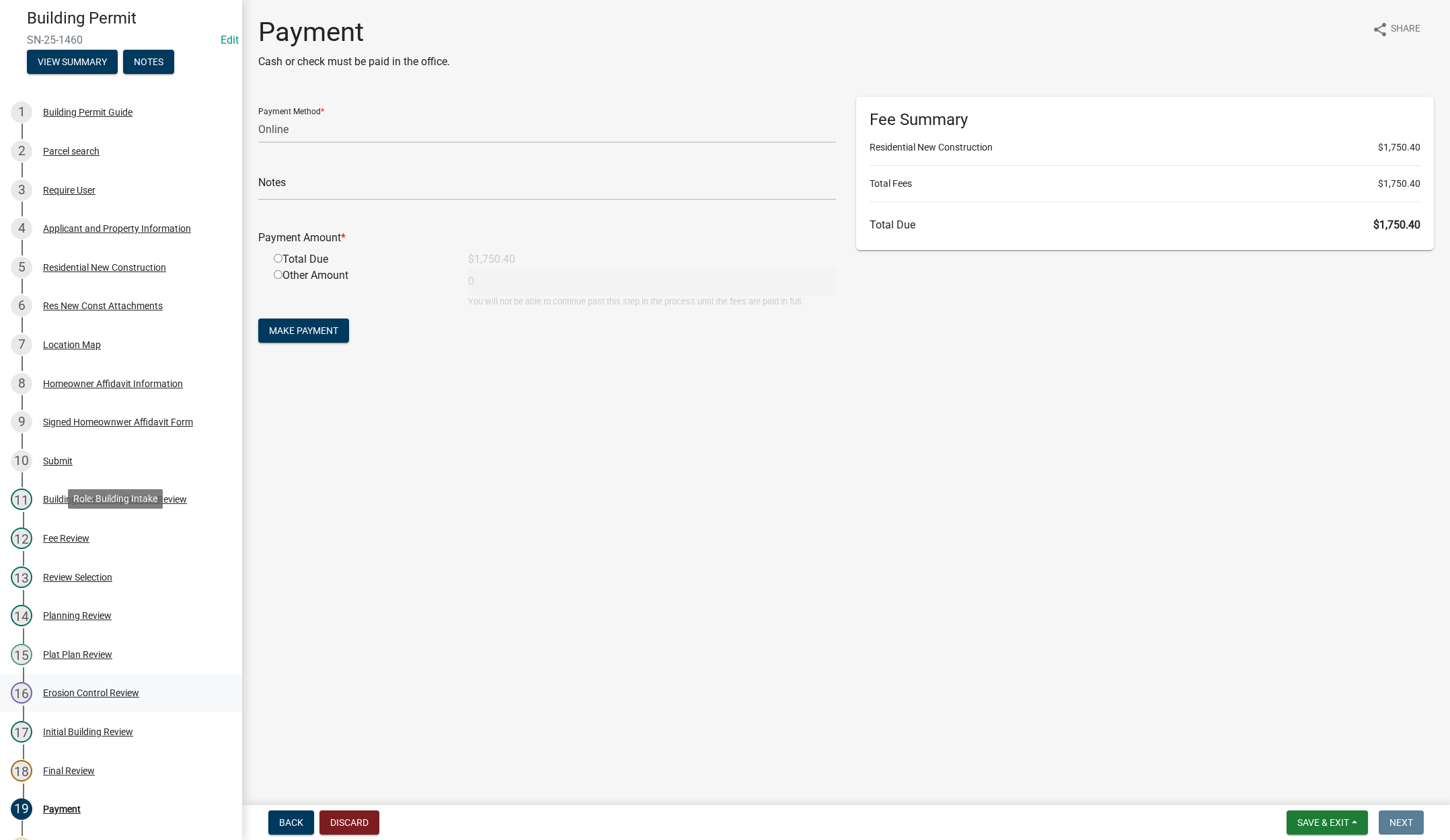
scroll to position [202, 0]
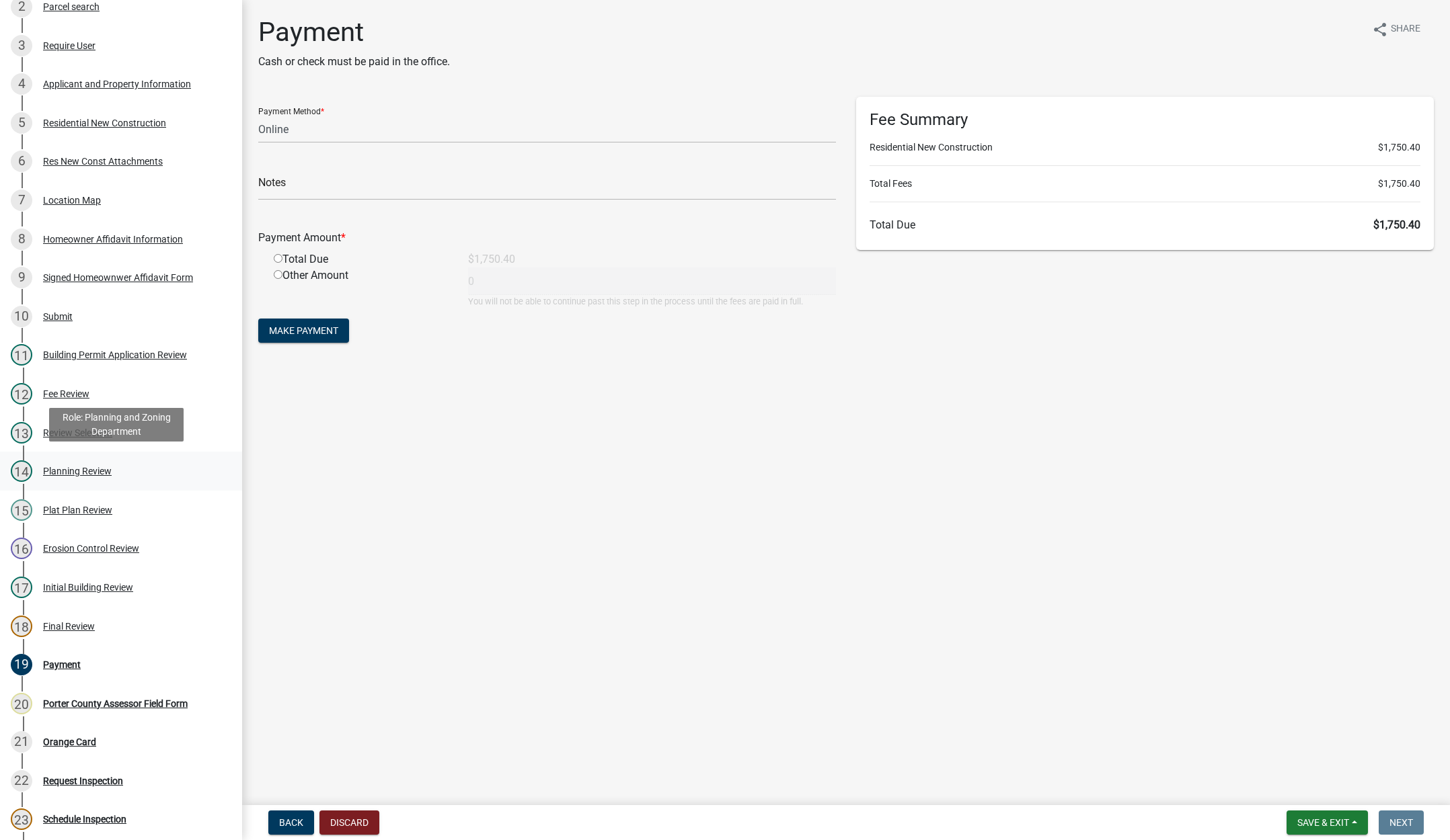
click at [87, 472] on div "Planning Review" at bounding box center [76, 472] width 68 height 10
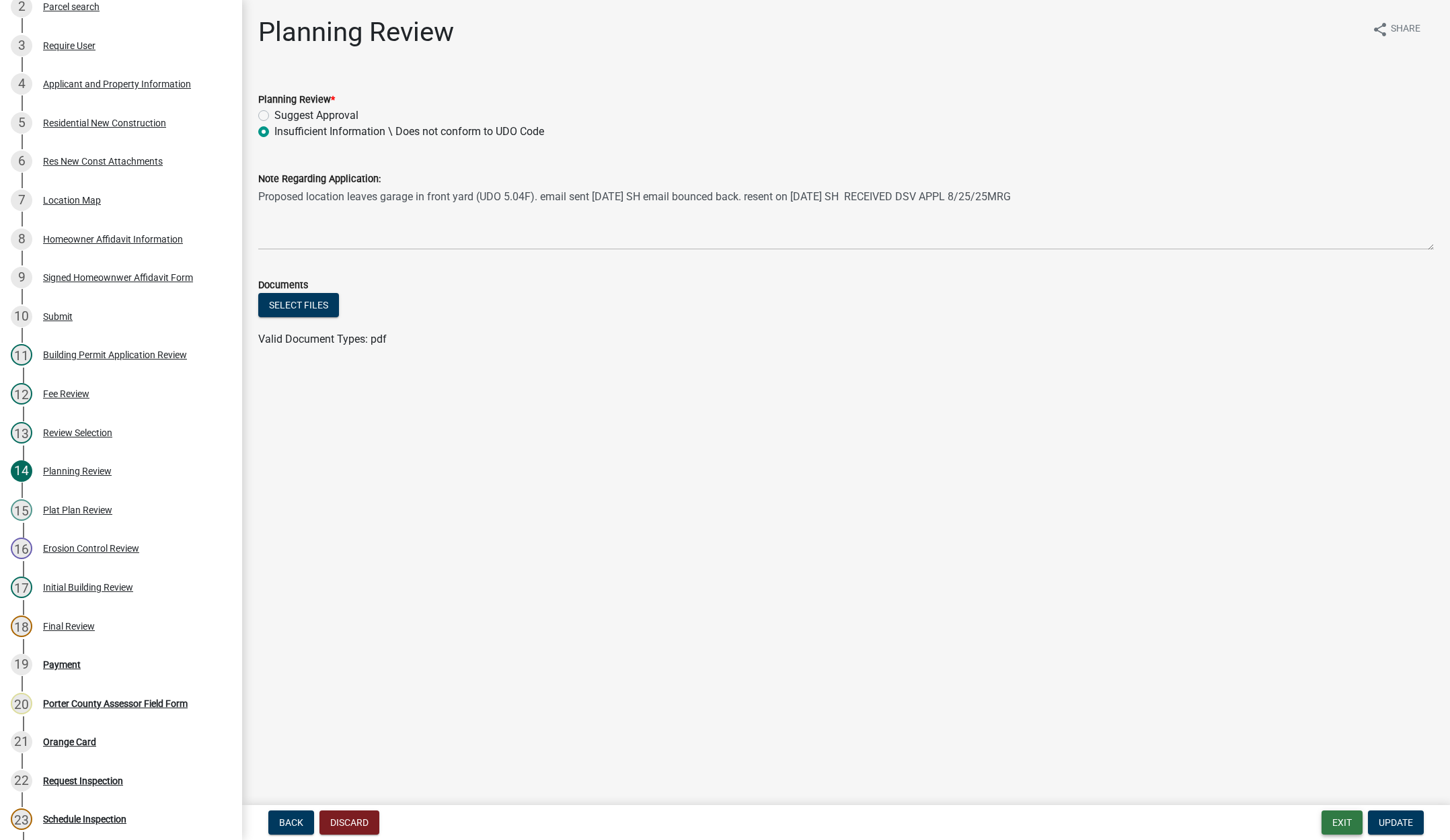
click at [1337, 816] on button "Exit" at bounding box center [1341, 823] width 41 height 24
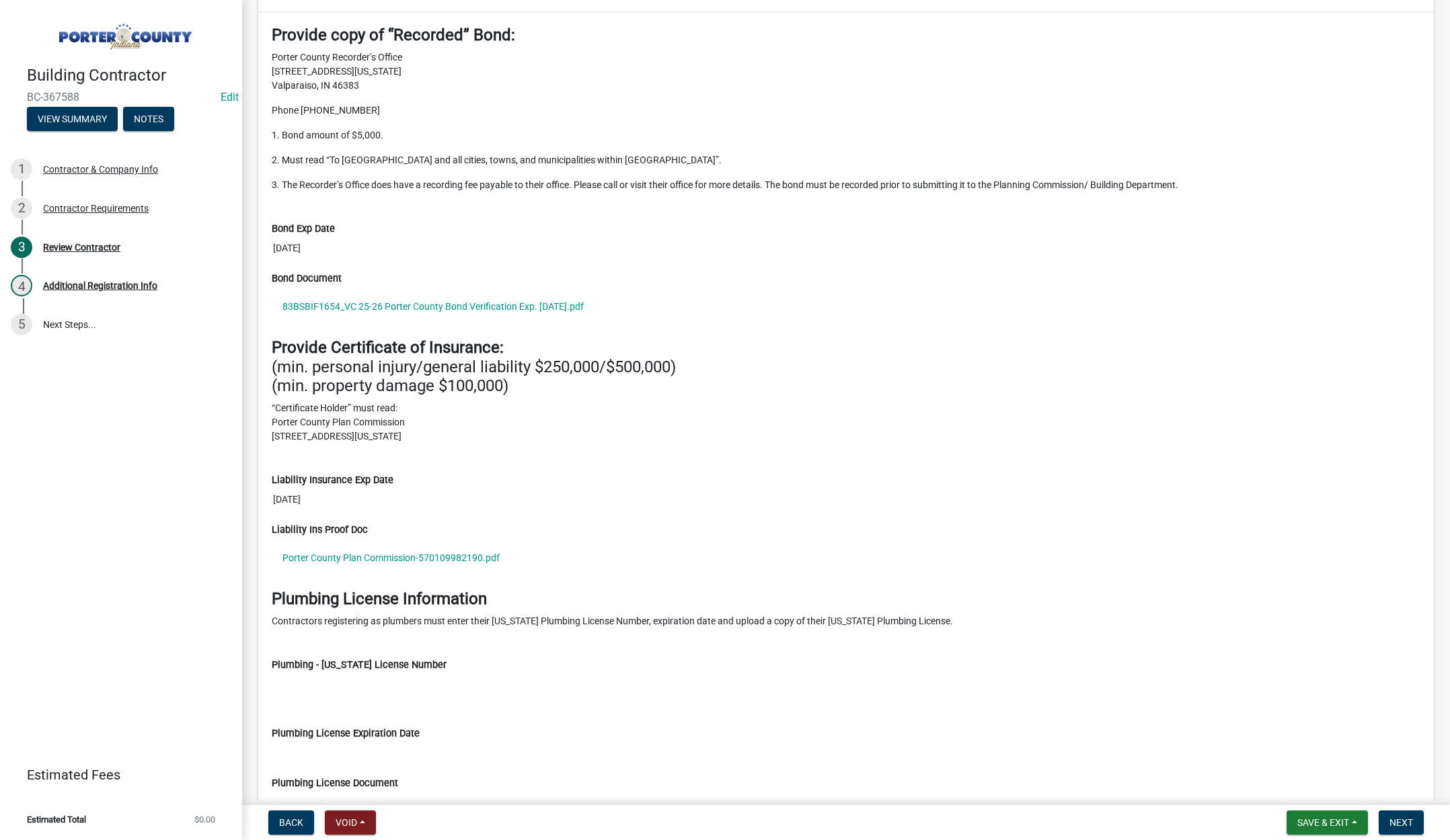
scroll to position [1239, 0]
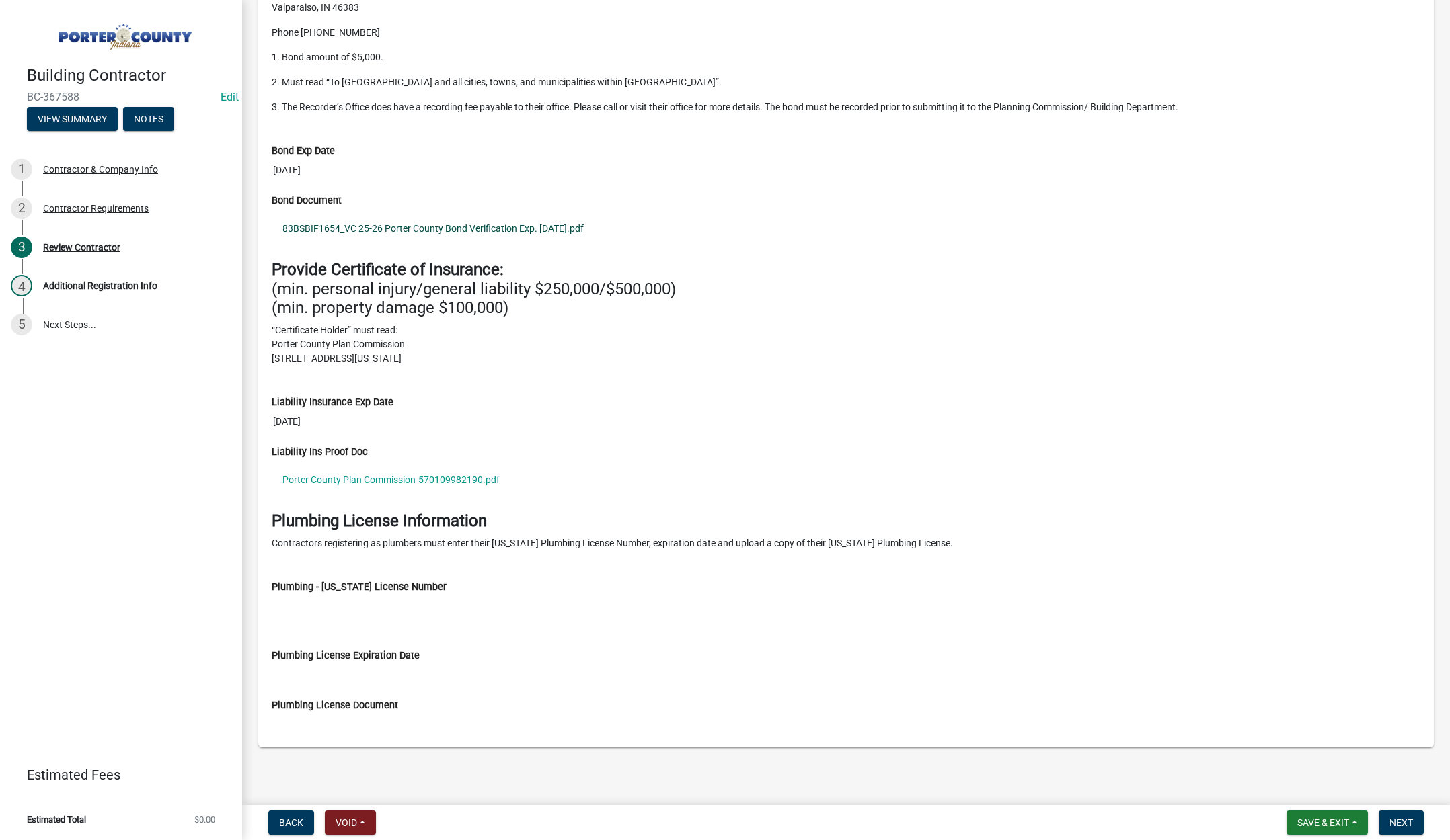
click at [466, 228] on link "83BSBIF1654_VC 25-26 Porter County Bond Verification Exp. [DATE].pdf" at bounding box center [846, 228] width 1149 height 31
click at [1315, 819] on span "Save & Exit" at bounding box center [1323, 822] width 51 height 11
click at [1313, 790] on button "Save & Exit" at bounding box center [1313, 788] width 108 height 33
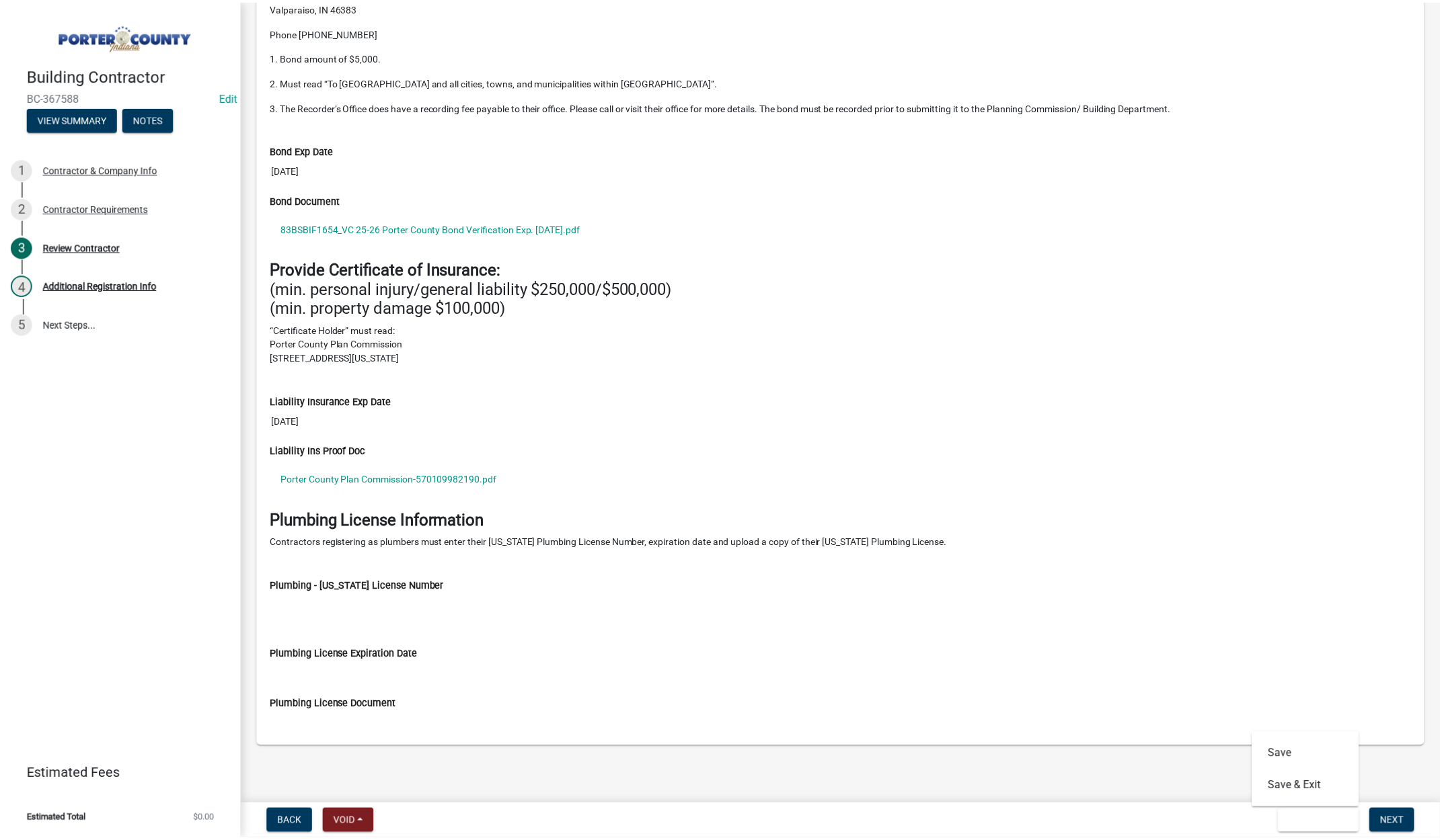
scroll to position [0, 0]
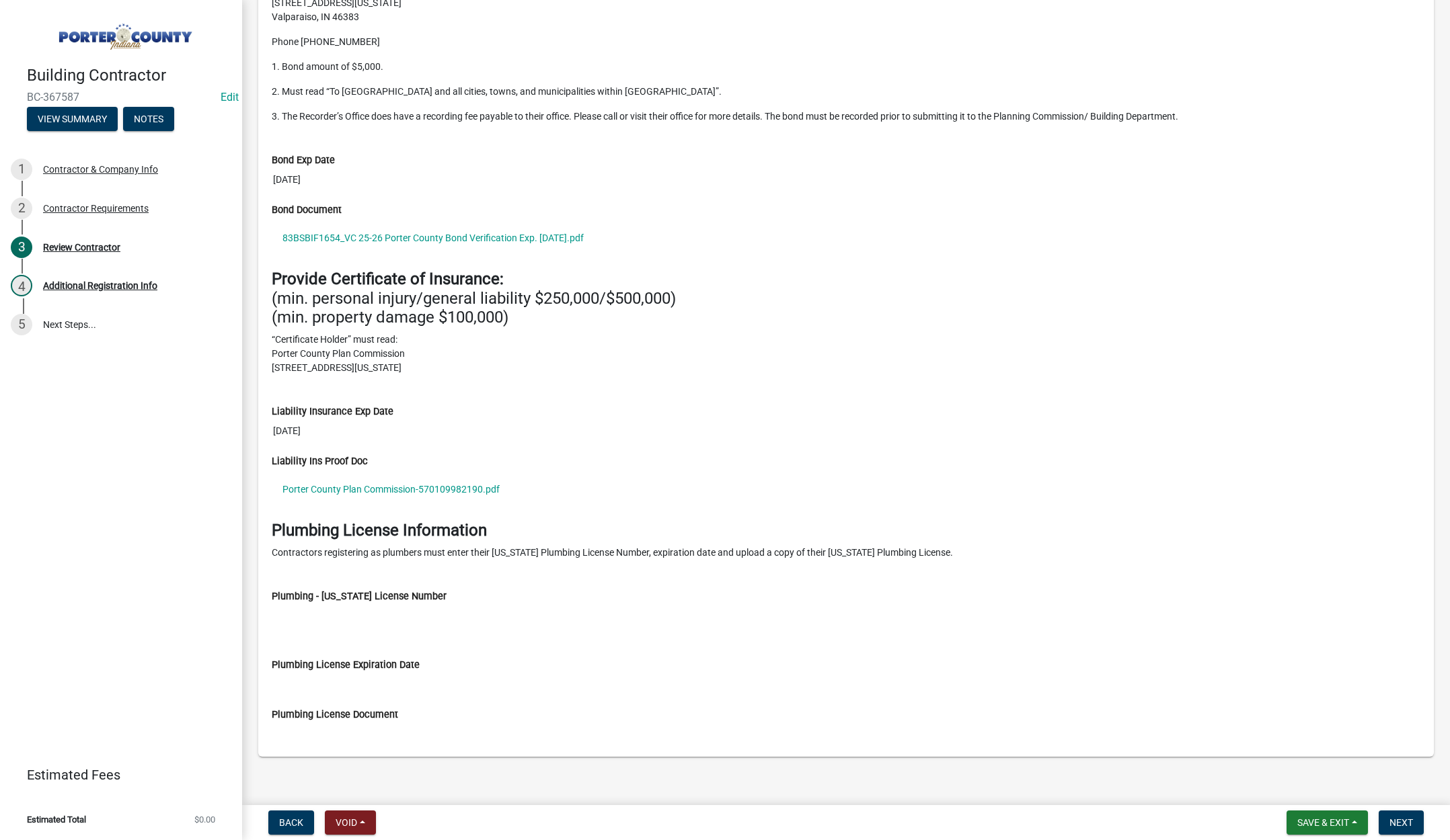
scroll to position [1239, 0]
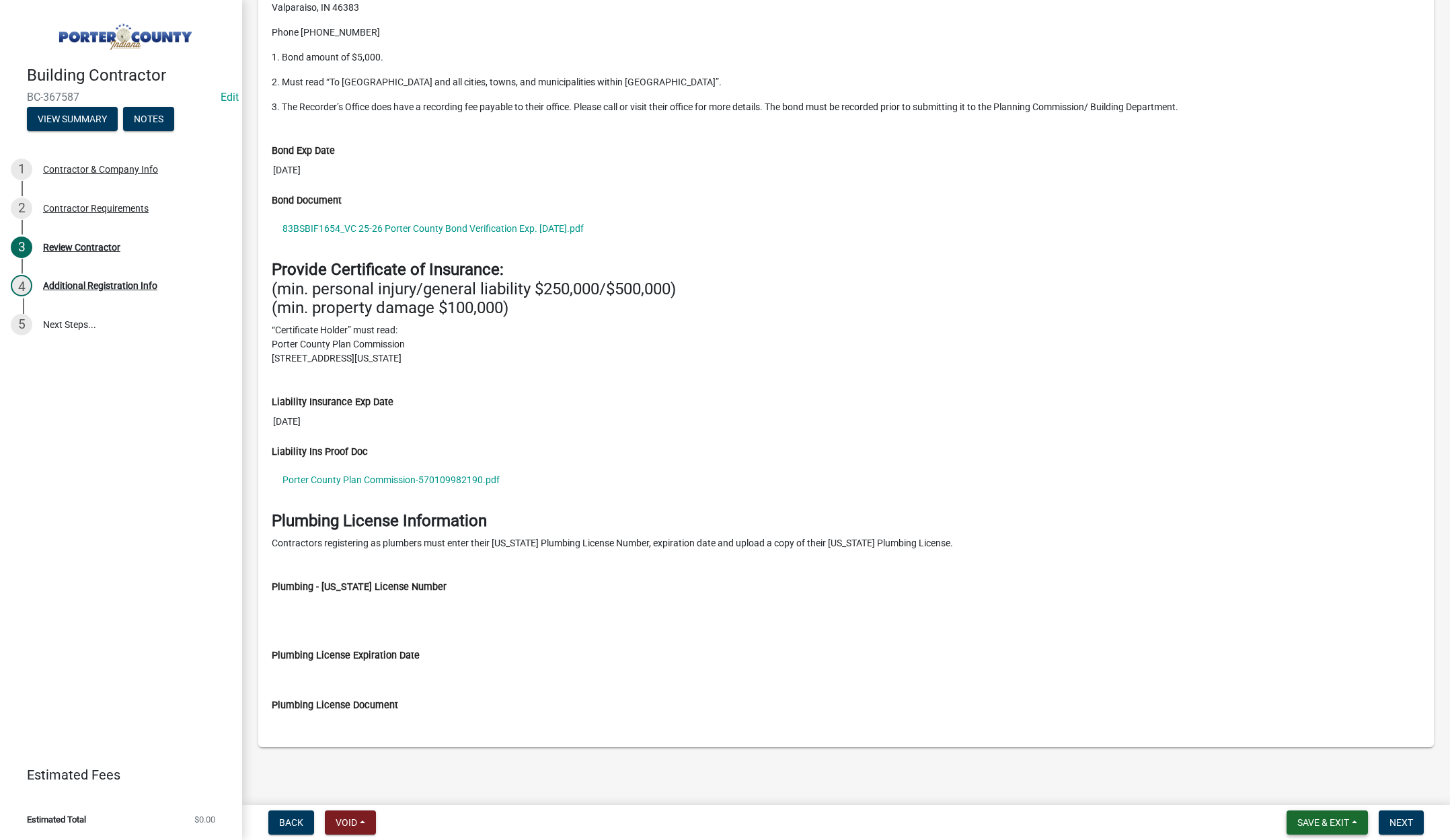
click at [1312, 822] on span "Save & Exit" at bounding box center [1323, 822] width 51 height 11
click at [1312, 795] on button "Save & Exit" at bounding box center [1313, 788] width 108 height 33
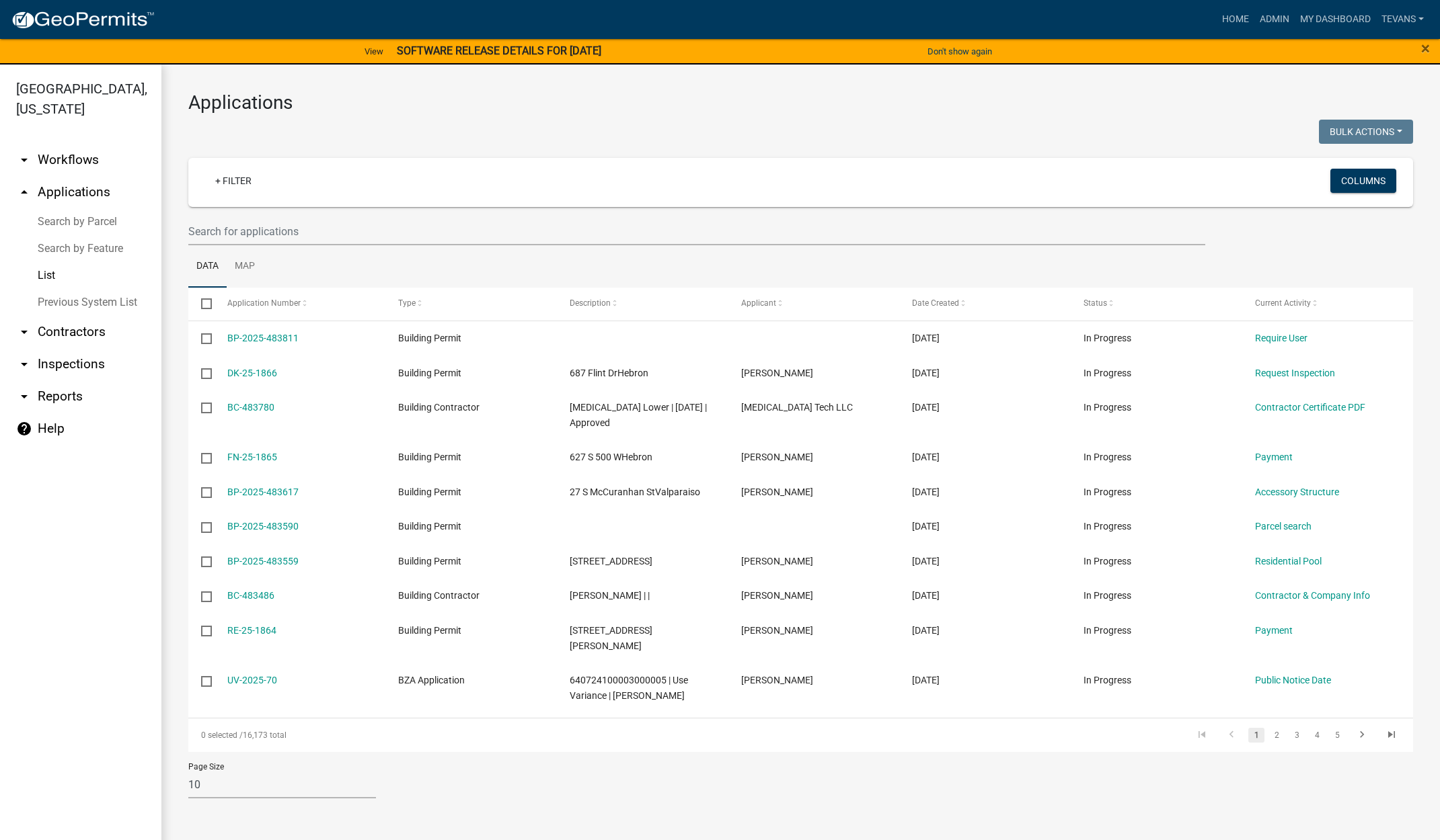
drag, startPoint x: 68, startPoint y: 309, endPoint x: 110, endPoint y: 293, distance: 44.9
click at [70, 316] on link "arrow_drop_down Contractors" at bounding box center [80, 331] width 161 height 33
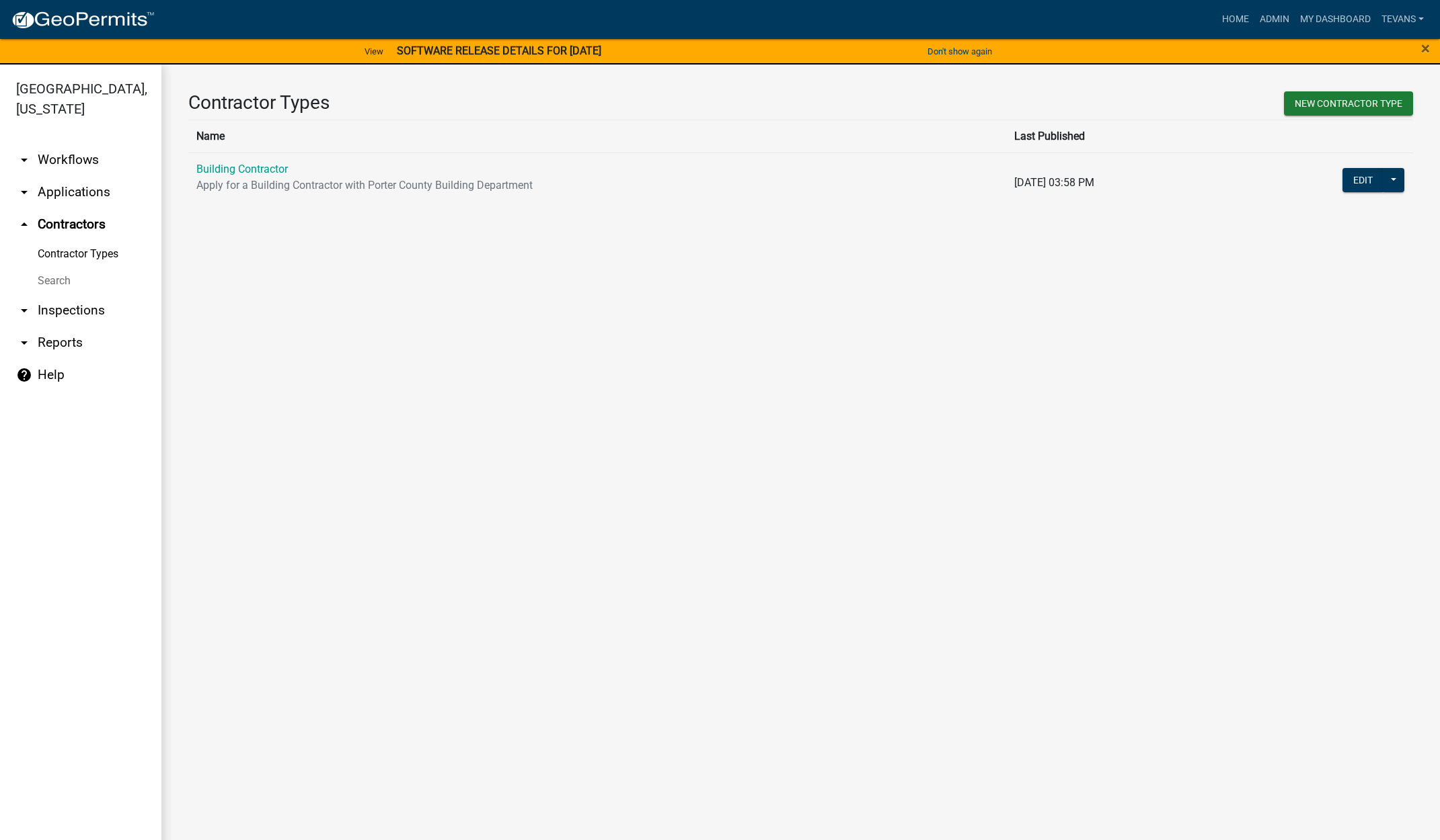
click at [51, 267] on link "Search" at bounding box center [80, 280] width 161 height 27
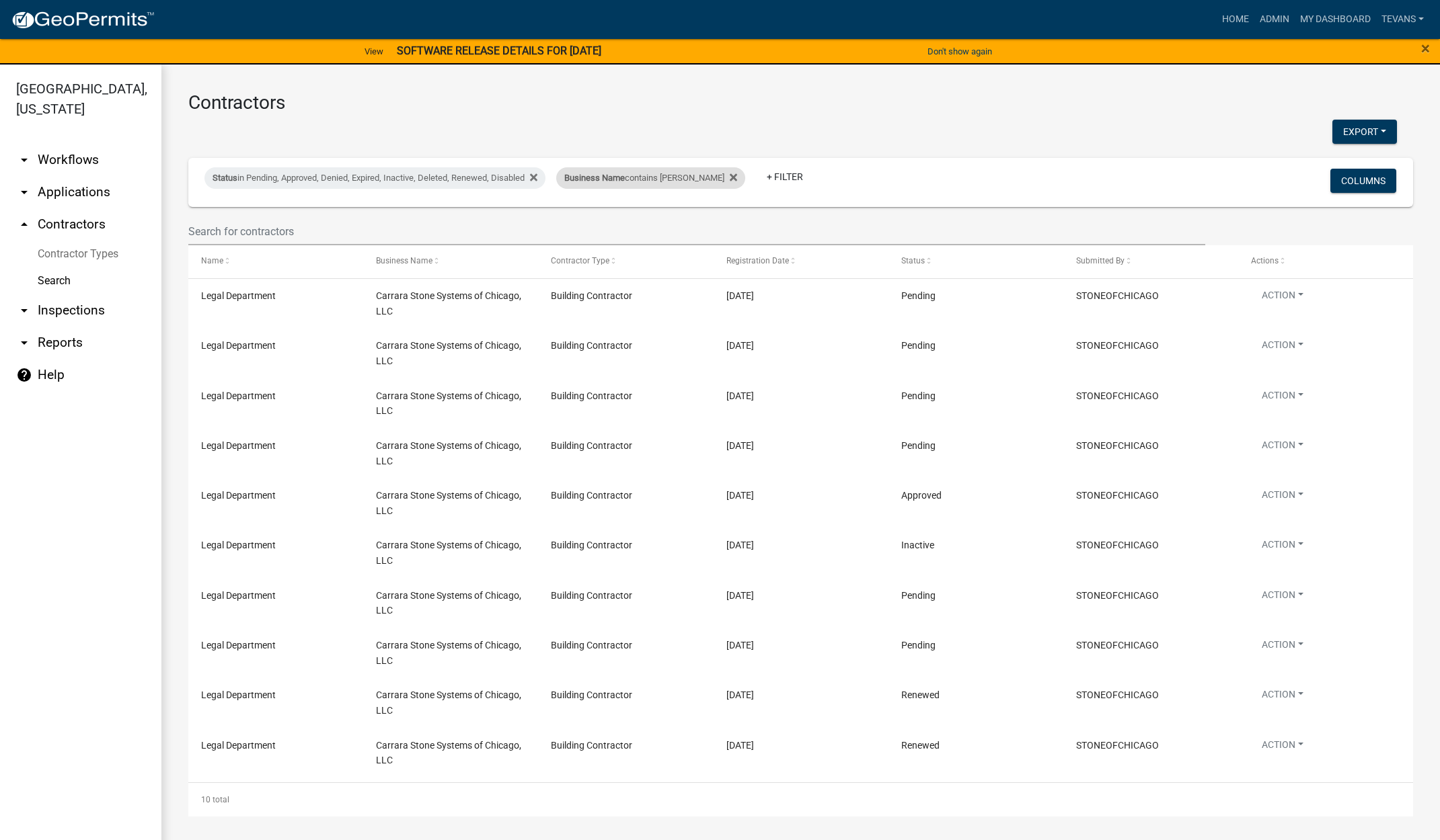
click at [599, 185] on div "Business Name contains [PERSON_NAME]" at bounding box center [650, 178] width 189 height 22
click at [600, 226] on input "carr" at bounding box center [635, 229] width 123 height 28
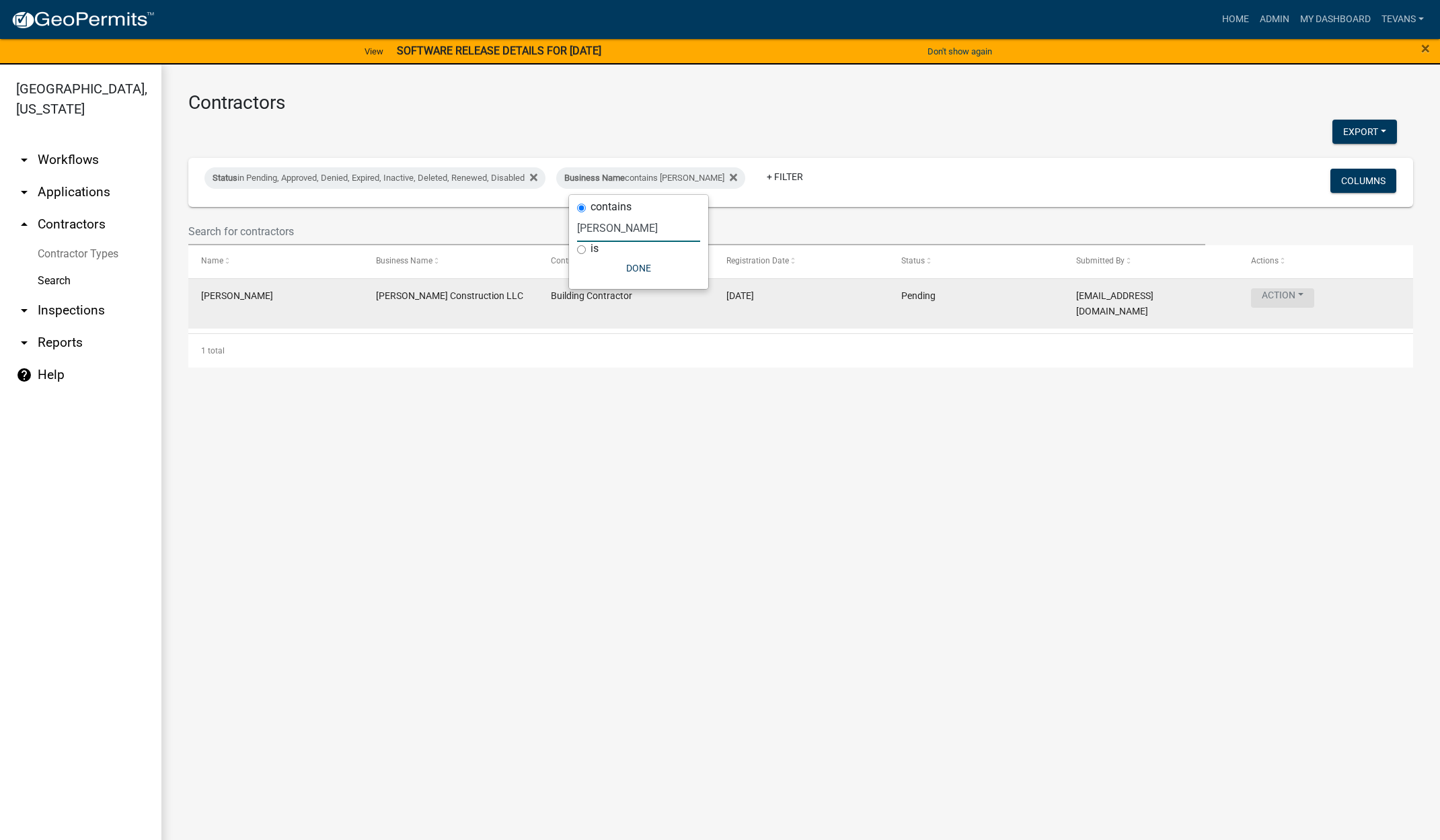
type input "risner"
click at [1283, 299] on button "Action" at bounding box center [1283, 299] width 63 height 20
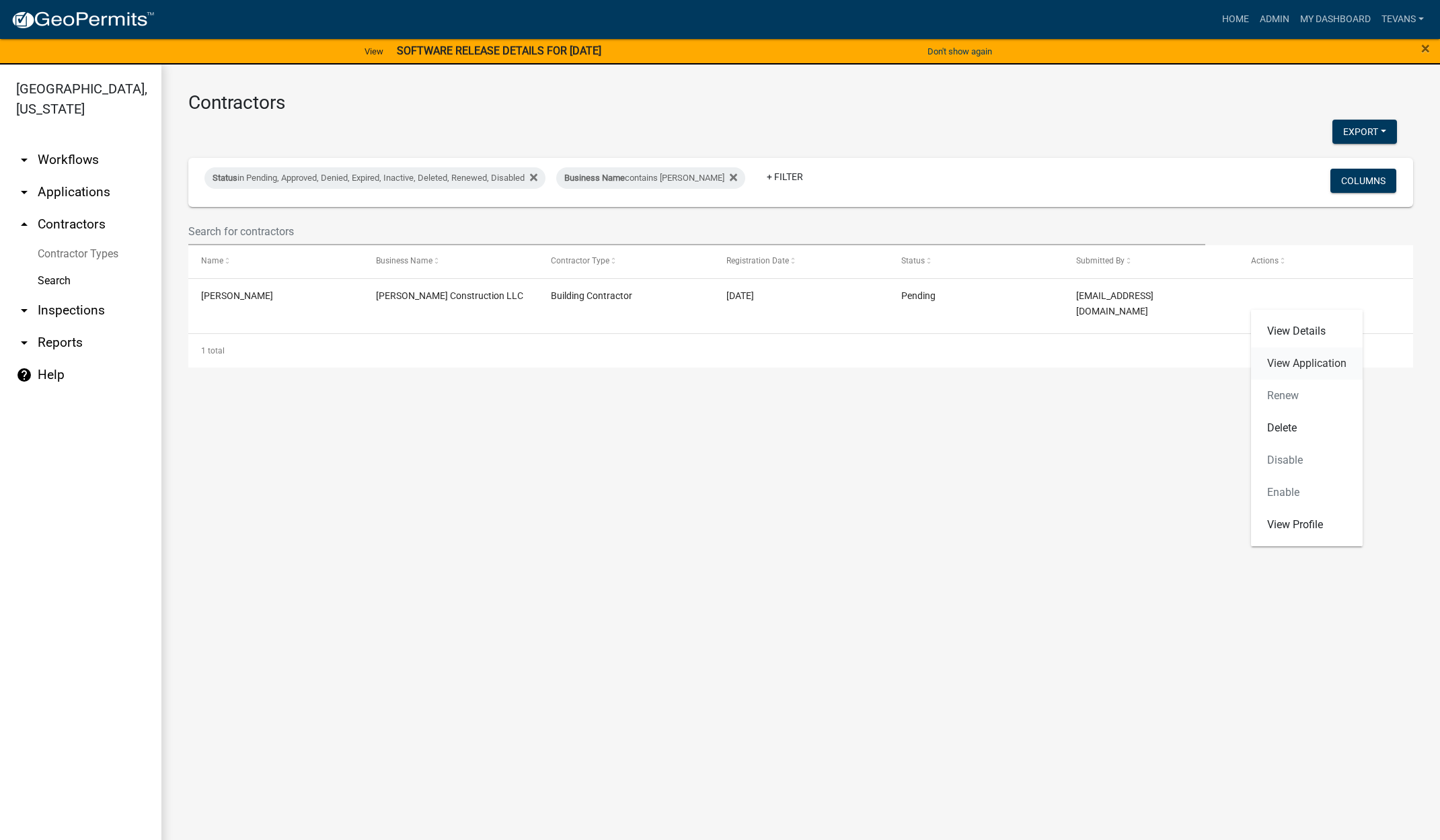
click at [1288, 361] on link "View Application" at bounding box center [1306, 363] width 112 height 33
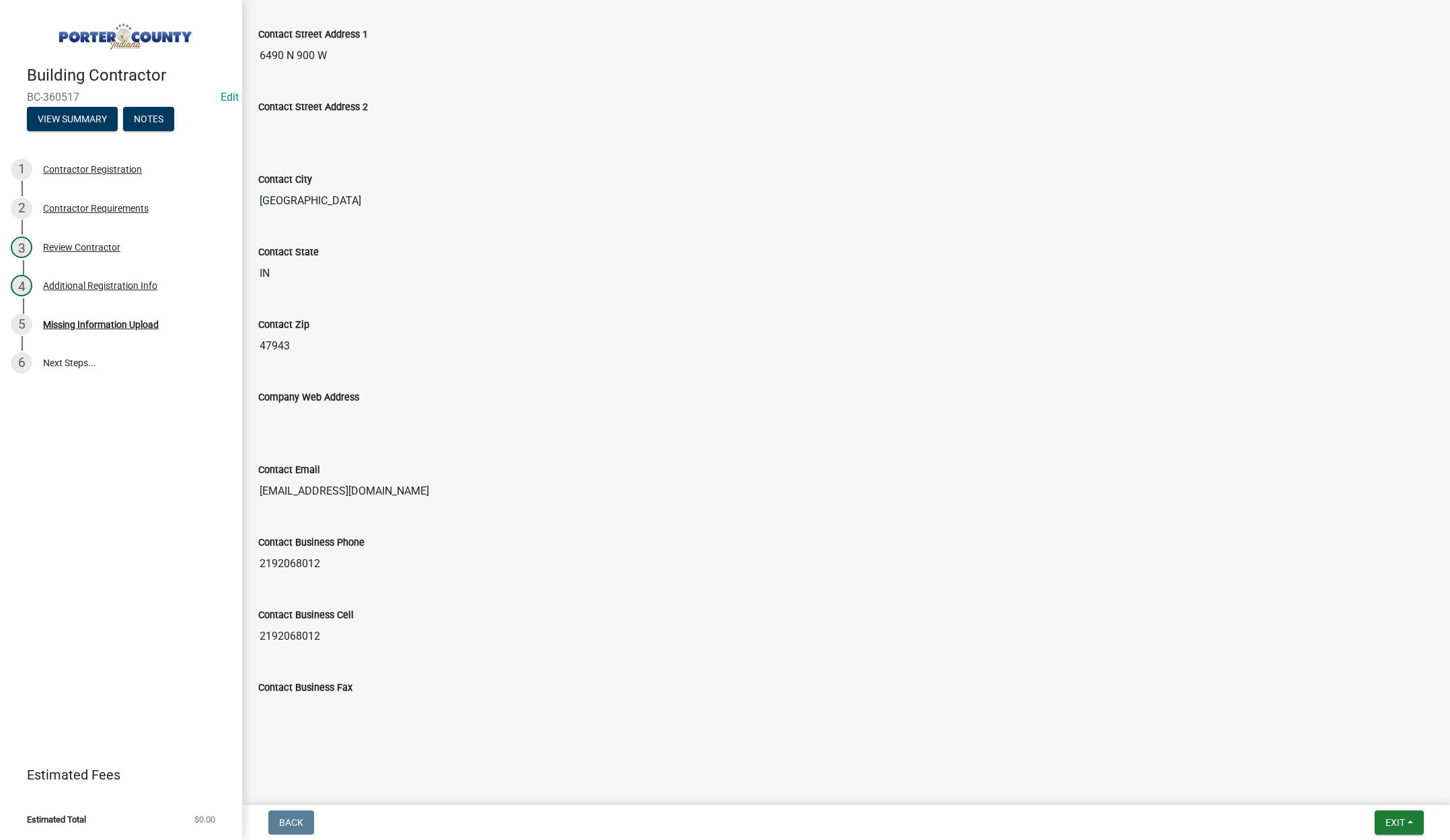
scroll to position [680, 0]
click at [125, 284] on div "Additional Registration Info" at bounding box center [100, 286] width 115 height 10
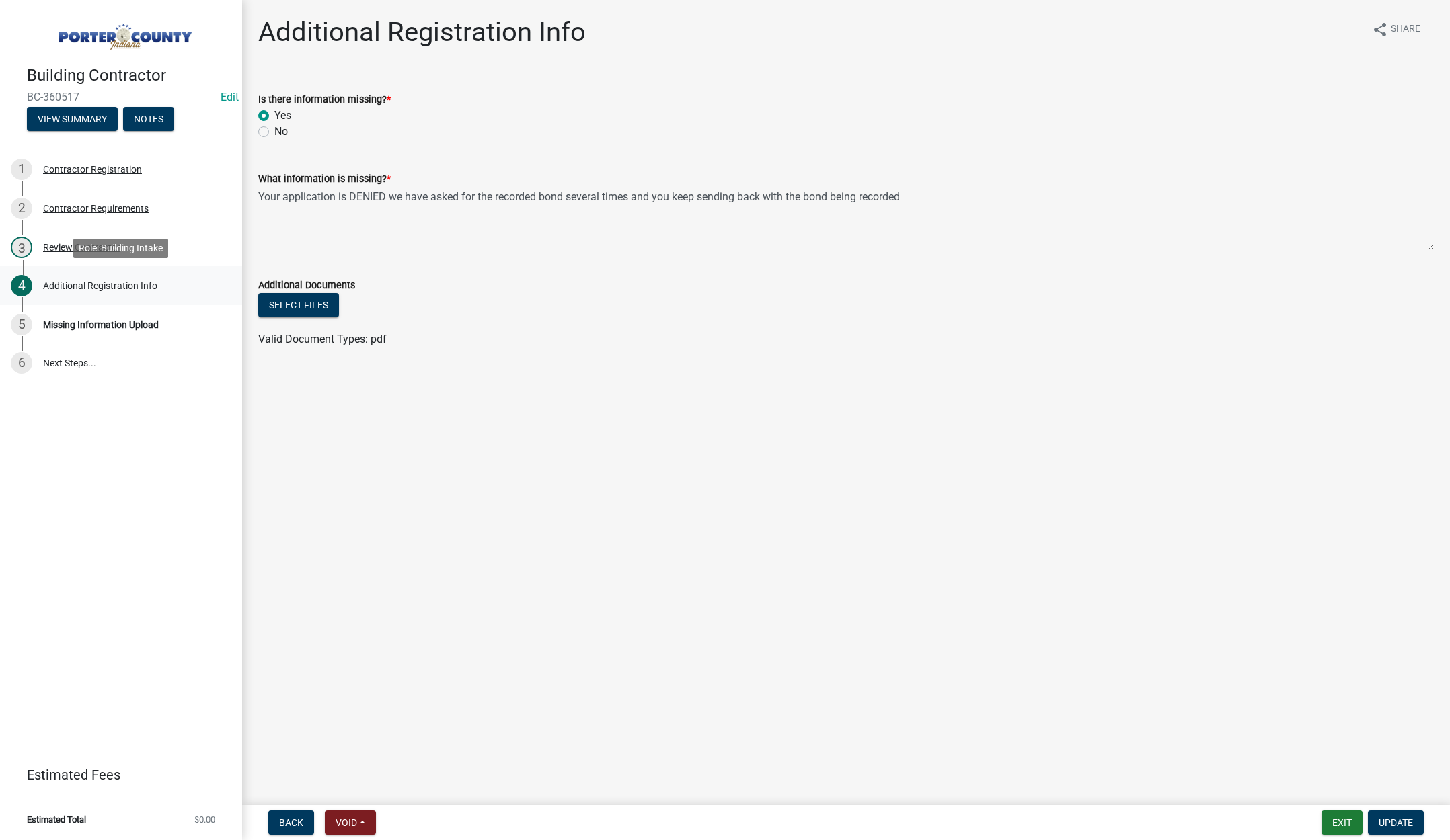
click at [105, 284] on div "Additional Registration Info" at bounding box center [100, 286] width 115 height 10
click at [81, 246] on div "Review Contractor" at bounding box center [81, 247] width 77 height 10
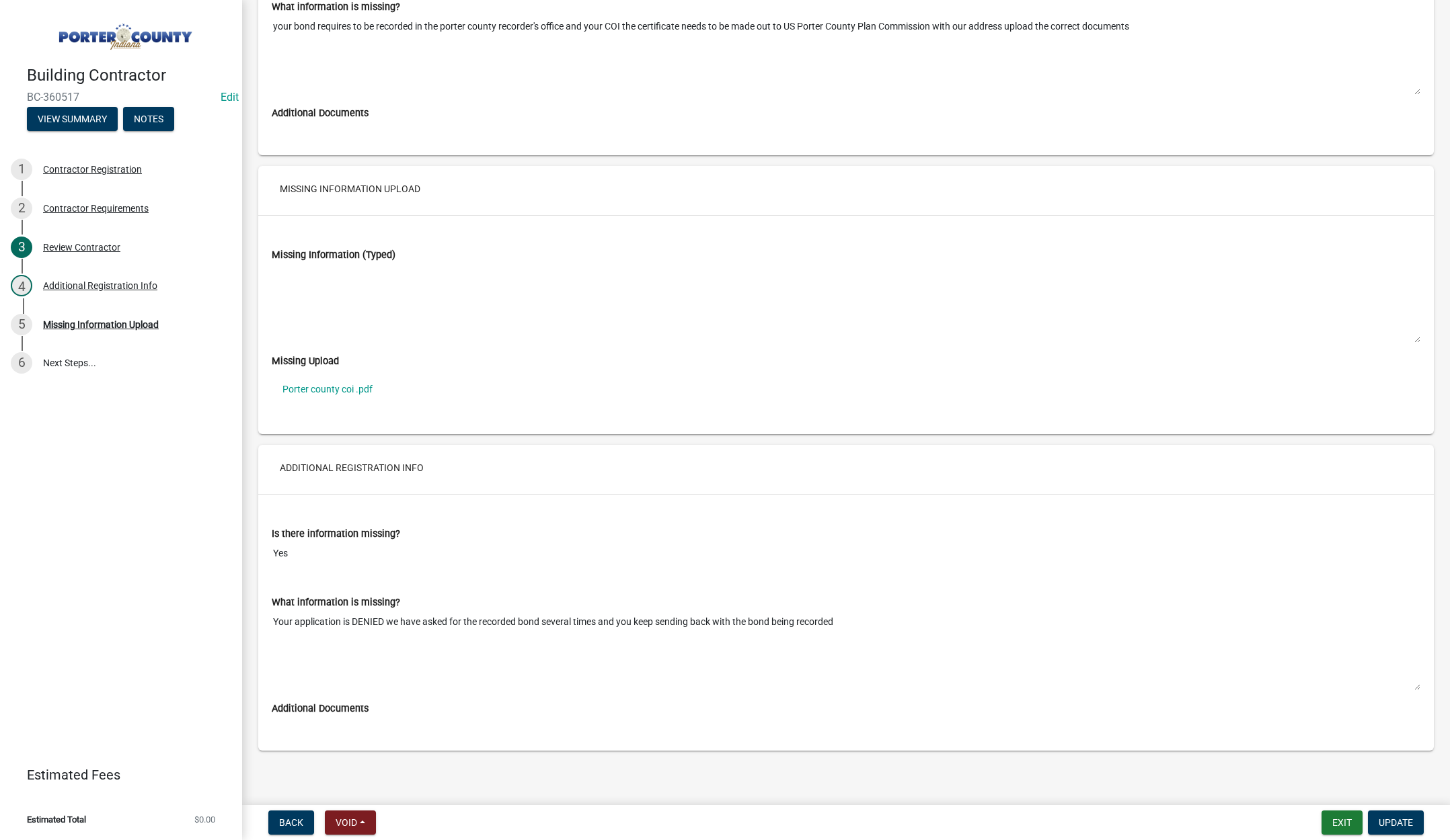
scroll to position [2369, 0]
click at [191, 609] on div "Building Contractor BC-360517 Edit View Summary Notes 1 Contractor Registration…" at bounding box center [121, 420] width 242 height 840
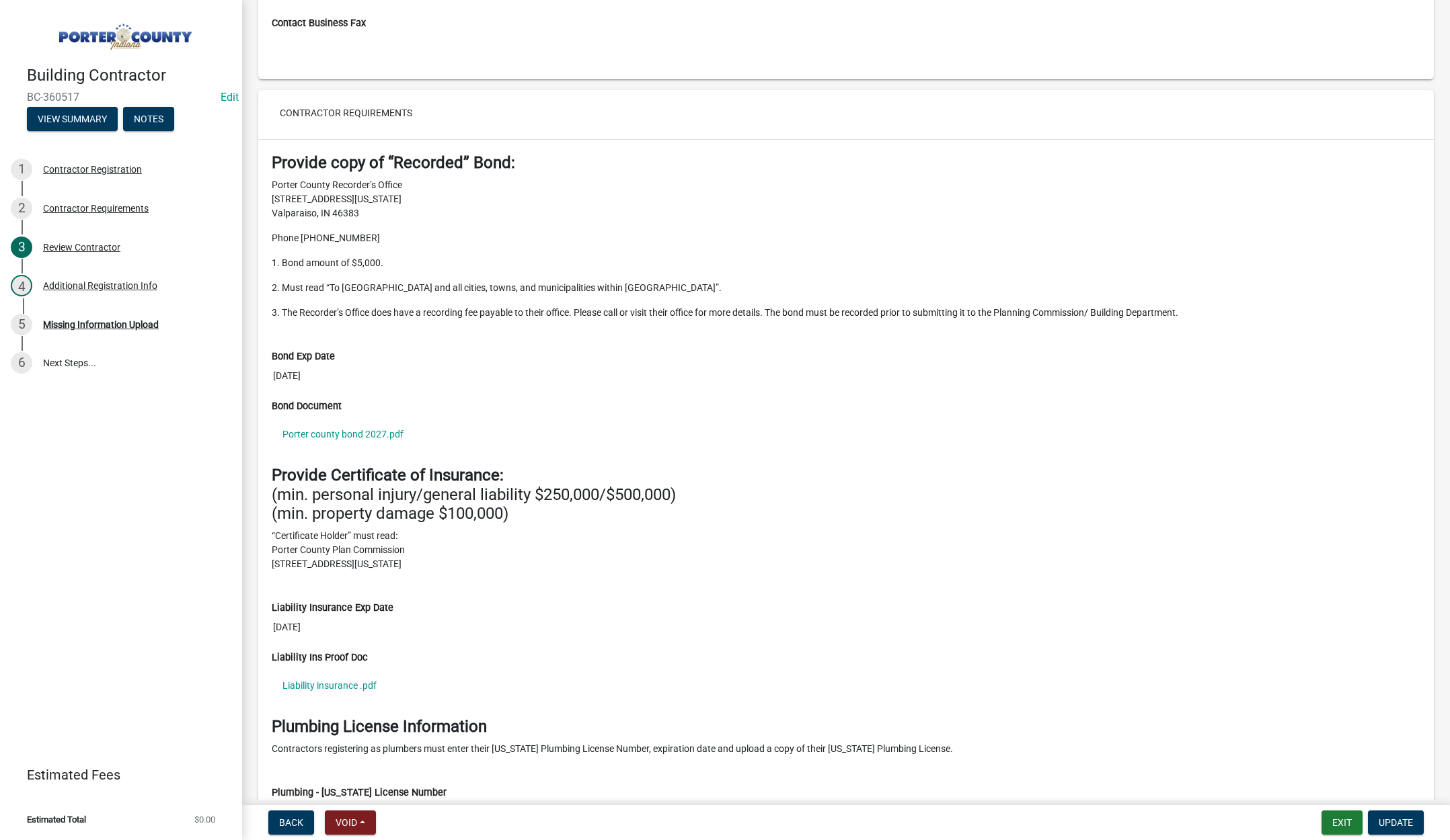
scroll to position [1226, 0]
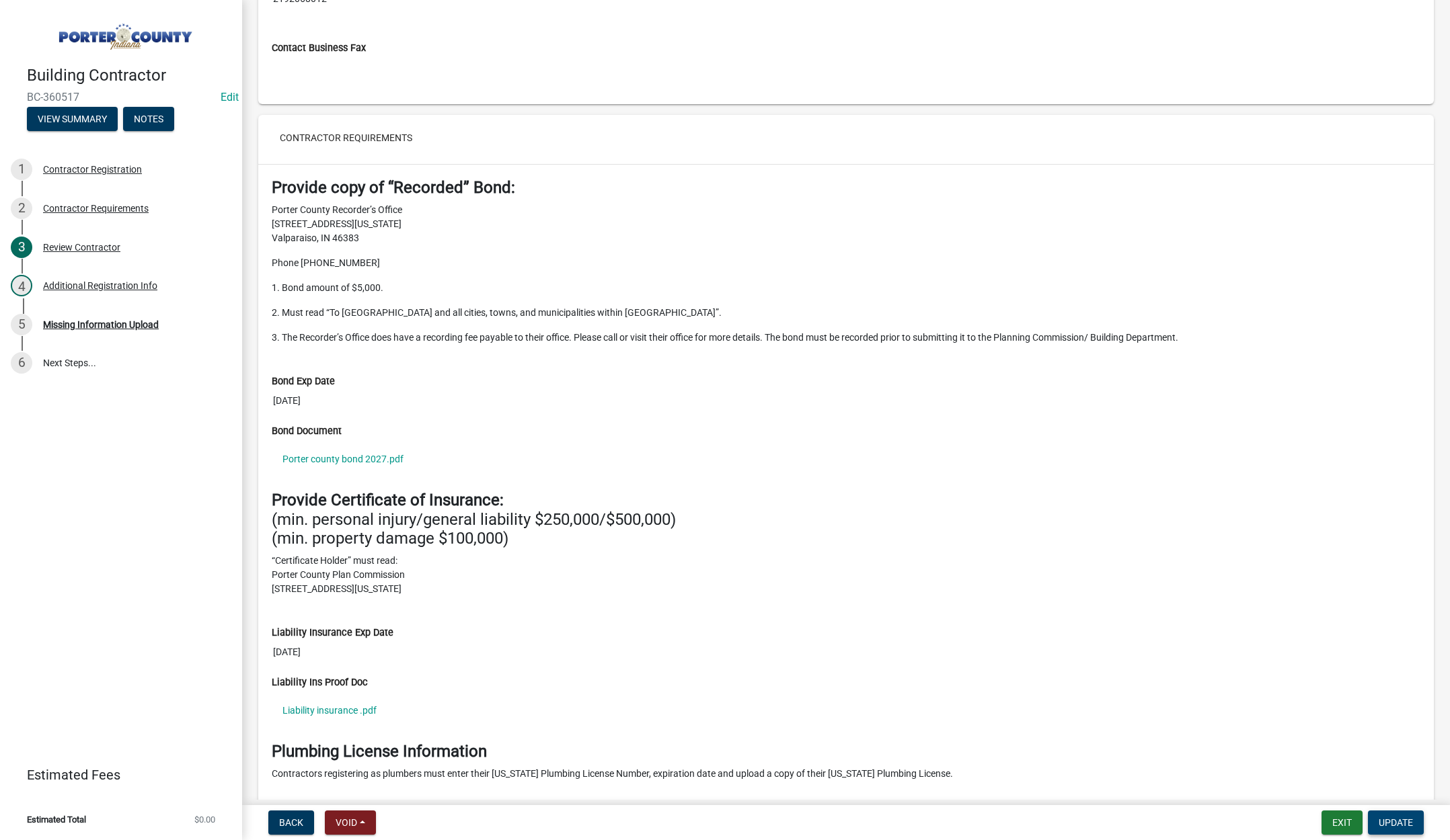
click at [1393, 819] on span "Update" at bounding box center [1396, 822] width 35 height 11
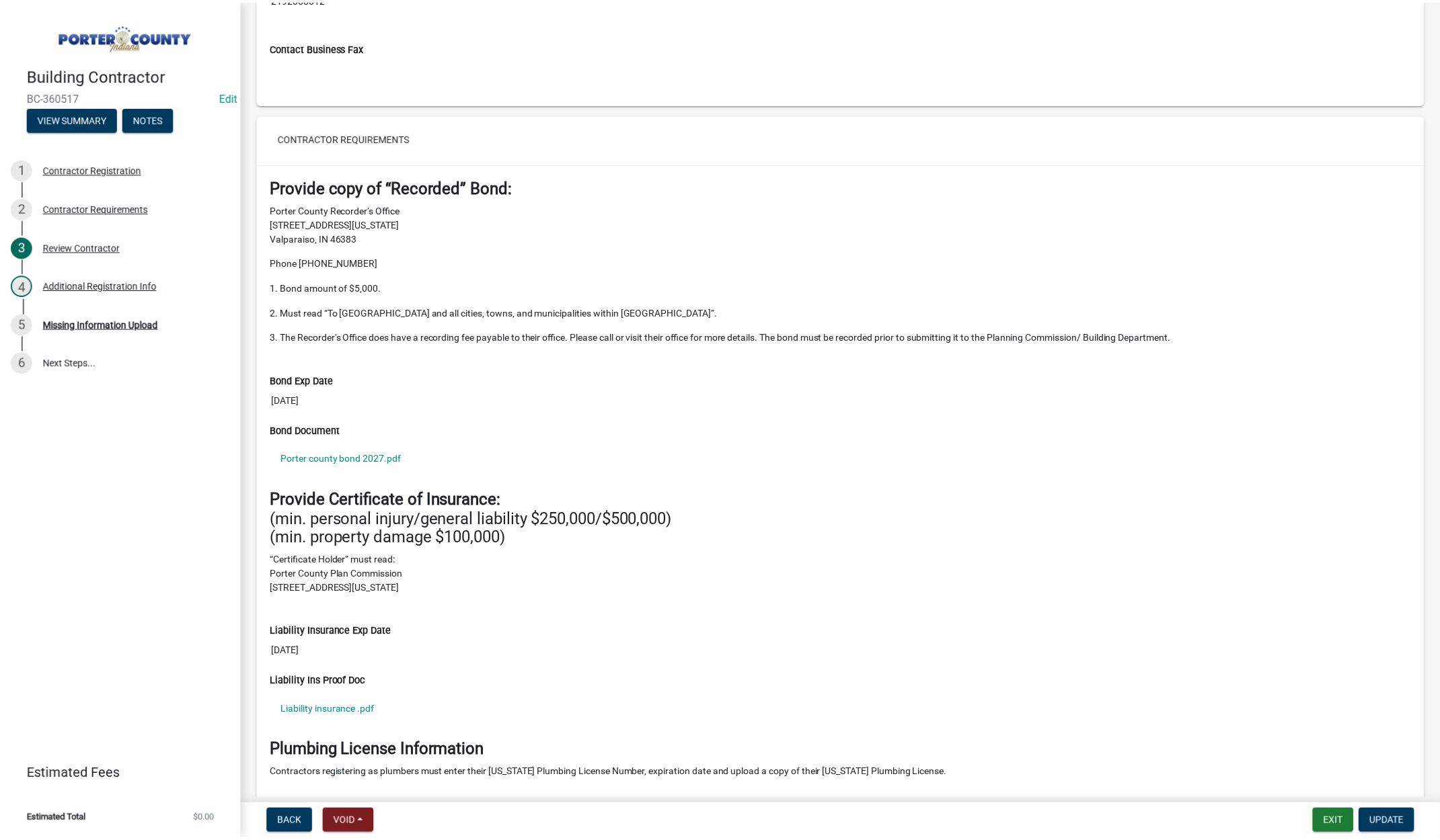
scroll to position [0, 0]
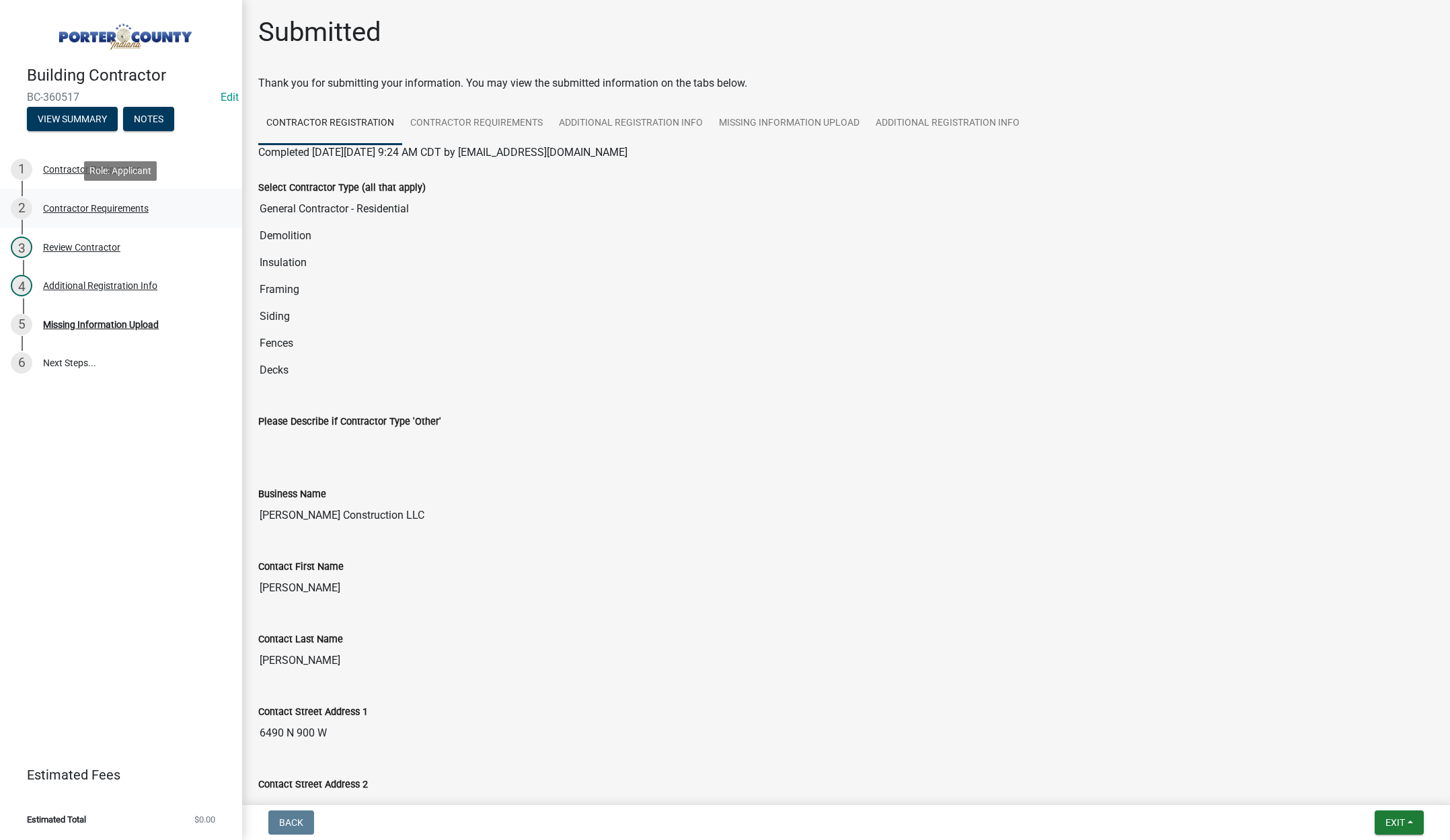
click at [81, 209] on div "Contractor Requirements" at bounding box center [95, 209] width 106 height 10
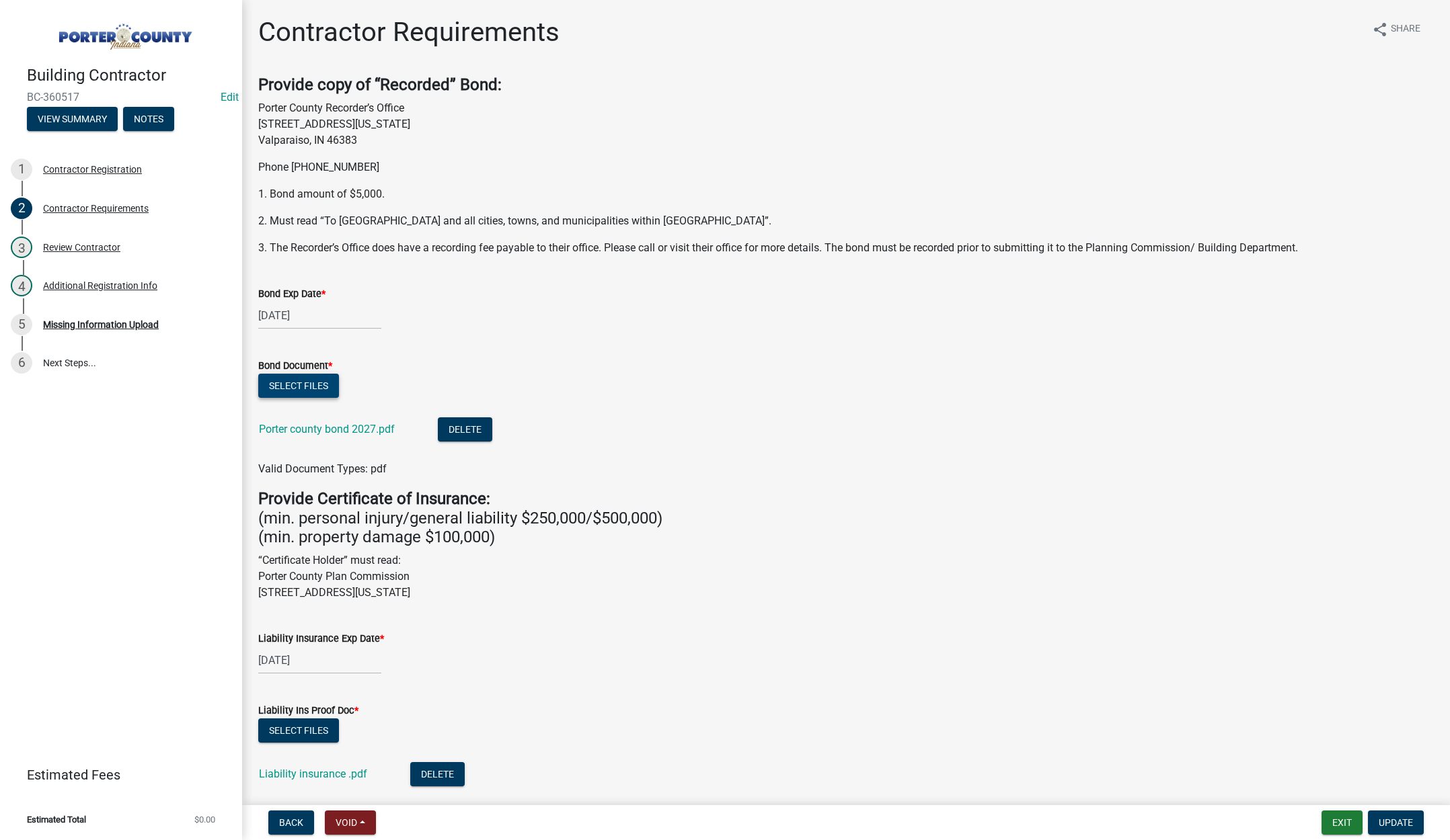
click at [307, 381] on button "Select files" at bounding box center [299, 386] width 81 height 24
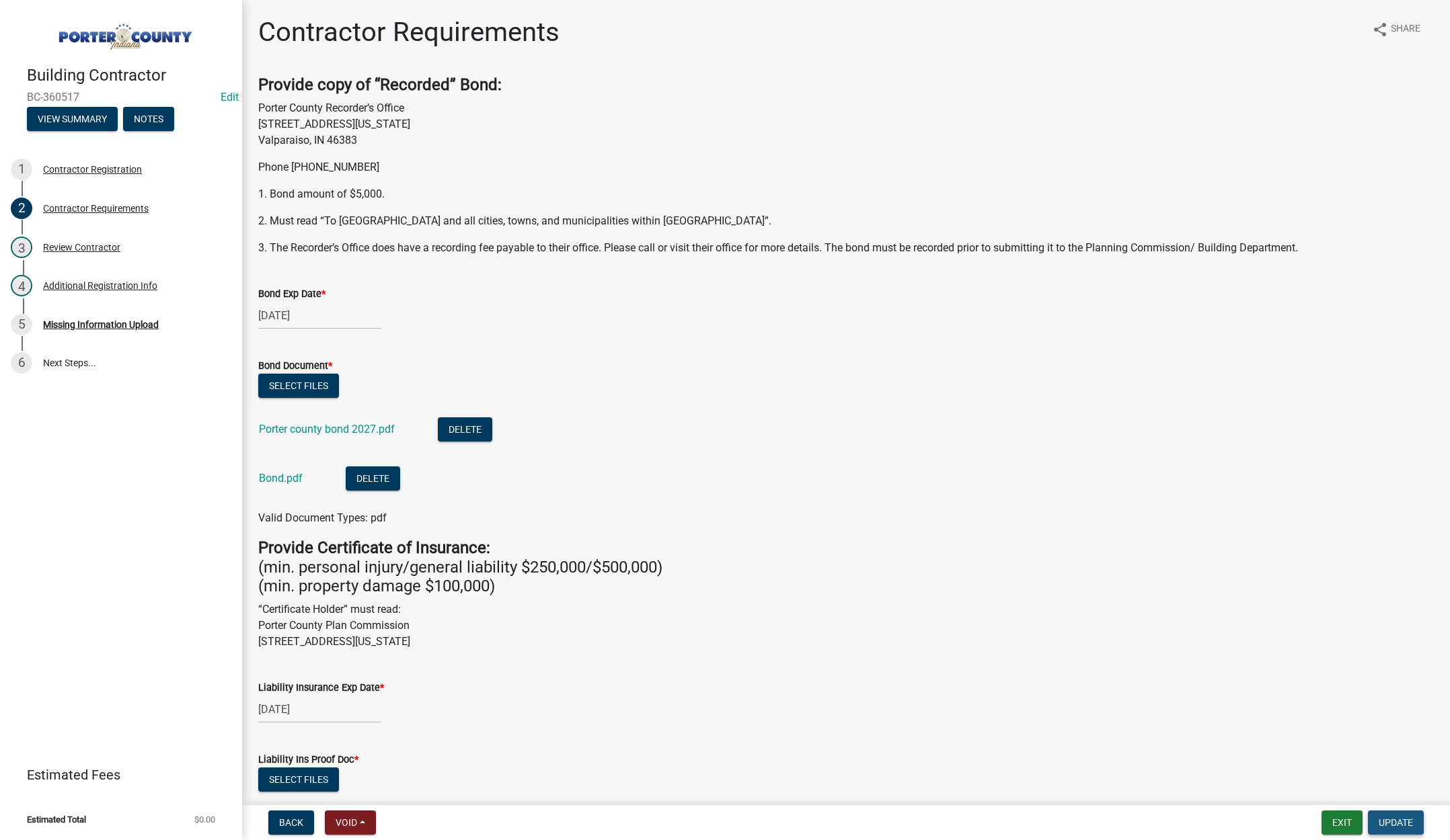
click at [1391, 817] on span "Update" at bounding box center [1396, 822] width 35 height 11
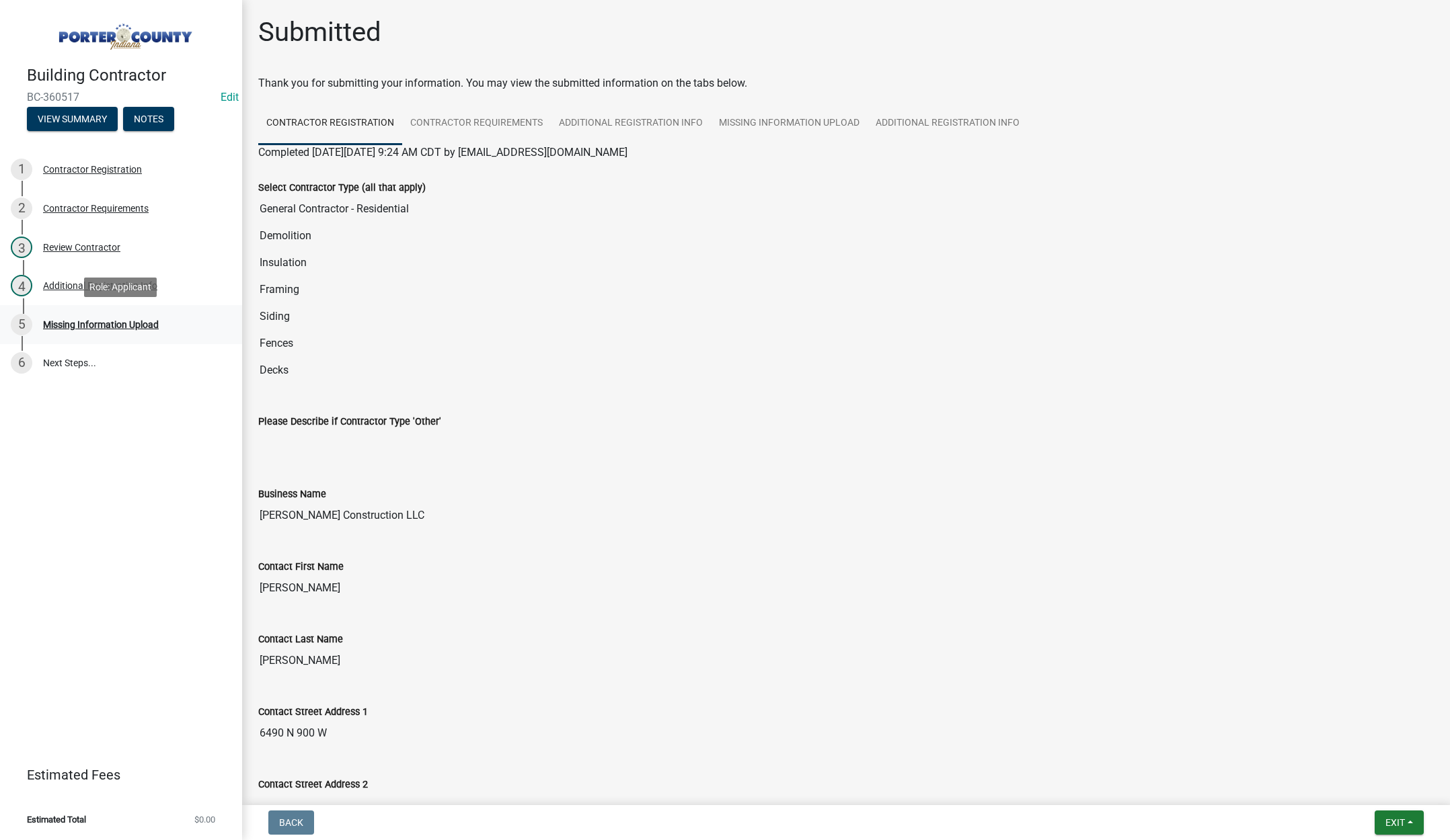
drag, startPoint x: 98, startPoint y: 322, endPoint x: 217, endPoint y: 301, distance: 120.8
click at [98, 323] on div "Missing Information Upload" at bounding box center [100, 325] width 116 height 10
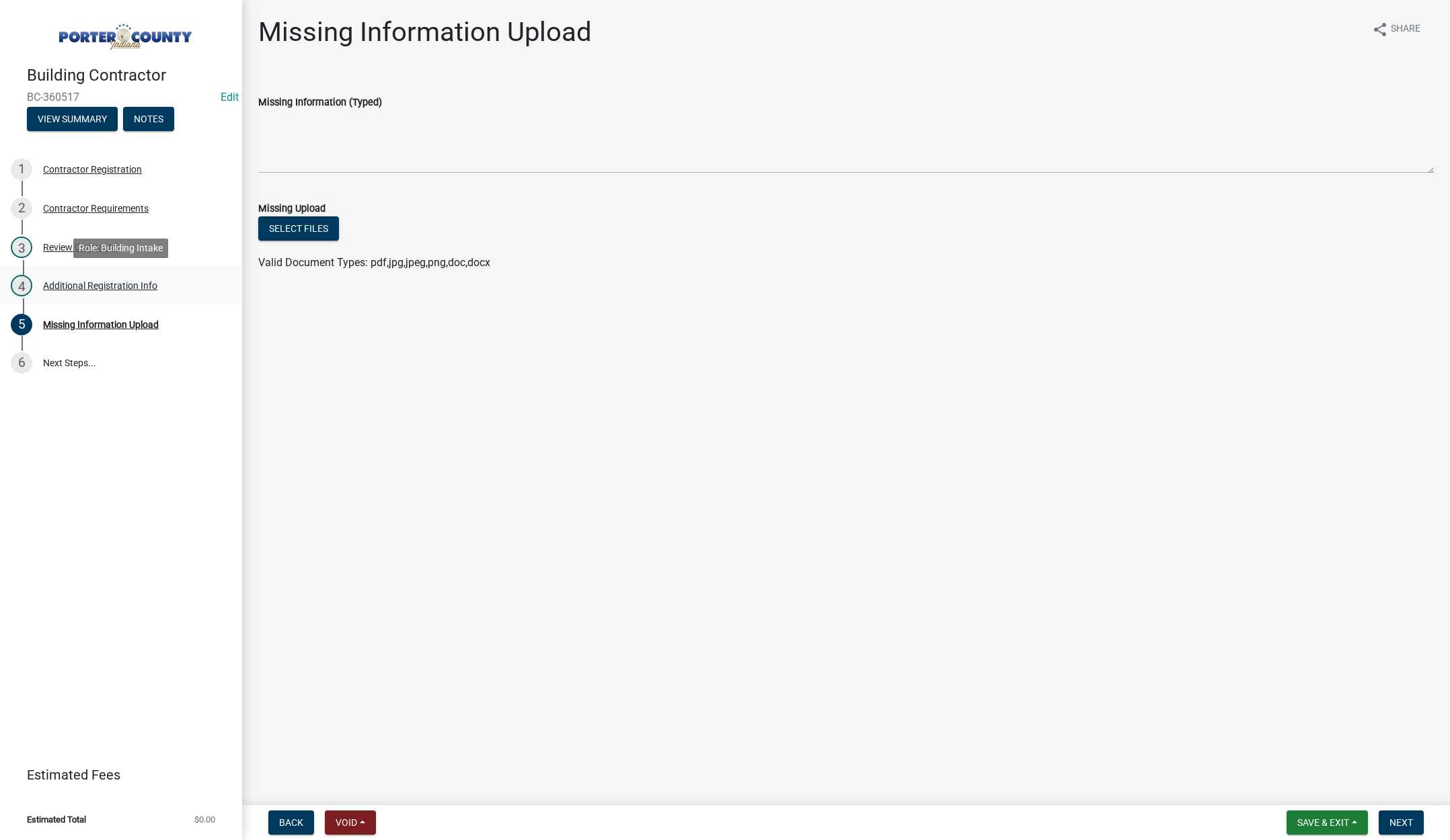
click at [105, 286] on div "Additional Registration Info" at bounding box center [100, 286] width 115 height 10
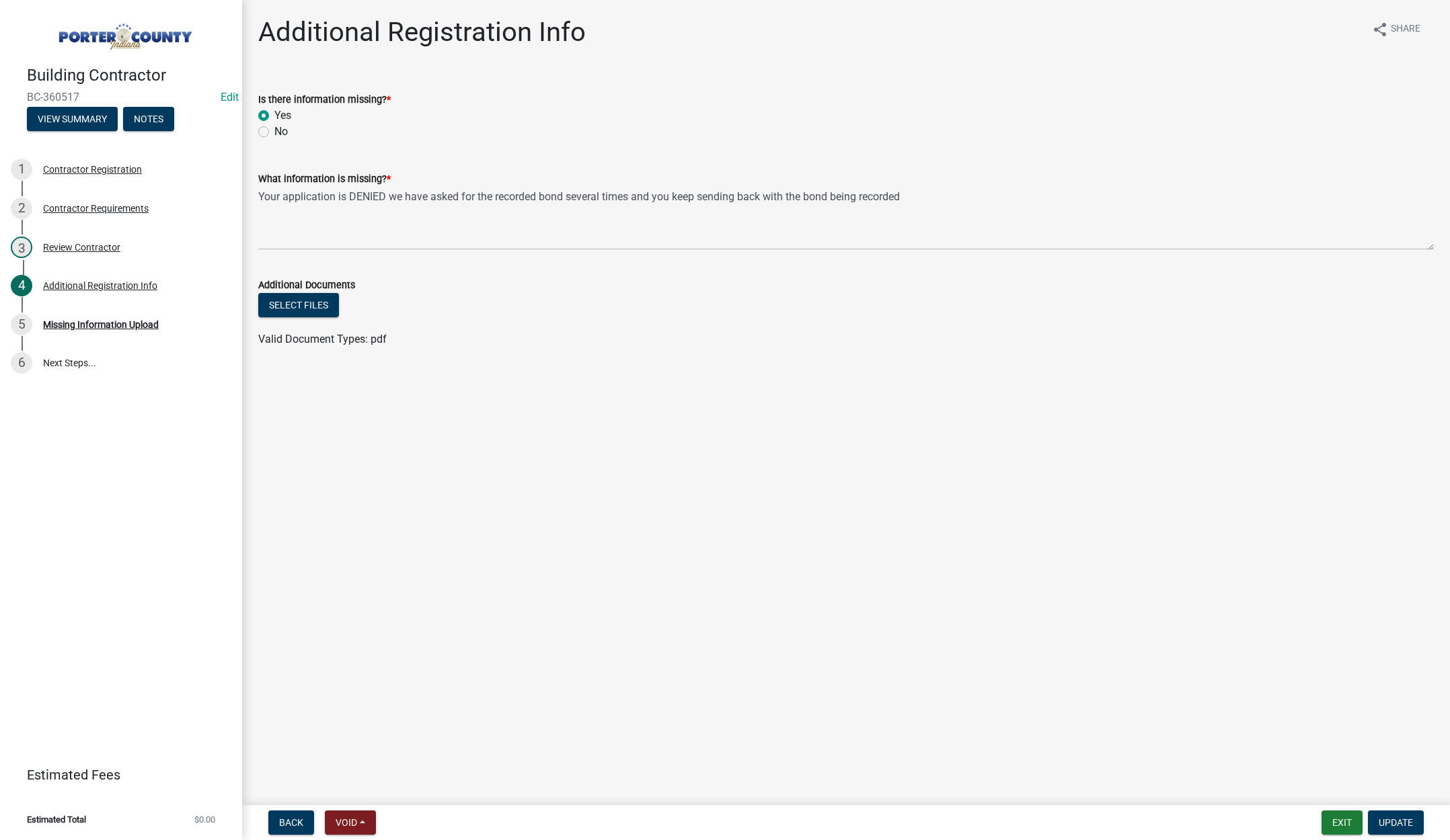
click at [274, 134] on label "No" at bounding box center [281, 132] width 14 height 16
click at [274, 133] on input "No" at bounding box center [278, 128] width 9 height 9
radio input "true"
click at [1398, 820] on span "Update" at bounding box center [1396, 822] width 35 height 11
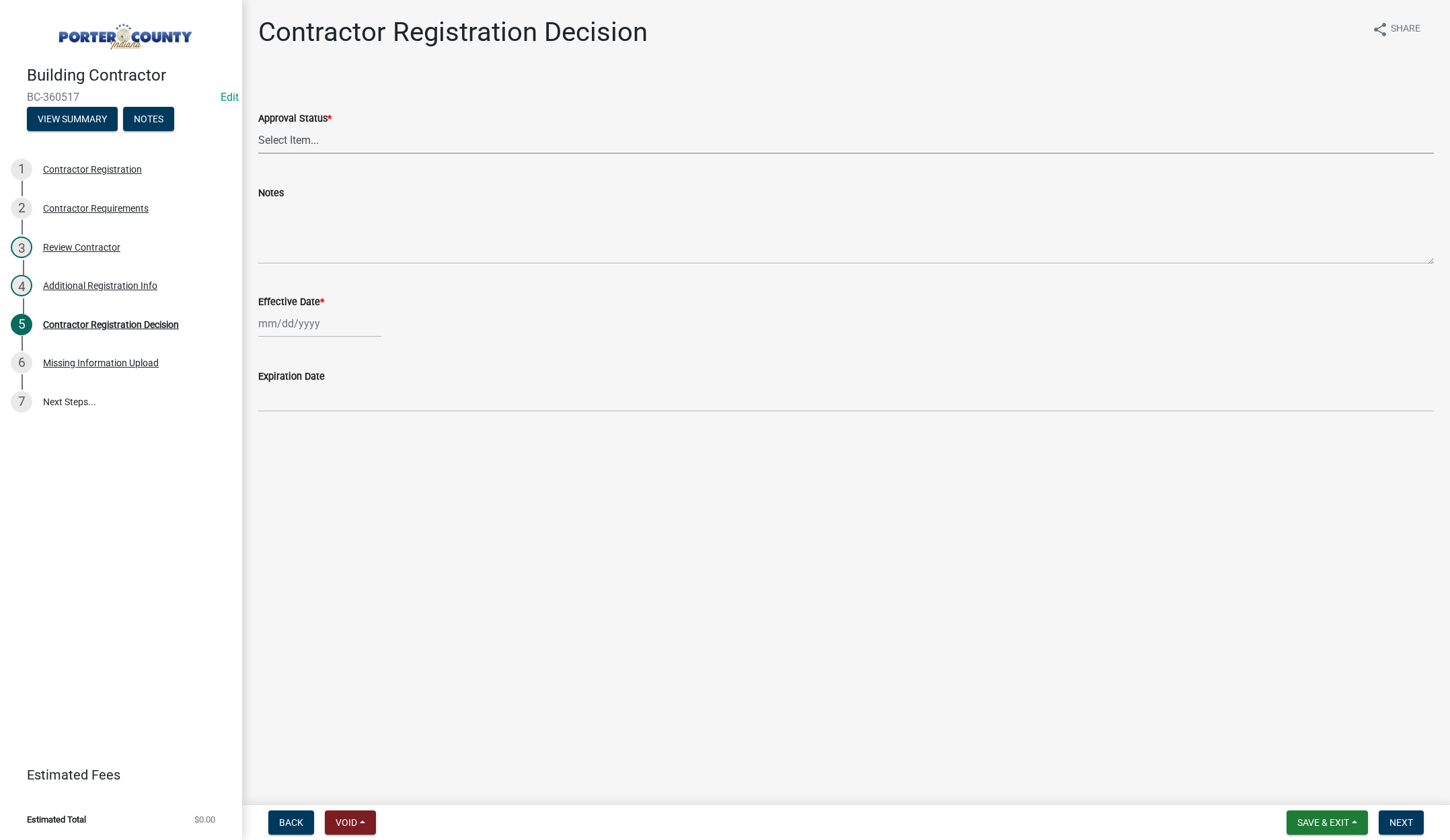
click at [306, 132] on select "Select Item... Approved Denied" at bounding box center [846, 140] width 1176 height 28
click at [258, 127] on select "Select Item... Approved Denied" at bounding box center [846, 140] width 1176 height 28
select select "4b86b809-39dd-4c68-9f3d-fdb3e7050482"
click at [325, 327] on div at bounding box center [320, 324] width 123 height 28
select select "9"
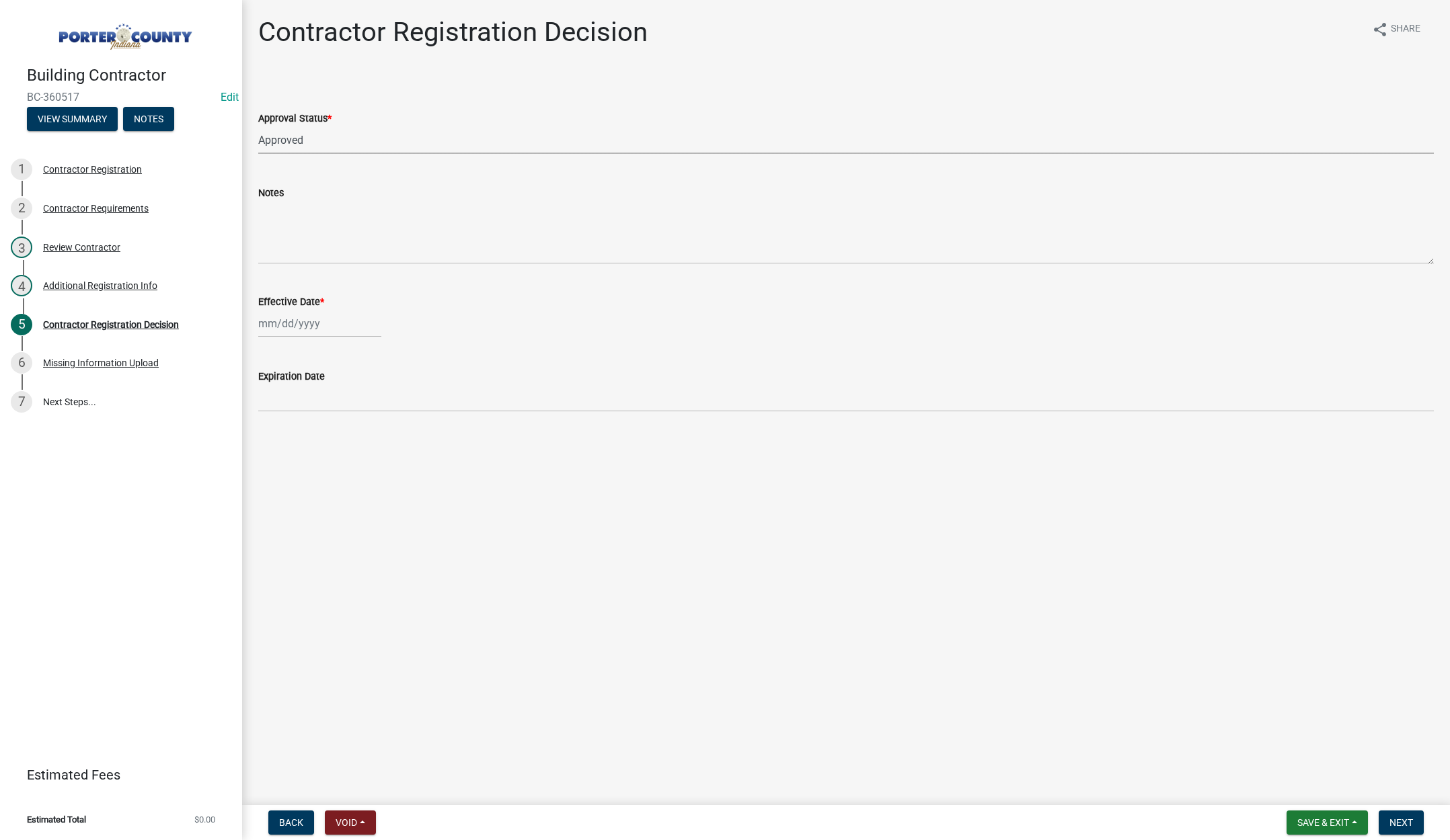
select select "2025"
click at [334, 459] on div "25" at bounding box center [337, 460] width 22 height 22
type input "[DATE]"
click at [1402, 815] on button "Next" at bounding box center [1402, 823] width 46 height 24
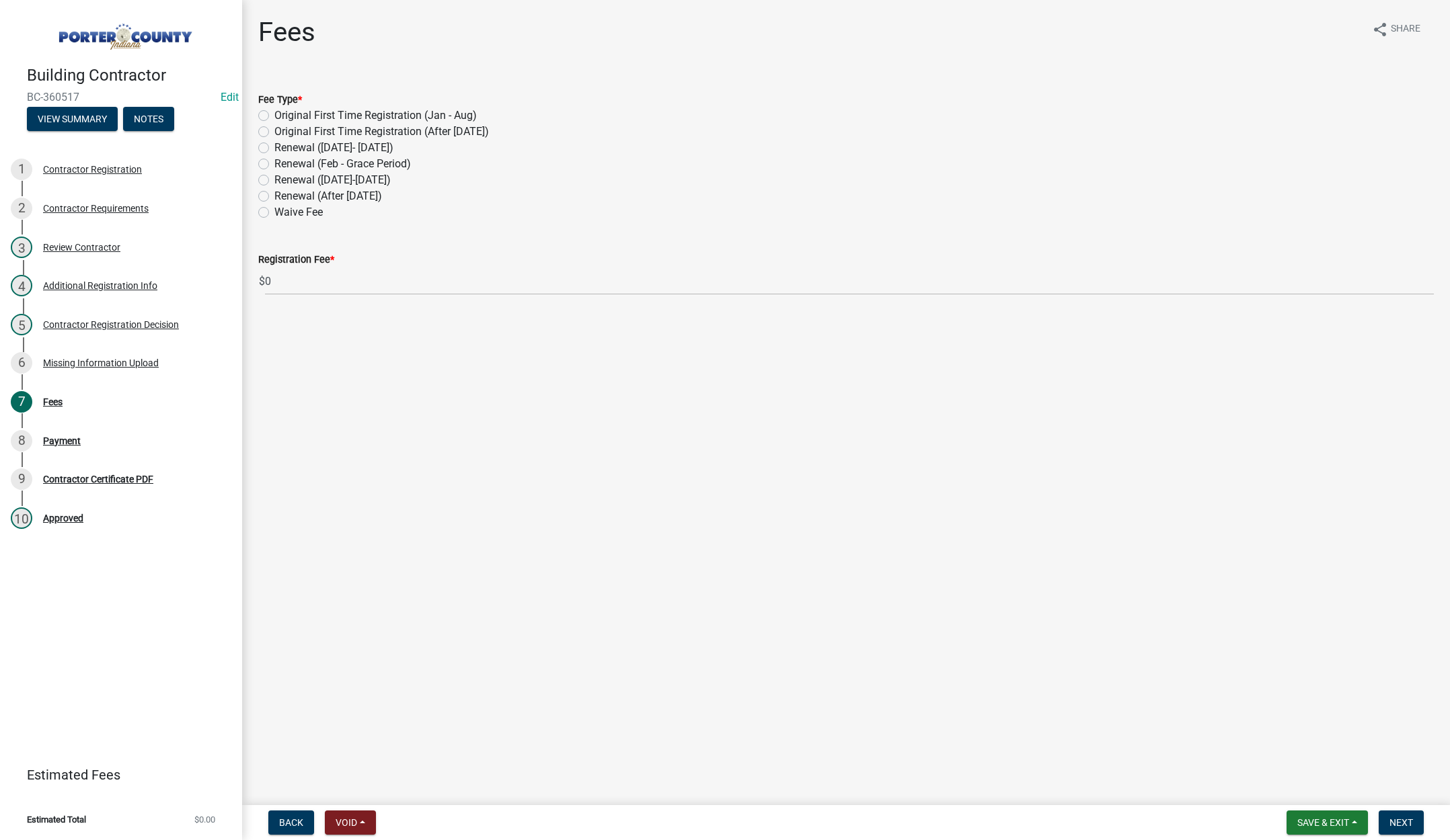
click at [274, 196] on label "Renewal (After Sept 1)" at bounding box center [328, 196] width 108 height 16
click at [274, 196] on input "Renewal (After Sept 1)" at bounding box center [278, 192] width 9 height 9
radio input "true"
click at [1404, 822] on span "Next" at bounding box center [1402, 822] width 24 height 11
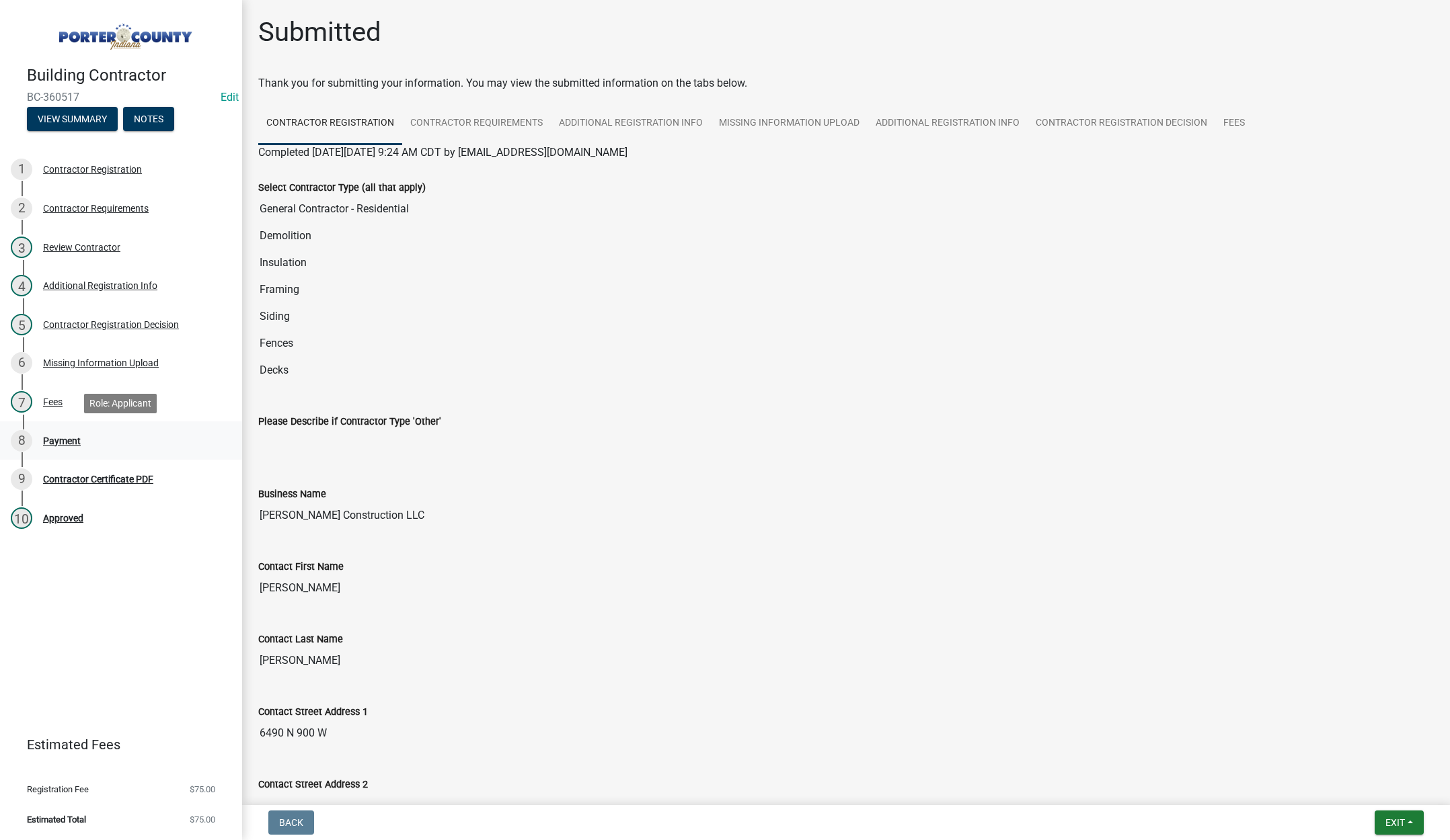
drag, startPoint x: 65, startPoint y: 437, endPoint x: 171, endPoint y: 416, distance: 108.1
click at [66, 437] on div "Payment" at bounding box center [61, 441] width 38 height 10
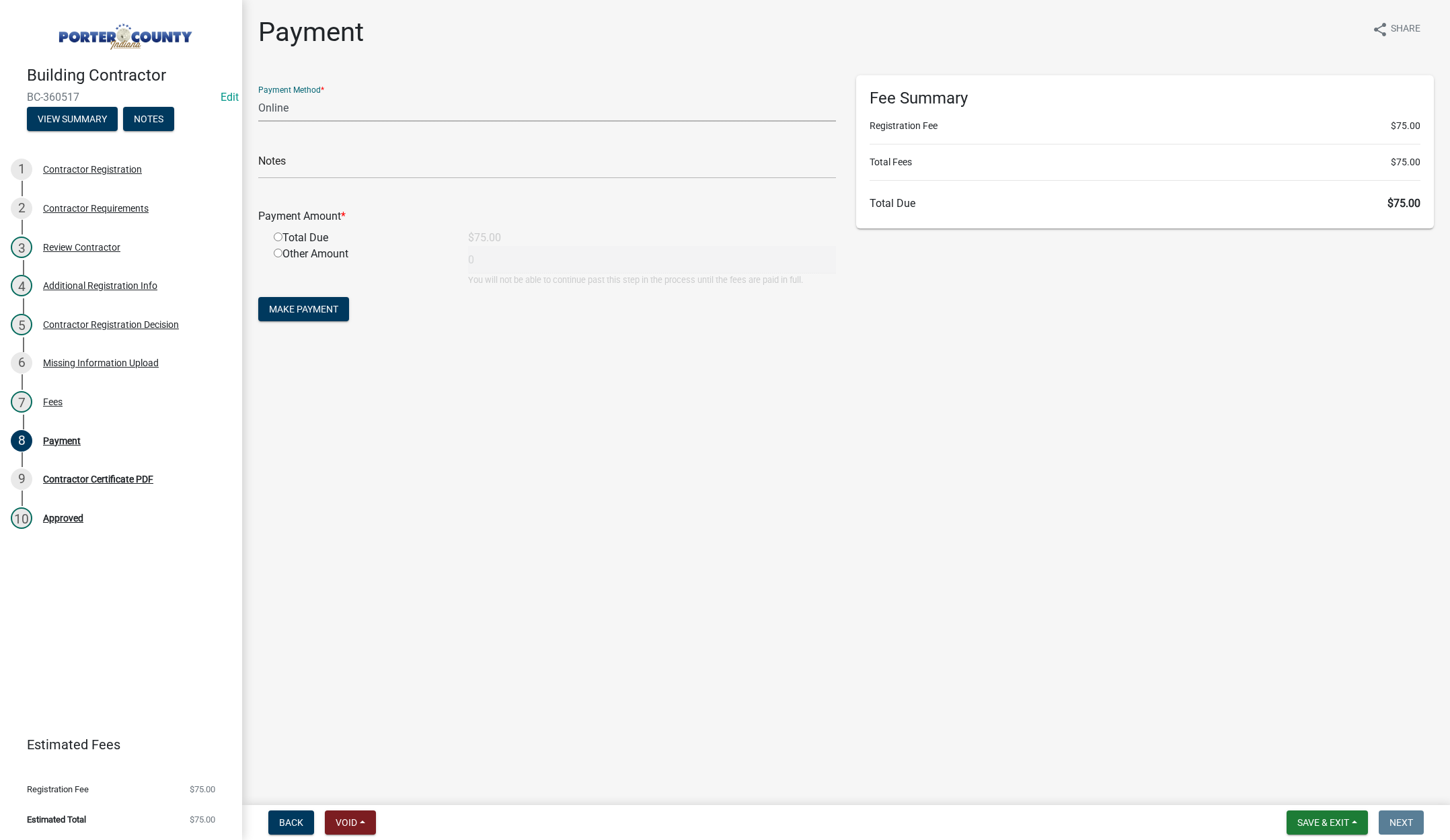
click at [272, 106] on select "Credit Card POS Check Cash Online" at bounding box center [547, 108] width 578 height 28
select select "1: 0"
click at [258, 94] on select "Credit Card POS Check Cash Online" at bounding box center [547, 108] width 578 height 28
click at [286, 167] on input "text" at bounding box center [547, 165] width 578 height 28
type input "#224 Risner Construction"
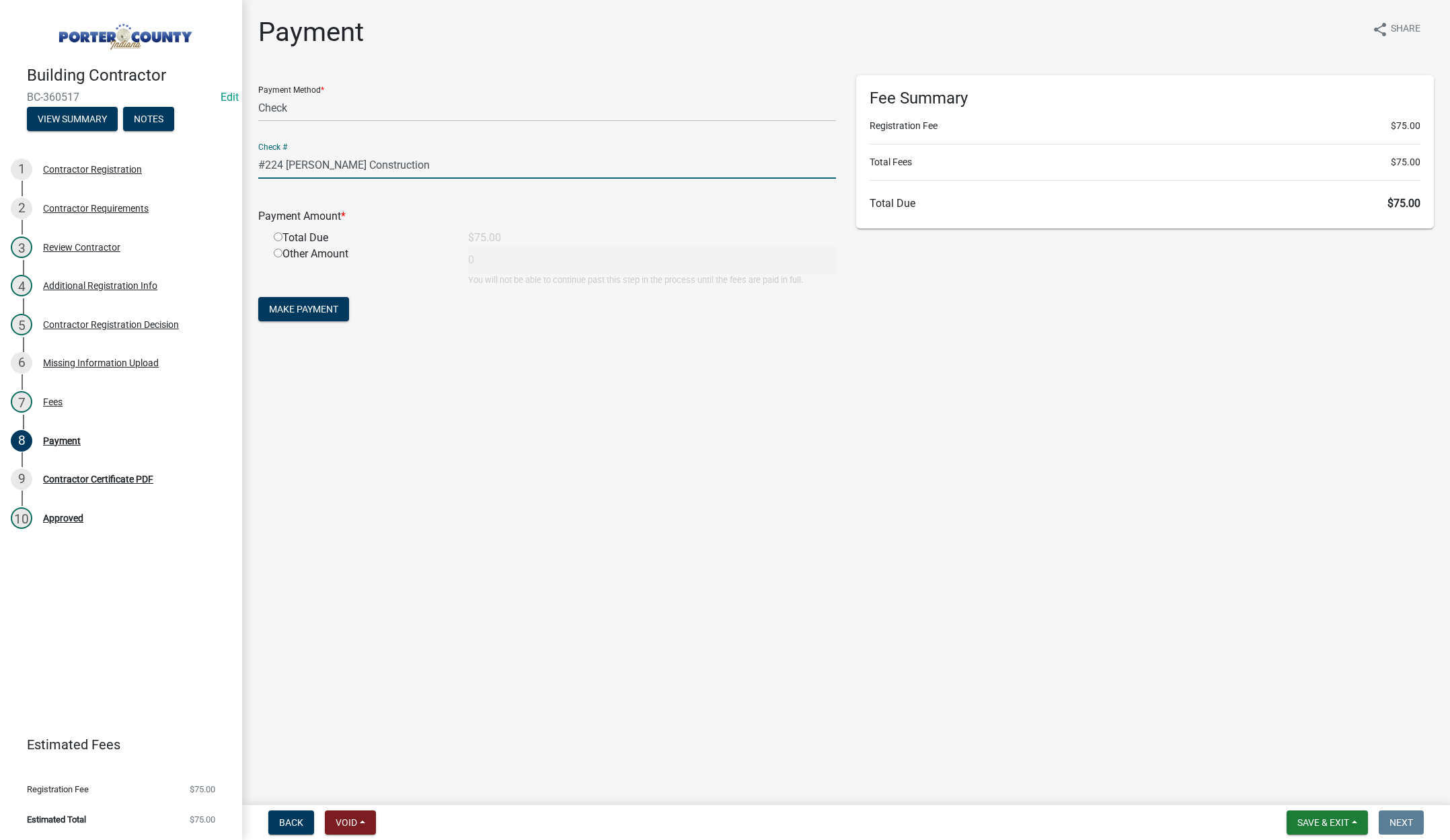
click at [279, 236] on input "radio" at bounding box center [278, 236] width 9 height 9
radio input "true"
type input "75"
click at [295, 307] on span "Make Payment" at bounding box center [304, 309] width 69 height 11
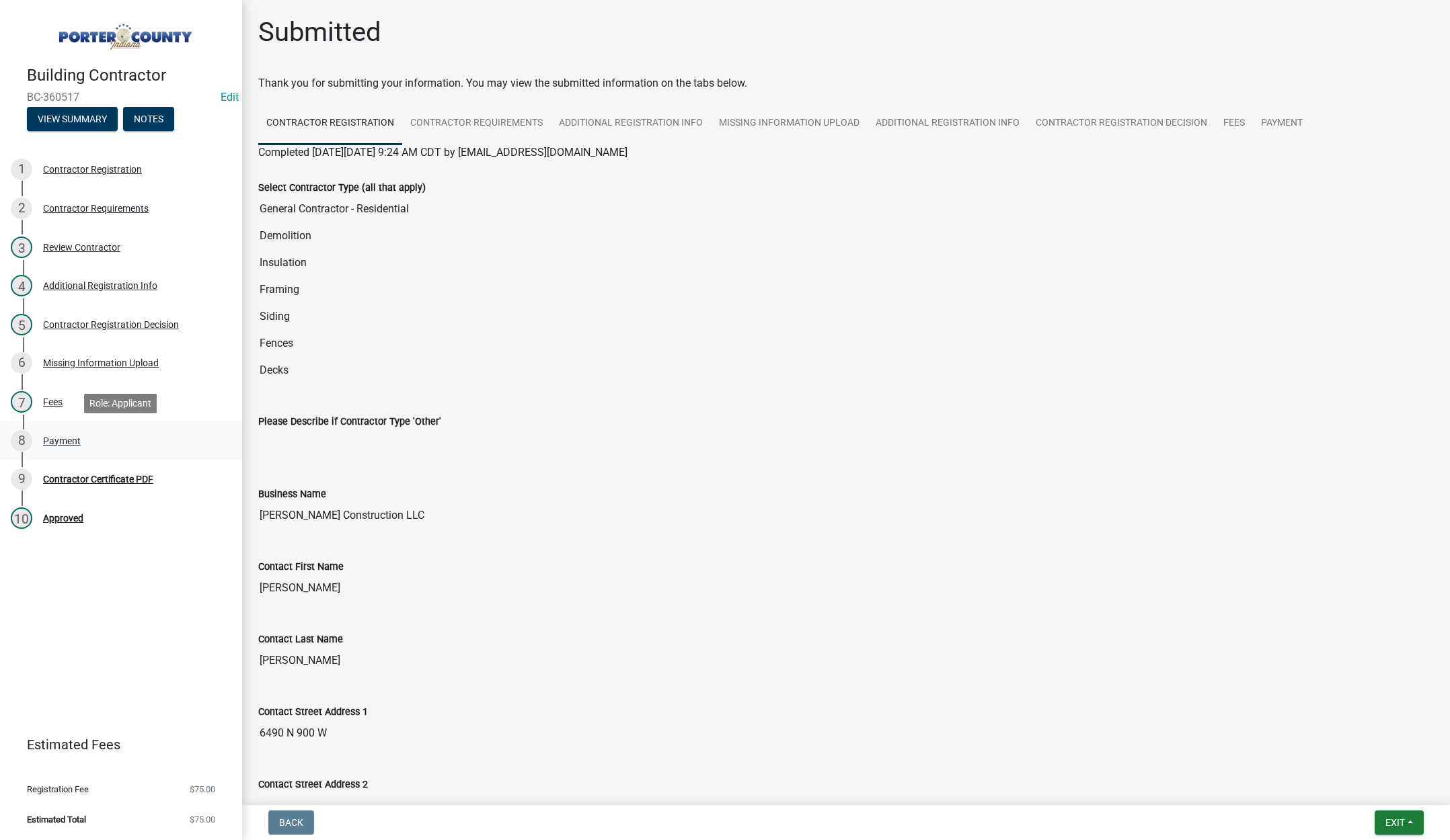
click at [59, 433] on div "8 Payment" at bounding box center [116, 441] width 210 height 22
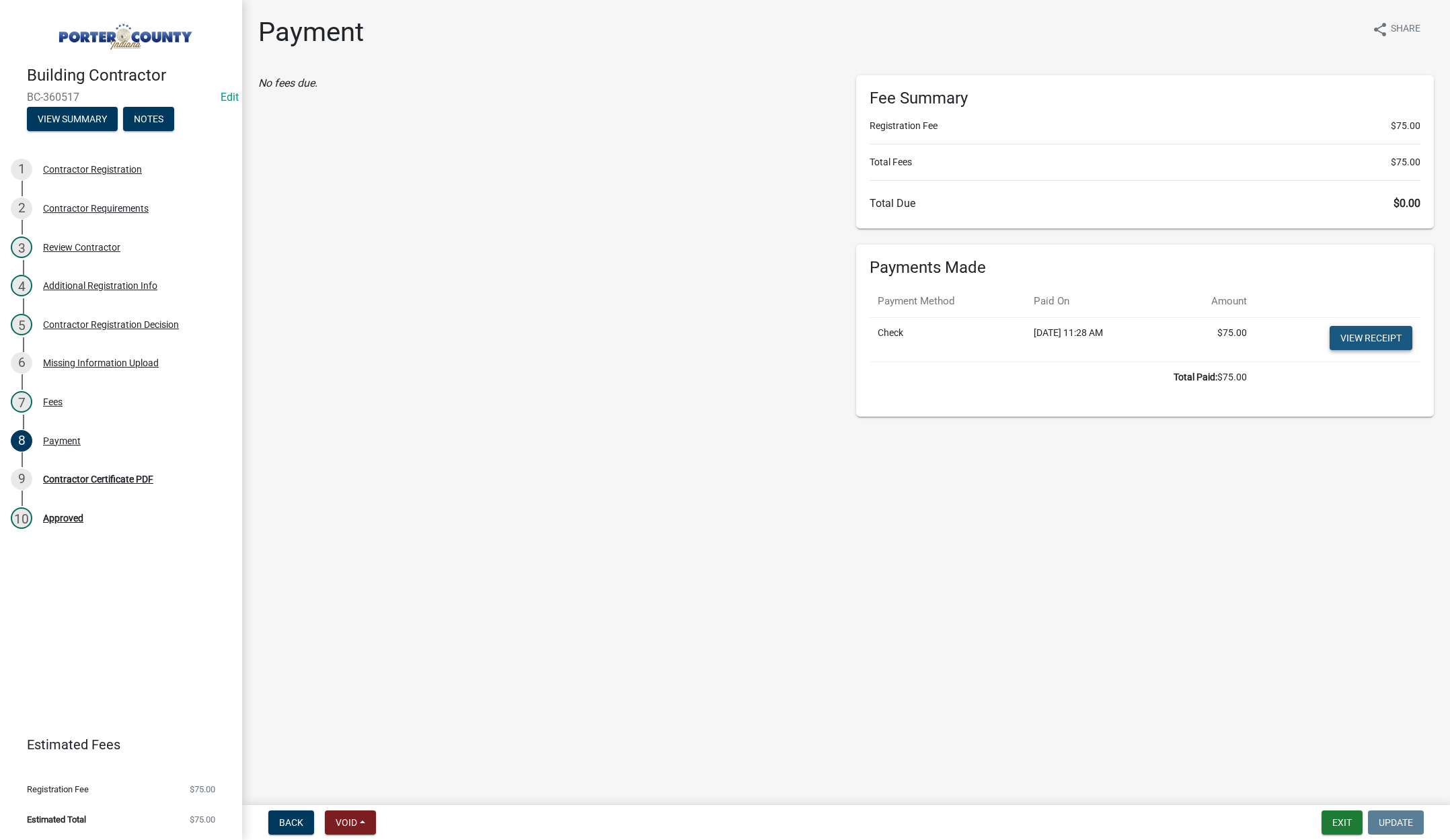
click at [1394, 334] on link "View receipt" at bounding box center [1371, 338] width 83 height 24
click at [66, 475] on div "Contractor Certificate PDF" at bounding box center [97, 480] width 110 height 10
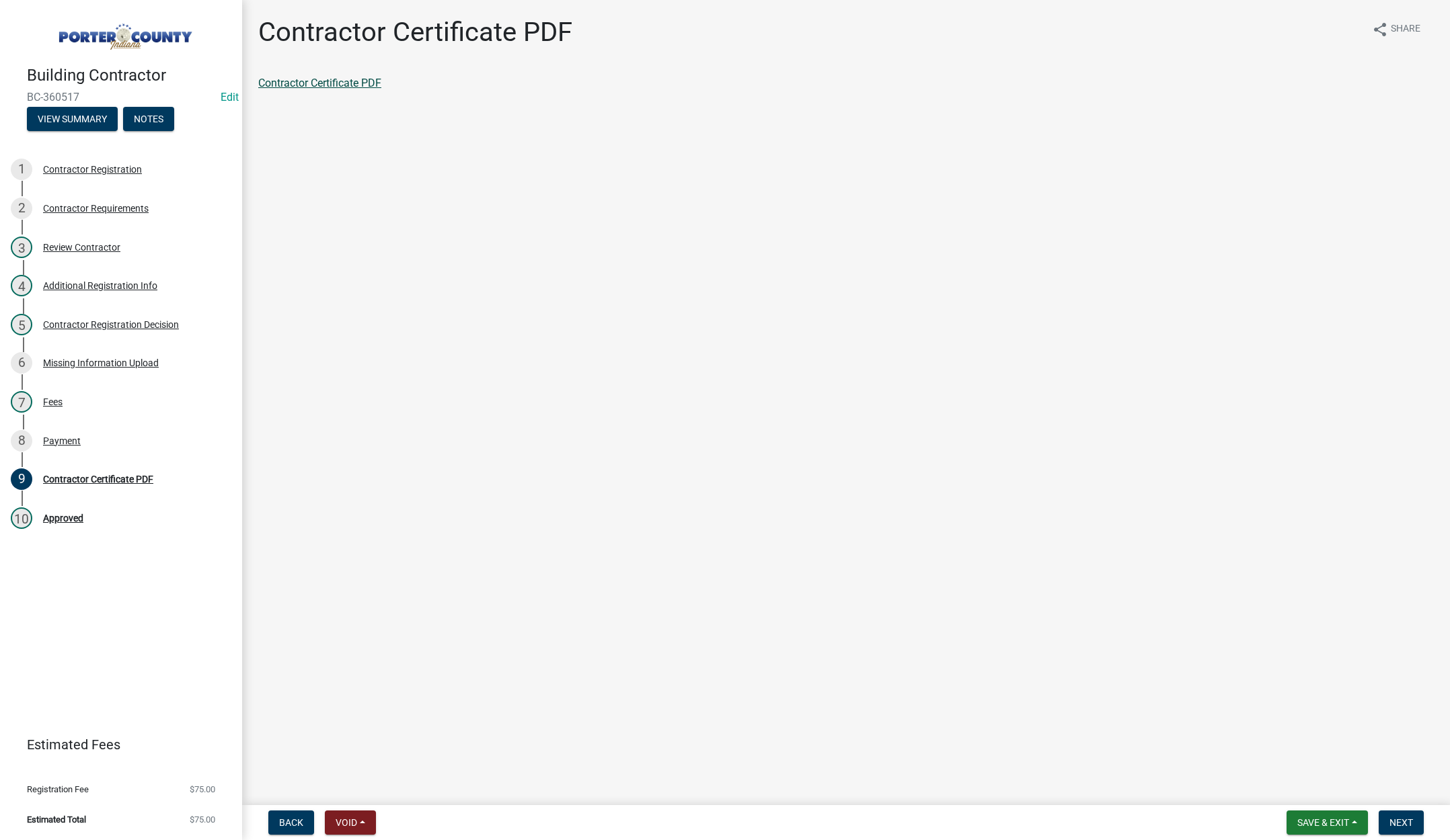
click at [331, 79] on link "Contractor Certificate PDF" at bounding box center [320, 82] width 123 height 13
drag, startPoint x: 1304, startPoint y: 817, endPoint x: 1313, endPoint y: 821, distance: 9.8
click at [1305, 819] on span "Save & Exit" at bounding box center [1323, 822] width 51 height 11
click at [1325, 792] on button "Save & Exit" at bounding box center [1313, 788] width 108 height 33
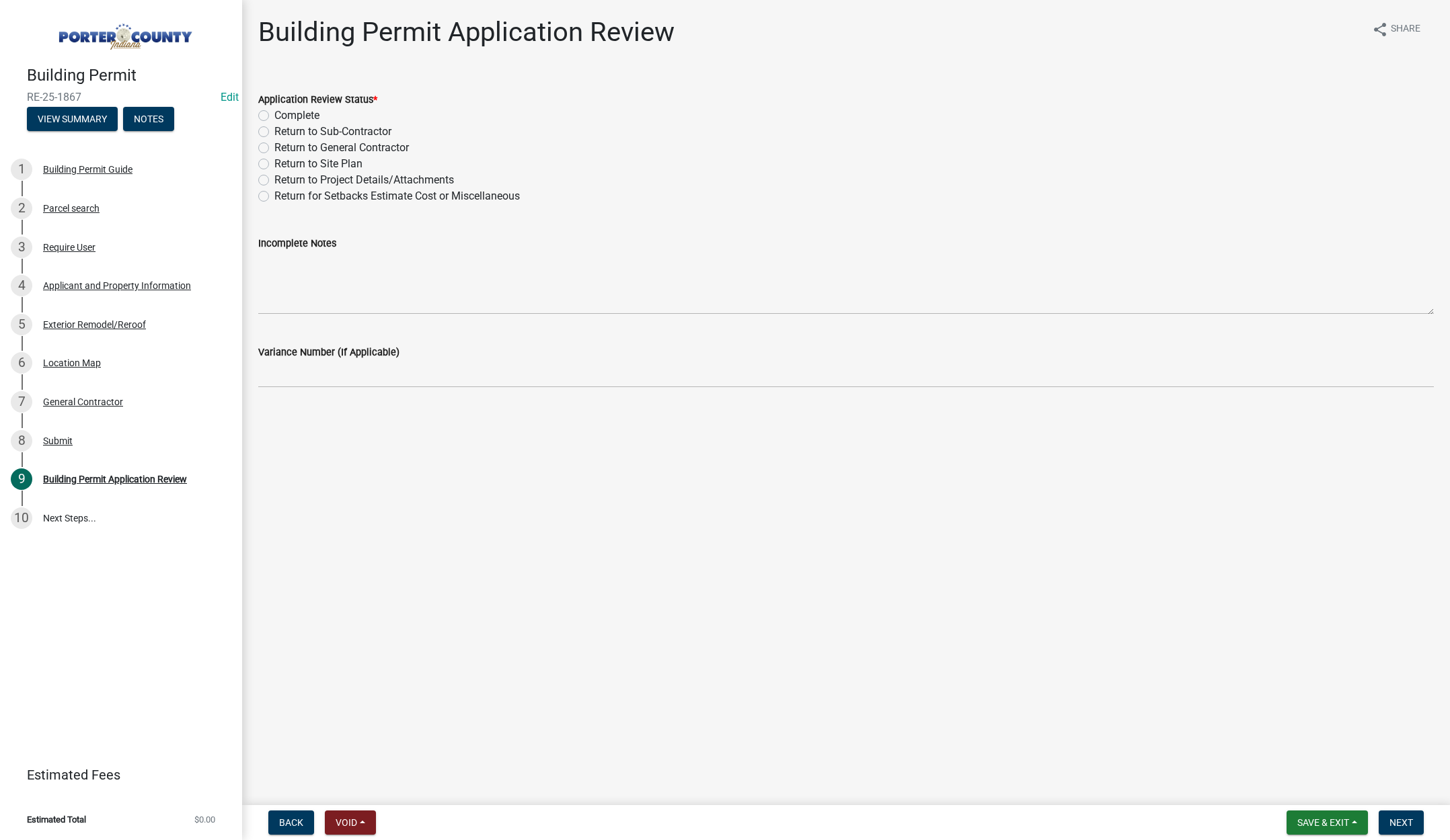
click at [274, 116] on label "Complete" at bounding box center [297, 116] width 46 height 16
click at [274, 116] on input "Complete" at bounding box center [278, 112] width 9 height 9
radio input "true"
drag, startPoint x: 1405, startPoint y: 824, endPoint x: 1402, endPoint y: 816, distance: 8.5
click at [1405, 823] on span "Next" at bounding box center [1402, 822] width 24 height 11
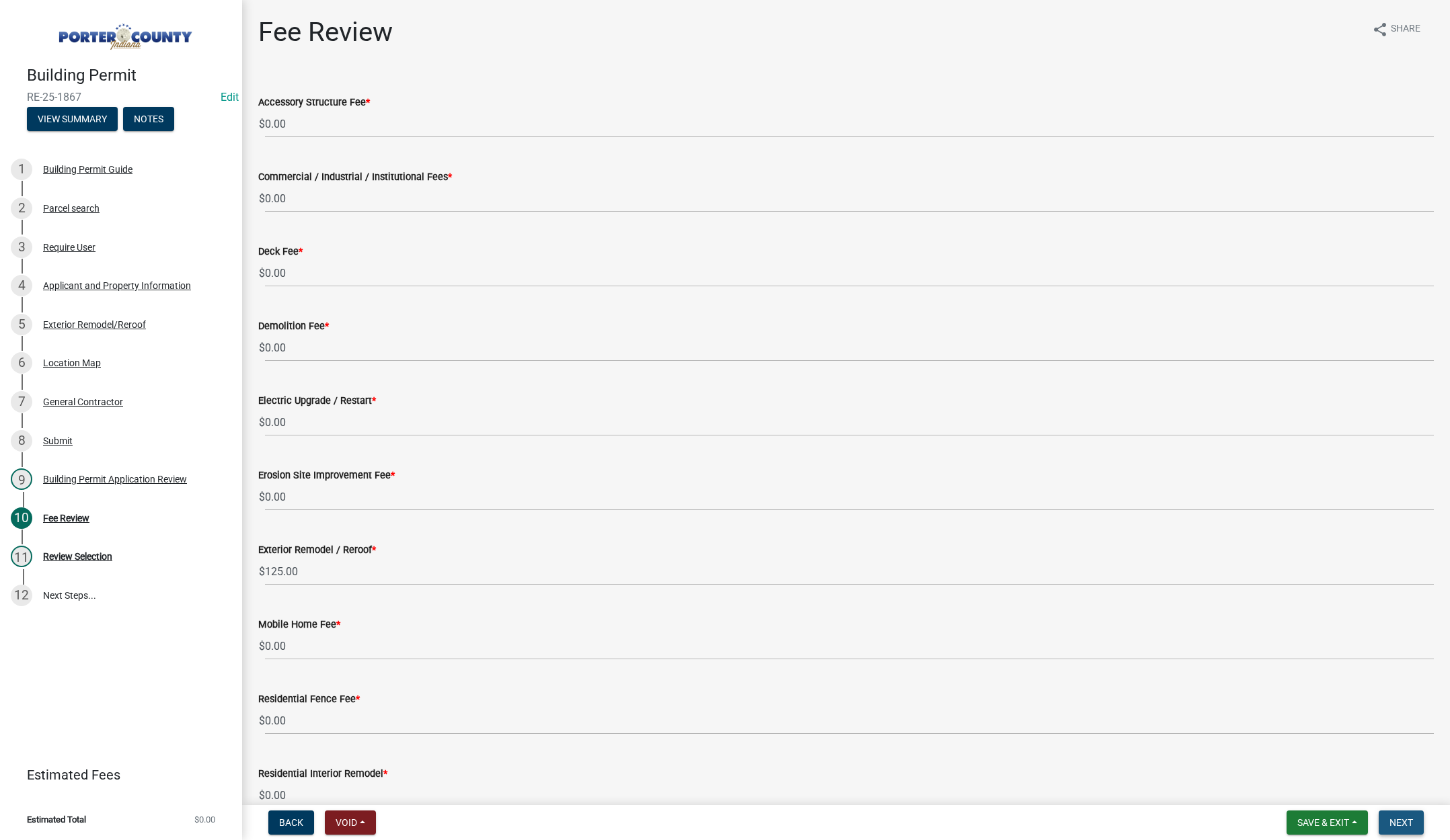
click at [1392, 819] on span "Next" at bounding box center [1402, 822] width 24 height 11
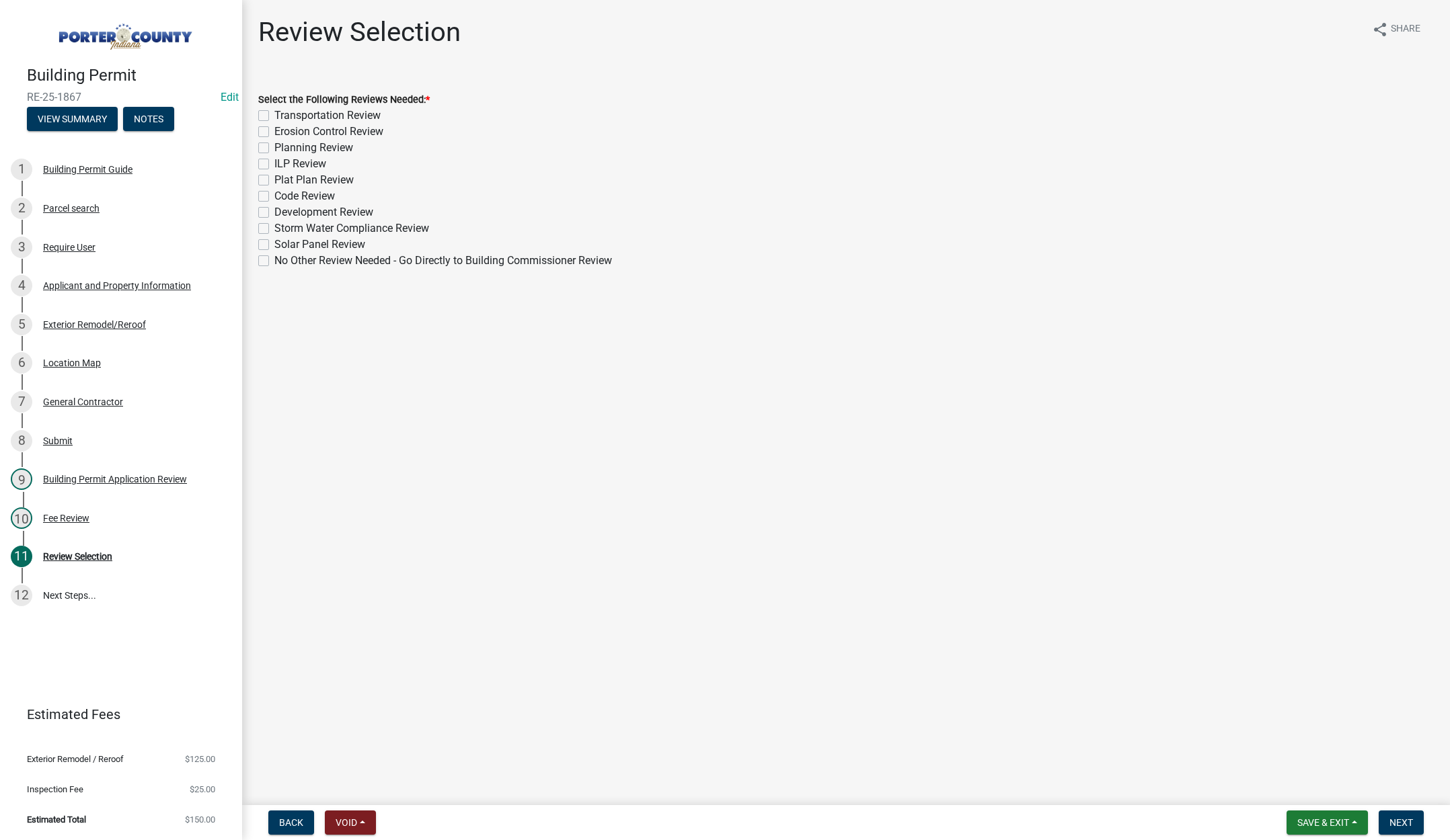
click at [274, 260] on label "No Other Review Needed - Go Directly to Building Commissioner Review" at bounding box center [442, 261] width 338 height 16
click at [274, 260] on input "No Other Review Needed - Go Directly to Building Commissioner Review" at bounding box center [278, 257] width 9 height 9
checkbox input "true"
checkbox input "false"
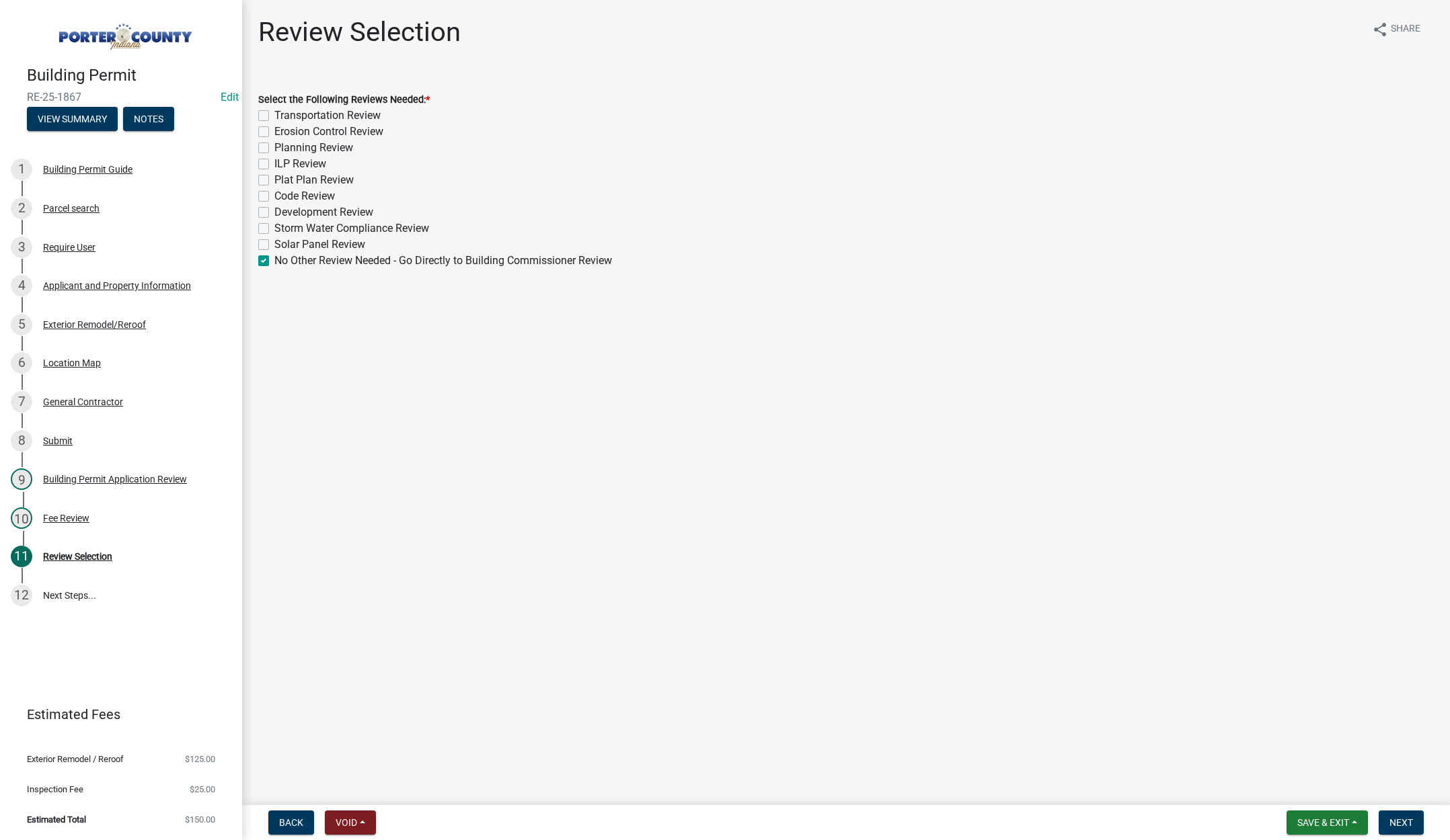
checkbox input "false"
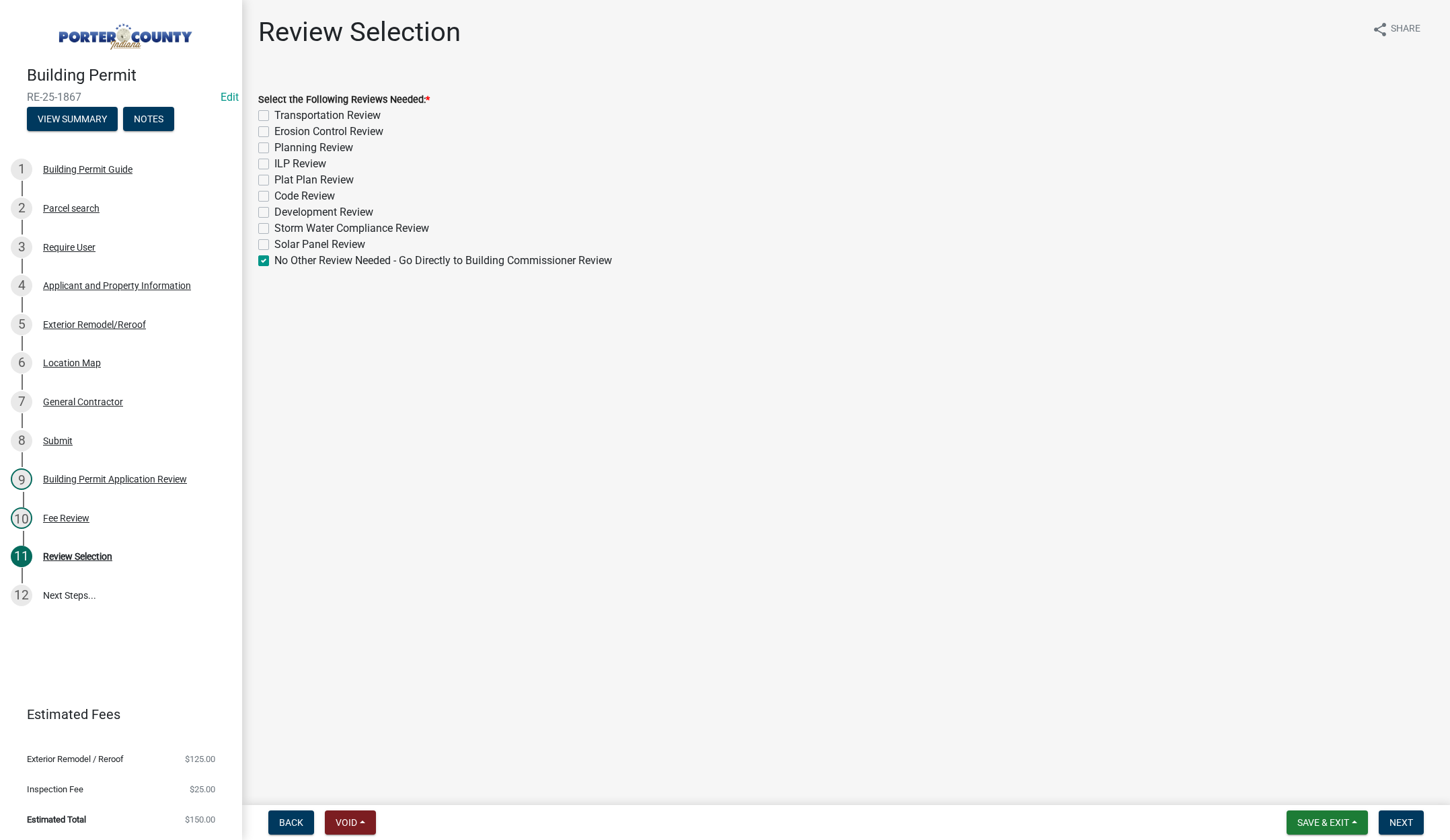
checkbox input "false"
checkbox input "true"
click at [1400, 820] on span "Next" at bounding box center [1402, 822] width 24 height 11
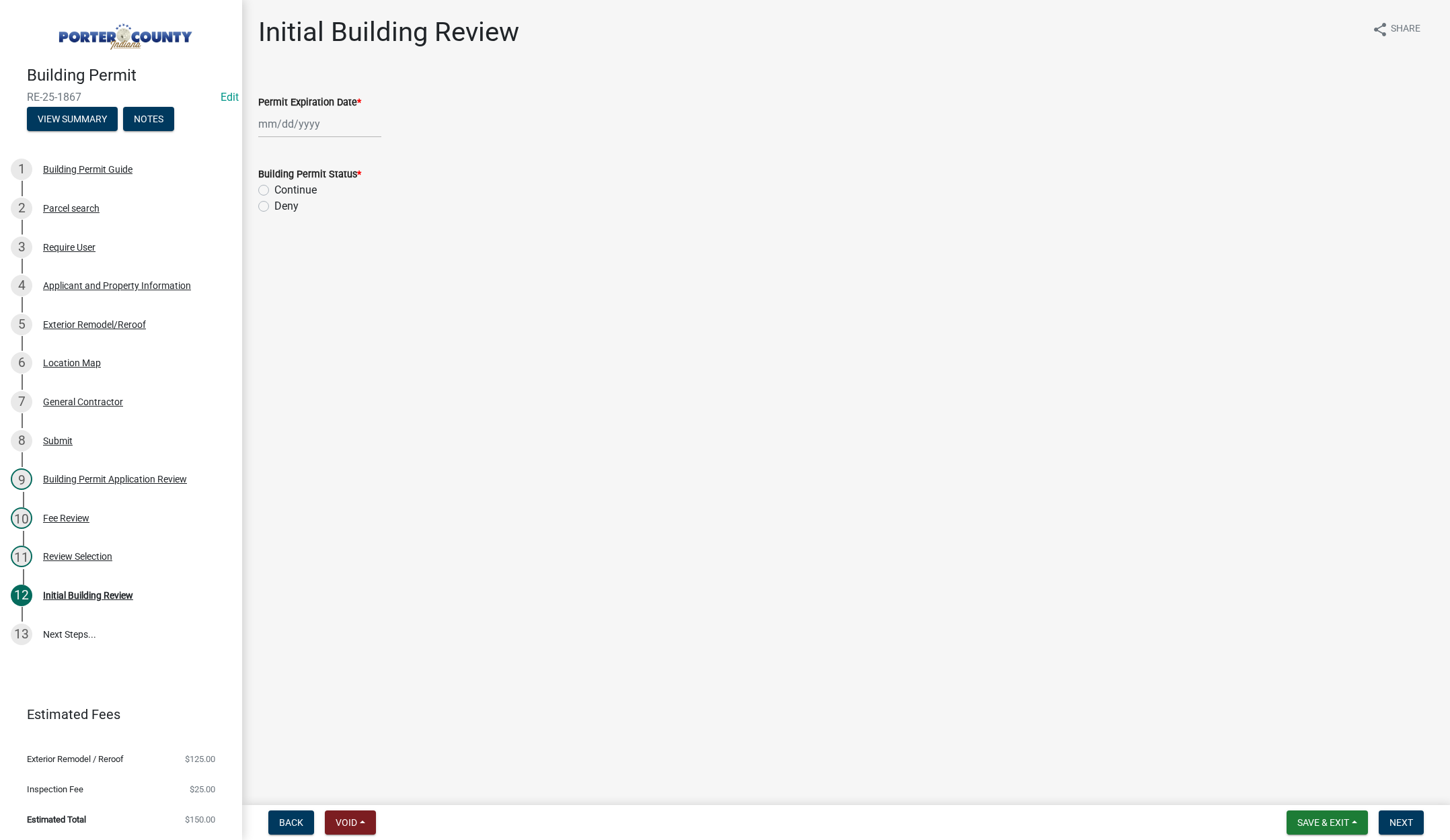
click at [343, 126] on div at bounding box center [320, 124] width 123 height 28
select select "9"
click at [374, 156] on select "1525 1526 1527 1528 1529 1530 1531 1532 1533 1534 1535 1536 1537 1538 1539 1540…" at bounding box center [363, 152] width 48 height 20
select select "2026"
click at [339, 142] on select "1525 1526 1527 1528 1529 1530 1531 1532 1533 1534 1535 1536 1537 1538 1539 1540…" at bounding box center [363, 152] width 48 height 20
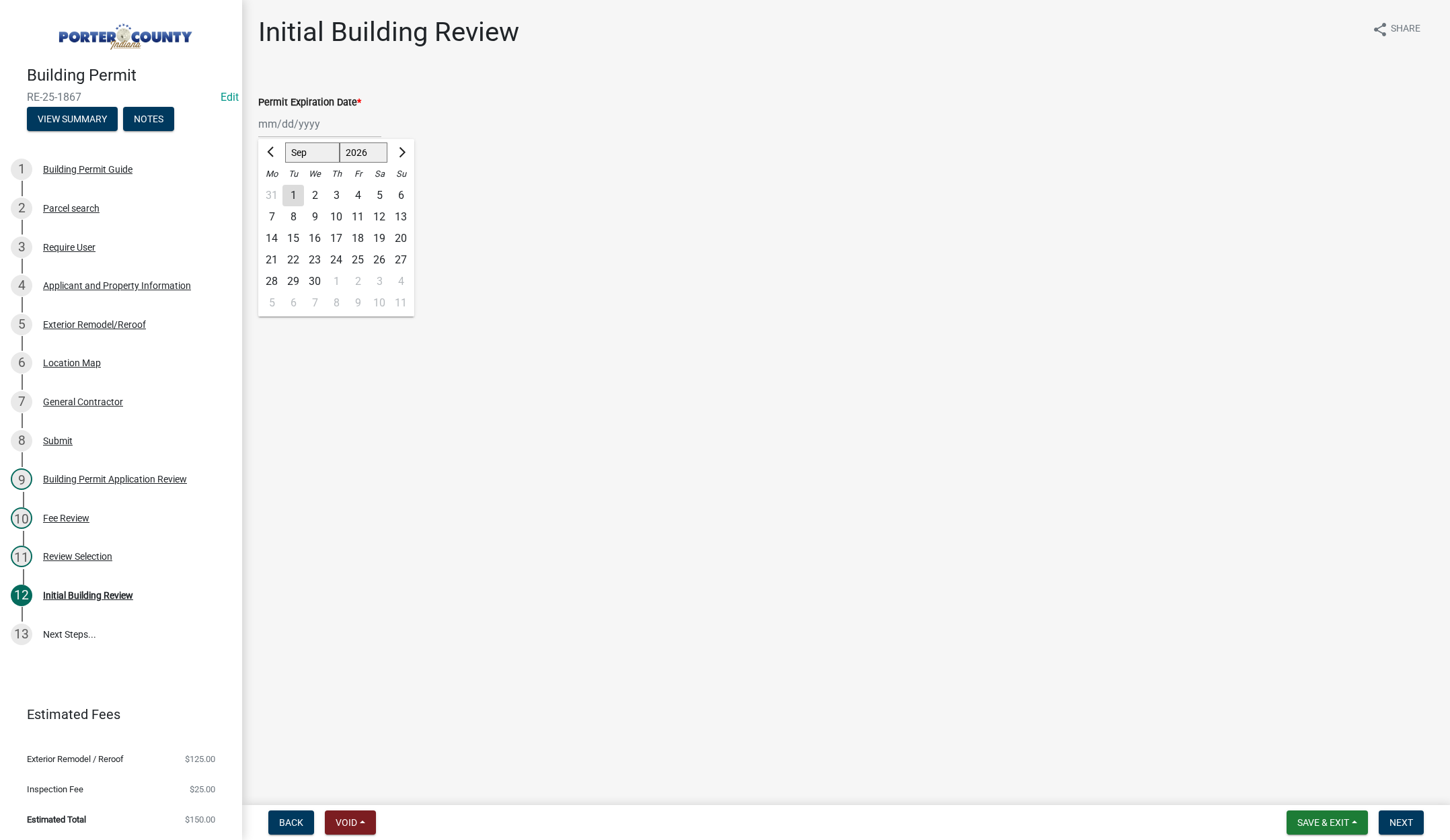
click at [357, 259] on div "25" at bounding box center [358, 260] width 22 height 22
type input "[DATE]"
click at [274, 191] on label "Continue" at bounding box center [295, 190] width 43 height 16
click at [274, 191] on input "Continue" at bounding box center [278, 186] width 9 height 9
radio input "true"
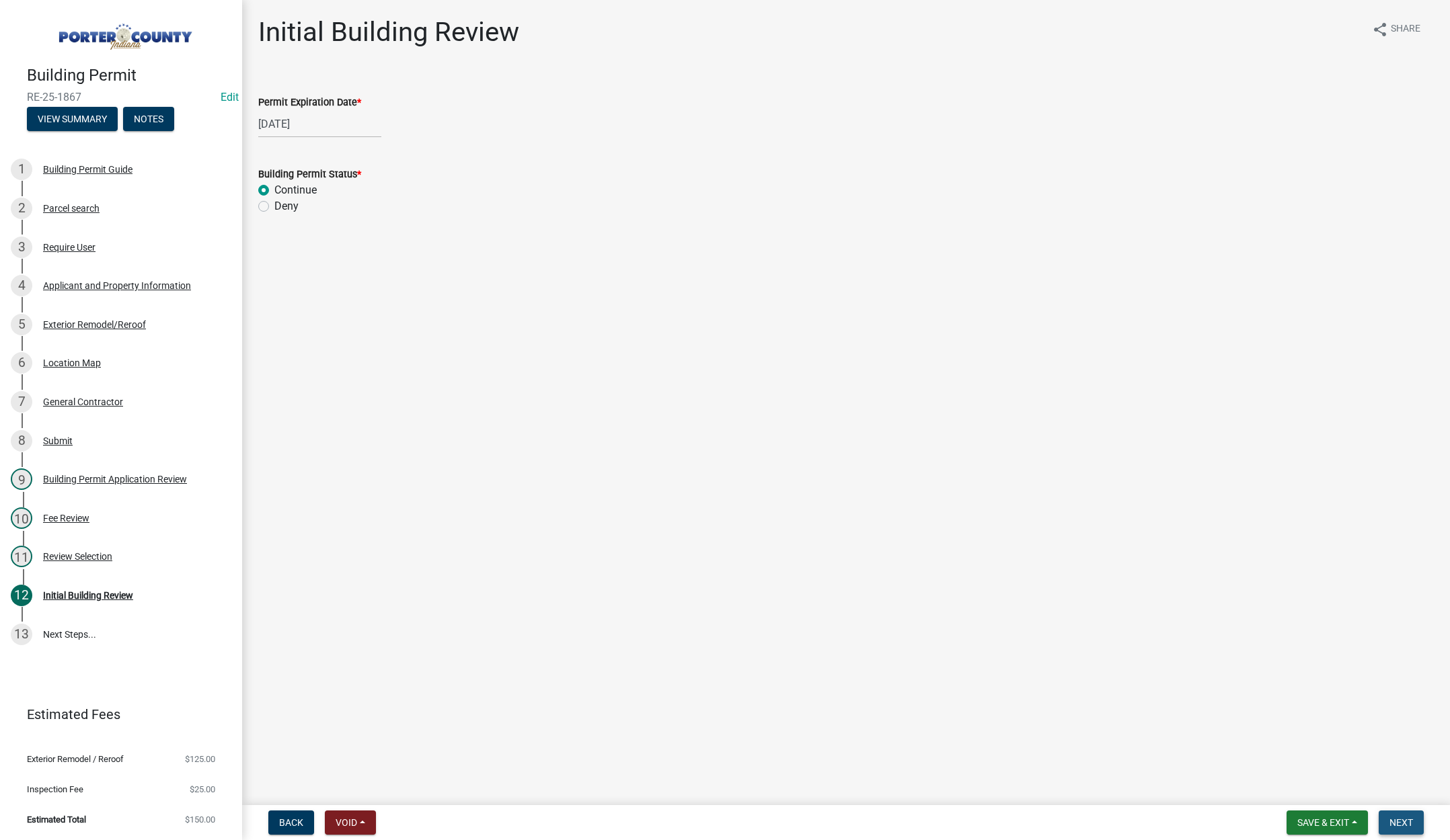
click at [1406, 818] on span "Next" at bounding box center [1402, 822] width 24 height 11
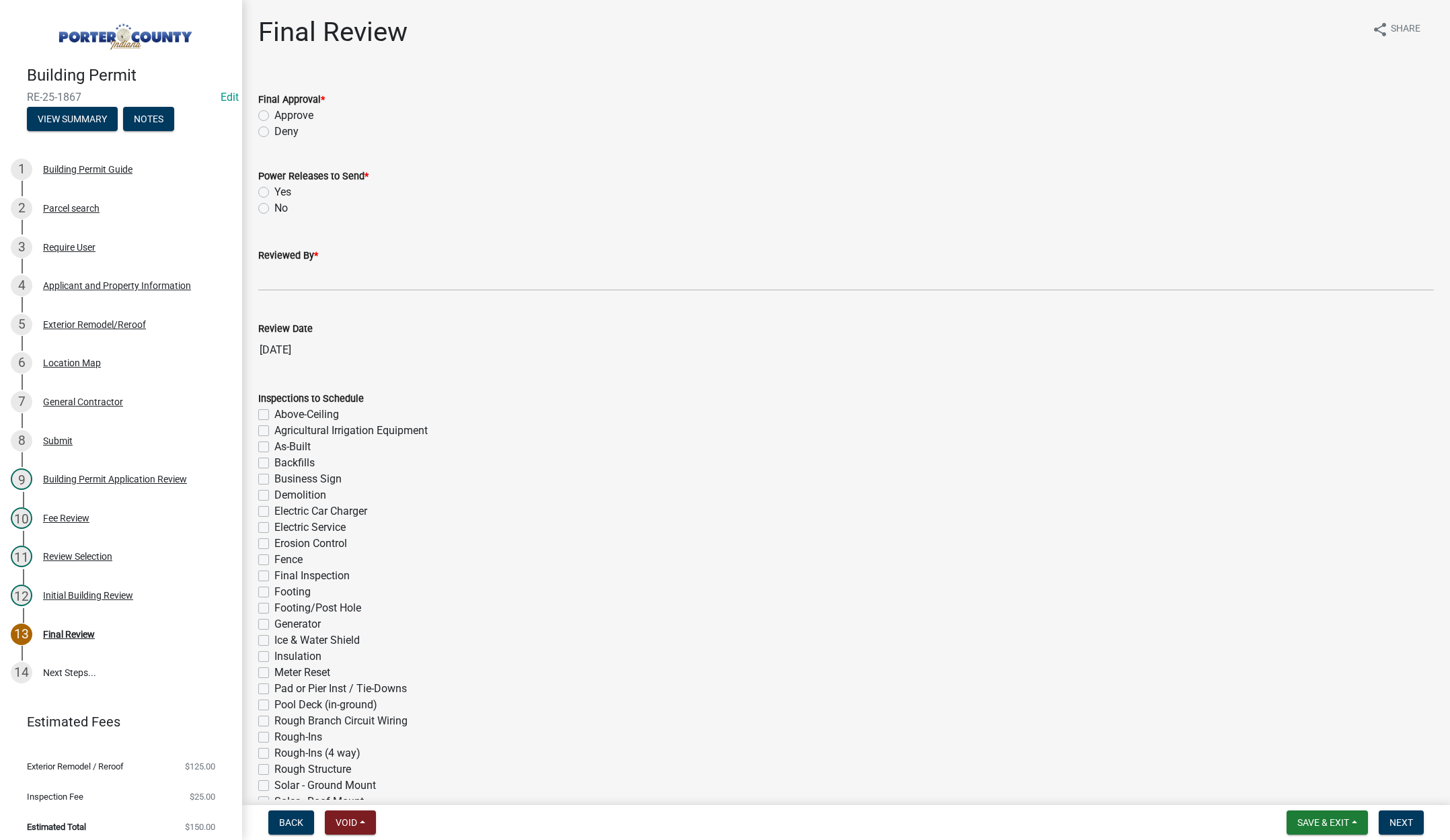
click at [274, 115] on label "Approve" at bounding box center [293, 116] width 39 height 16
click at [274, 115] on input "Approve" at bounding box center [278, 112] width 9 height 9
radio input "true"
click at [274, 205] on label "No" at bounding box center [281, 209] width 14 height 16
click at [274, 205] on input "No" at bounding box center [278, 205] width 9 height 9
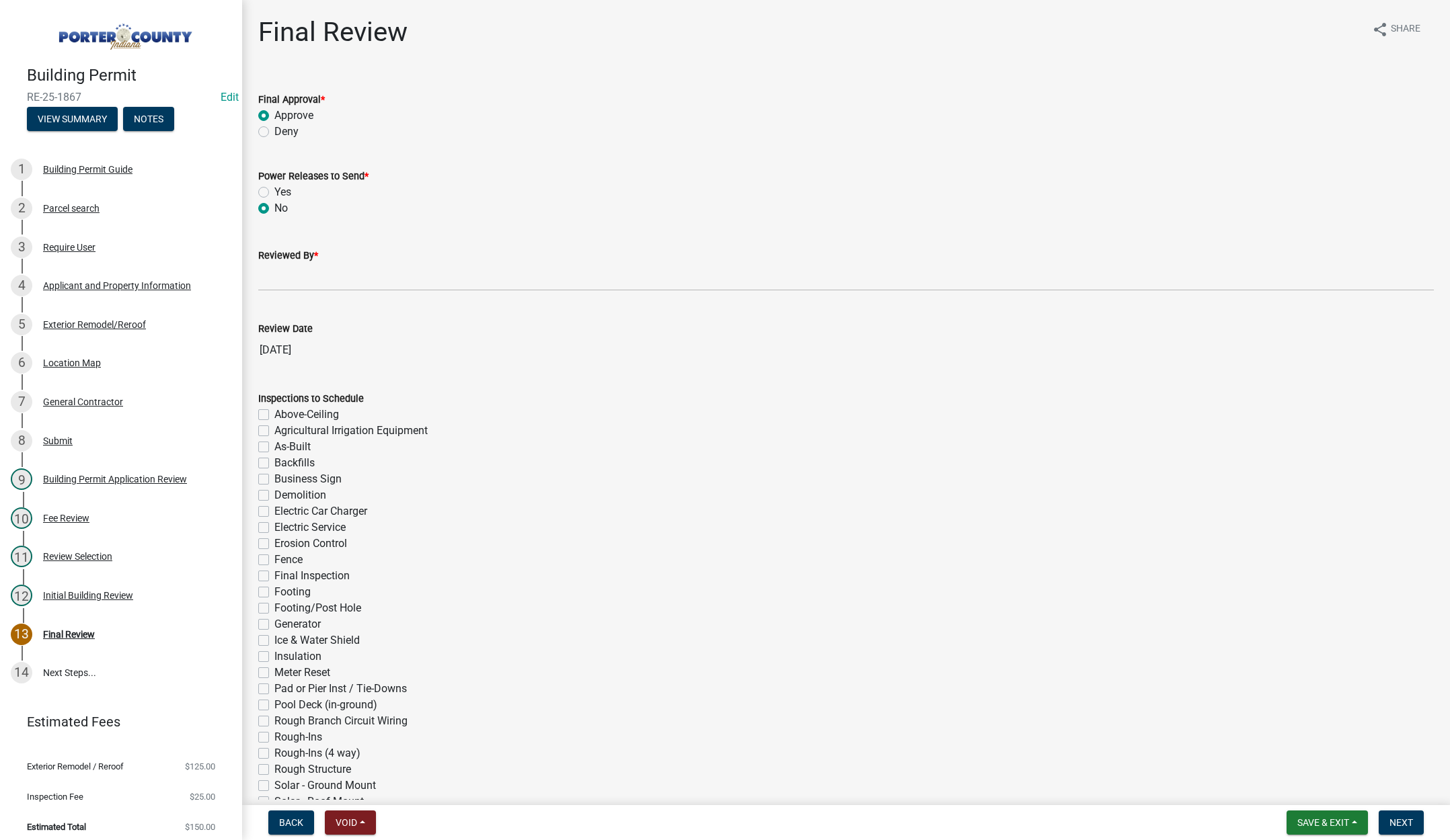
radio input "true"
drag, startPoint x: 266, startPoint y: 271, endPoint x: 274, endPoint y: 274, distance: 8.5
click at [267, 271] on input "Reviewed By *" at bounding box center [846, 277] width 1176 height 28
type input "[PERSON_NAME]"
drag, startPoint x: 1410, startPoint y: 822, endPoint x: 1303, endPoint y: 796, distance: 110.1
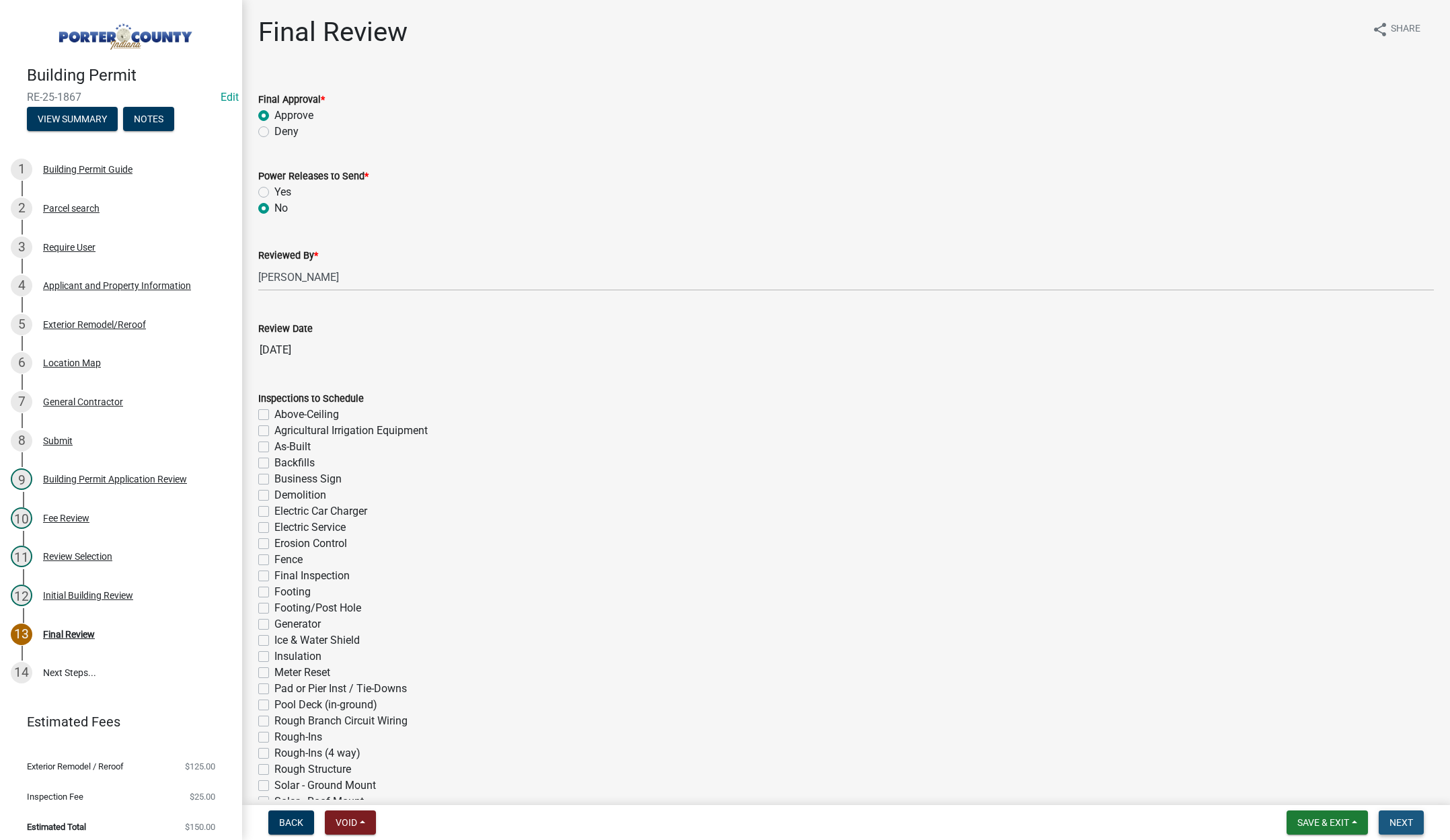
click at [1410, 823] on span "Next" at bounding box center [1402, 822] width 24 height 11
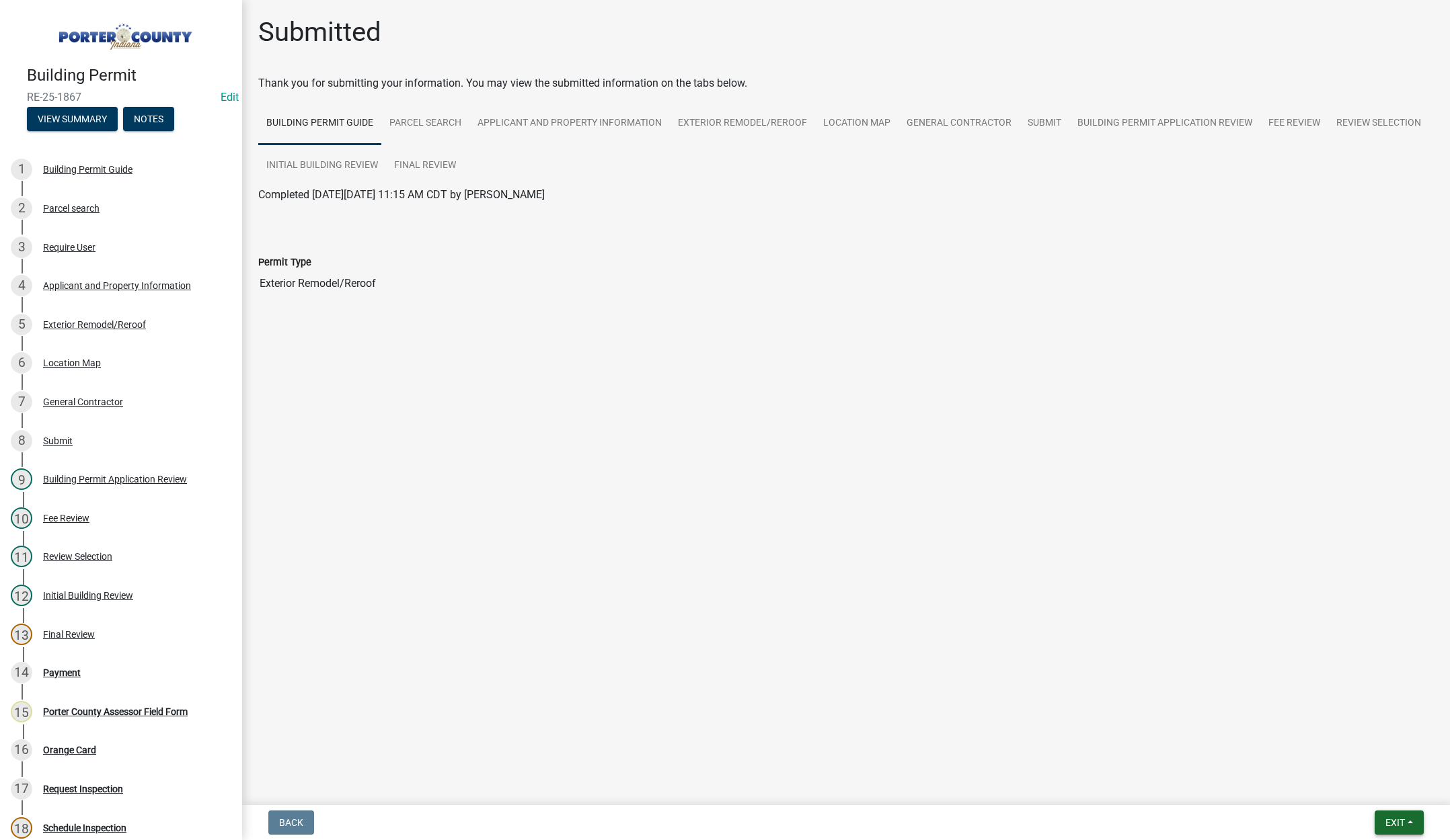
click at [1386, 821] on span "Exit" at bounding box center [1396, 822] width 20 height 11
click at [1385, 796] on button "Save & Exit" at bounding box center [1370, 788] width 108 height 33
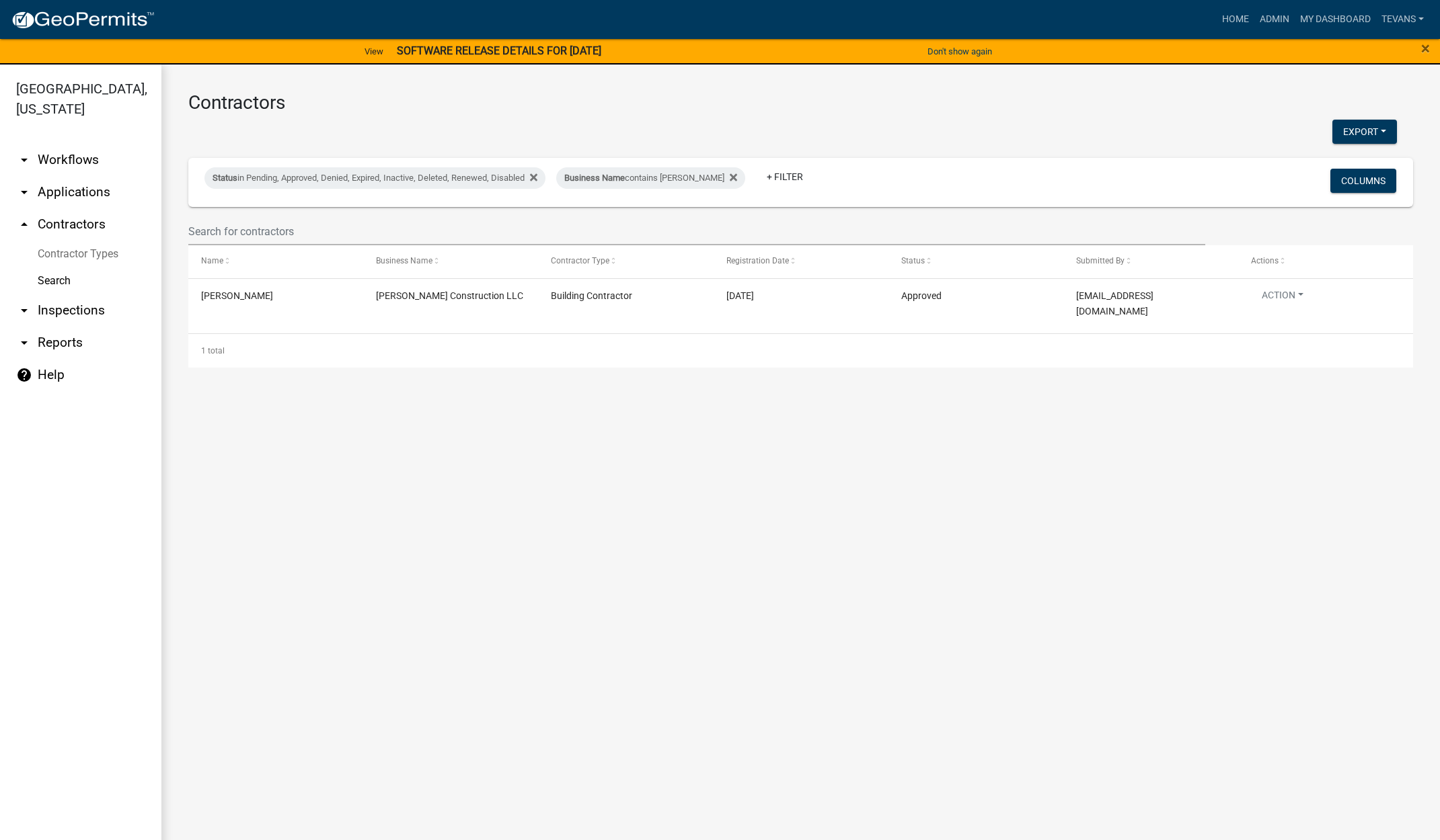
click at [125, 767] on ul "arrow_drop_down Workflows List arrow_drop_down Applications Search by Parcel Se…" at bounding box center [80, 495] width 161 height 723
click at [78, 209] on link "arrow_drop_up Contractors" at bounding box center [80, 225] width 161 height 33
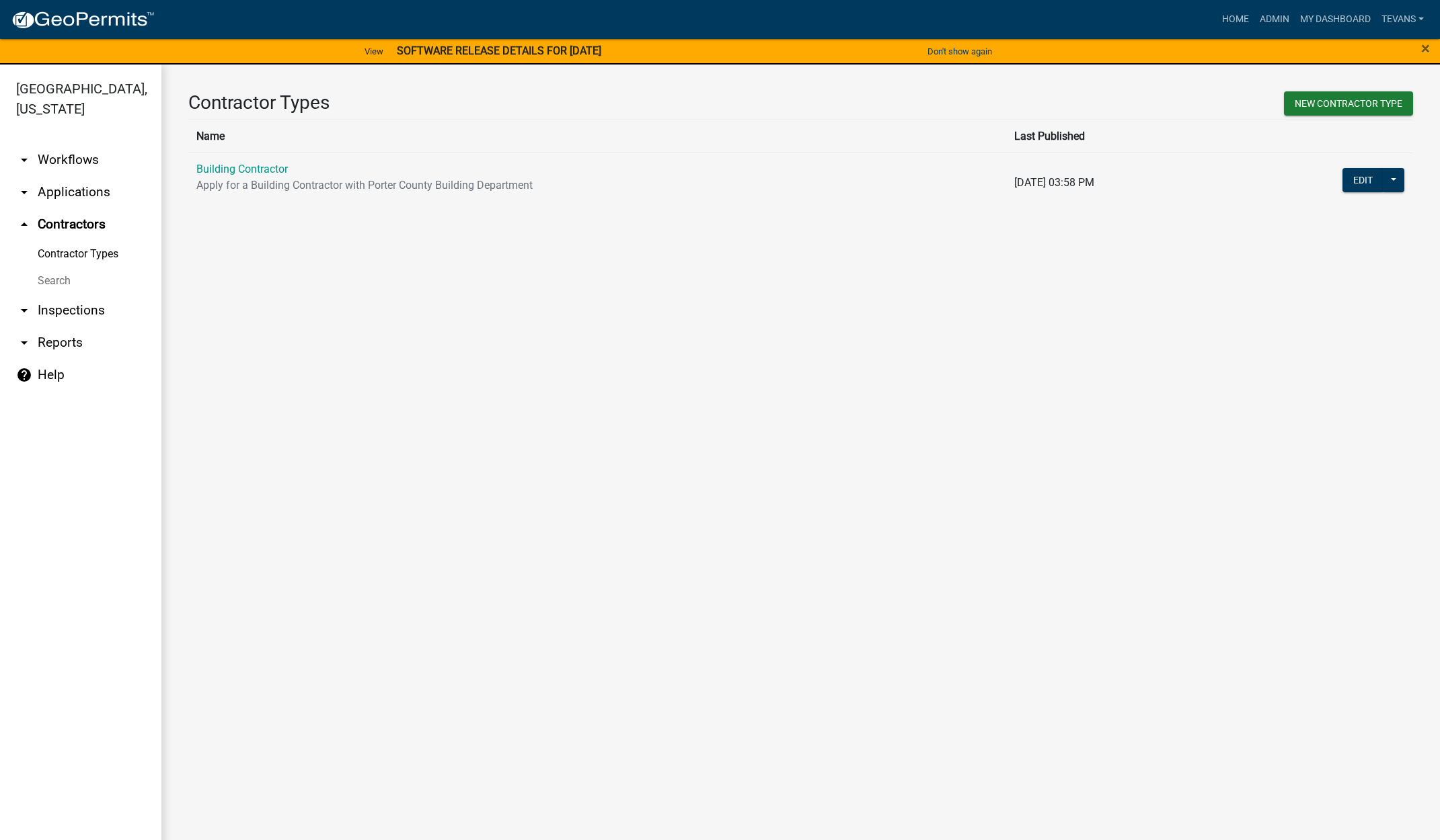
click at [62, 267] on link "Search" at bounding box center [80, 280] width 161 height 27
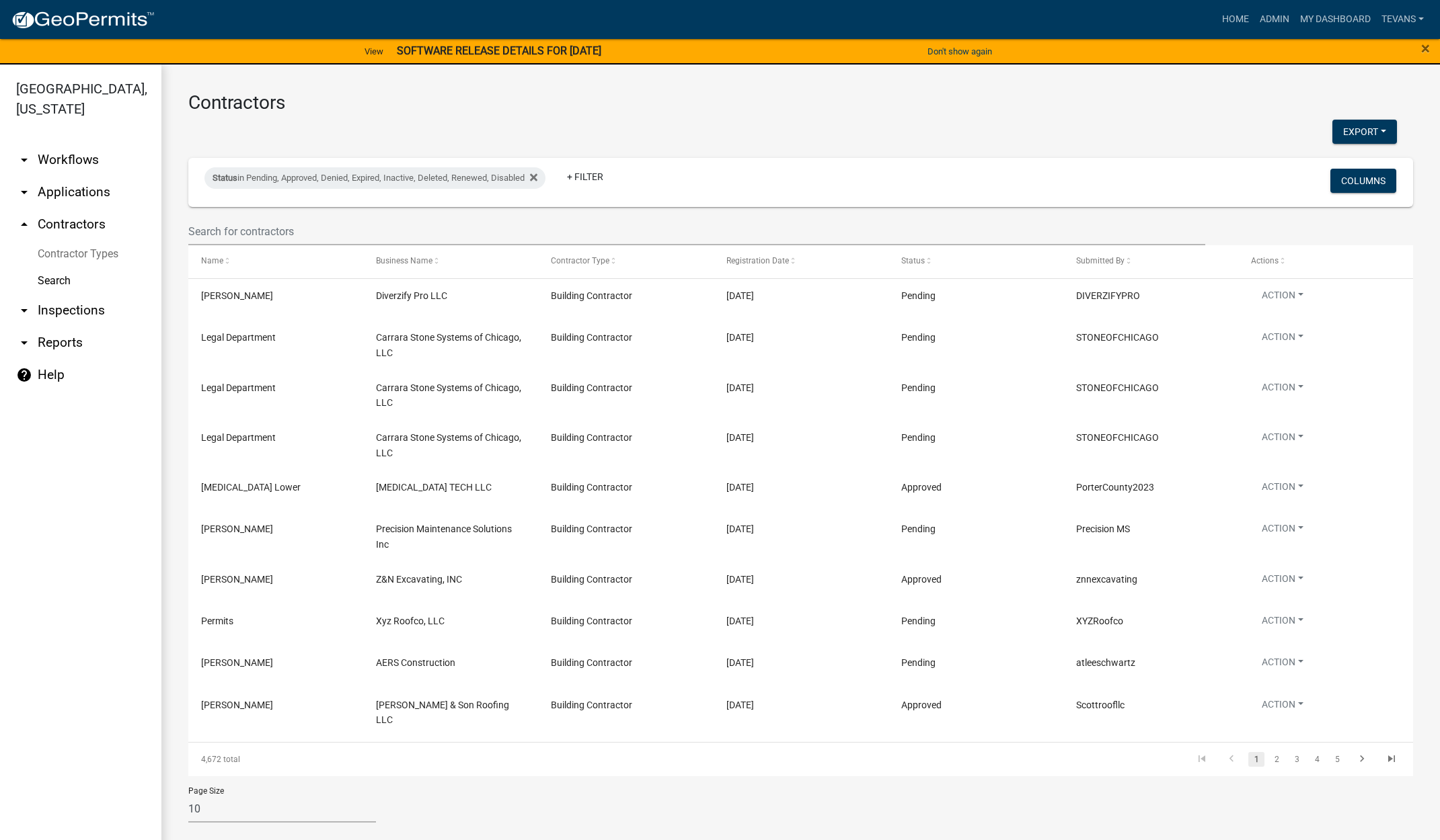
click at [73, 176] on link "arrow_drop_down Applications" at bounding box center [80, 192] width 161 height 33
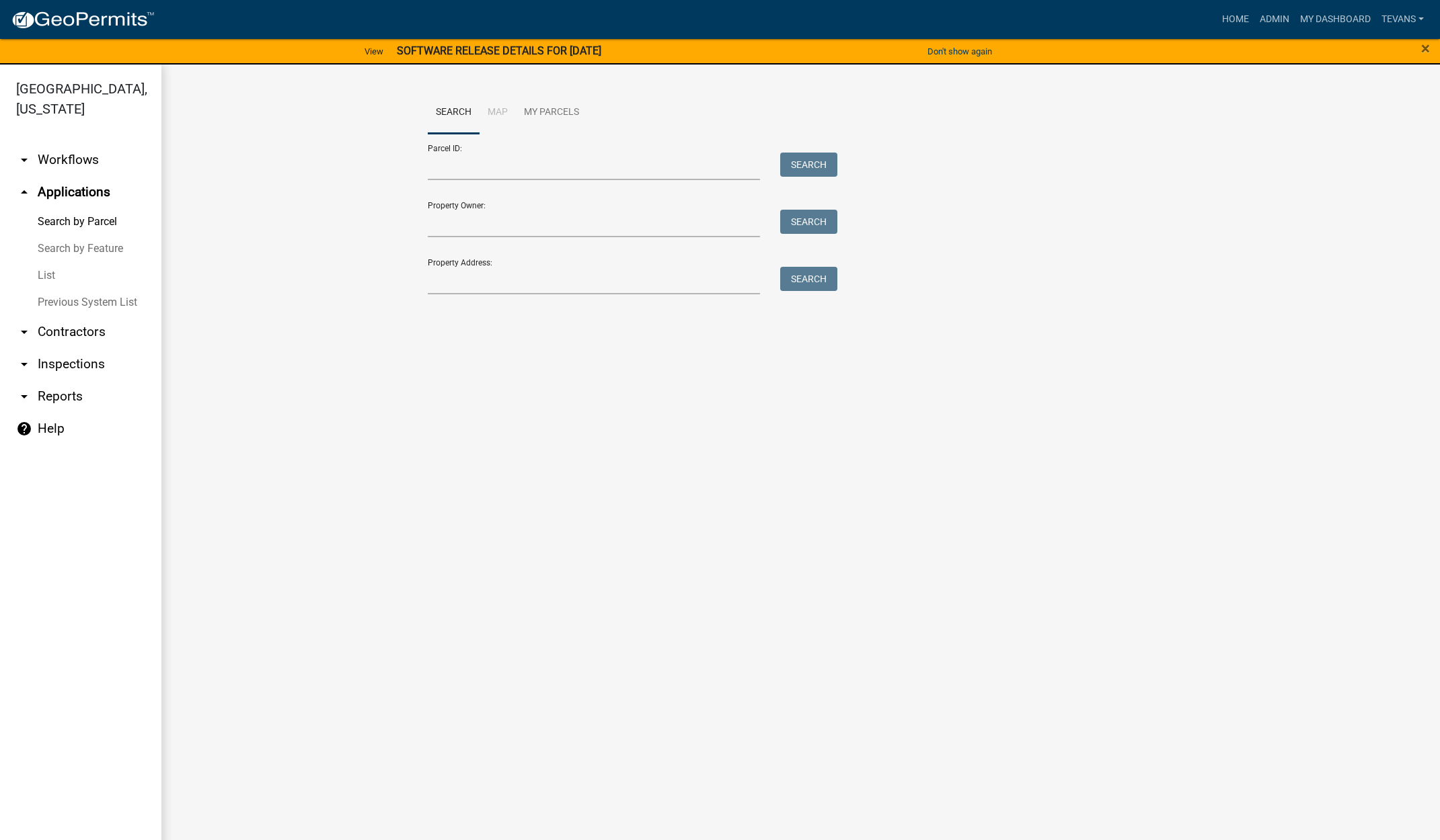
click at [48, 262] on link "List" at bounding box center [80, 275] width 161 height 27
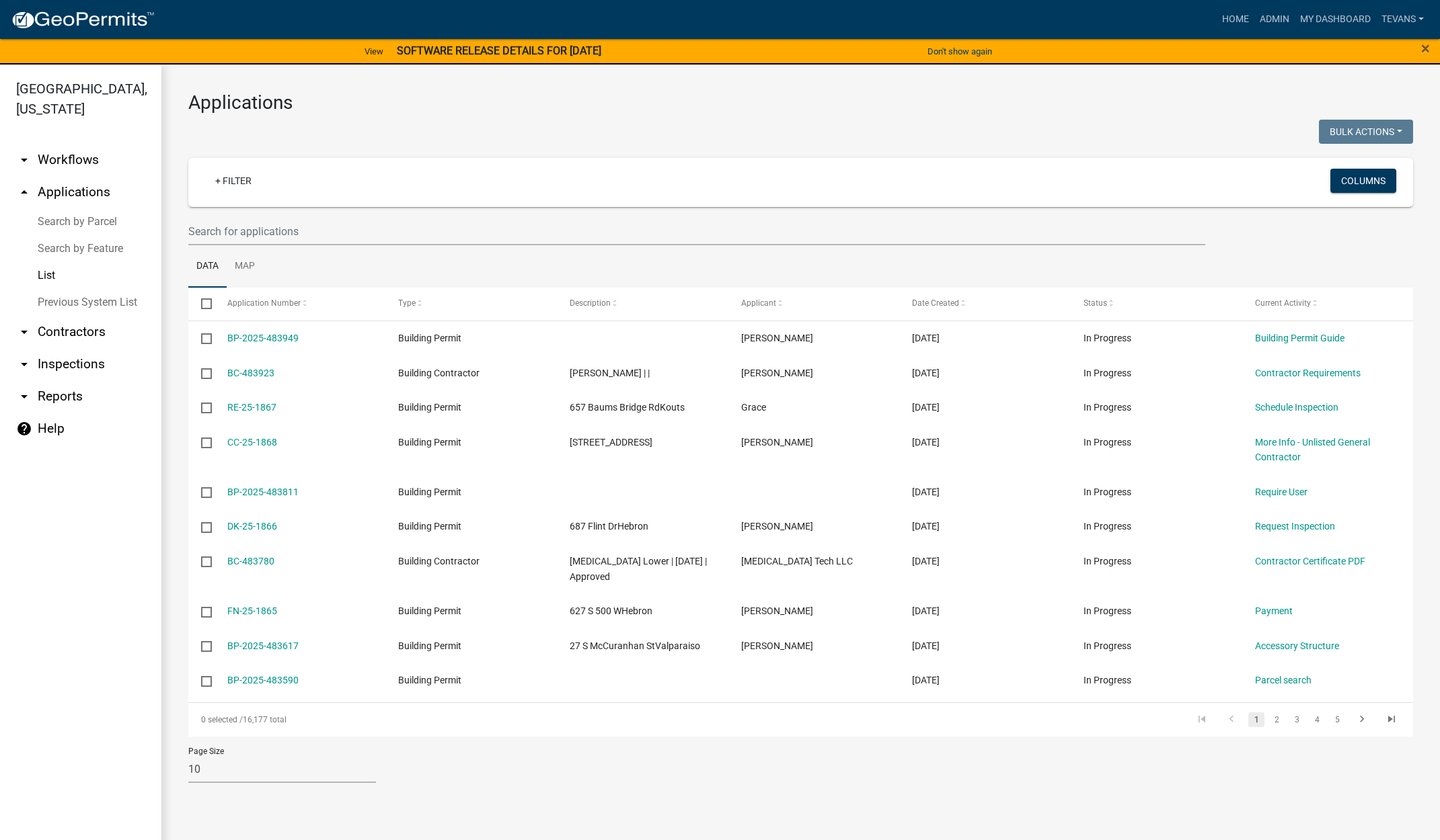
click at [69, 777] on ul "arrow_drop_down Workflows List arrow_drop_up Applications Search by Parcel Sear…" at bounding box center [80, 495] width 161 height 723
click at [38, 262] on link "List" at bounding box center [80, 275] width 161 height 27
click at [317, 235] on input "text" at bounding box center [696, 232] width 1016 height 28
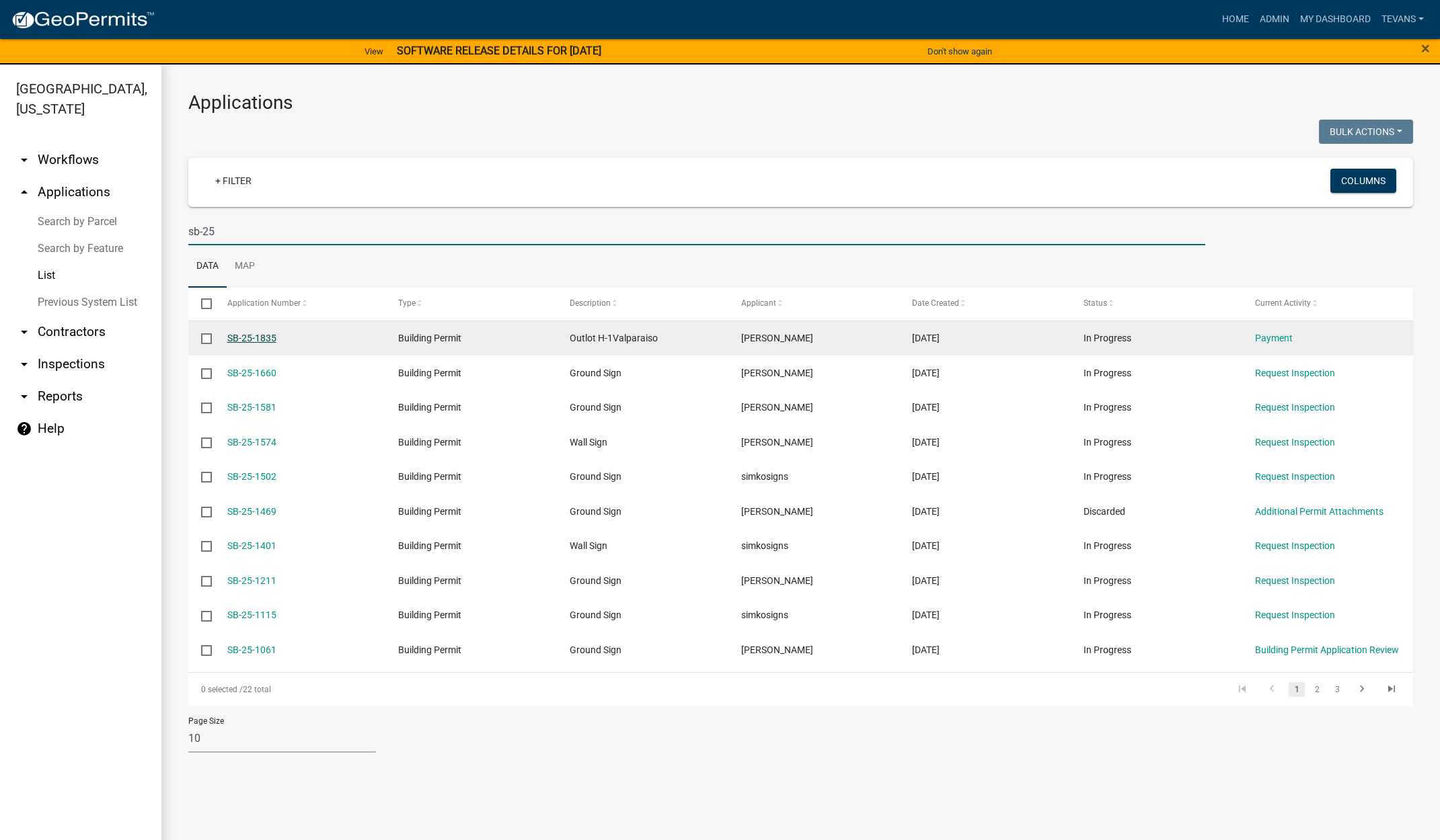
type input "sb-25"
click at [242, 335] on link "SB-25-1835" at bounding box center [252, 337] width 49 height 11
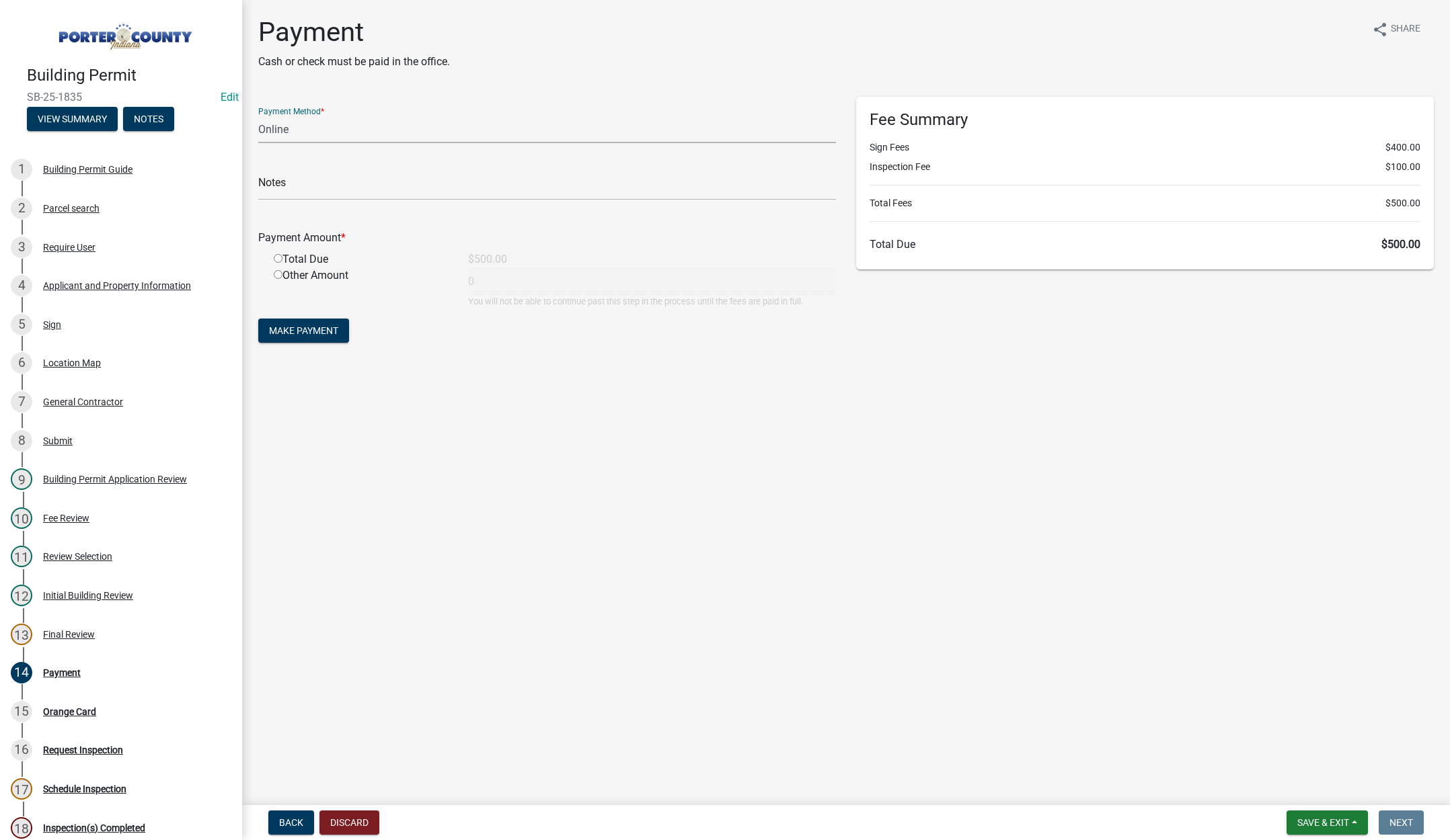
click at [286, 134] on select "Credit Card POS Check Cash Online" at bounding box center [547, 130] width 578 height 28
select select "1: 0"
click at [258, 116] on select "Credit Card POS Check Cash Online" at bounding box center [547, 130] width 578 height 28
click at [288, 179] on input "text" at bounding box center [547, 187] width 578 height 28
type input "#00130825 WJH dba Century Complete"
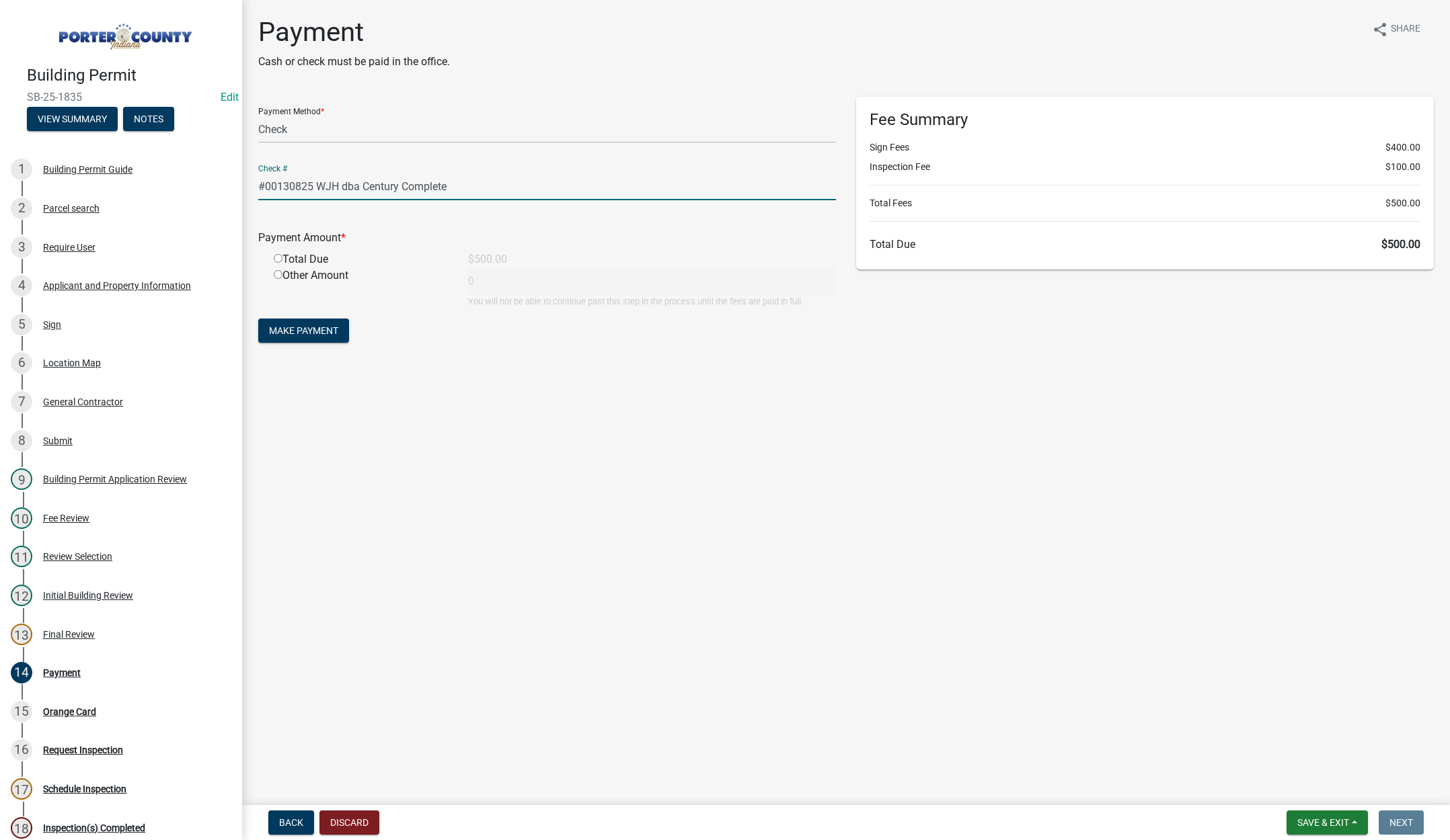
click at [278, 259] on input "radio" at bounding box center [278, 258] width 9 height 9
radio input "true"
type input "500"
click at [322, 331] on span "Make Payment" at bounding box center [304, 330] width 69 height 11
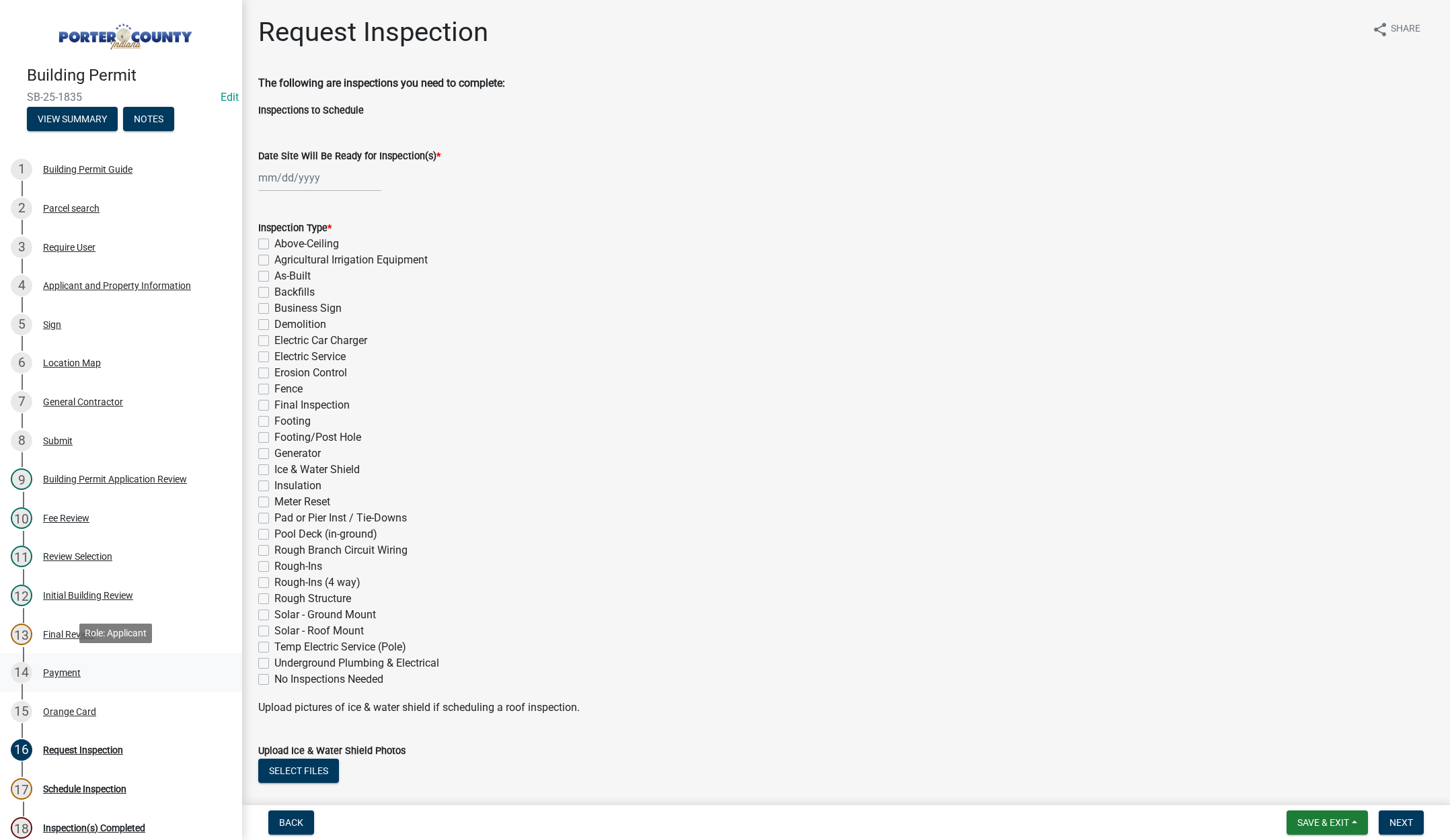
click at [58, 671] on div "Payment" at bounding box center [61, 673] width 38 height 10
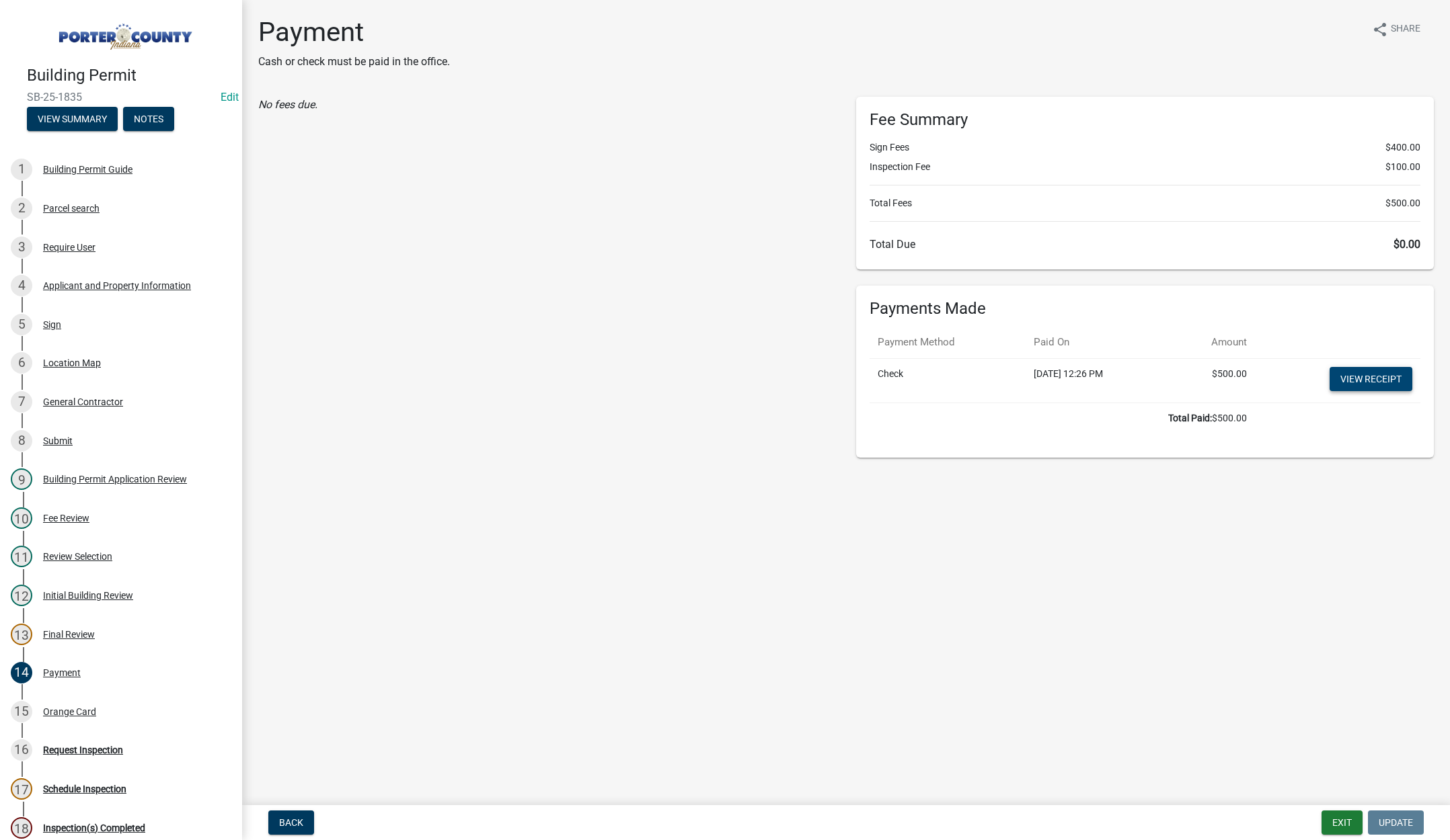
click at [1372, 382] on link "View receipt" at bounding box center [1371, 379] width 83 height 24
click at [81, 707] on div "Orange Card" at bounding box center [69, 712] width 53 height 10
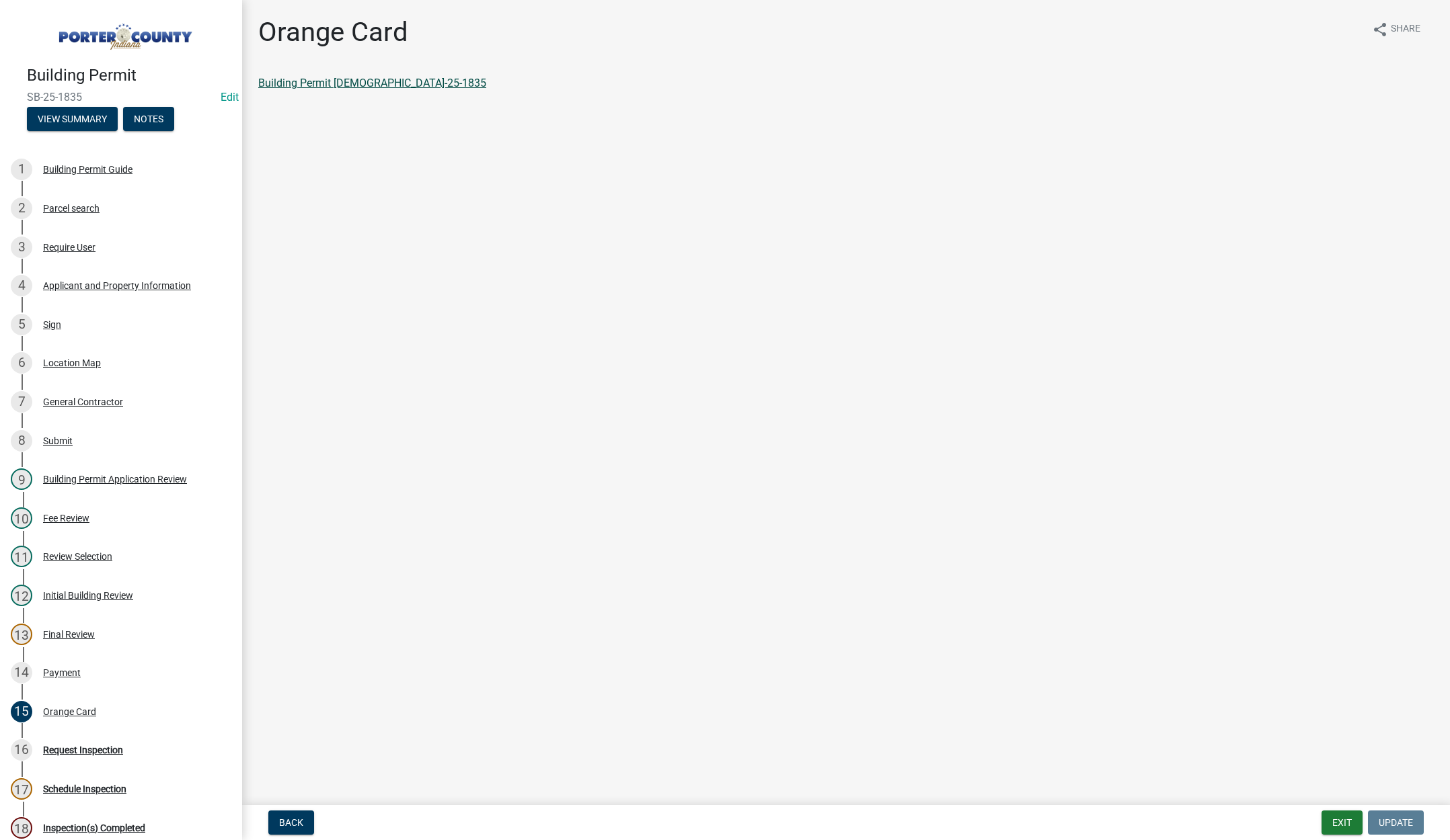
click at [338, 83] on link "Building Permit [DEMOGRAPHIC_DATA]-25-1835" at bounding box center [372, 82] width 228 height 13
click at [1341, 821] on button "Exit" at bounding box center [1341, 823] width 41 height 24
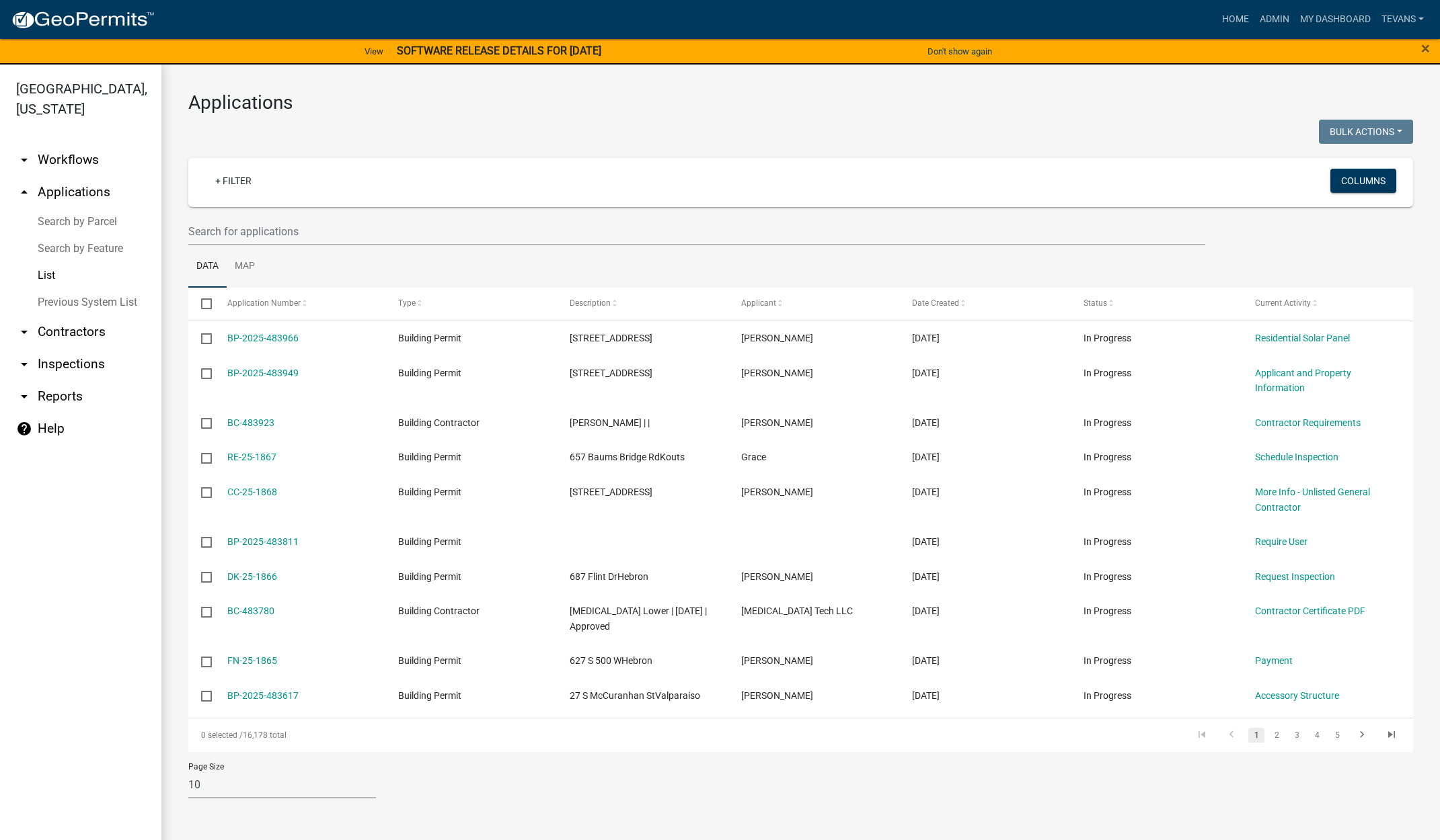
click at [90, 786] on ul "arrow_drop_down Workflows List arrow_drop_up Applications Search by Parcel Sear…" at bounding box center [80, 495] width 161 height 723
